Goal: Information Seeking & Learning: Check status

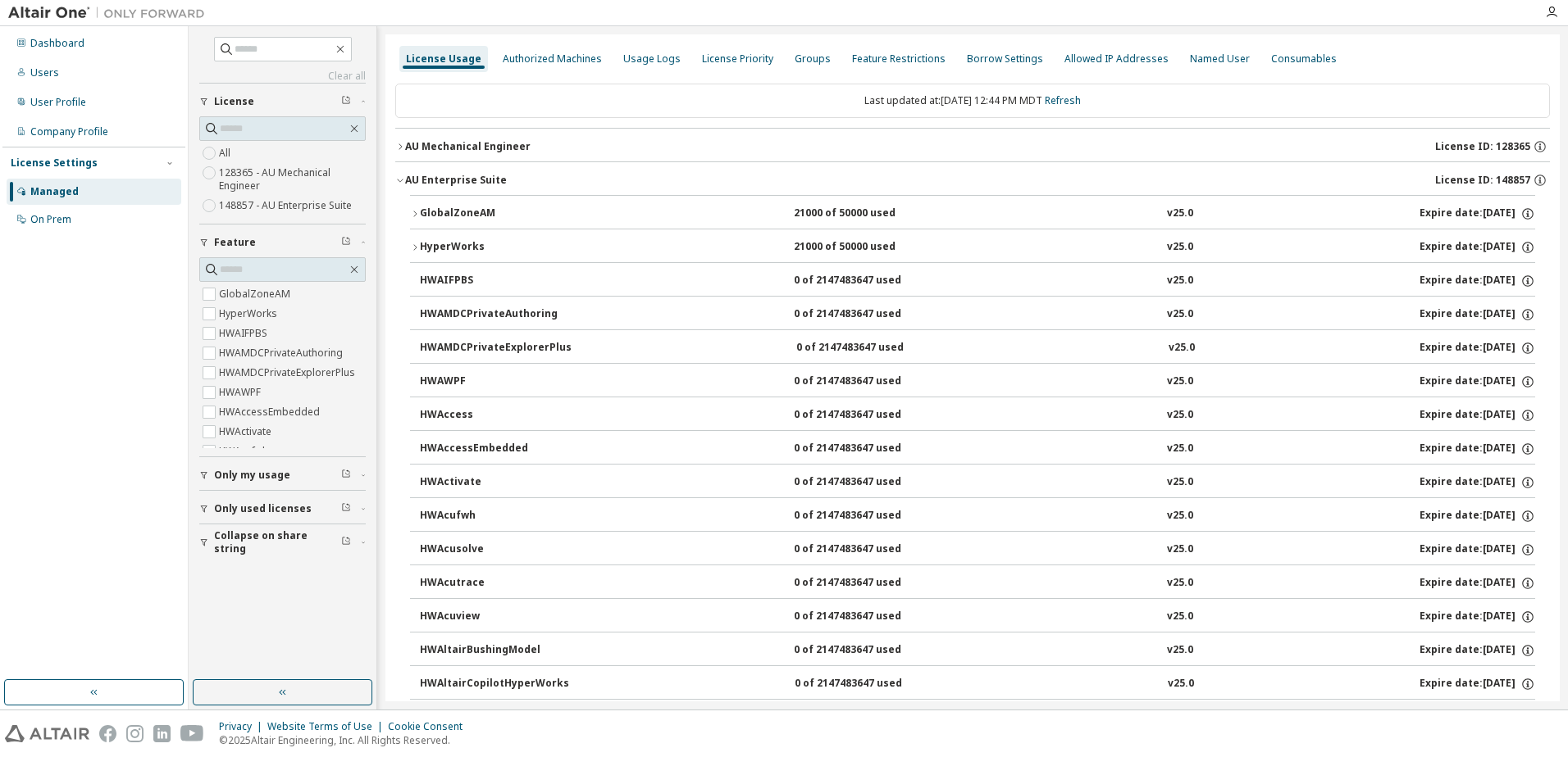
click at [400, 179] on icon "button" at bounding box center [400, 180] width 10 height 10
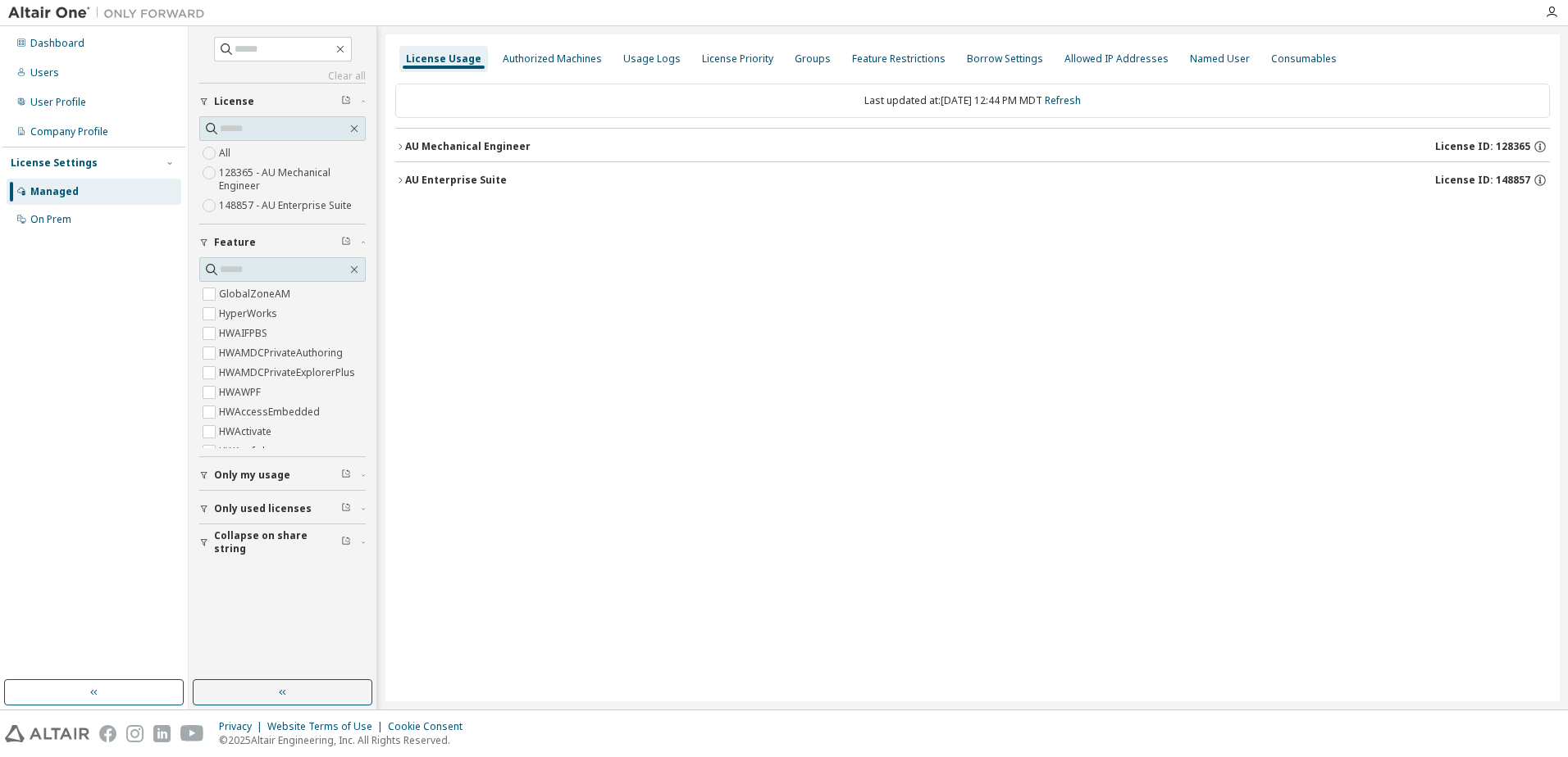
click at [398, 179] on icon "button" at bounding box center [400, 180] width 10 height 10
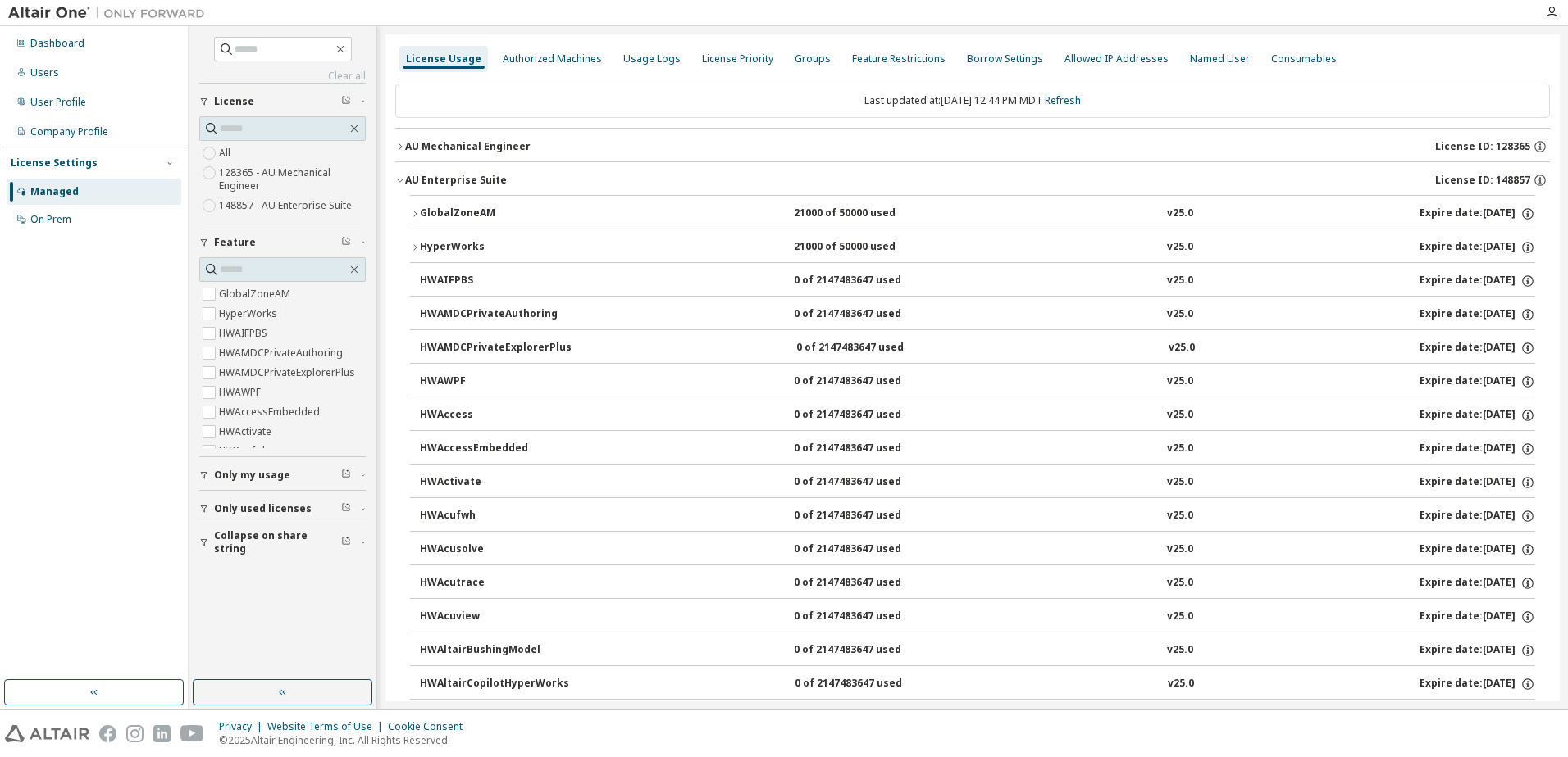
click at [420, 245] on div "HyperWorks" at bounding box center [494, 247] width 148 height 15
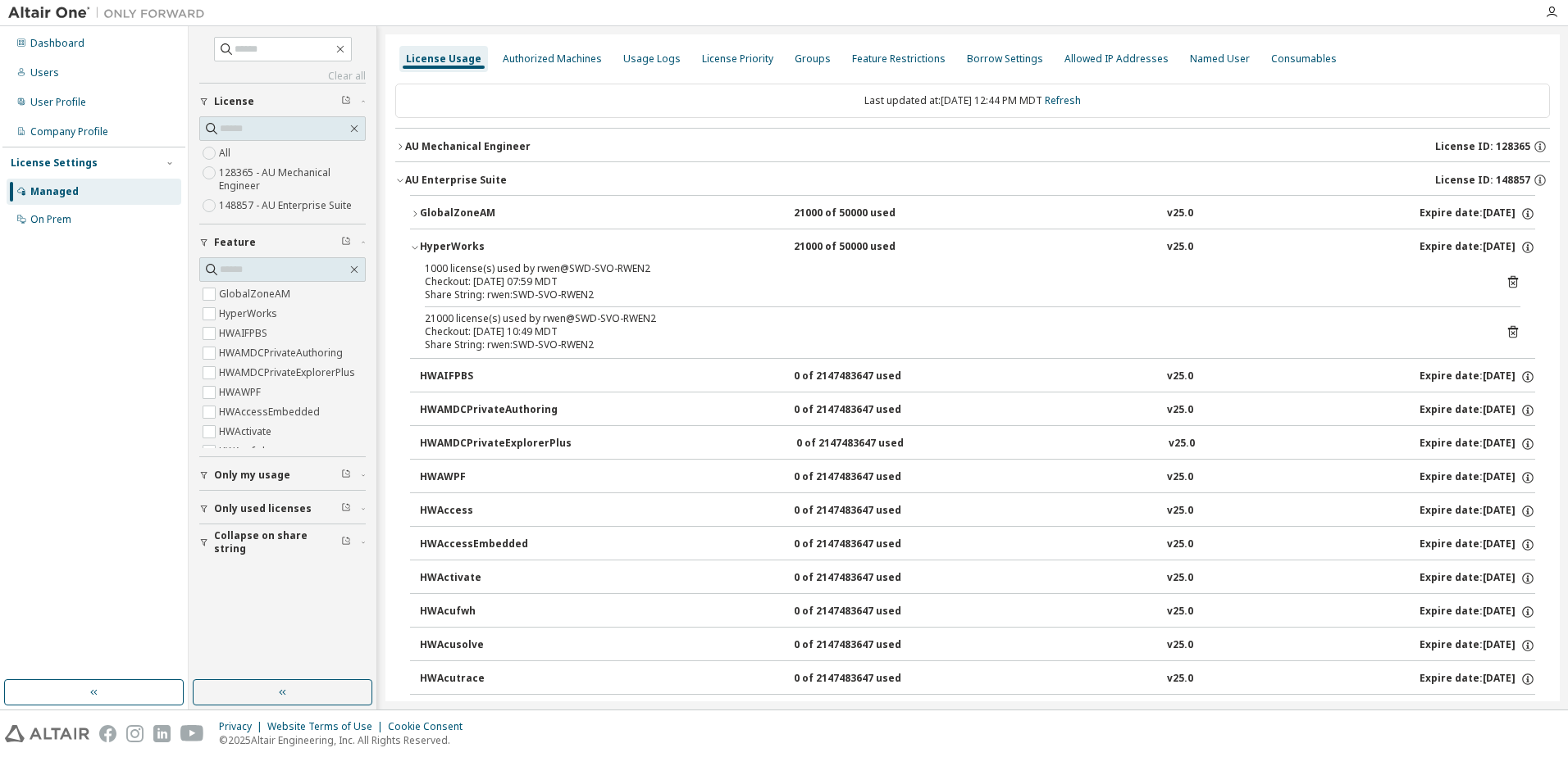
click at [416, 249] on icon "button" at bounding box center [415, 247] width 10 height 10
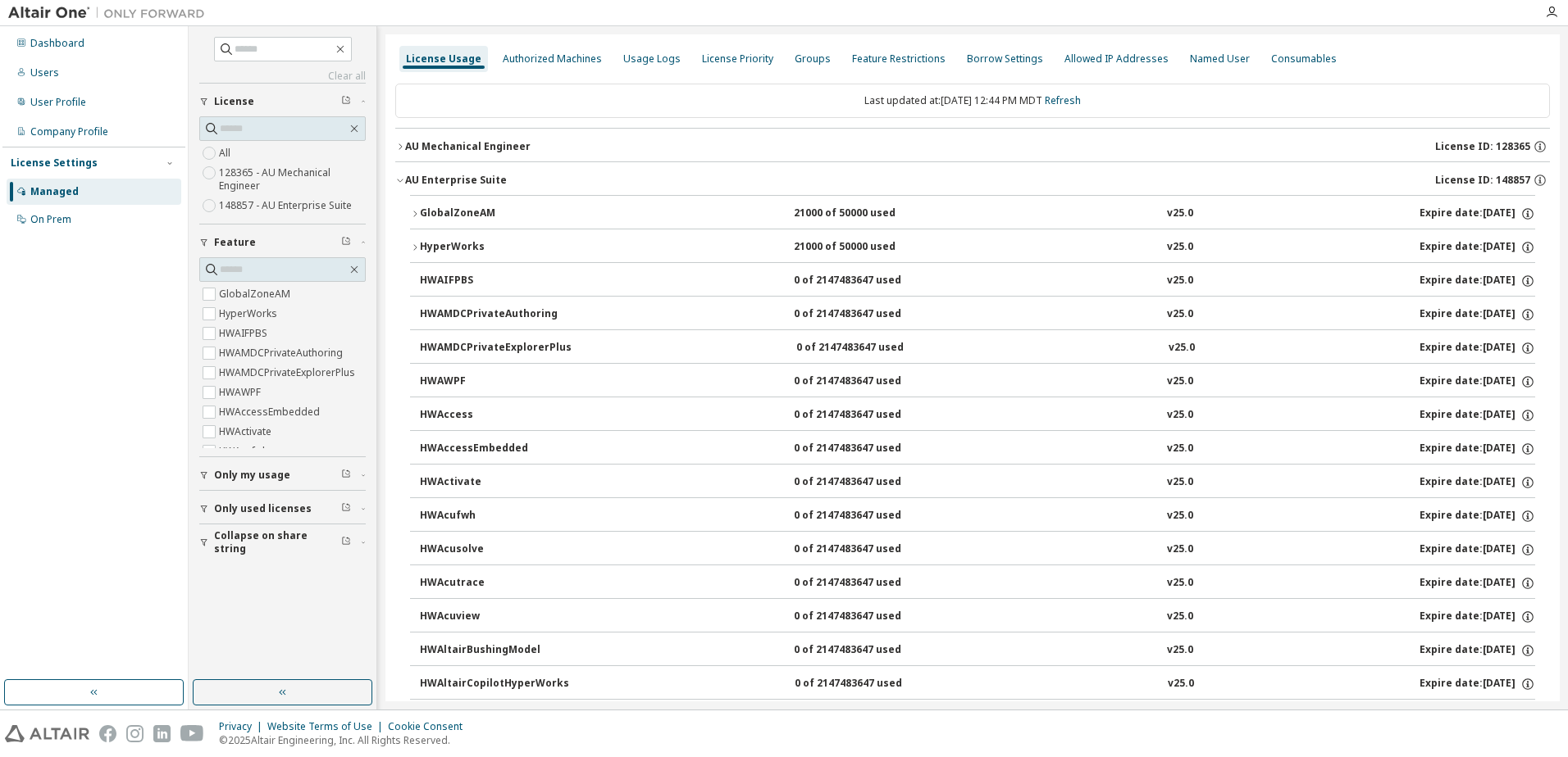
click at [404, 146] on icon "button" at bounding box center [400, 147] width 10 height 10
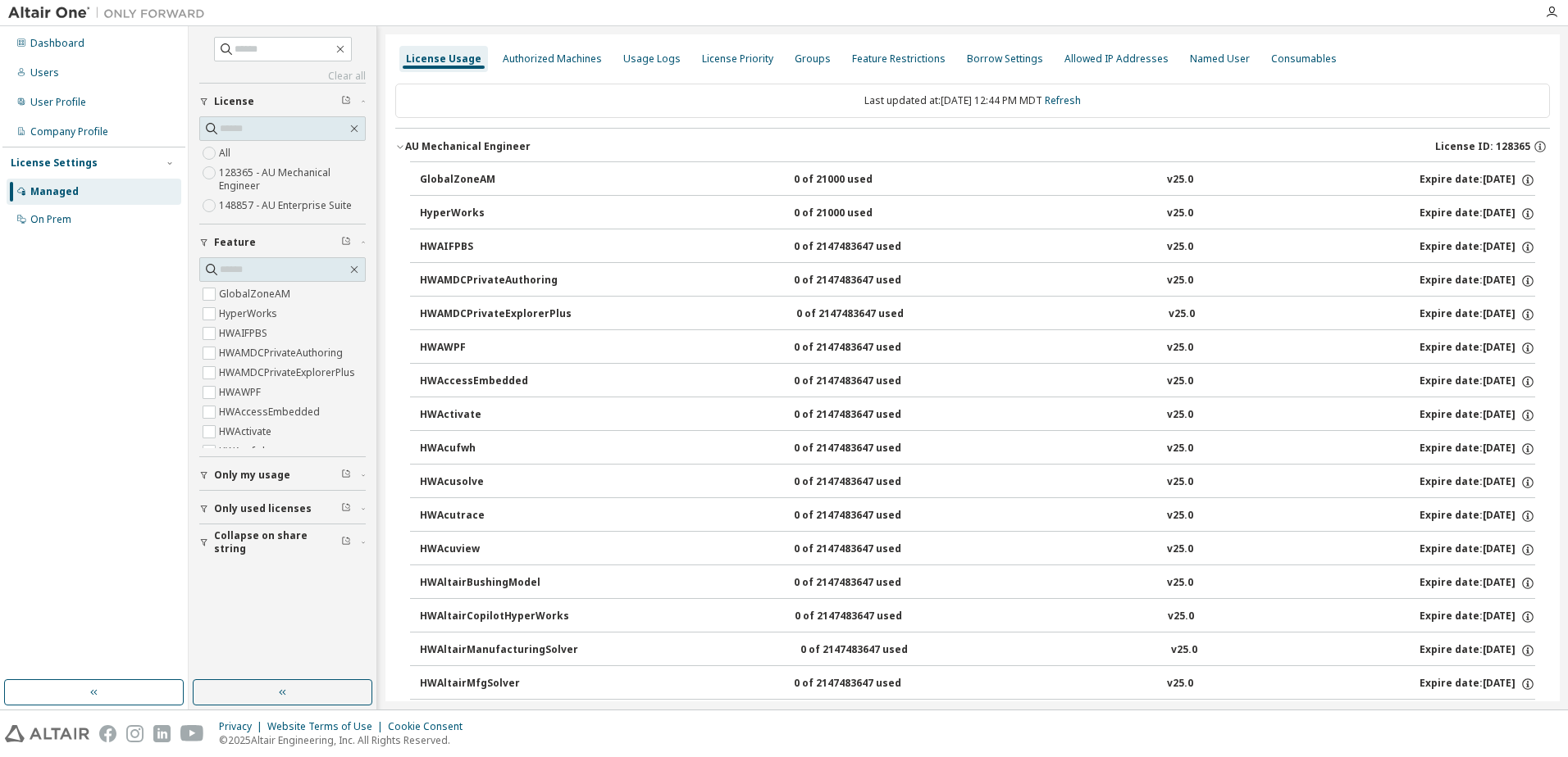
click at [400, 145] on icon "button" at bounding box center [400, 147] width 10 height 10
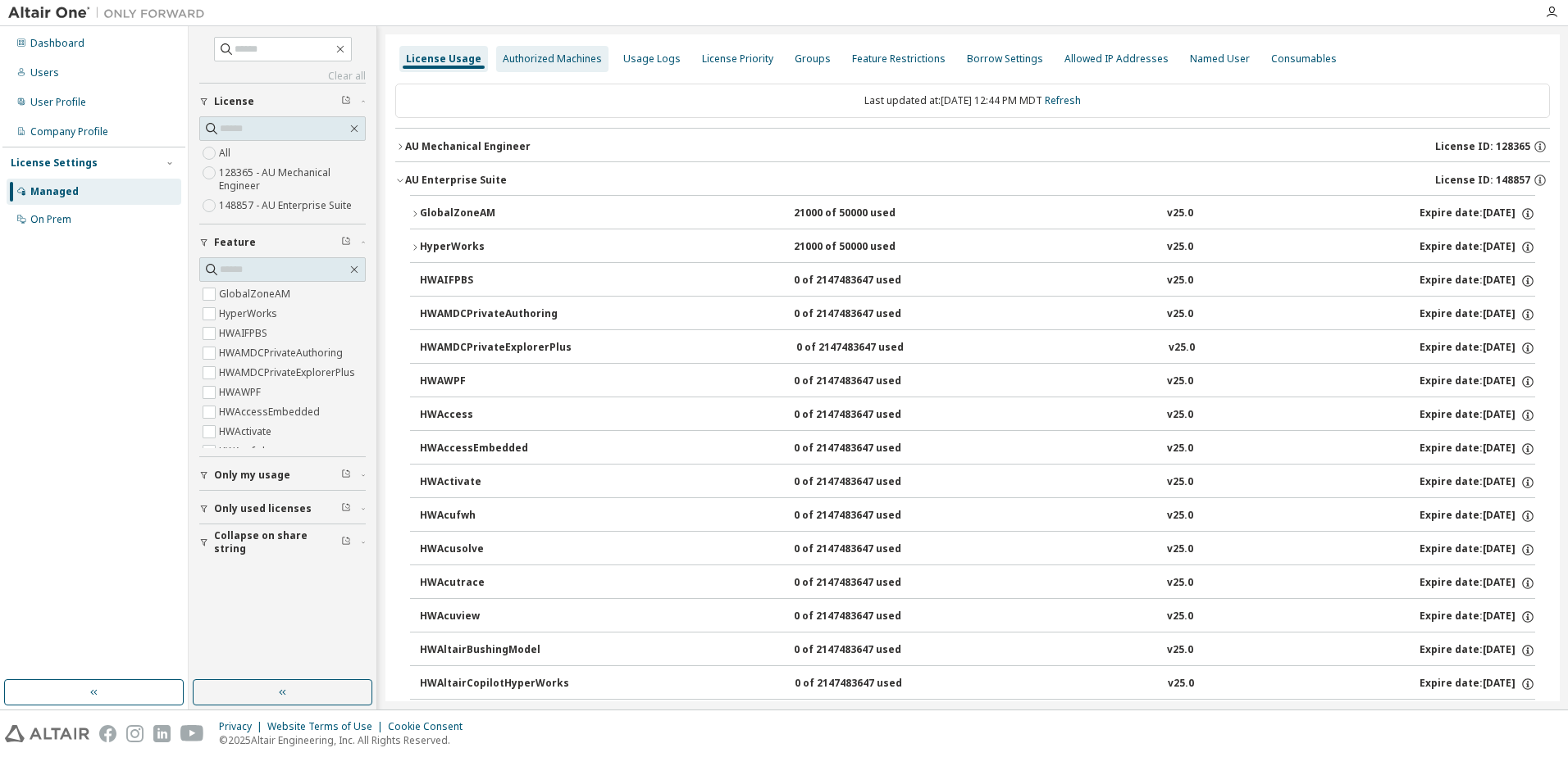
click at [564, 60] on div "Authorized Machines" at bounding box center [551, 59] width 99 height 13
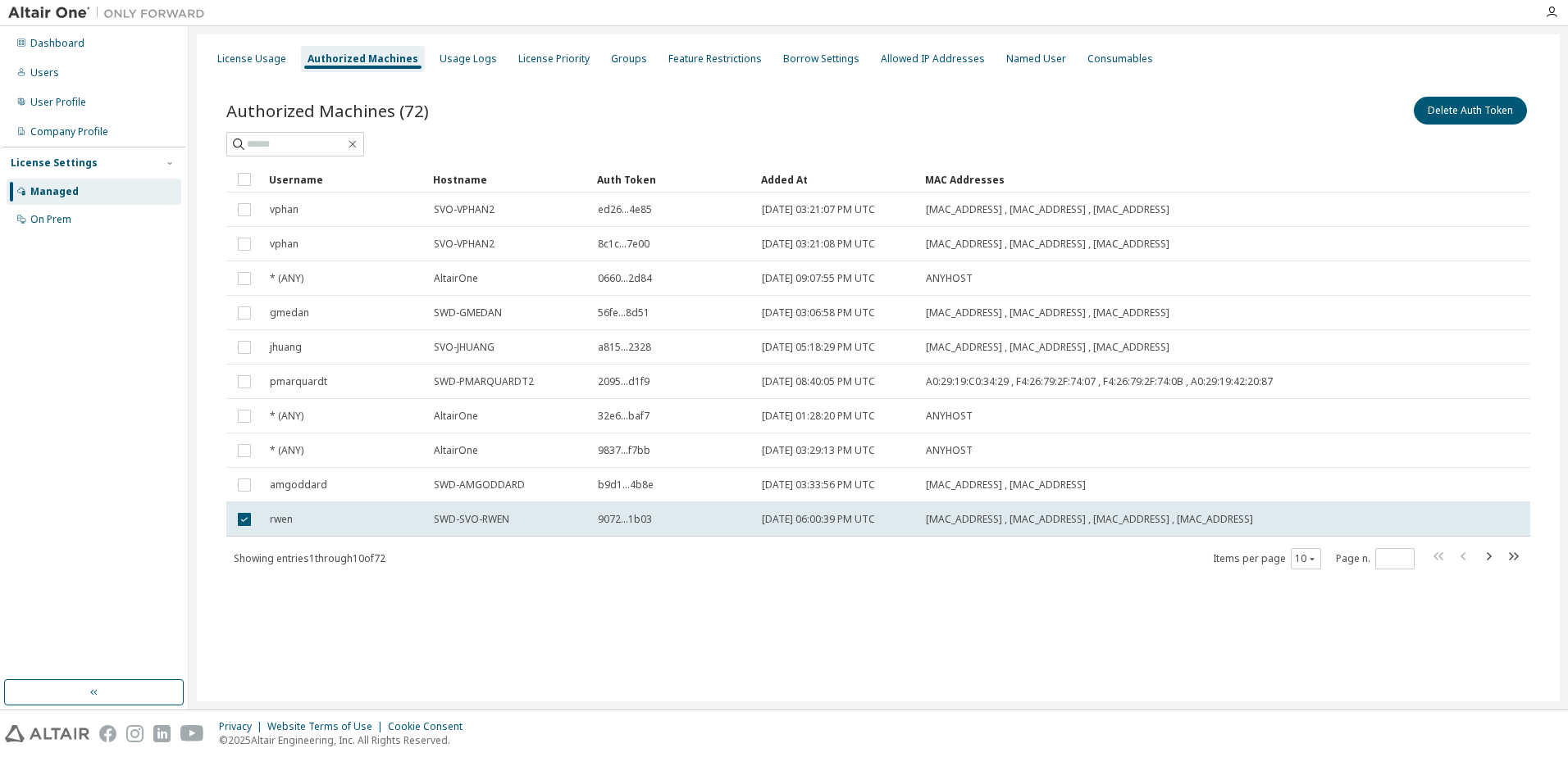
click at [709, 150] on div at bounding box center [879, 144] width 1304 height 25
click at [518, 58] on div "License Priority" at bounding box center [554, 59] width 71 height 13
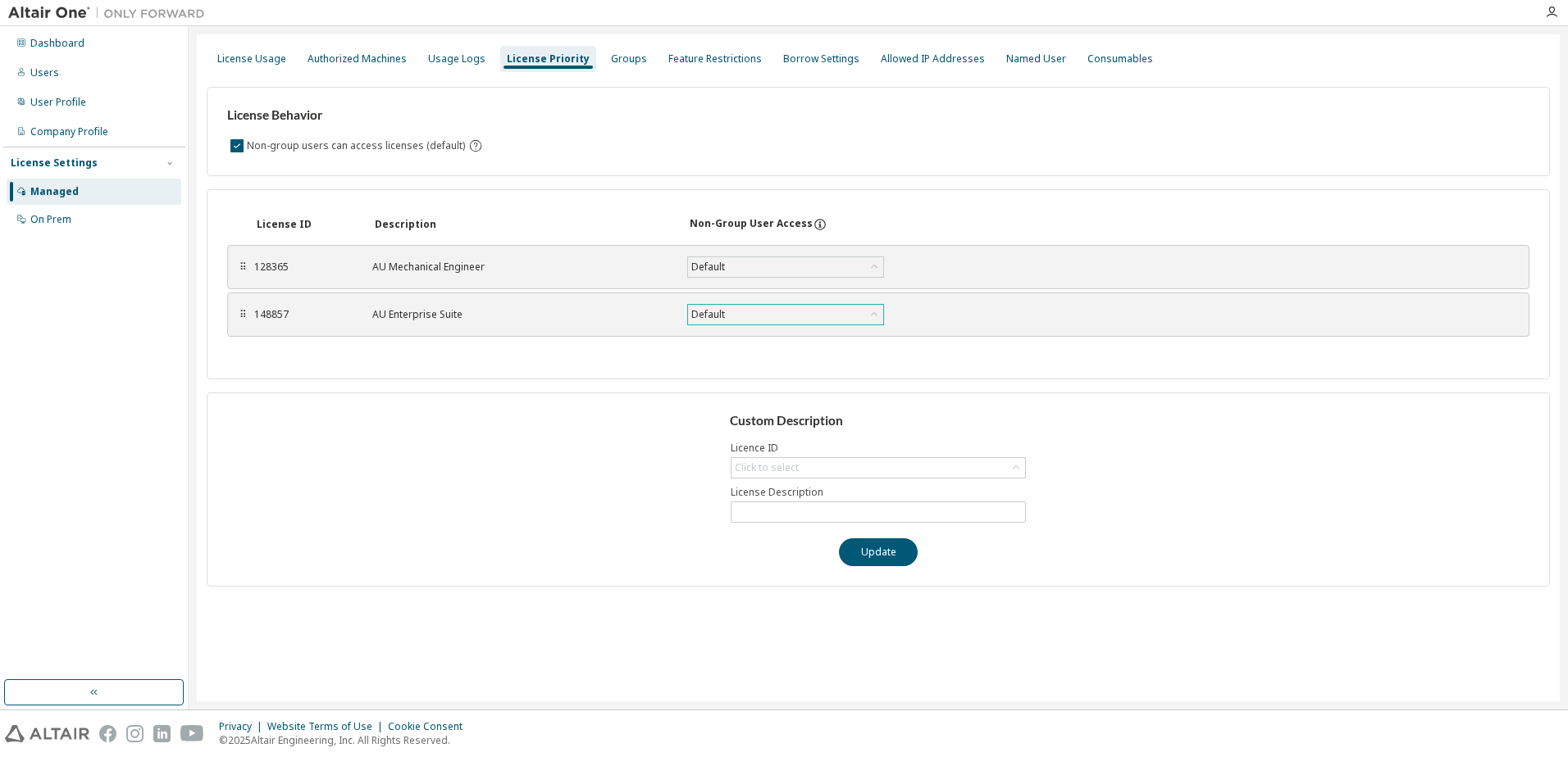
click at [865, 319] on div "Default" at bounding box center [785, 315] width 195 height 20
click at [621, 63] on div "Groups" at bounding box center [629, 59] width 36 height 13
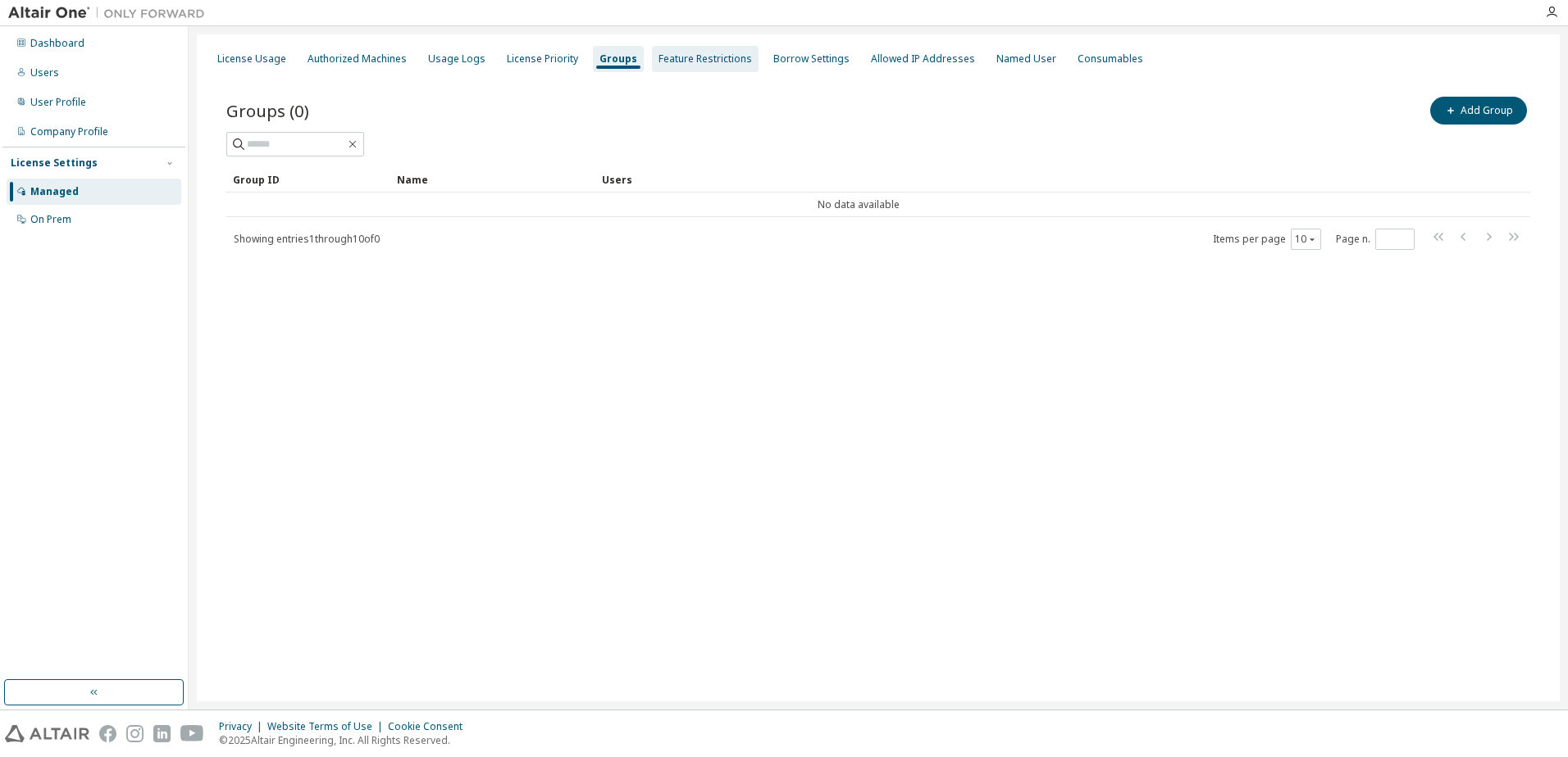
click at [708, 54] on div "Feature Restrictions" at bounding box center [705, 59] width 94 height 13
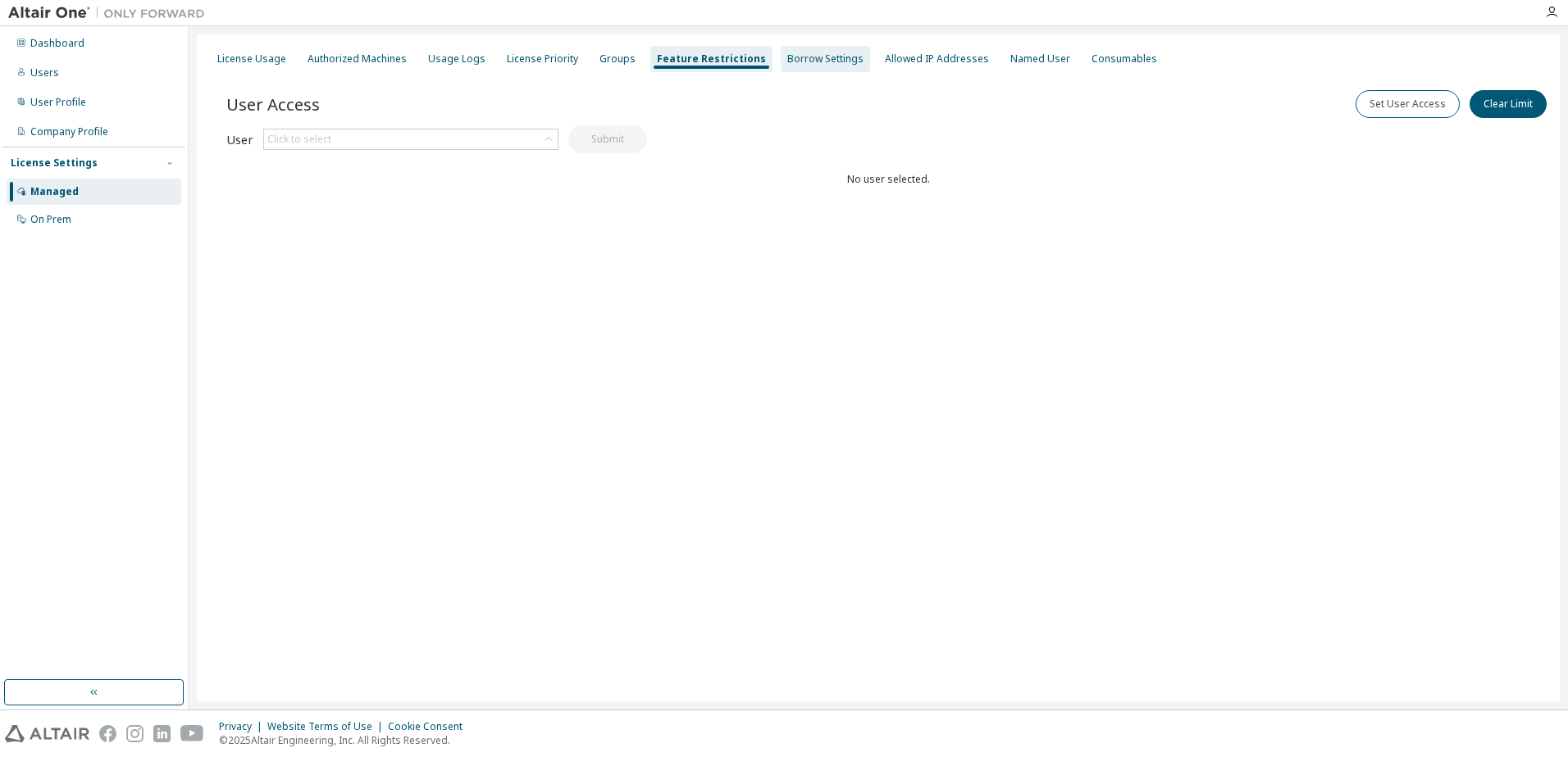
click at [791, 61] on div "Borrow Settings" at bounding box center [826, 59] width 76 height 13
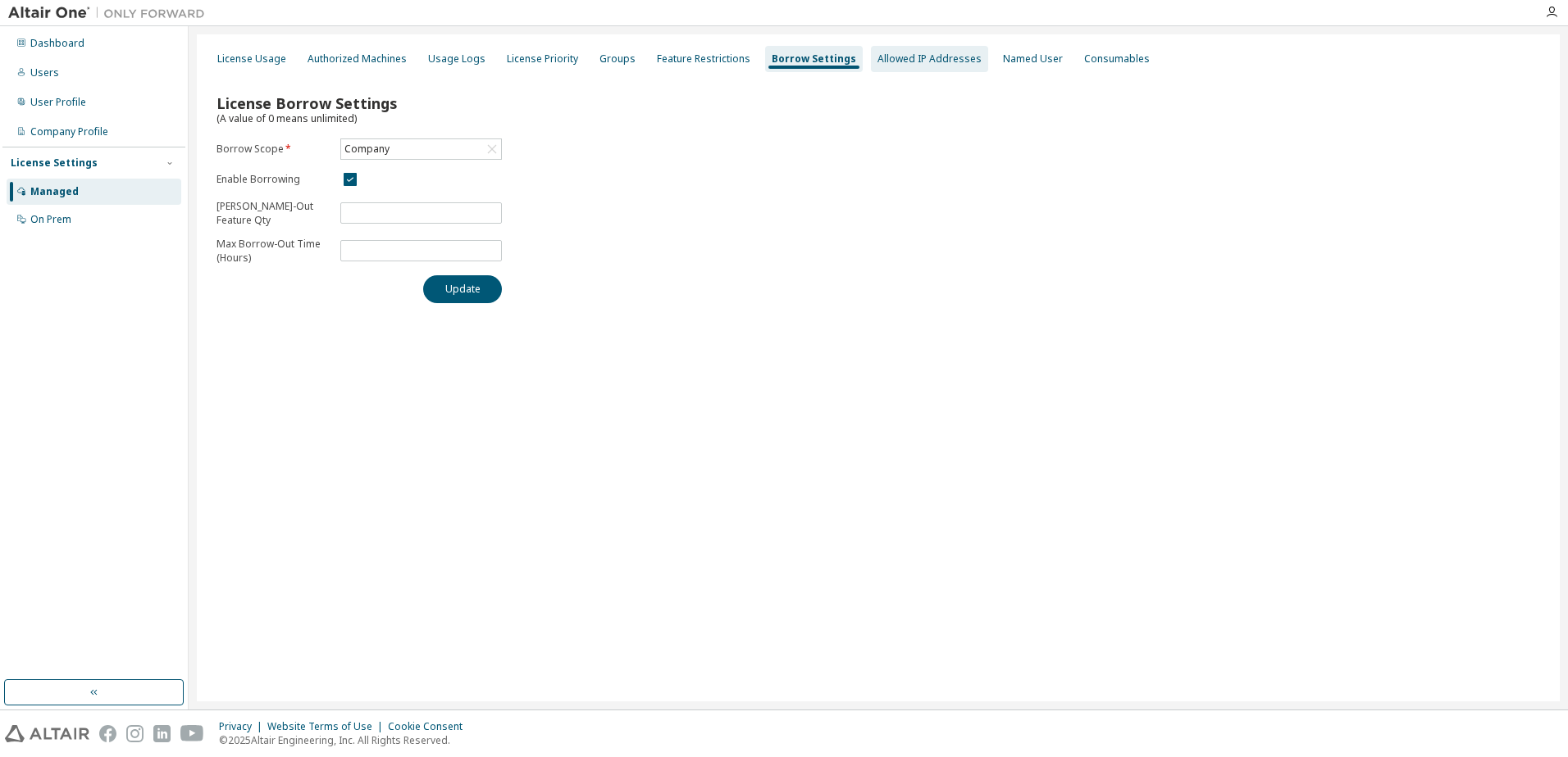
click at [933, 59] on div "Allowed IP Addresses" at bounding box center [929, 59] width 104 height 13
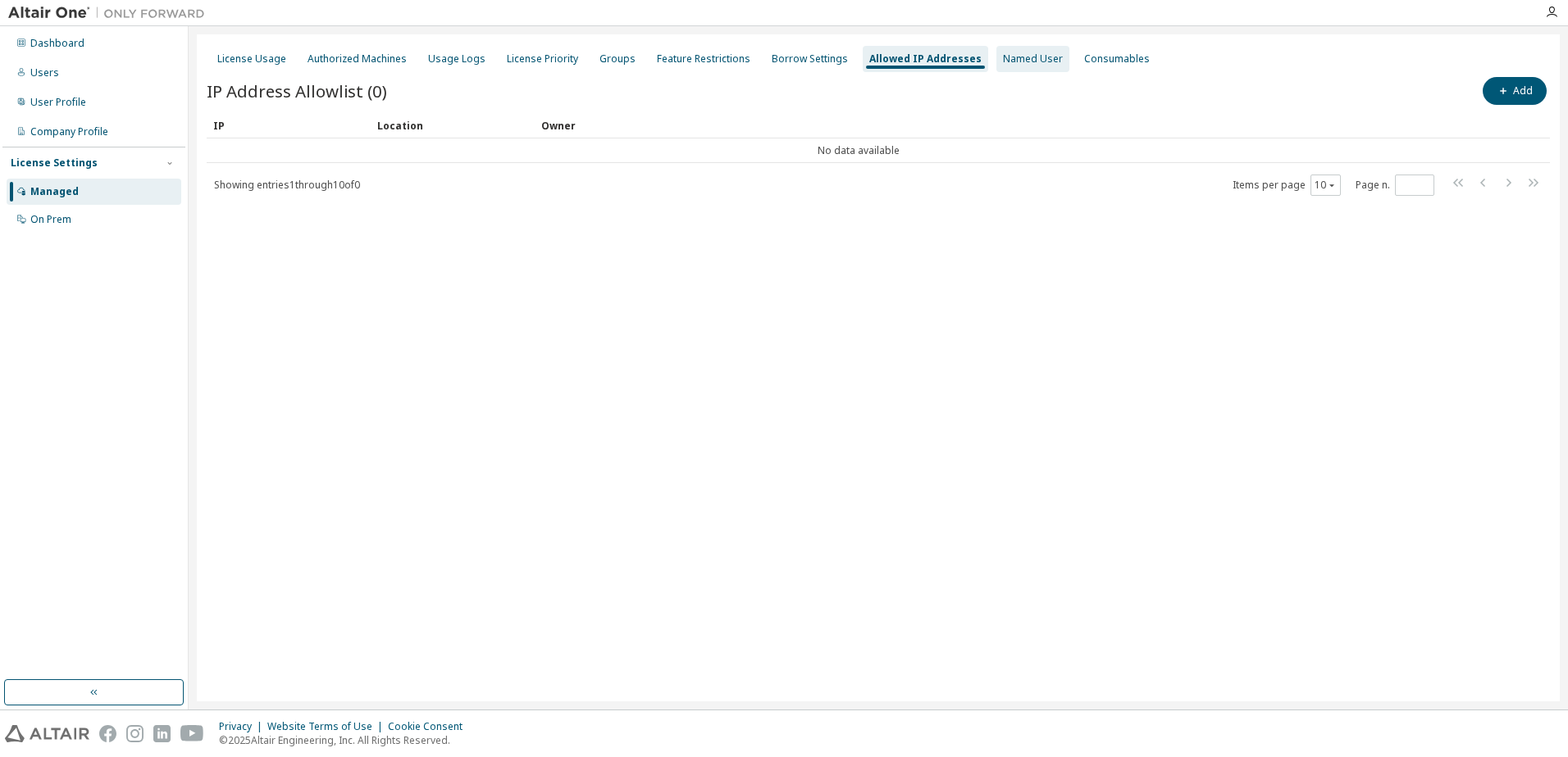
click at [1024, 61] on div "Named User" at bounding box center [1033, 59] width 60 height 13
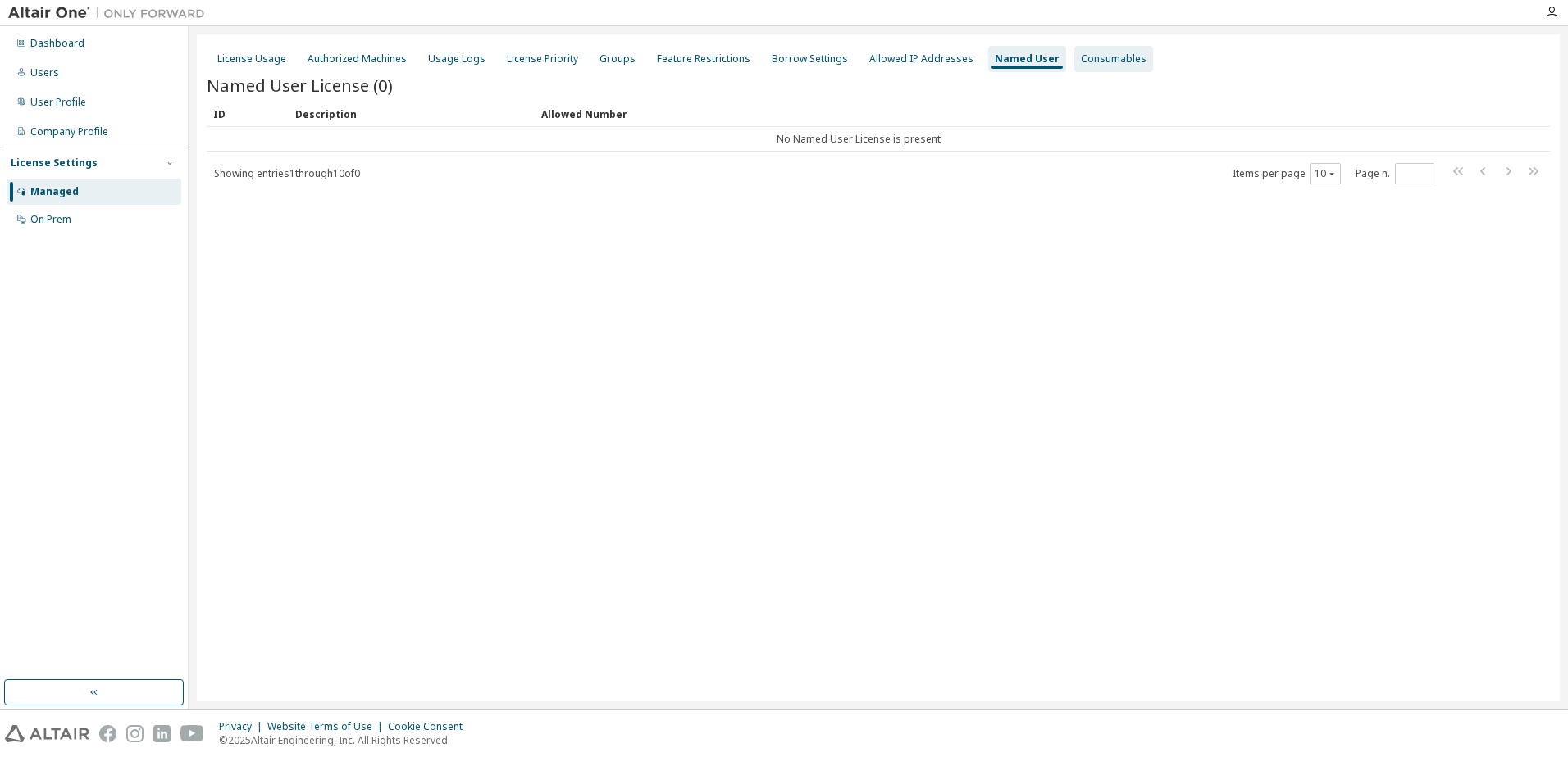
click at [1103, 54] on div "Consumables" at bounding box center [1113, 59] width 66 height 13
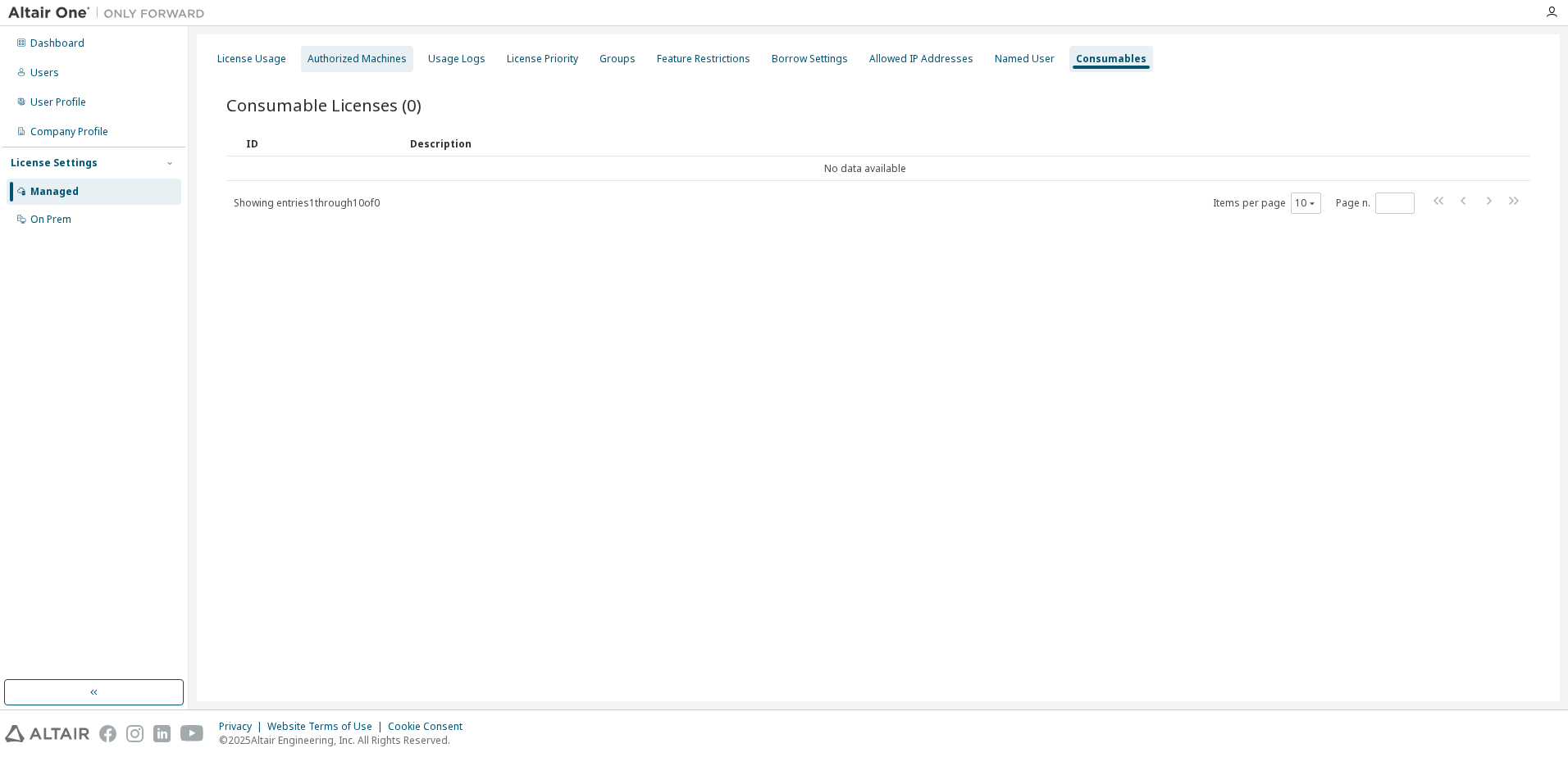
click at [347, 64] on div "Authorized Machines" at bounding box center [356, 59] width 99 height 13
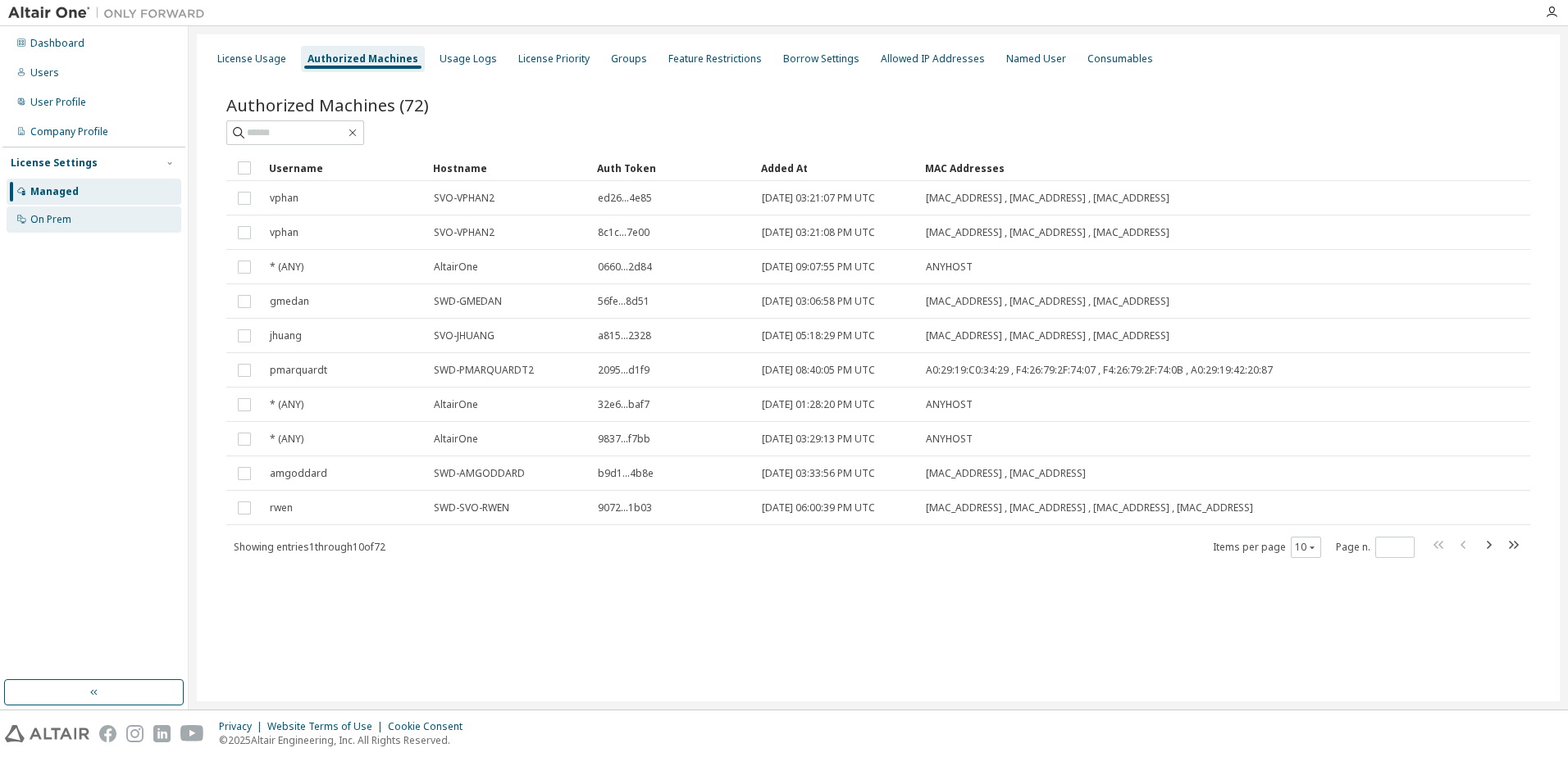
click at [89, 227] on div "On Prem" at bounding box center [94, 220] width 174 height 27
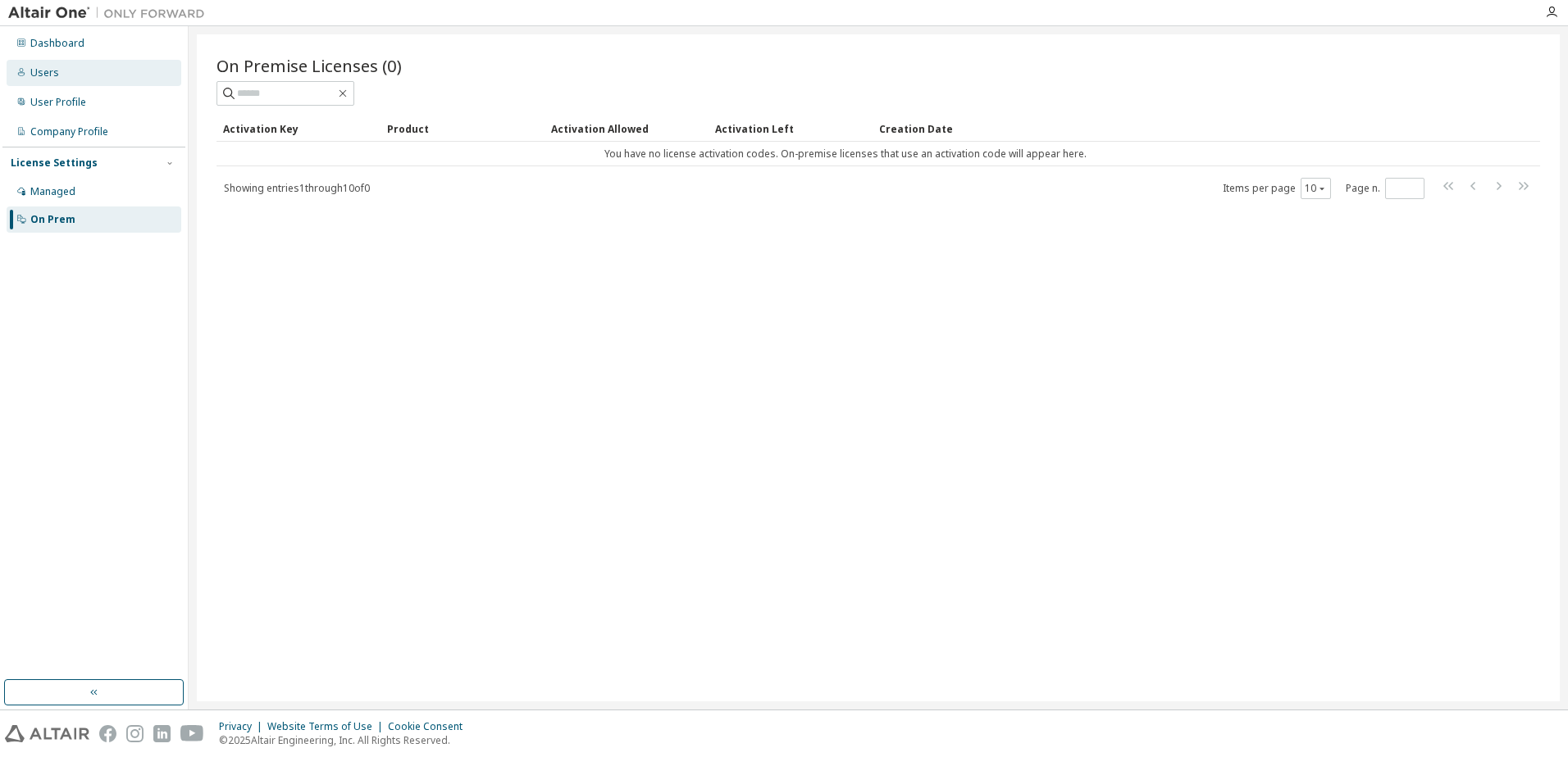
click at [85, 65] on div "Users" at bounding box center [94, 73] width 174 height 27
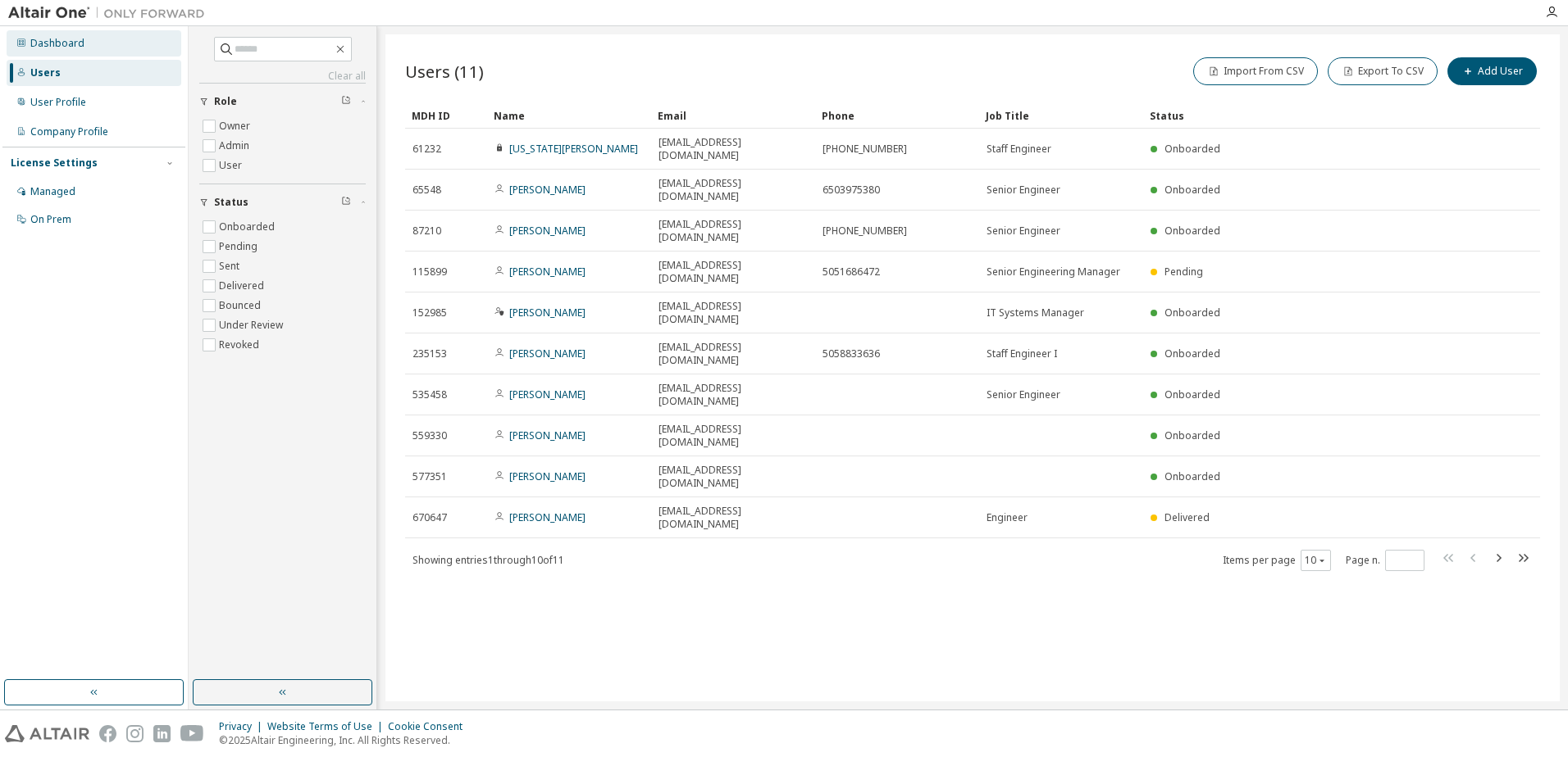
click at [71, 44] on div "Dashboard" at bounding box center [57, 43] width 54 height 13
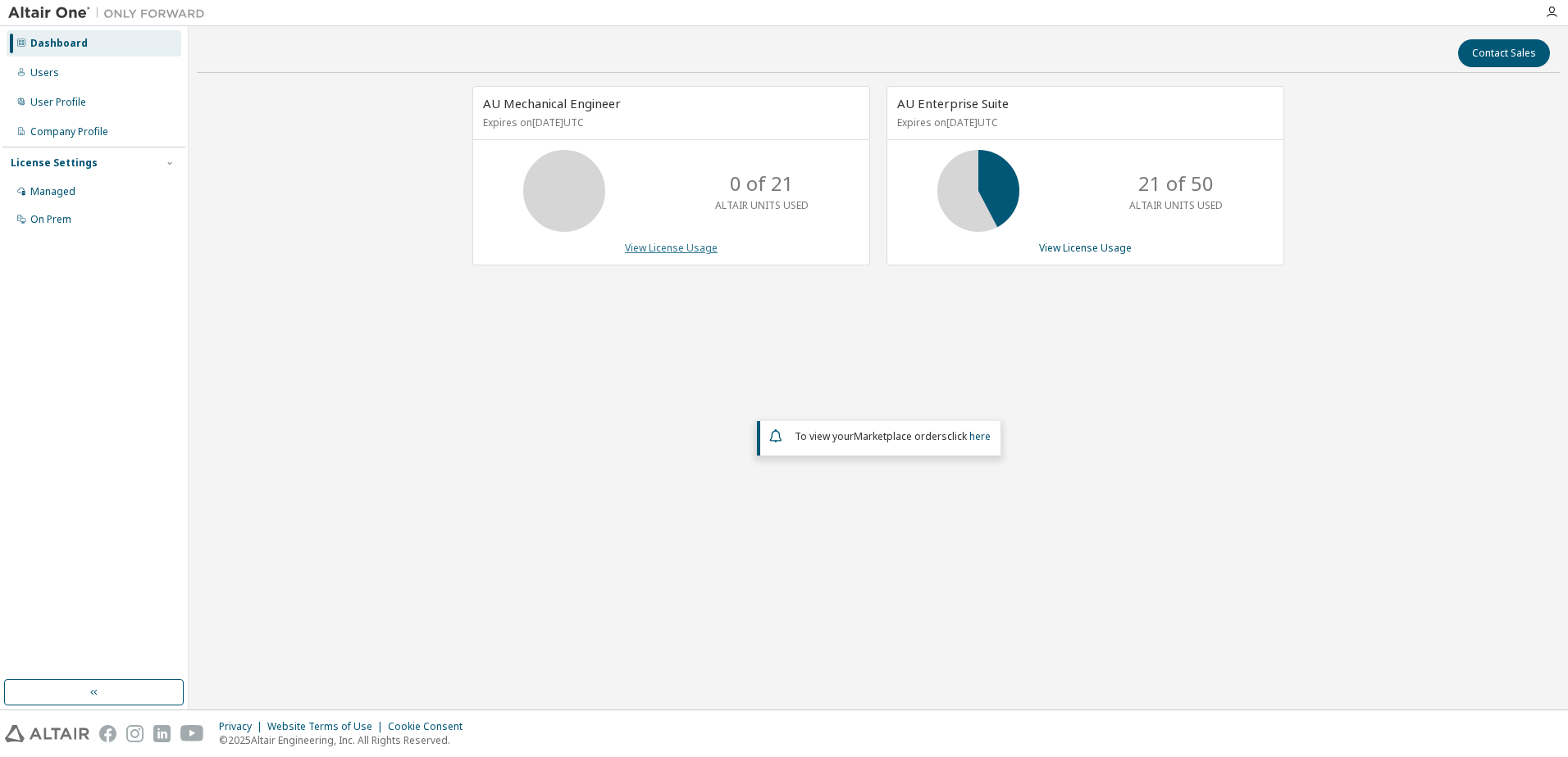
click at [690, 251] on link "View License Usage" at bounding box center [671, 247] width 93 height 14
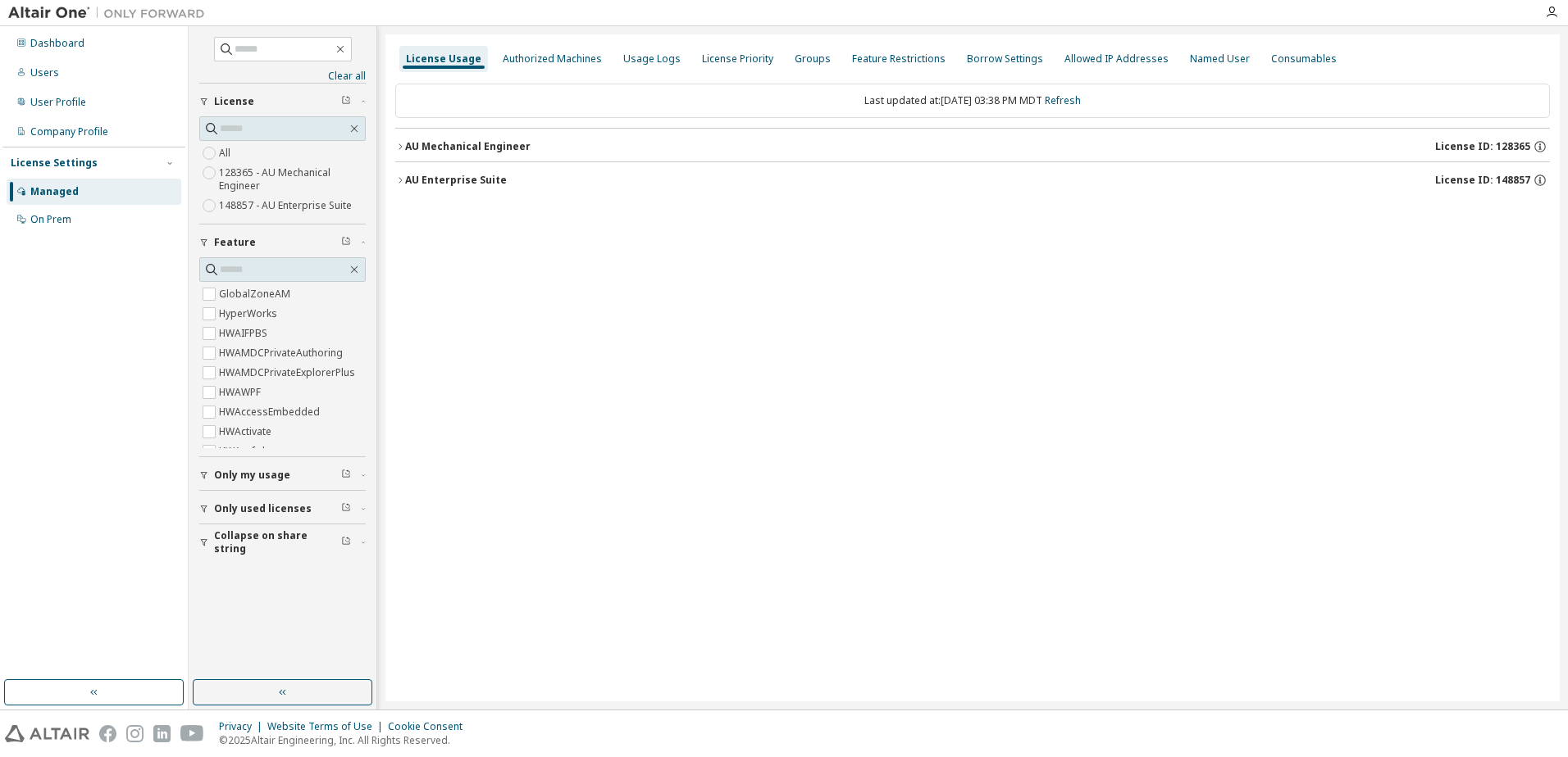
click at [404, 176] on icon "button" at bounding box center [400, 180] width 10 height 10
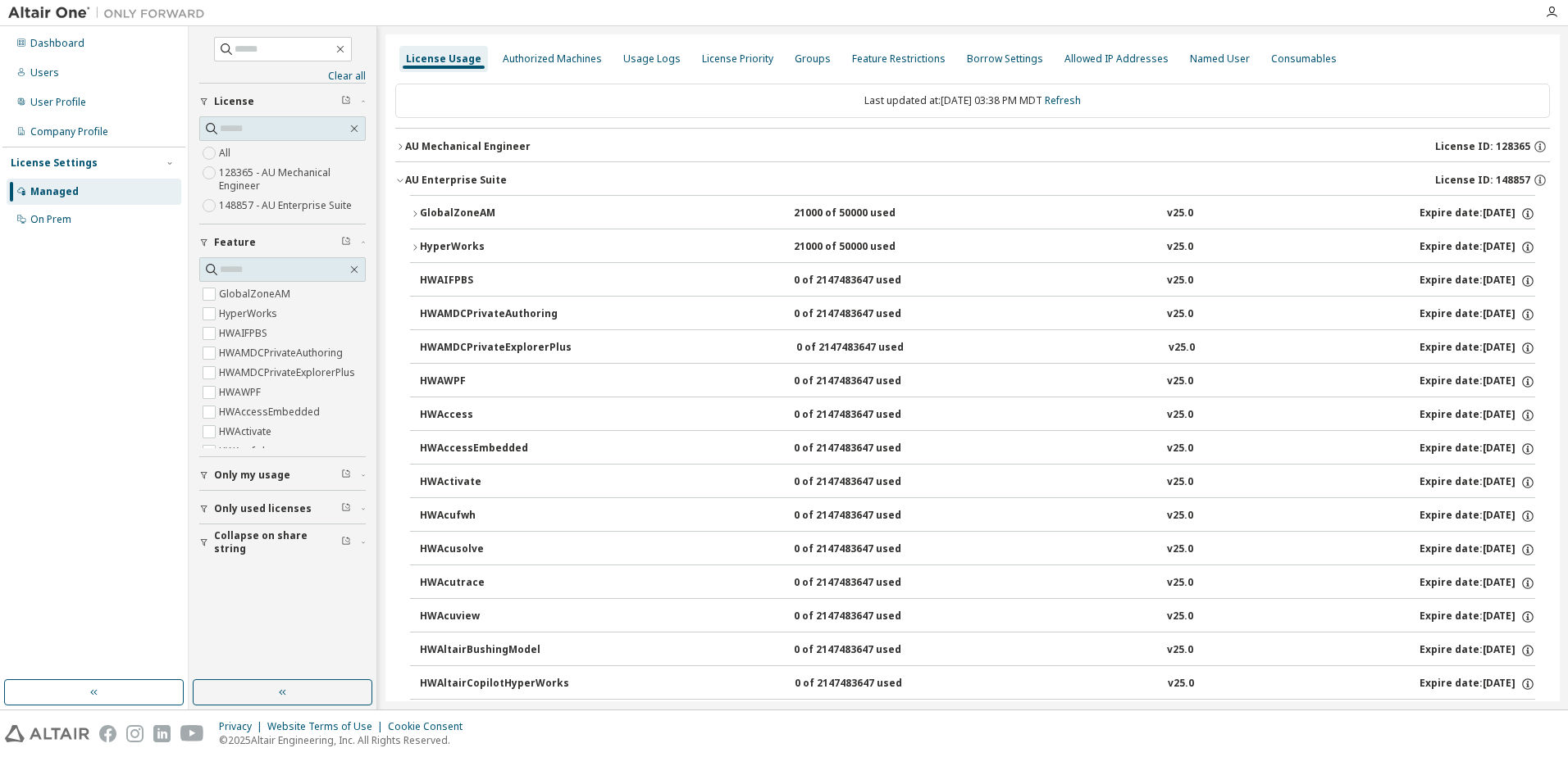
click at [404, 144] on icon "button" at bounding box center [400, 147] width 10 height 10
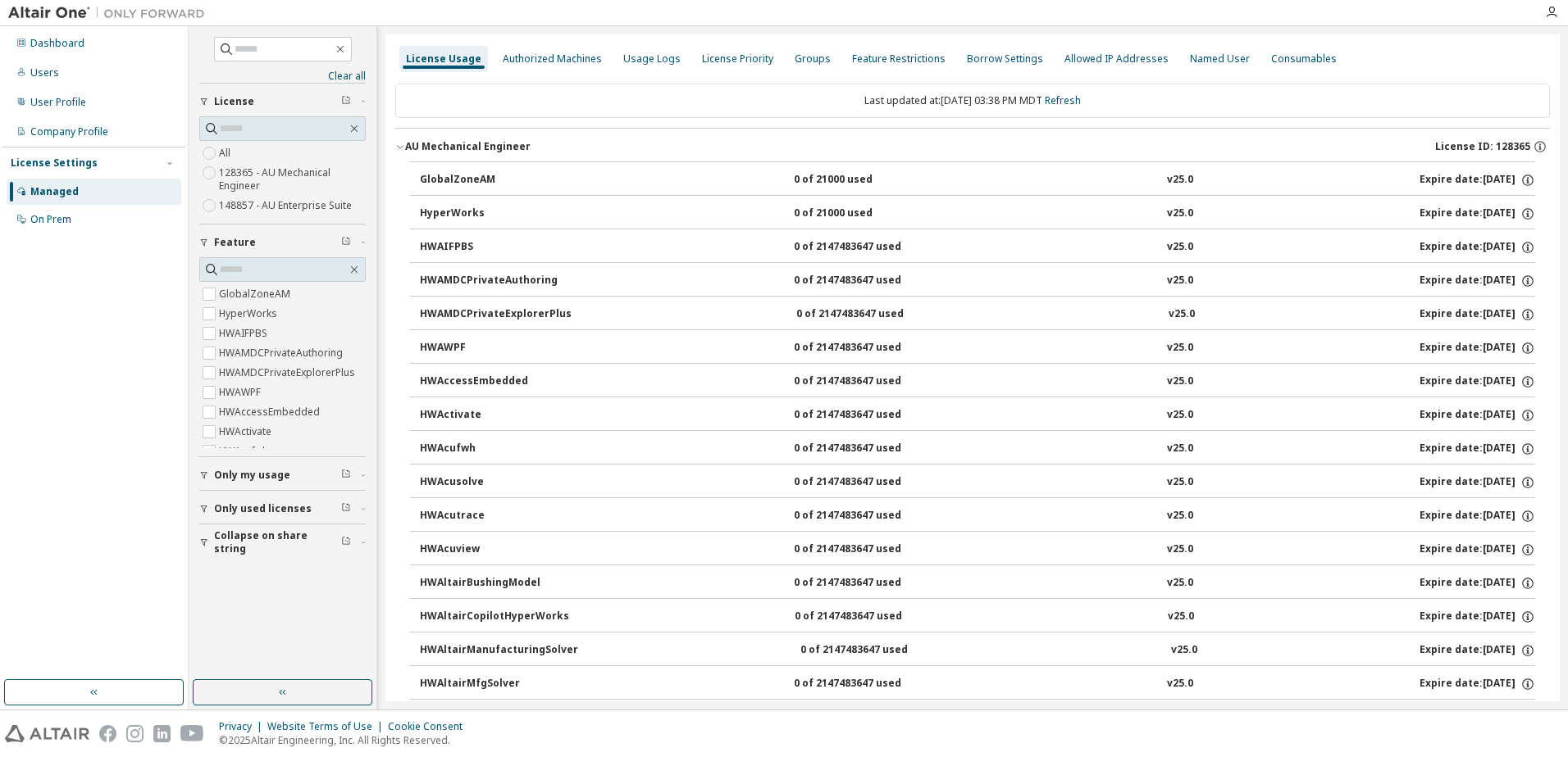
click at [402, 143] on icon "button" at bounding box center [400, 147] width 10 height 10
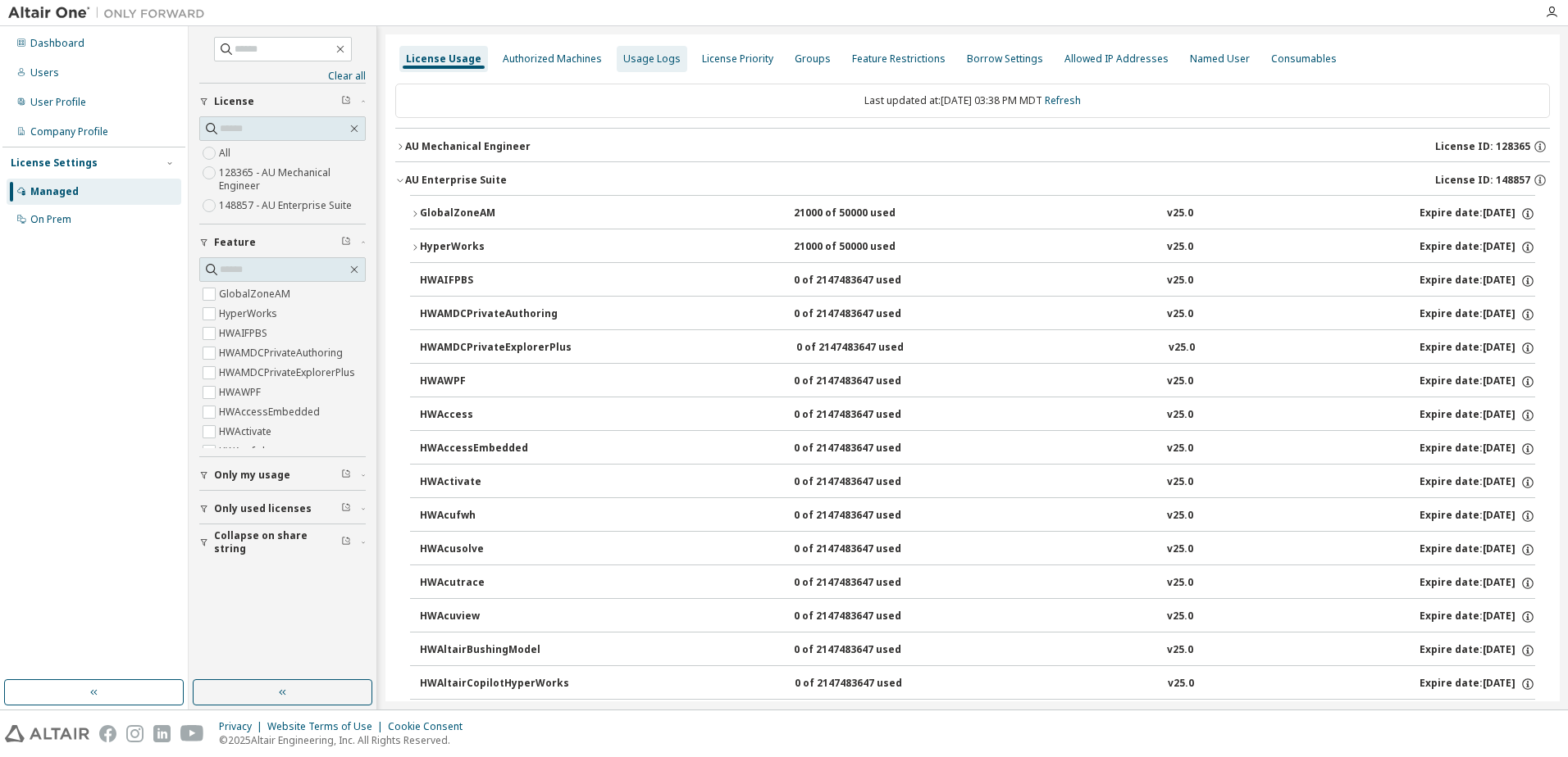
click at [660, 57] on div "Usage Logs" at bounding box center [651, 59] width 57 height 13
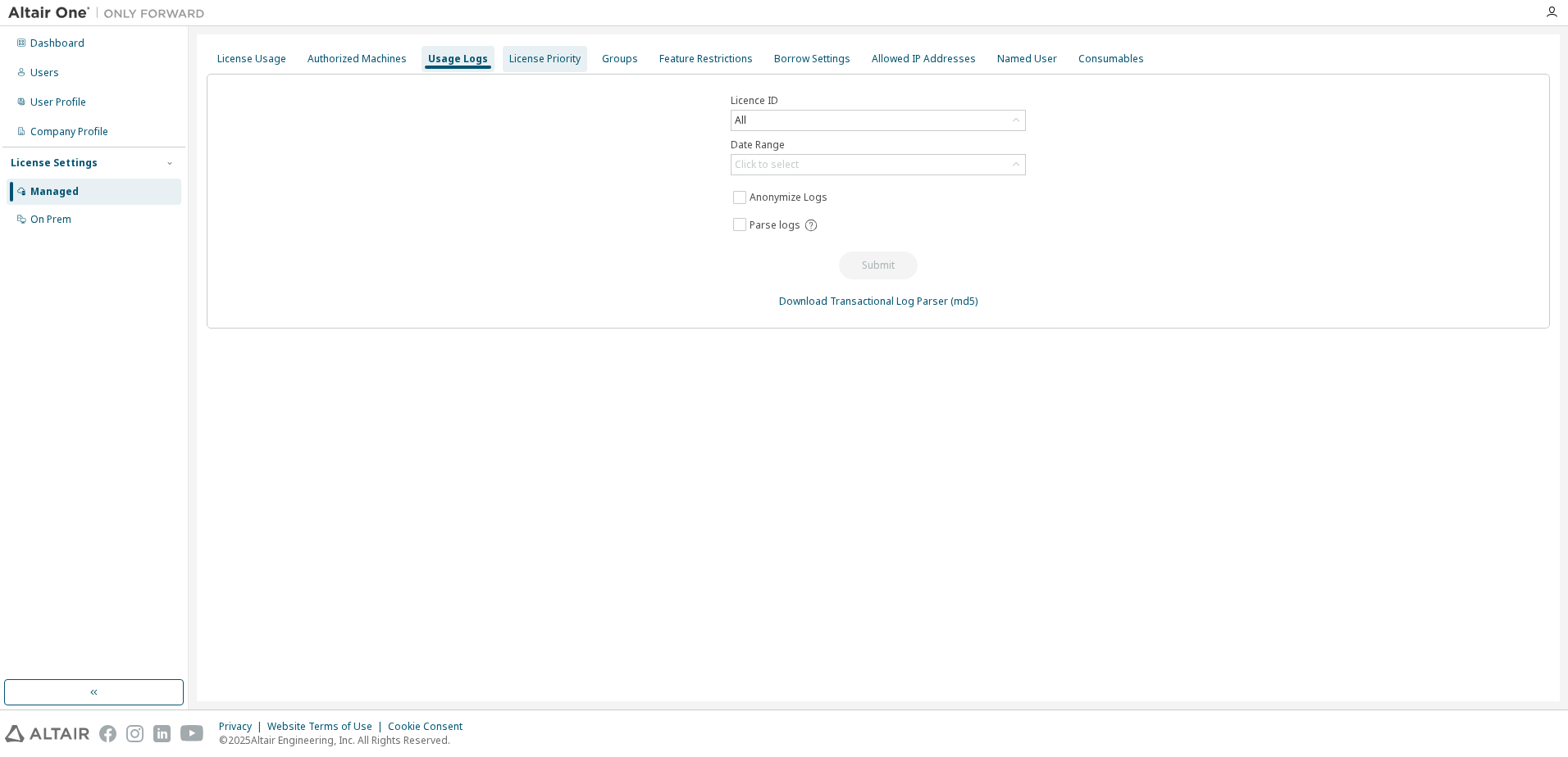
click at [536, 62] on div "License Priority" at bounding box center [545, 59] width 71 height 13
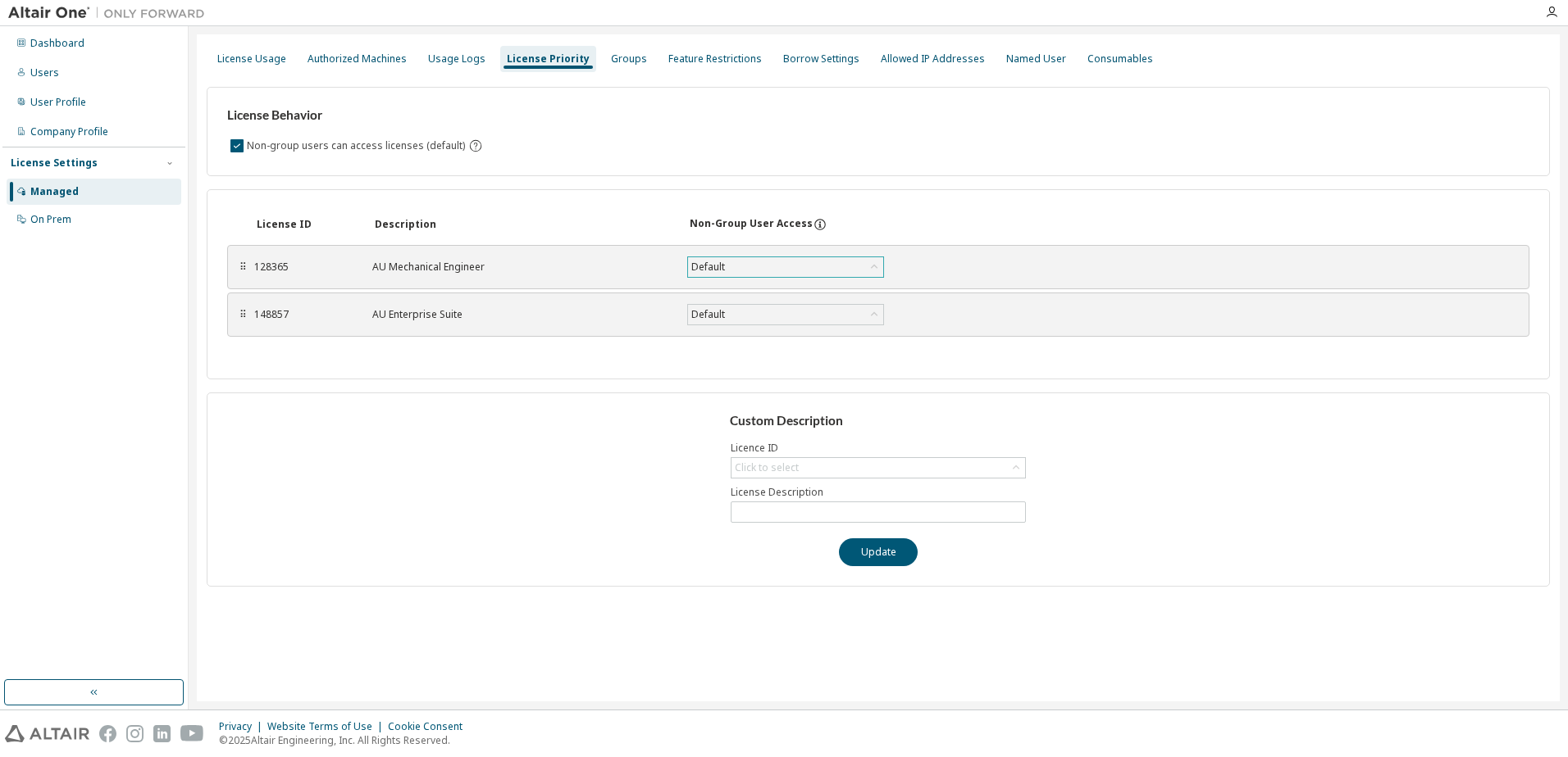
click at [815, 266] on div "Default" at bounding box center [785, 267] width 195 height 20
click at [619, 60] on div "Groups" at bounding box center [629, 59] width 36 height 13
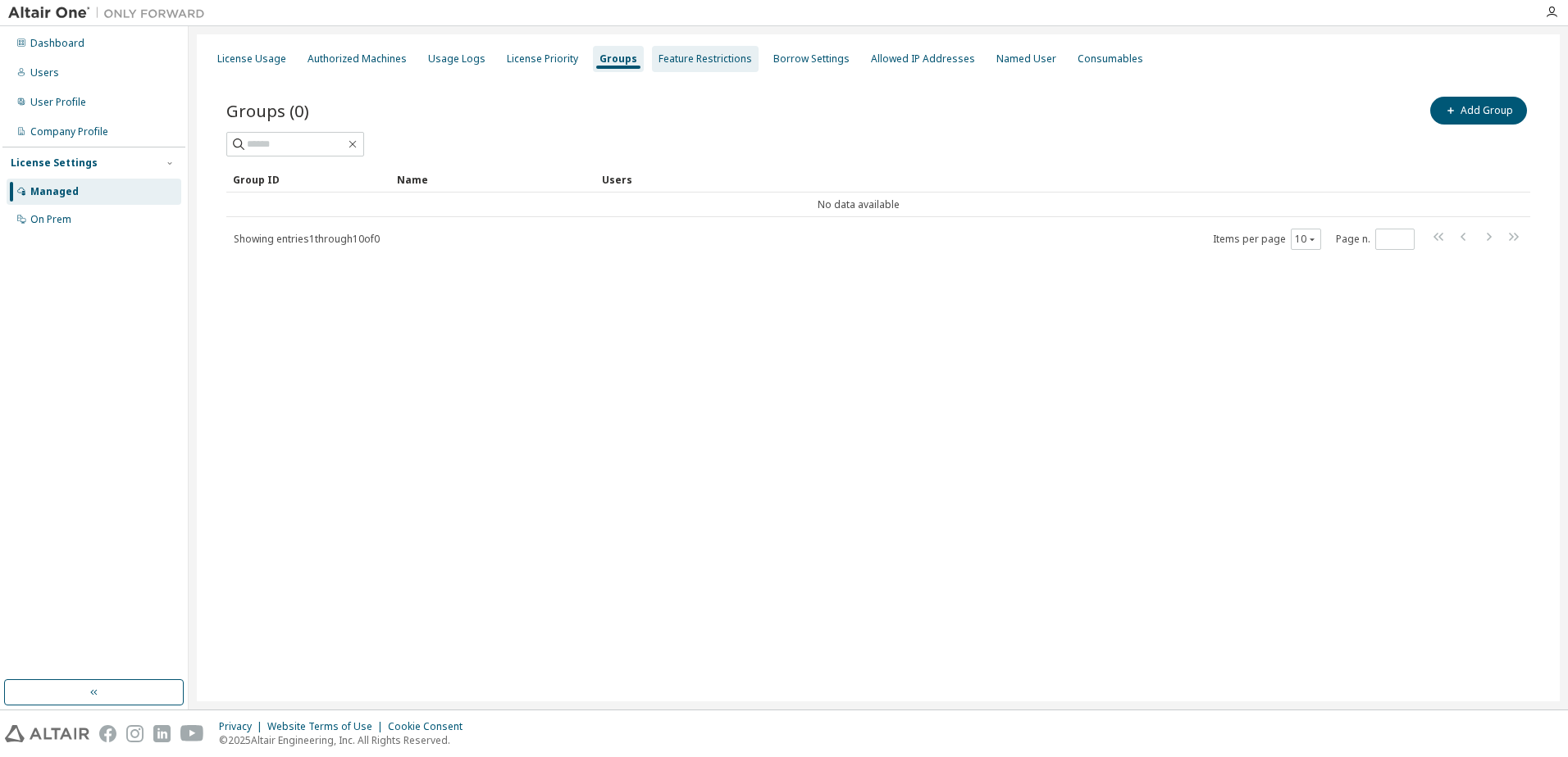
click at [698, 50] on div "Feature Restrictions" at bounding box center [705, 59] width 106 height 27
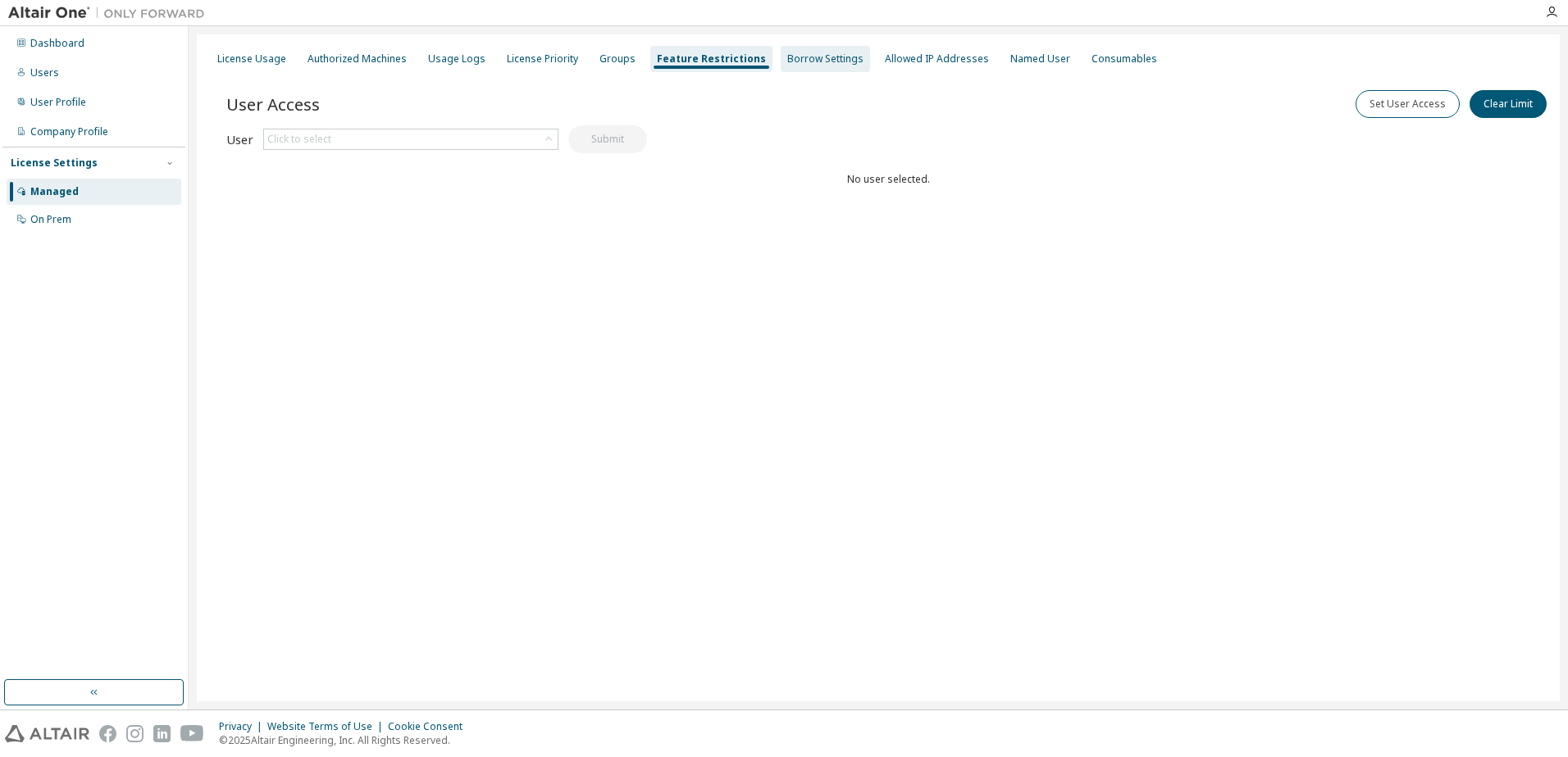
click at [798, 57] on div "Borrow Settings" at bounding box center [826, 59] width 76 height 13
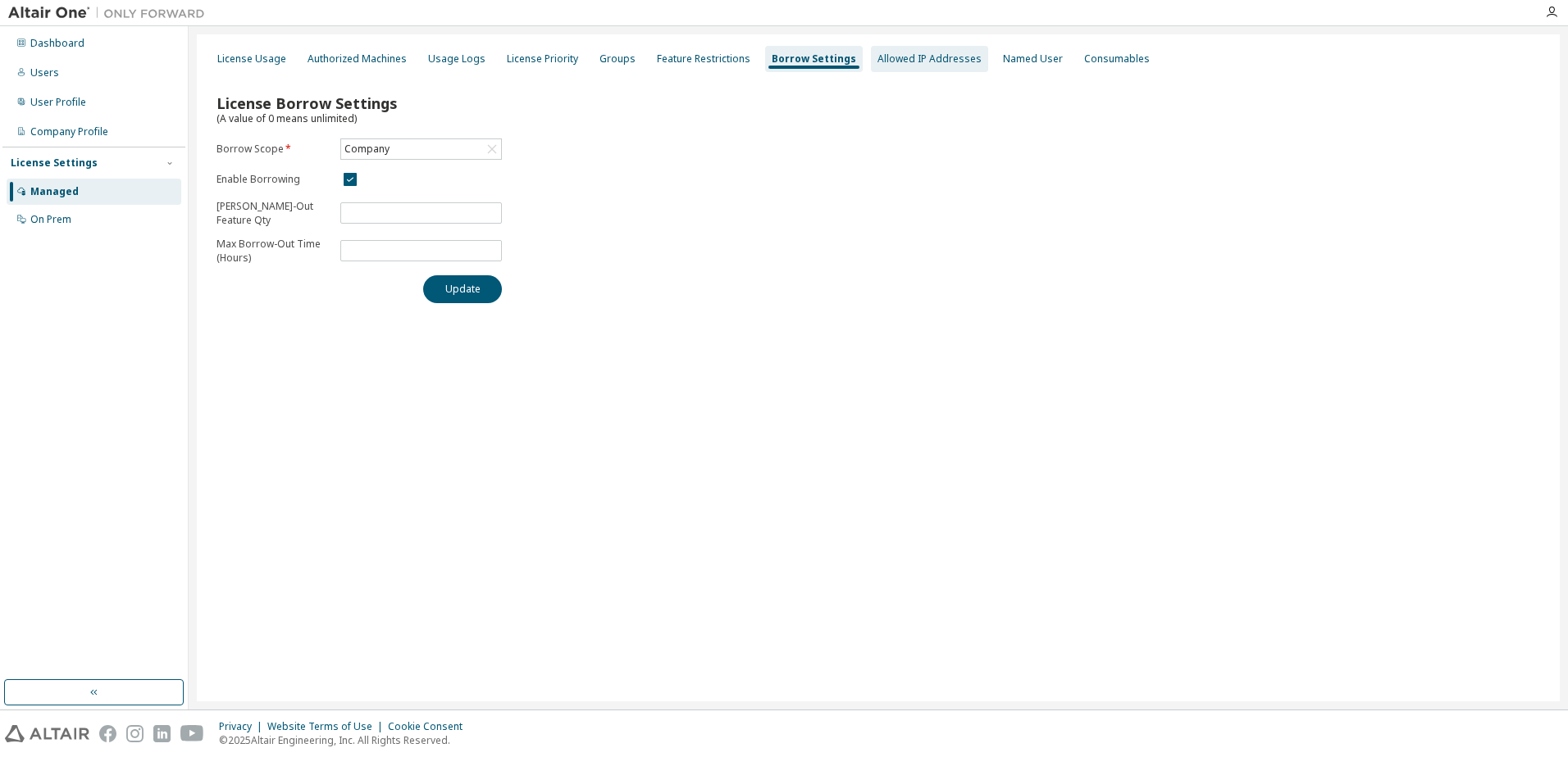
click at [899, 61] on div "Allowed IP Addresses" at bounding box center [929, 59] width 104 height 13
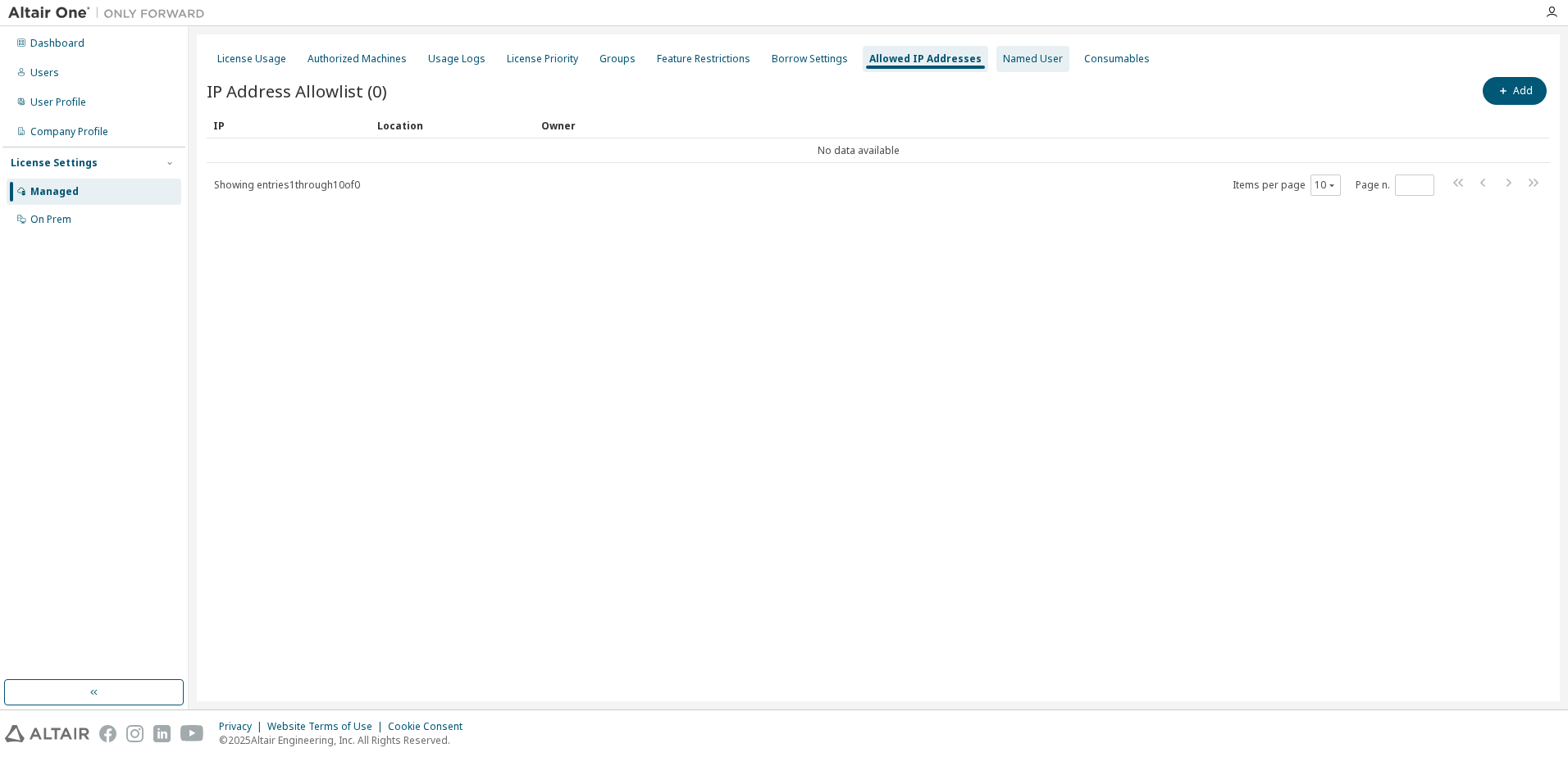
click at [1034, 59] on div "Named User" at bounding box center [1033, 59] width 60 height 13
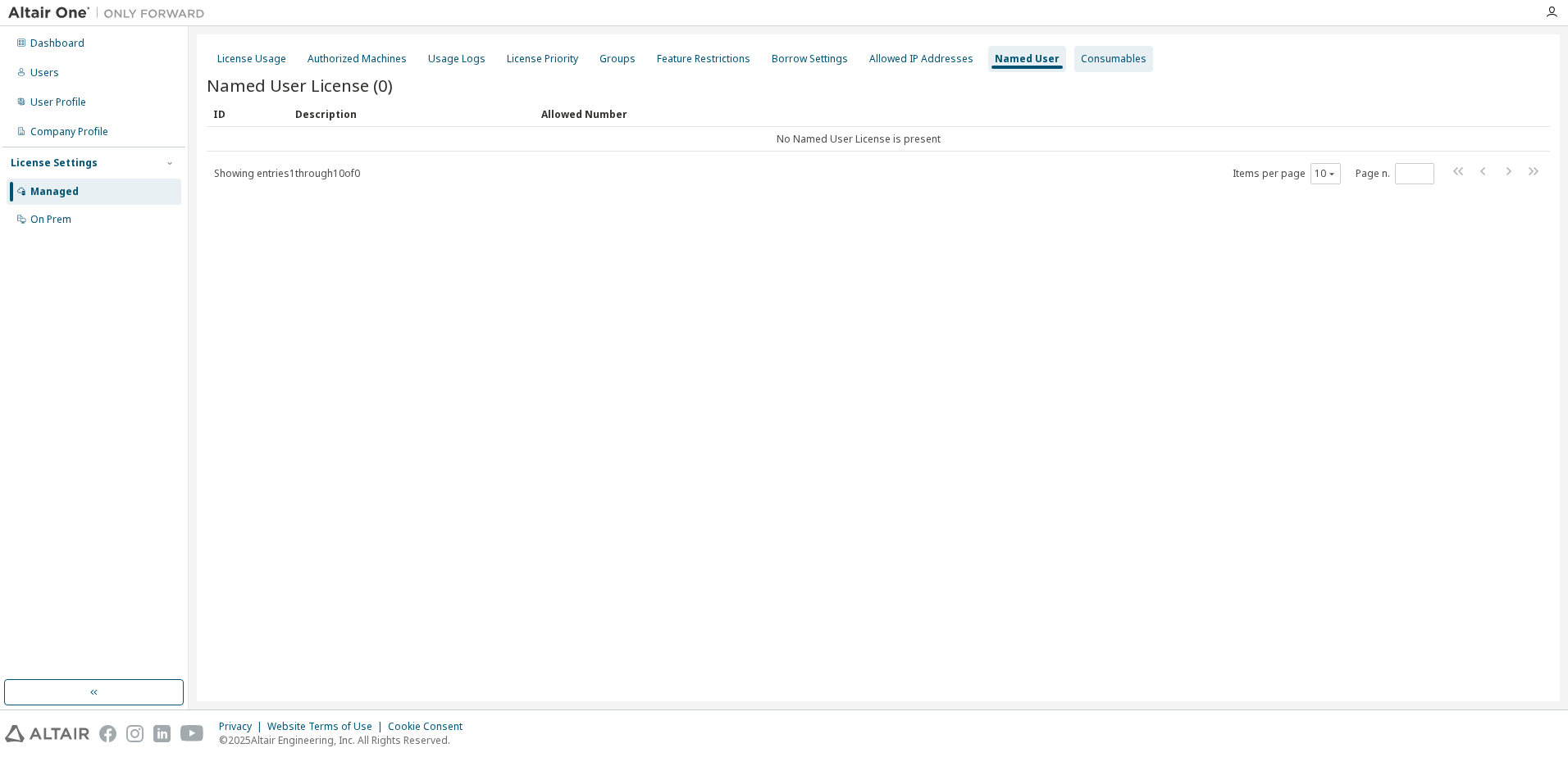
click at [1114, 63] on div "Consumables" at bounding box center [1113, 59] width 66 height 13
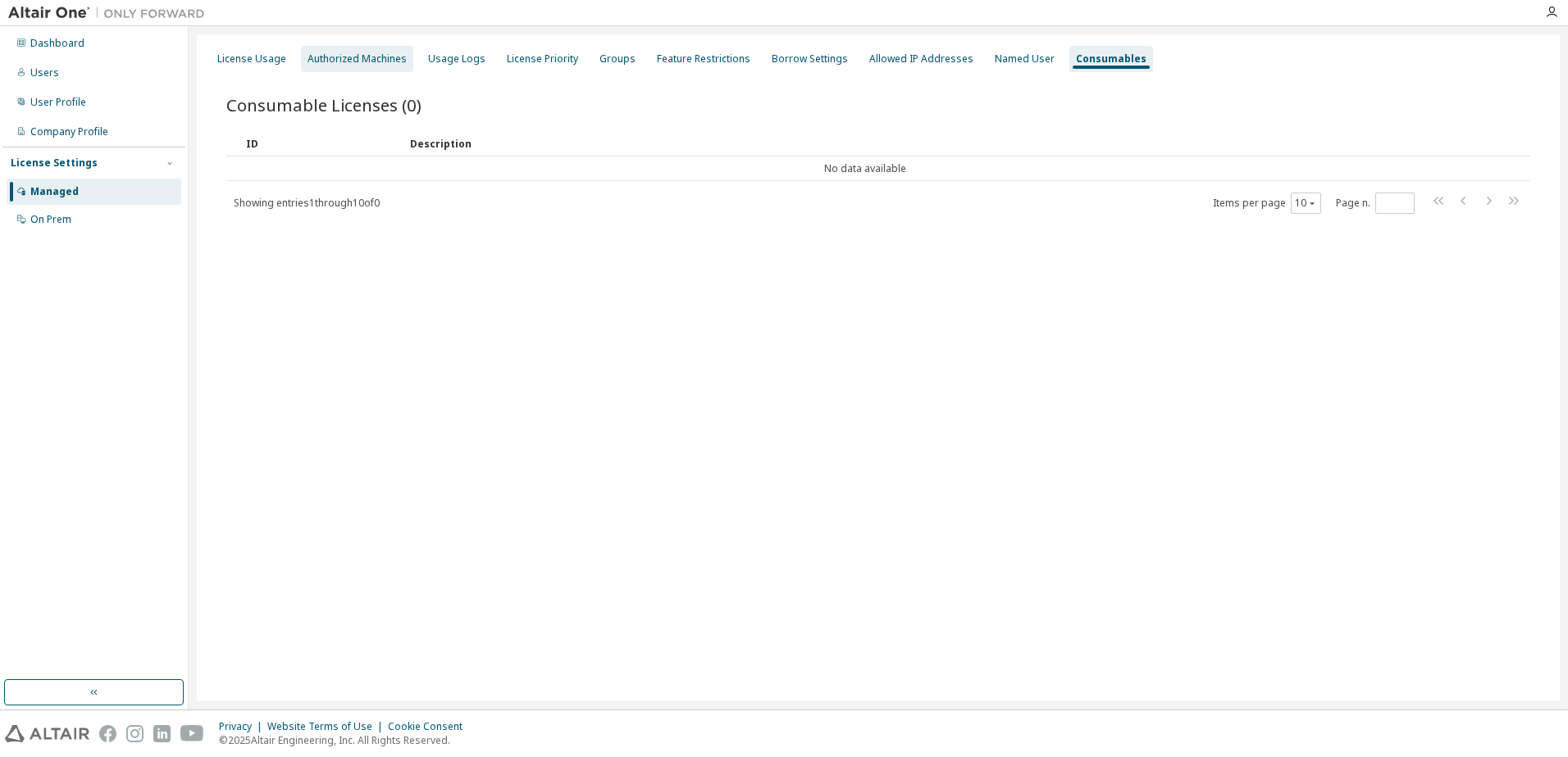
click at [373, 61] on div "Authorized Machines" at bounding box center [356, 59] width 99 height 13
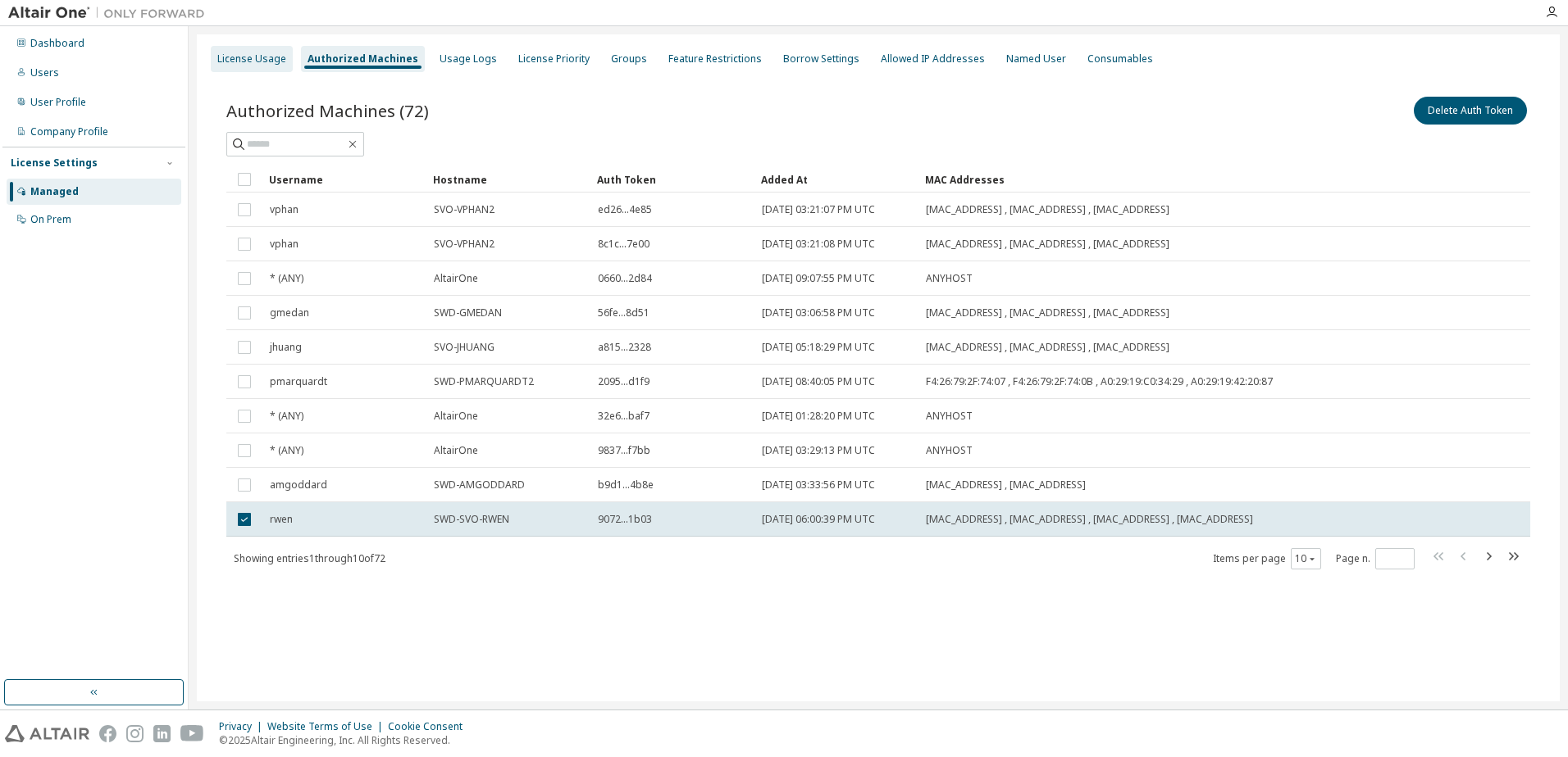
click at [255, 64] on div "License Usage" at bounding box center [252, 59] width 69 height 13
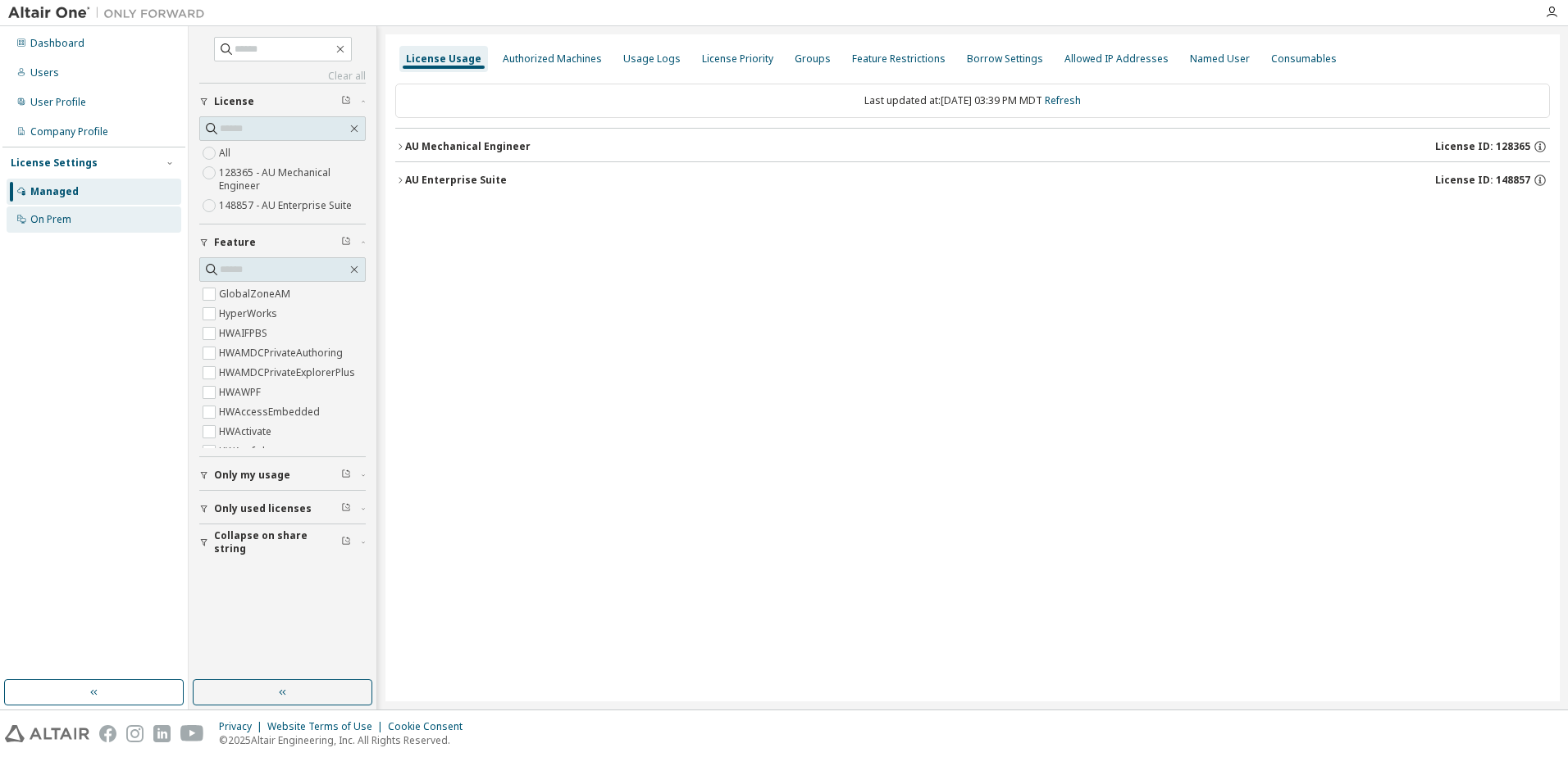
click at [96, 223] on div "On Prem" at bounding box center [94, 220] width 174 height 27
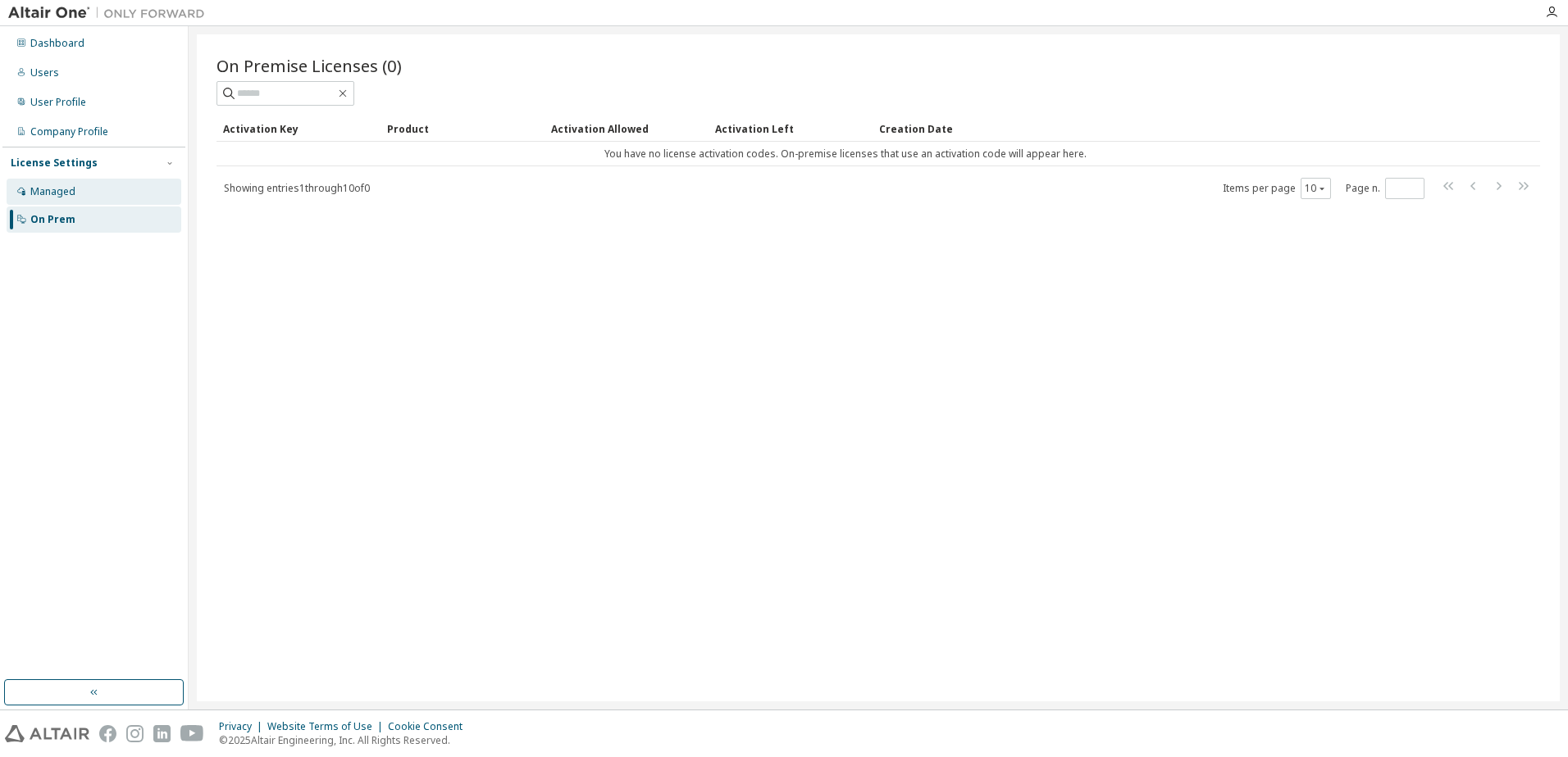
click at [91, 191] on div "Managed" at bounding box center [94, 192] width 174 height 27
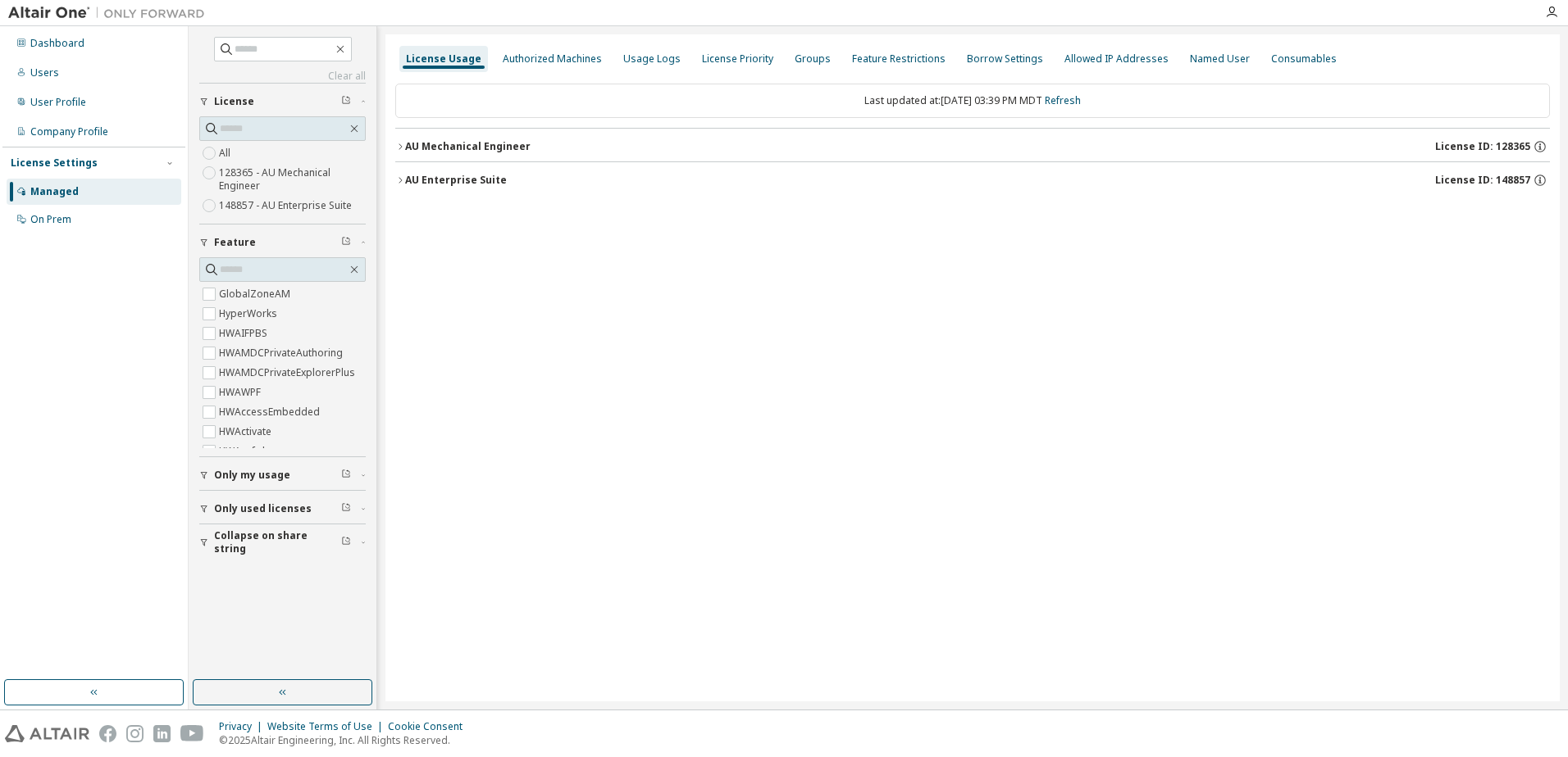
click at [404, 146] on icon "button" at bounding box center [400, 147] width 10 height 10
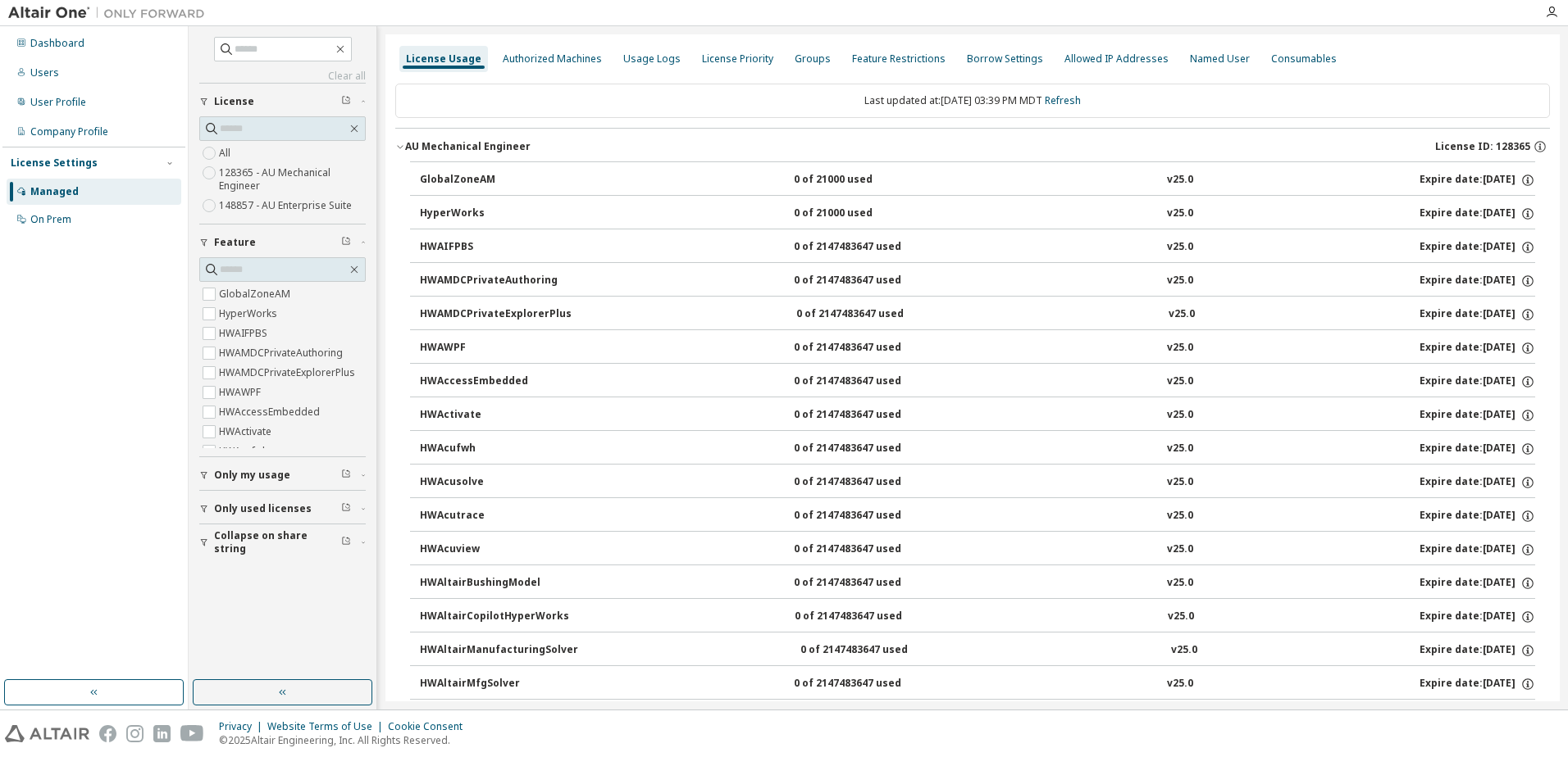
click at [460, 210] on div "HyperWorks" at bounding box center [494, 214] width 148 height 15
click at [1521, 212] on icon "button" at bounding box center [1528, 214] width 15 height 15
click at [408, 145] on div "AU Mechanical Engineer" at bounding box center [468, 147] width 125 height 13
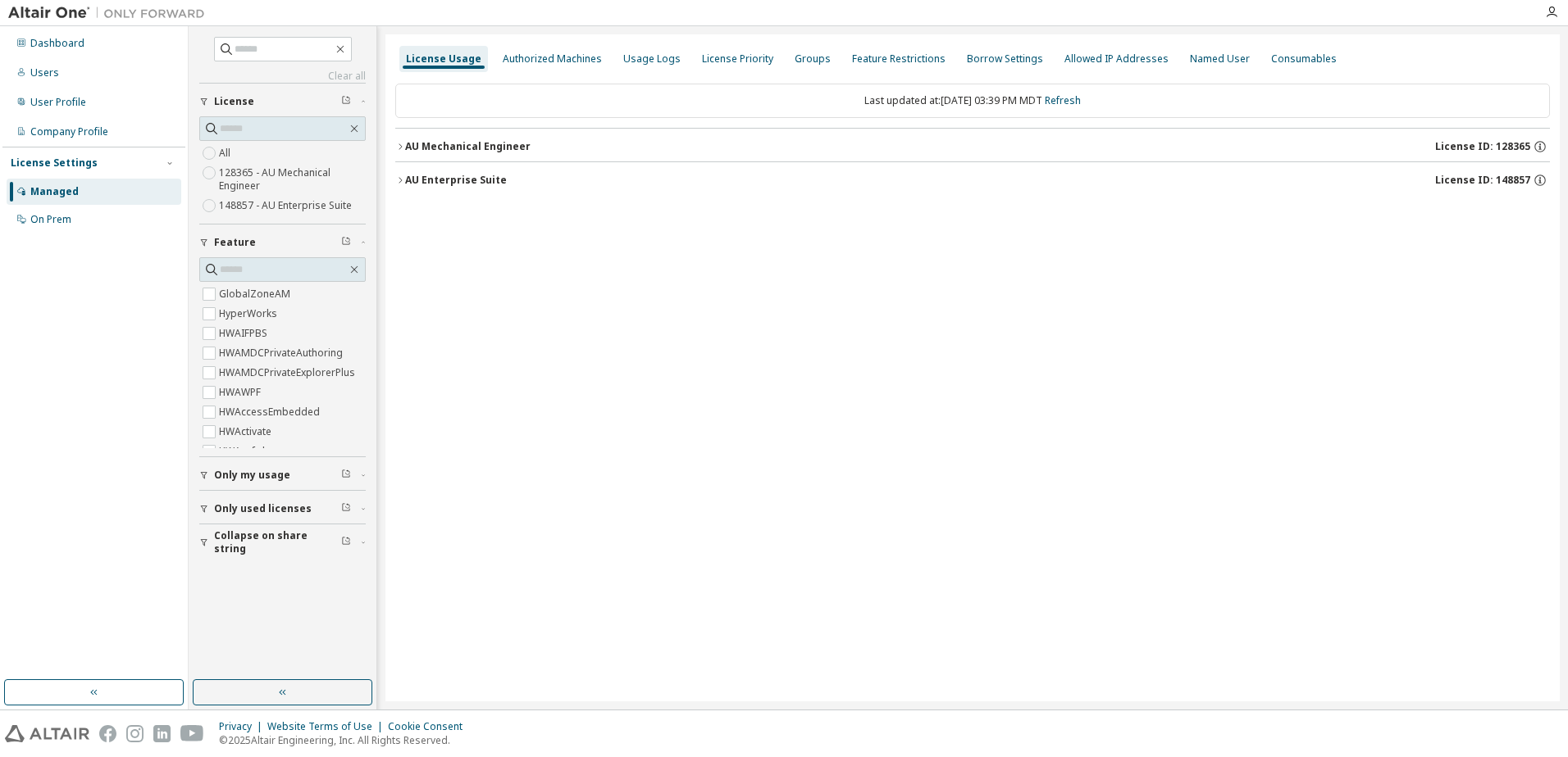
click at [403, 181] on icon "button" at bounding box center [400, 180] width 10 height 10
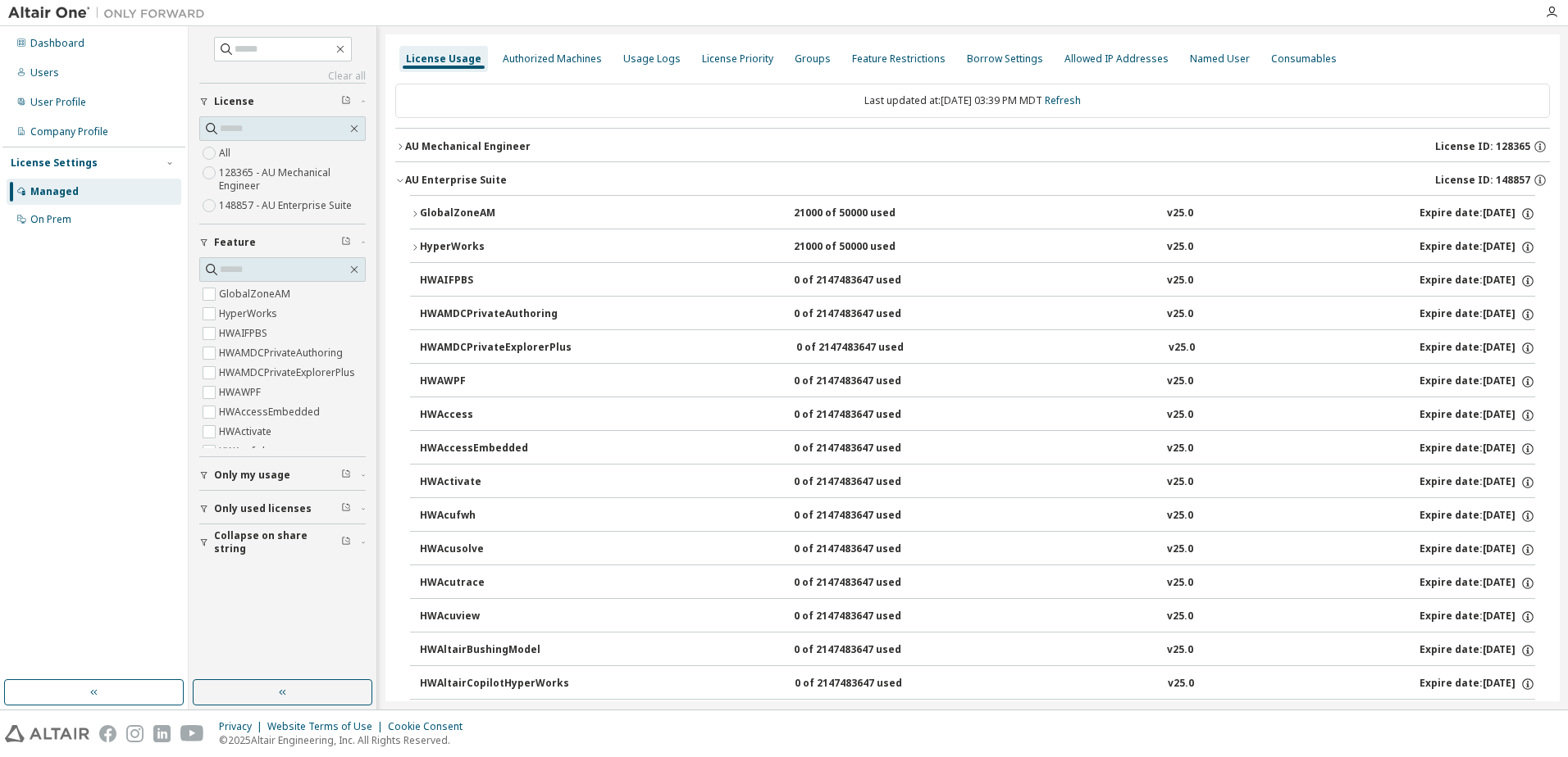
click at [403, 181] on icon "button" at bounding box center [400, 180] width 10 height 10
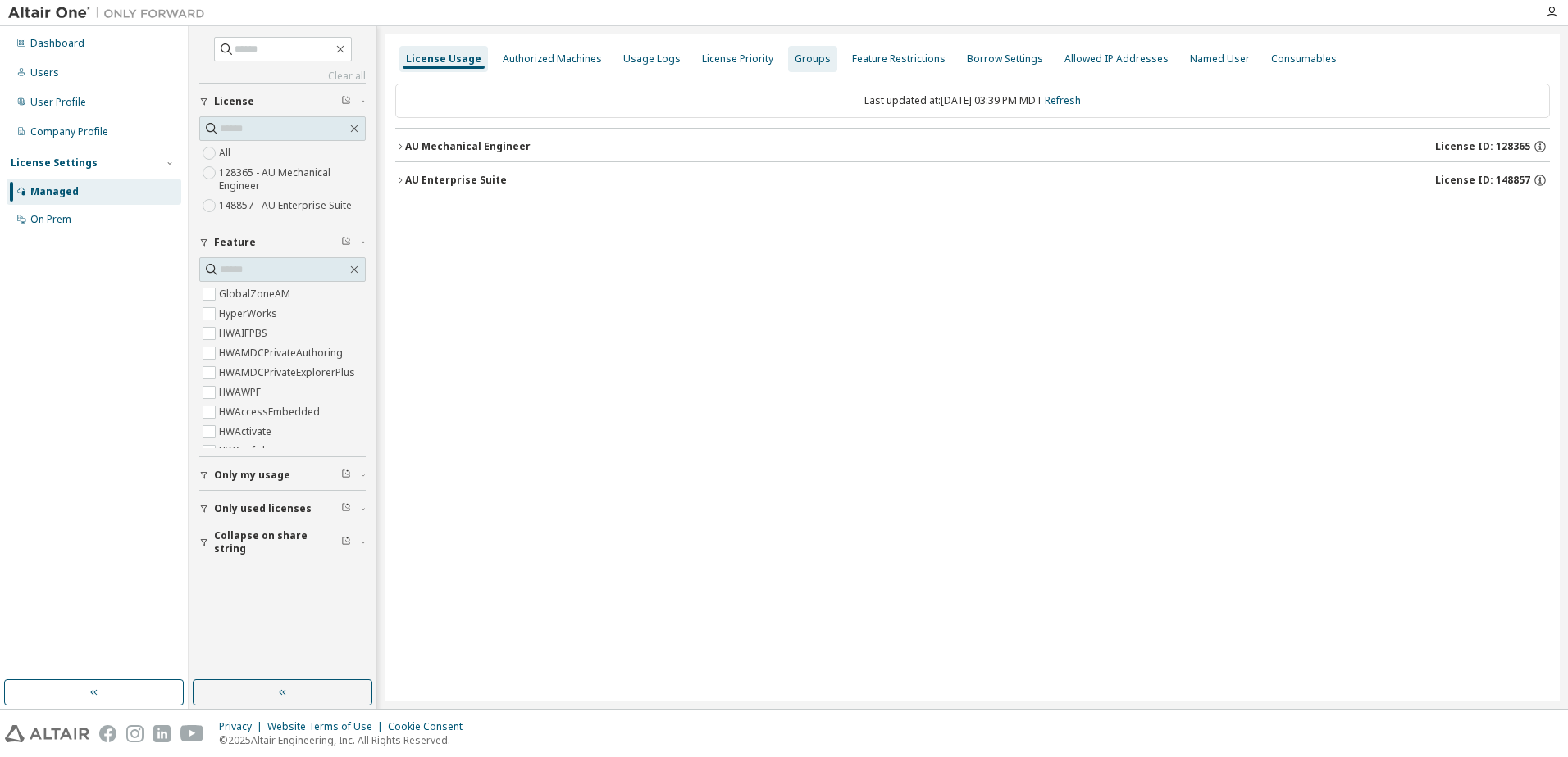
click at [796, 59] on div "Groups" at bounding box center [812, 59] width 36 height 13
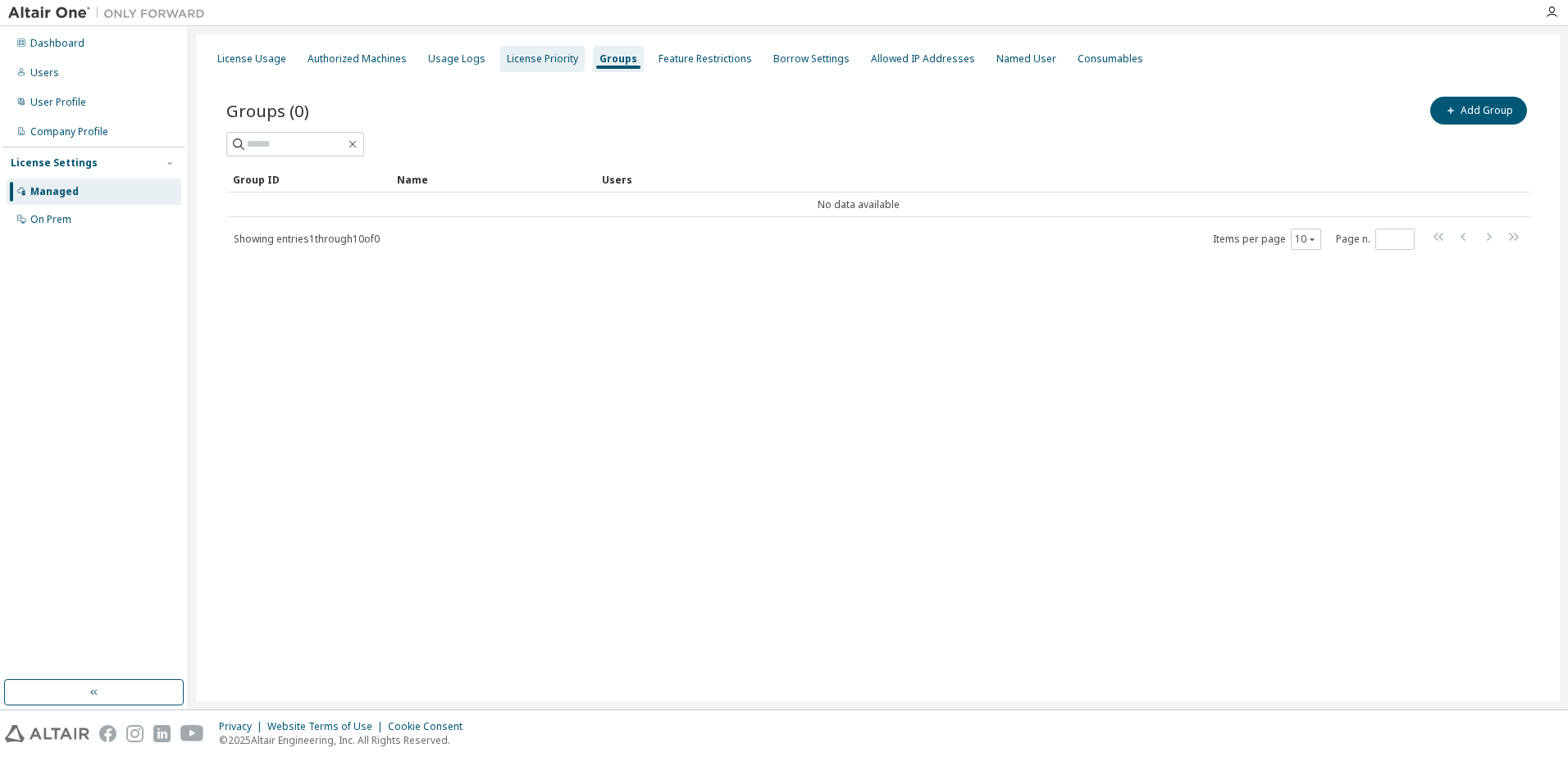
click at [566, 60] on div "License Priority" at bounding box center [542, 59] width 71 height 13
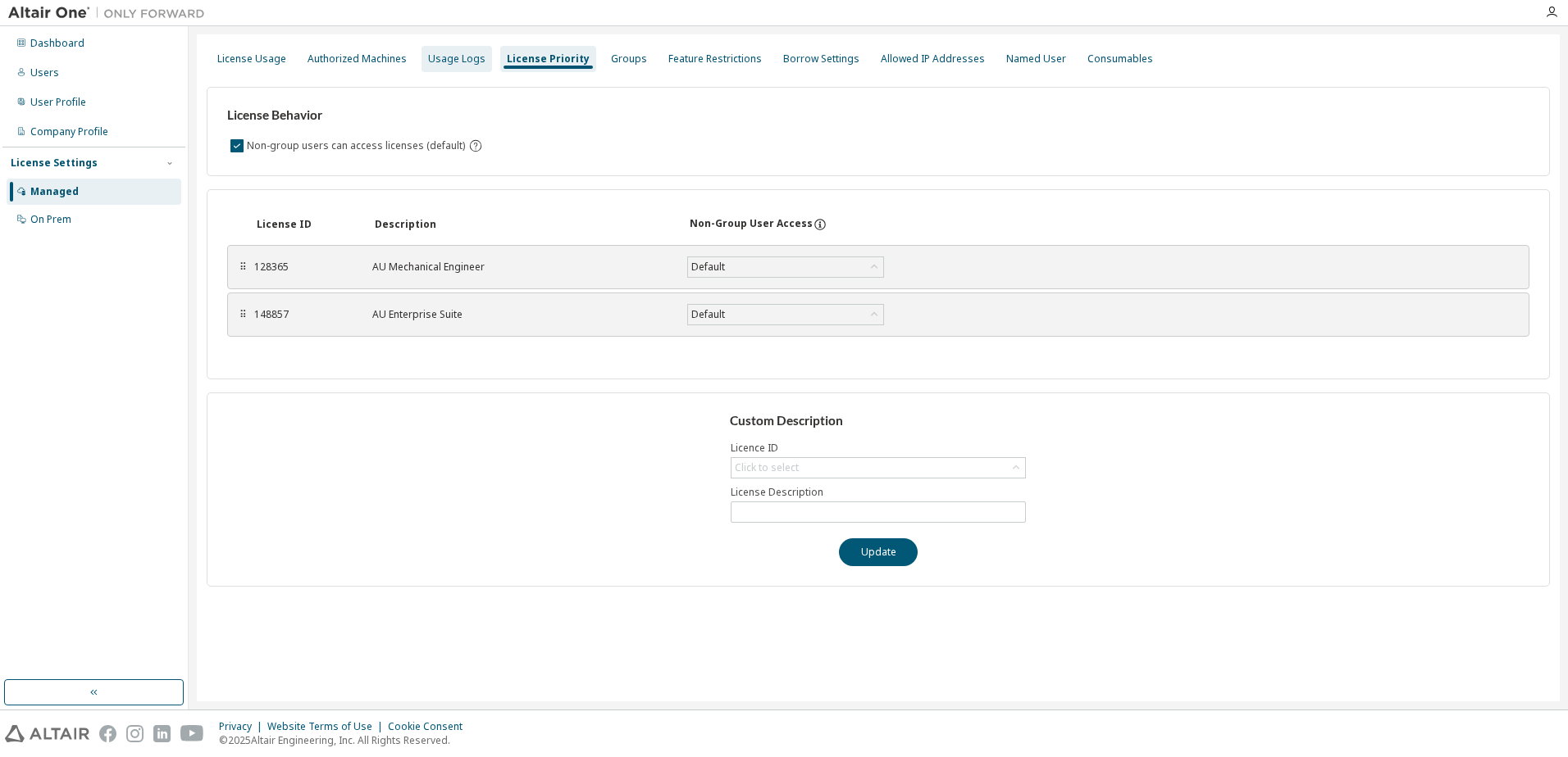
click at [440, 61] on div "Usage Logs" at bounding box center [456, 59] width 57 height 13
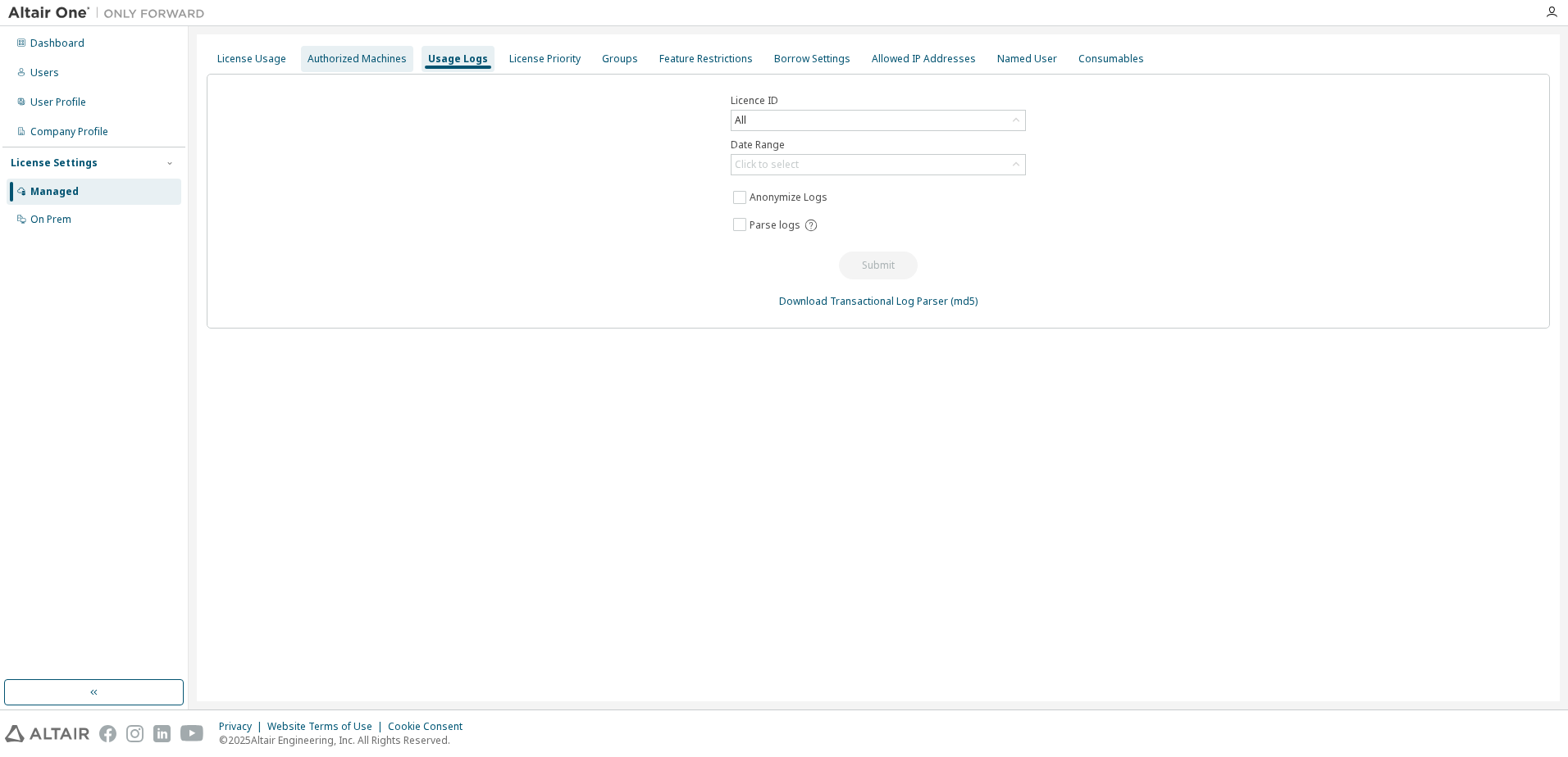
click at [375, 60] on div "Authorized Machines" at bounding box center [356, 59] width 99 height 13
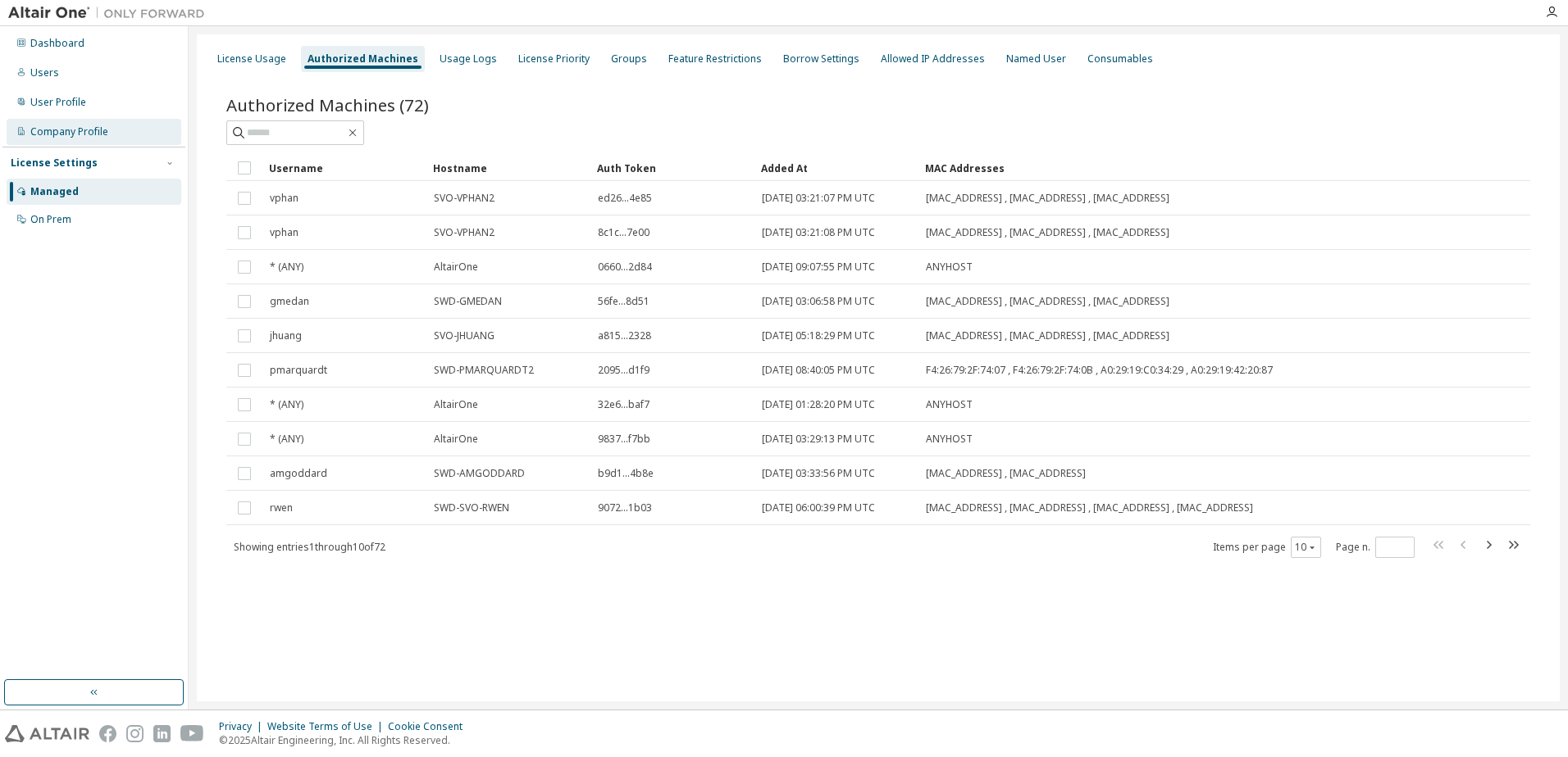
click at [93, 139] on div "Company Profile" at bounding box center [94, 132] width 174 height 27
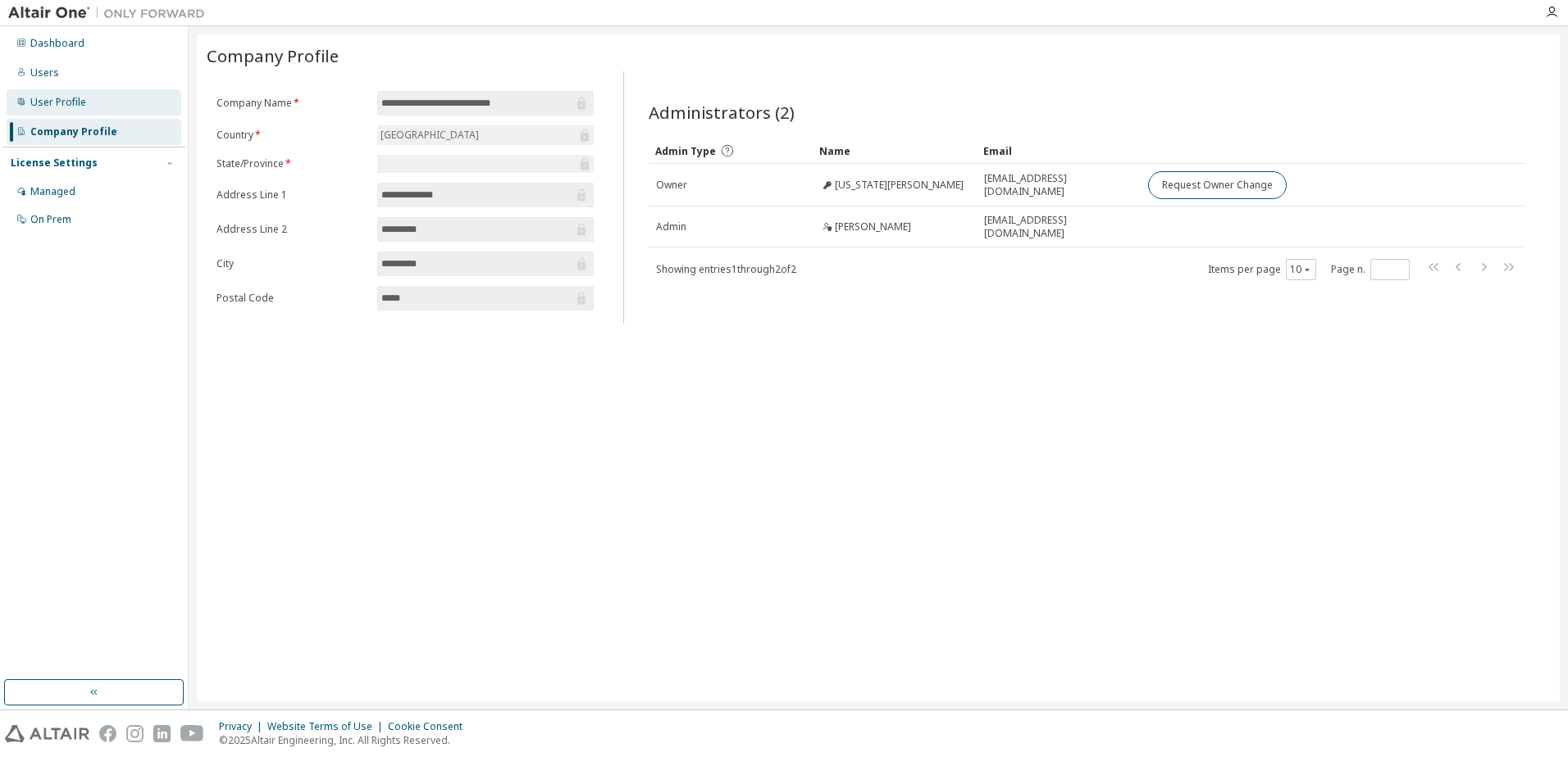
click at [81, 105] on div "User Profile" at bounding box center [58, 103] width 56 height 13
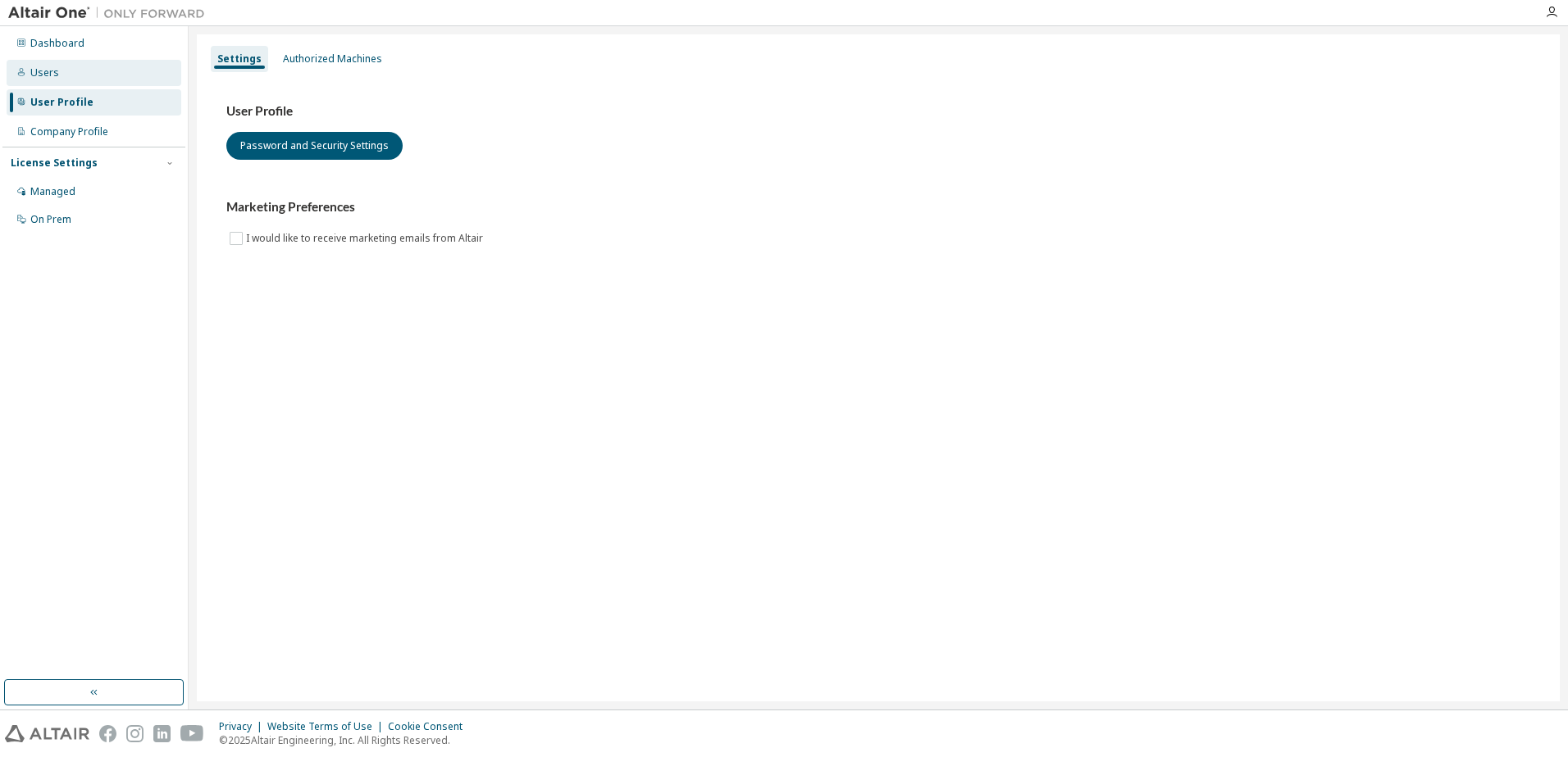
click at [81, 79] on div "Users" at bounding box center [94, 73] width 174 height 27
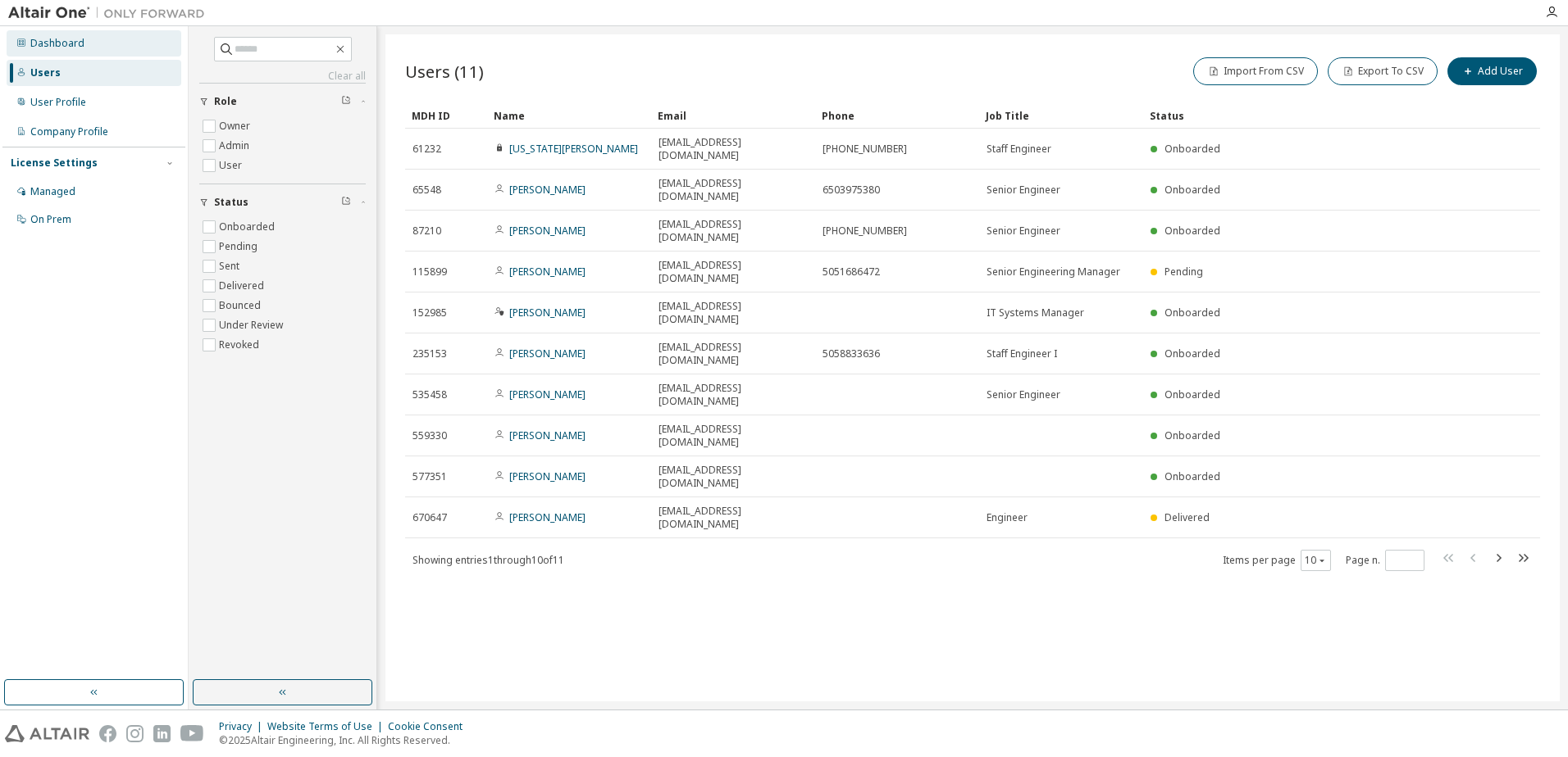
click at [60, 38] on div "Dashboard" at bounding box center [57, 43] width 54 height 13
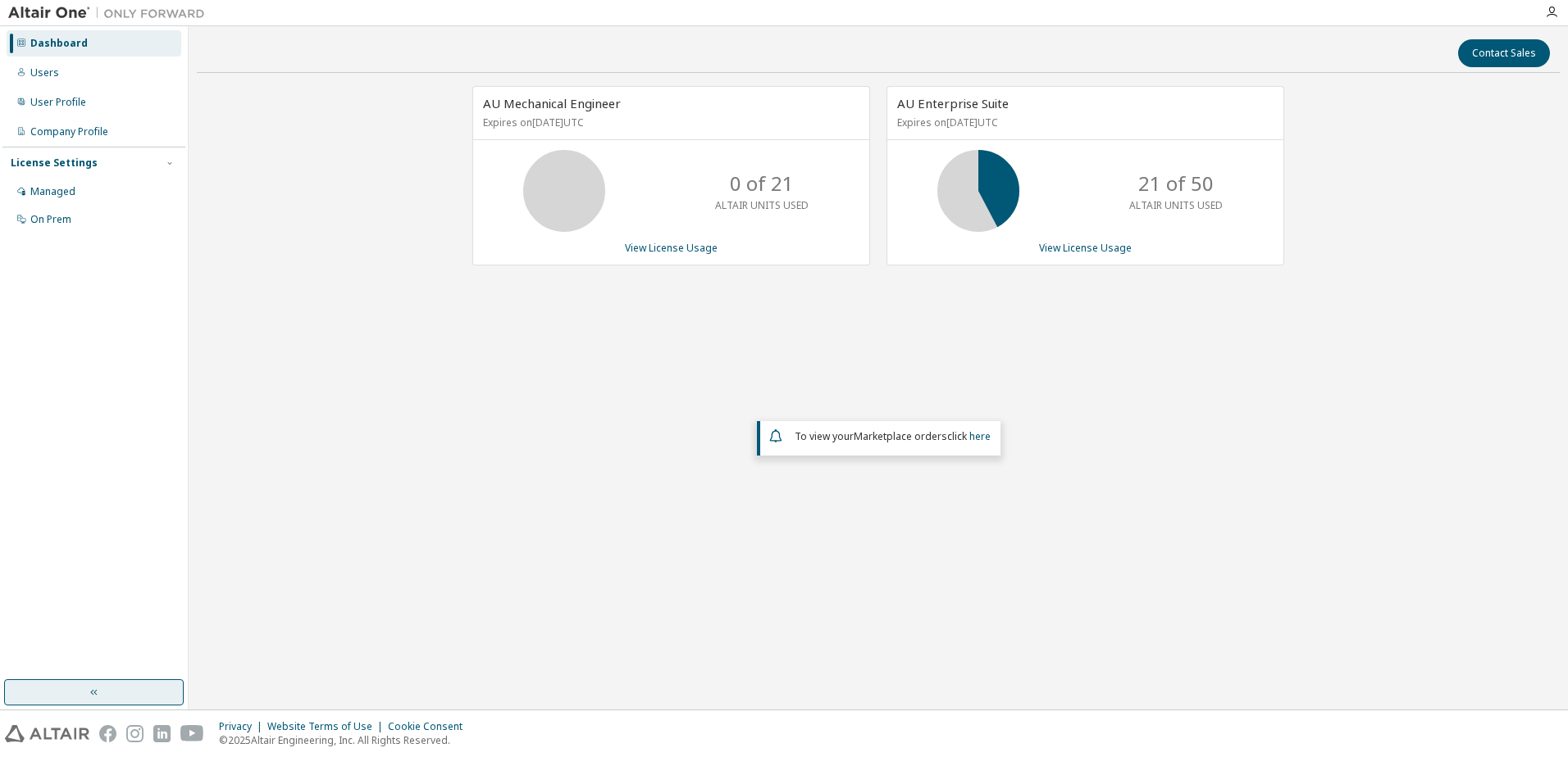
click at [116, 690] on button "button" at bounding box center [94, 693] width 179 height 27
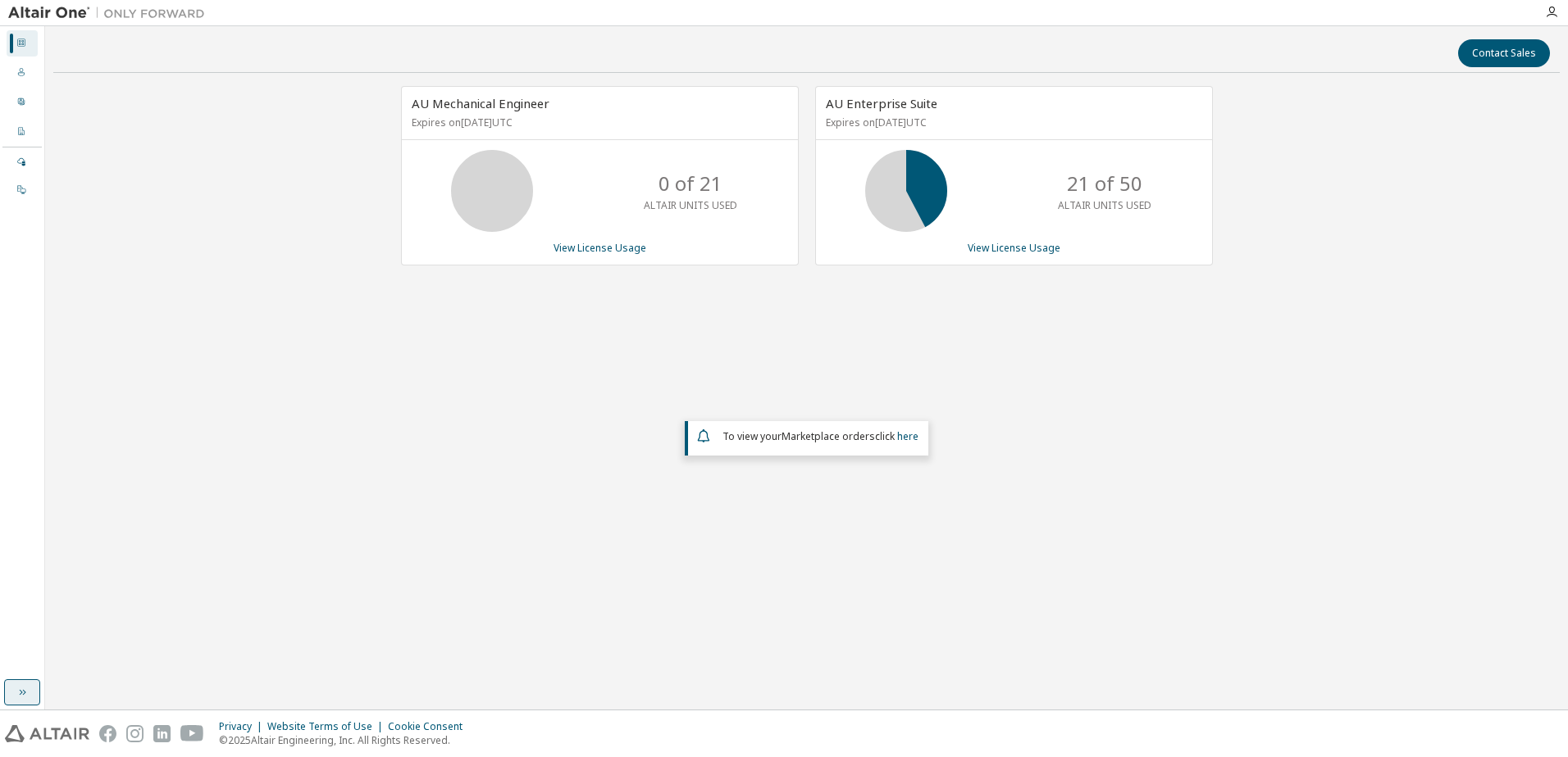
click at [19, 696] on icon "button" at bounding box center [22, 692] width 13 height 13
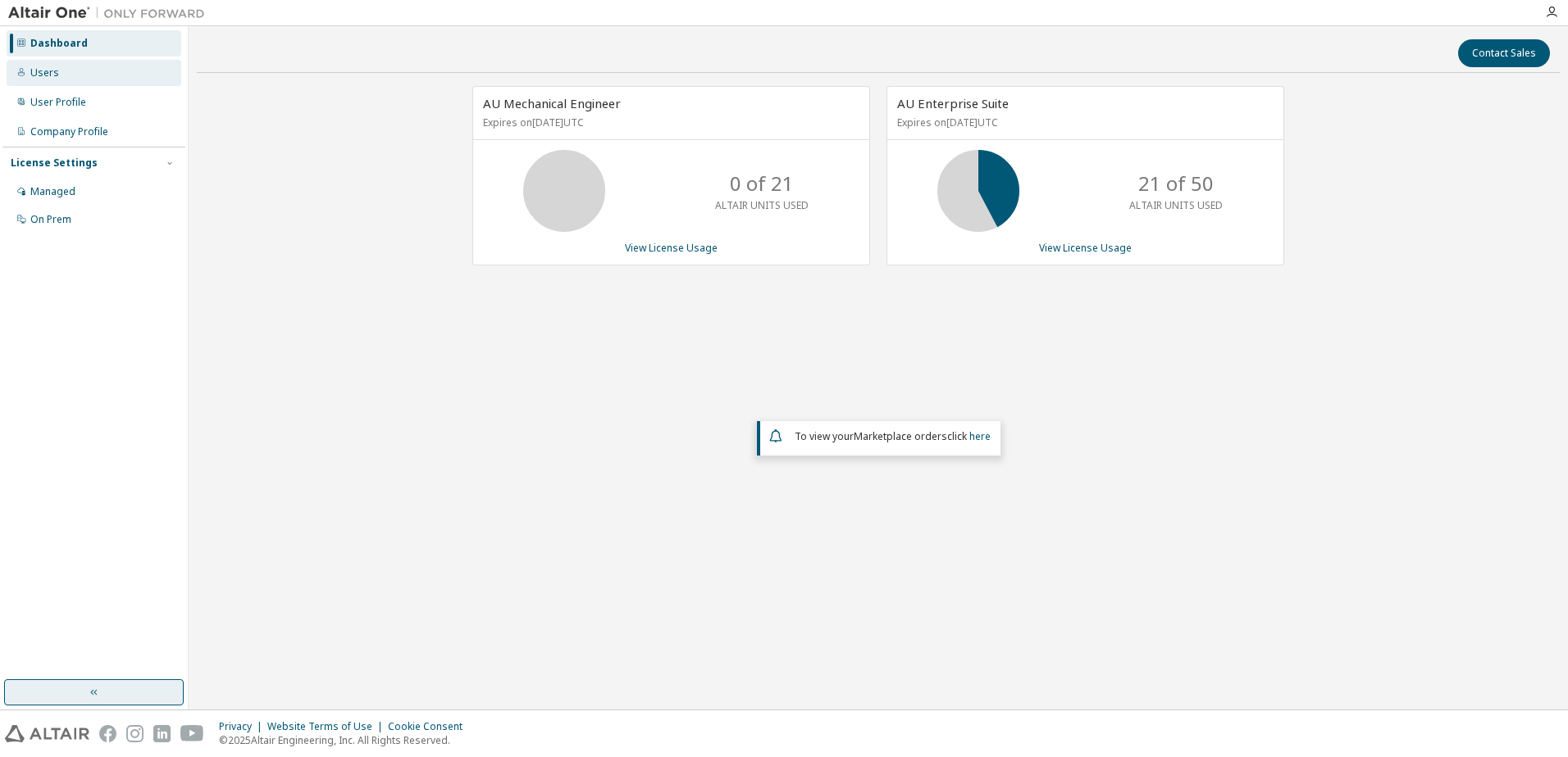
click at [71, 81] on div "Users" at bounding box center [94, 73] width 174 height 27
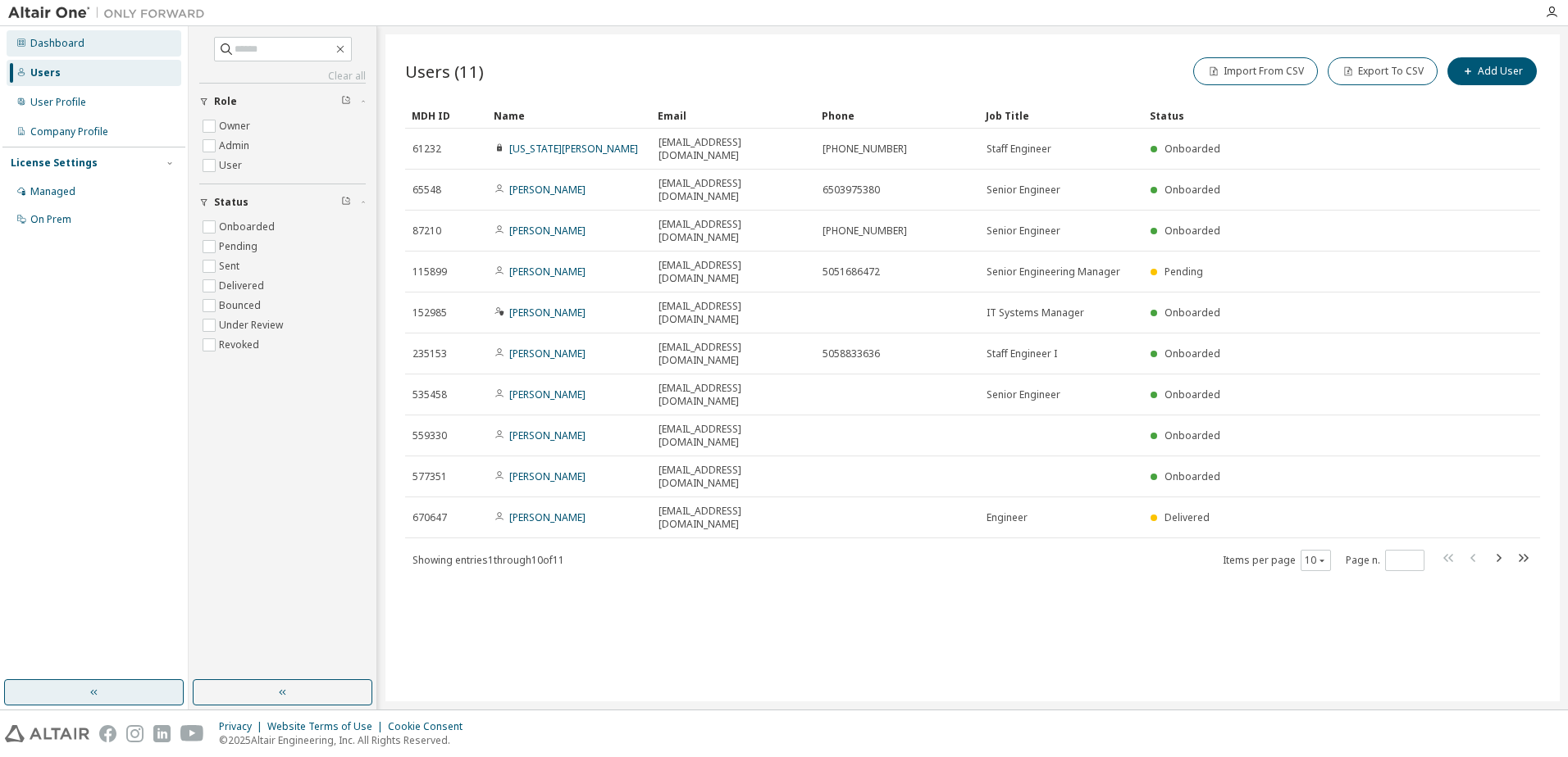
click at [78, 42] on div "Dashboard" at bounding box center [57, 43] width 54 height 13
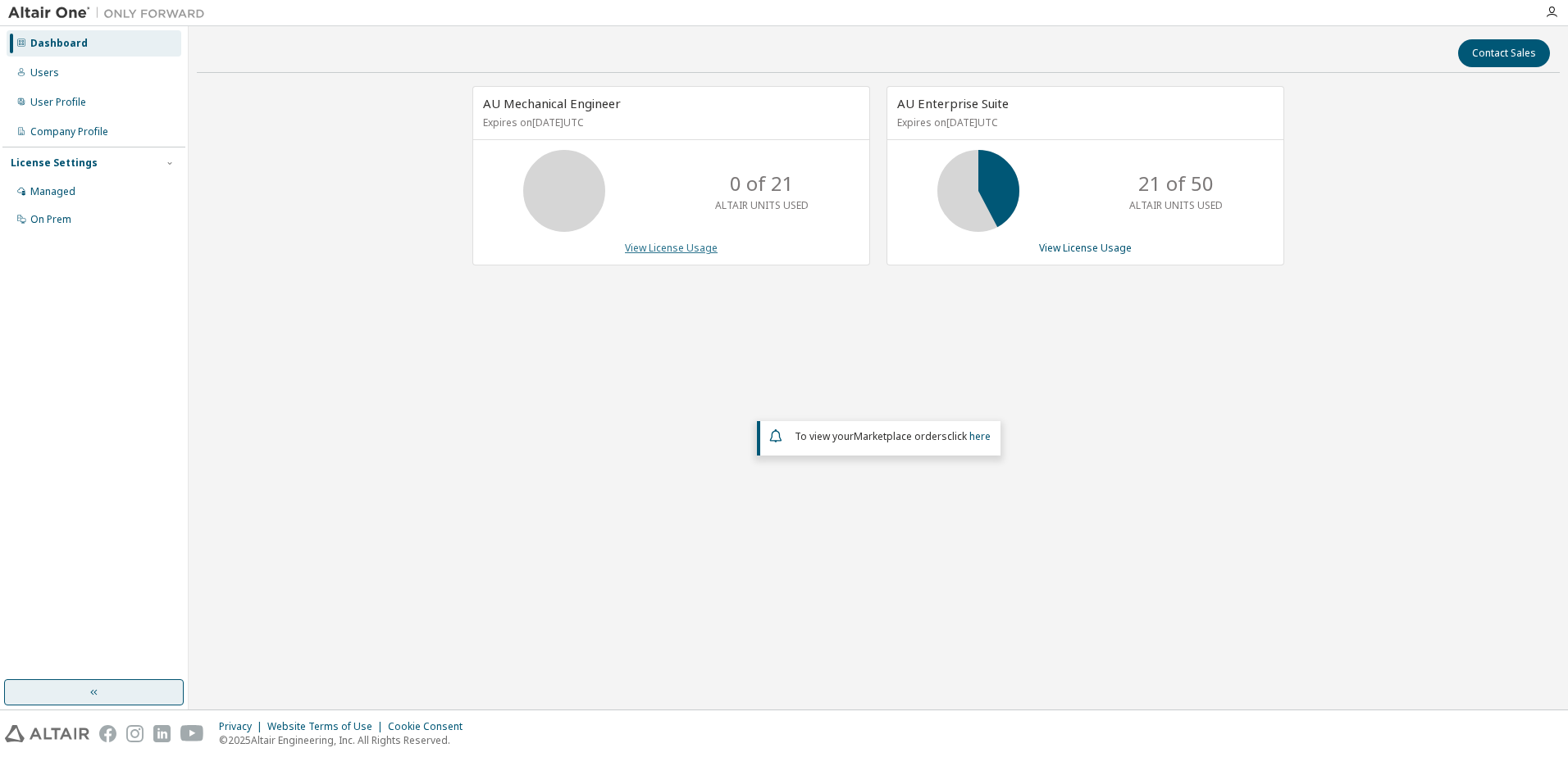
click at [674, 244] on link "View License Usage" at bounding box center [671, 247] width 93 height 14
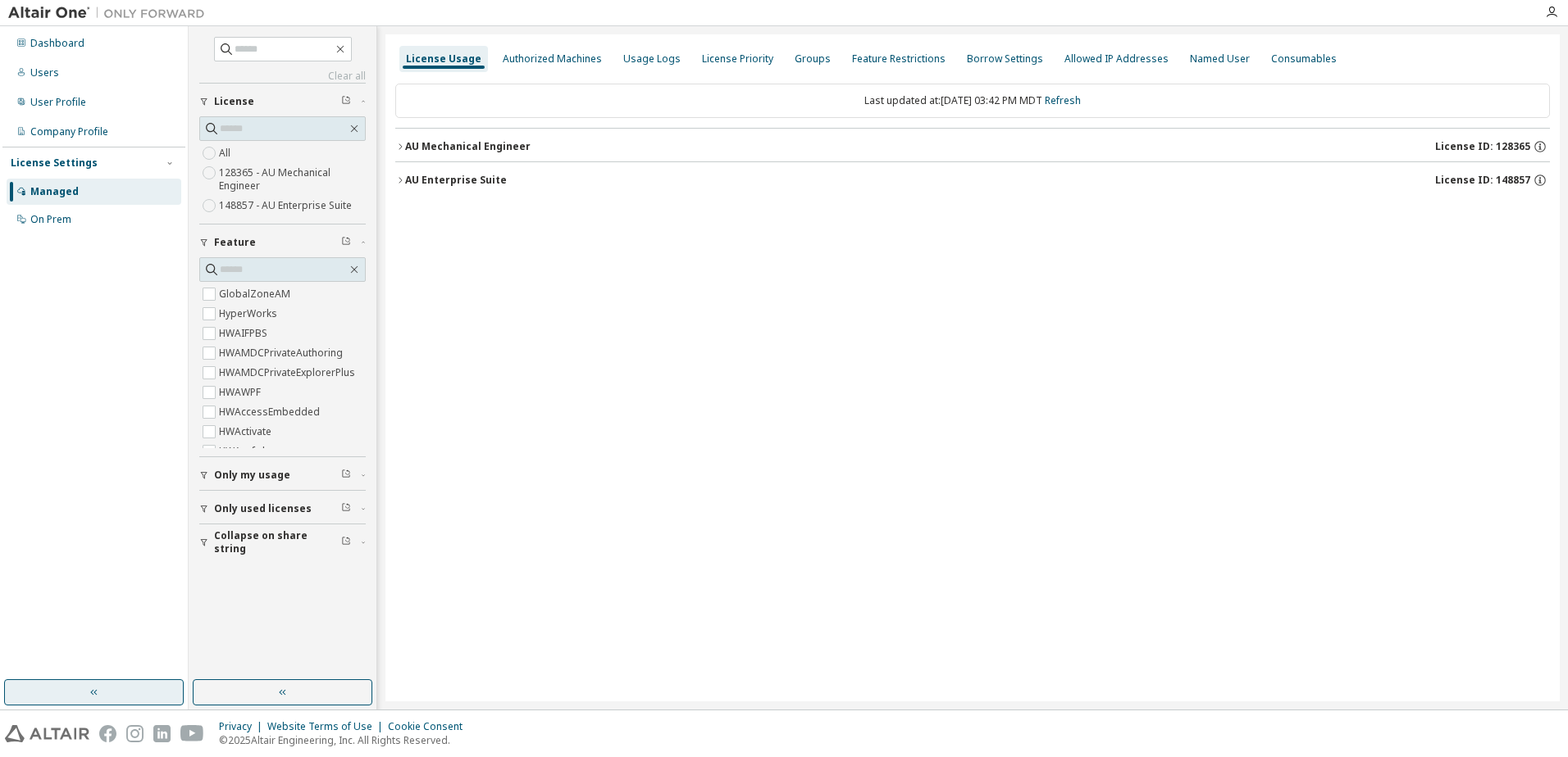
click at [360, 478] on div "Only my usage" at bounding box center [287, 476] width 147 height 13
click at [363, 476] on icon "button" at bounding box center [363, 476] width 10 height 5
click at [355, 506] on div "Only used licenses" at bounding box center [287, 509] width 147 height 13
click at [357, 510] on div "Only used licenses" at bounding box center [287, 509] width 147 height 13
click at [358, 545] on div "Collapse on share string" at bounding box center [287, 543] width 147 height 27
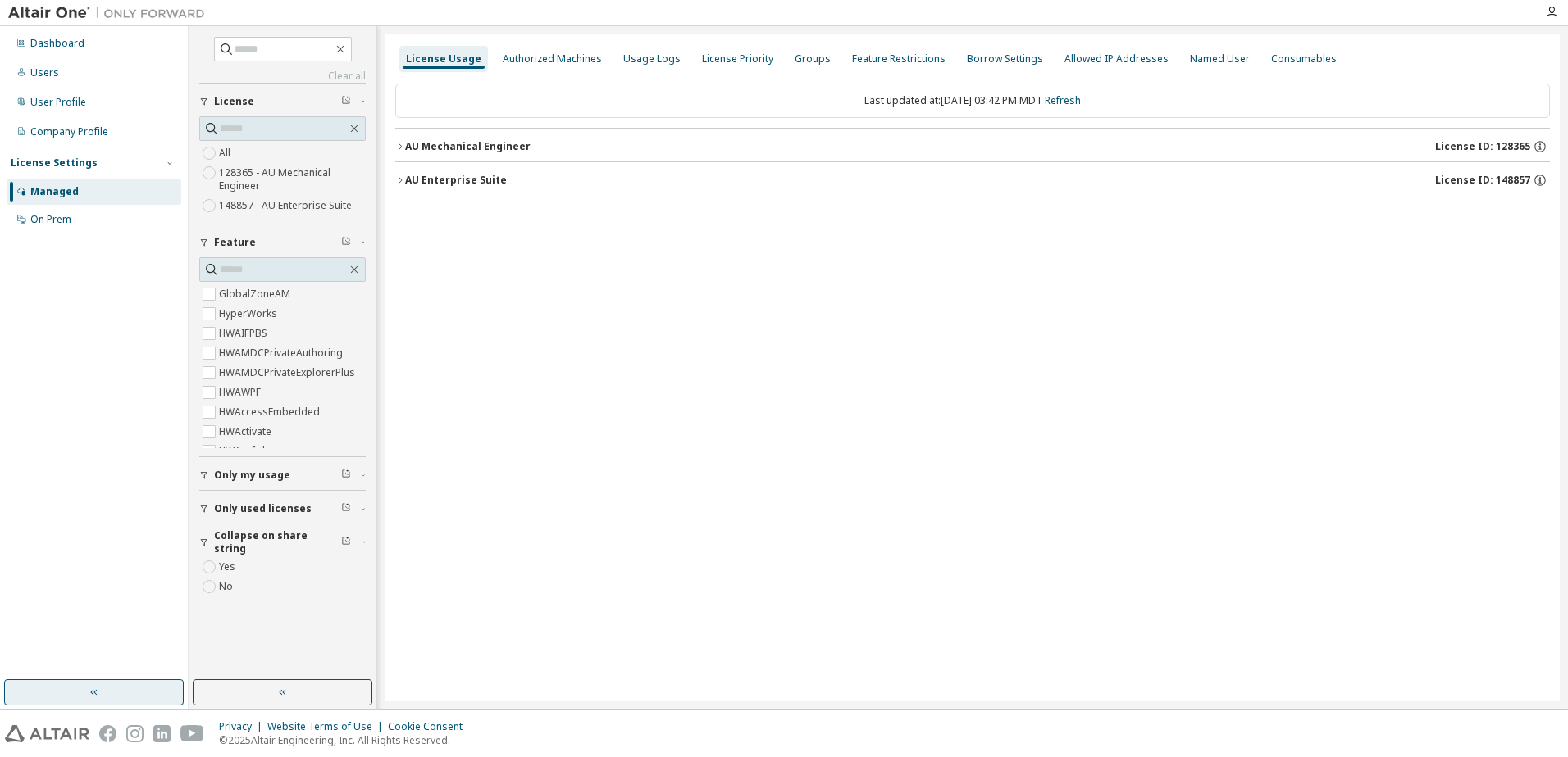
click at [363, 545] on icon "button" at bounding box center [363, 543] width 10 height 5
click at [139, 161] on div "License Settings" at bounding box center [94, 164] width 166 height 15
click at [100, 137] on div "Company Profile" at bounding box center [70, 132] width 78 height 13
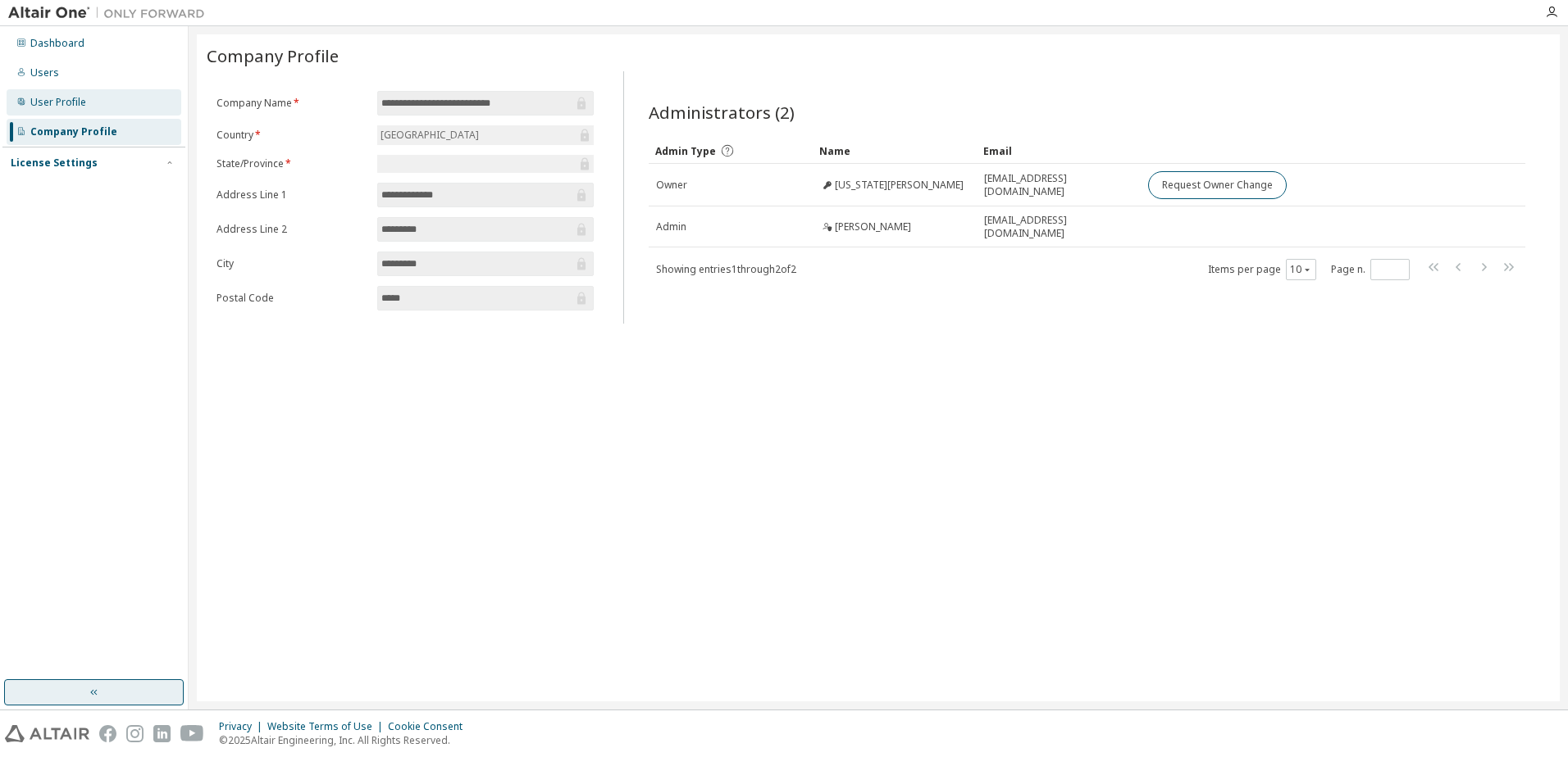
click at [100, 105] on div "User Profile" at bounding box center [94, 103] width 174 height 27
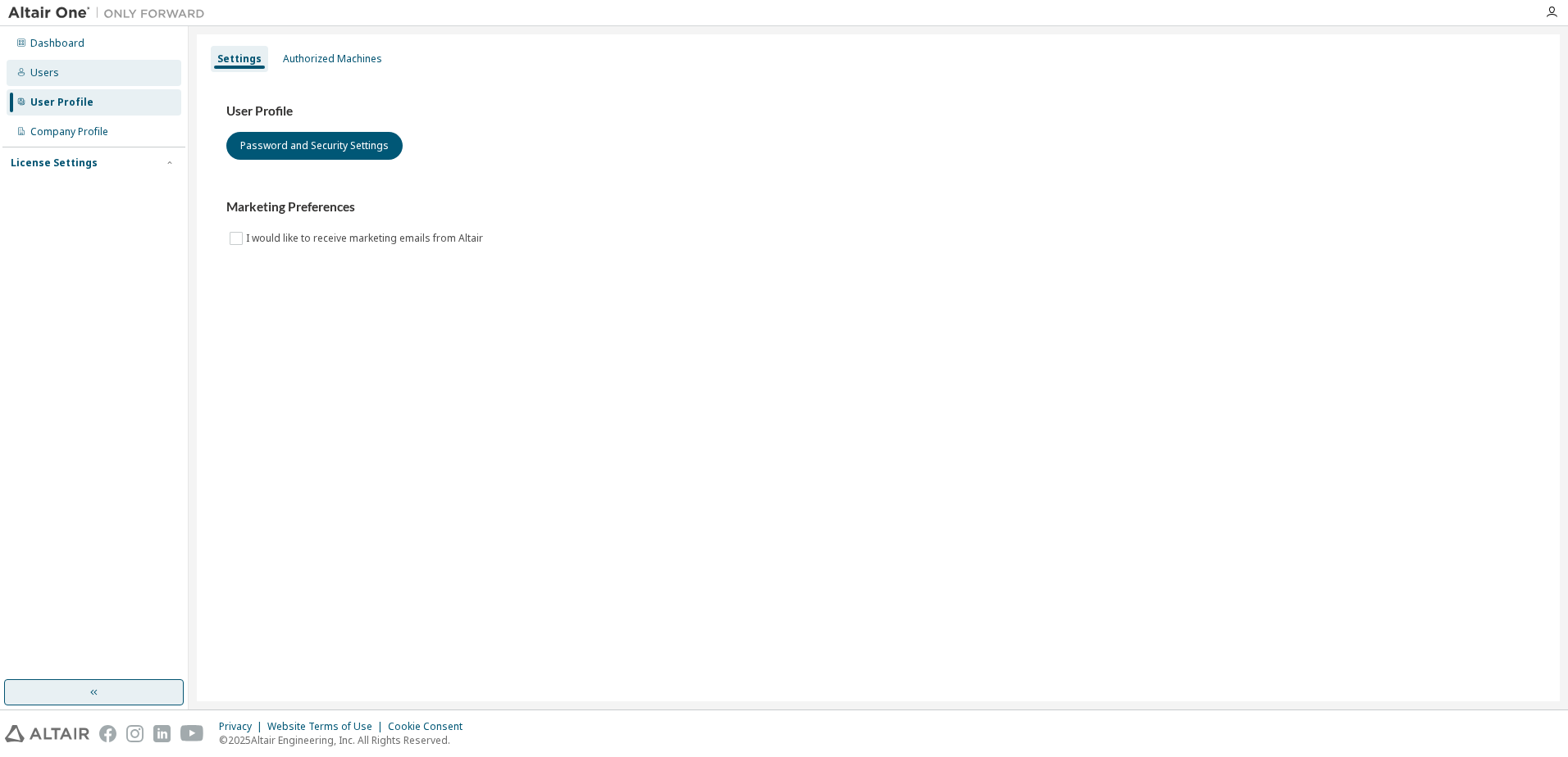
click at [96, 70] on div "Users" at bounding box center [94, 73] width 174 height 27
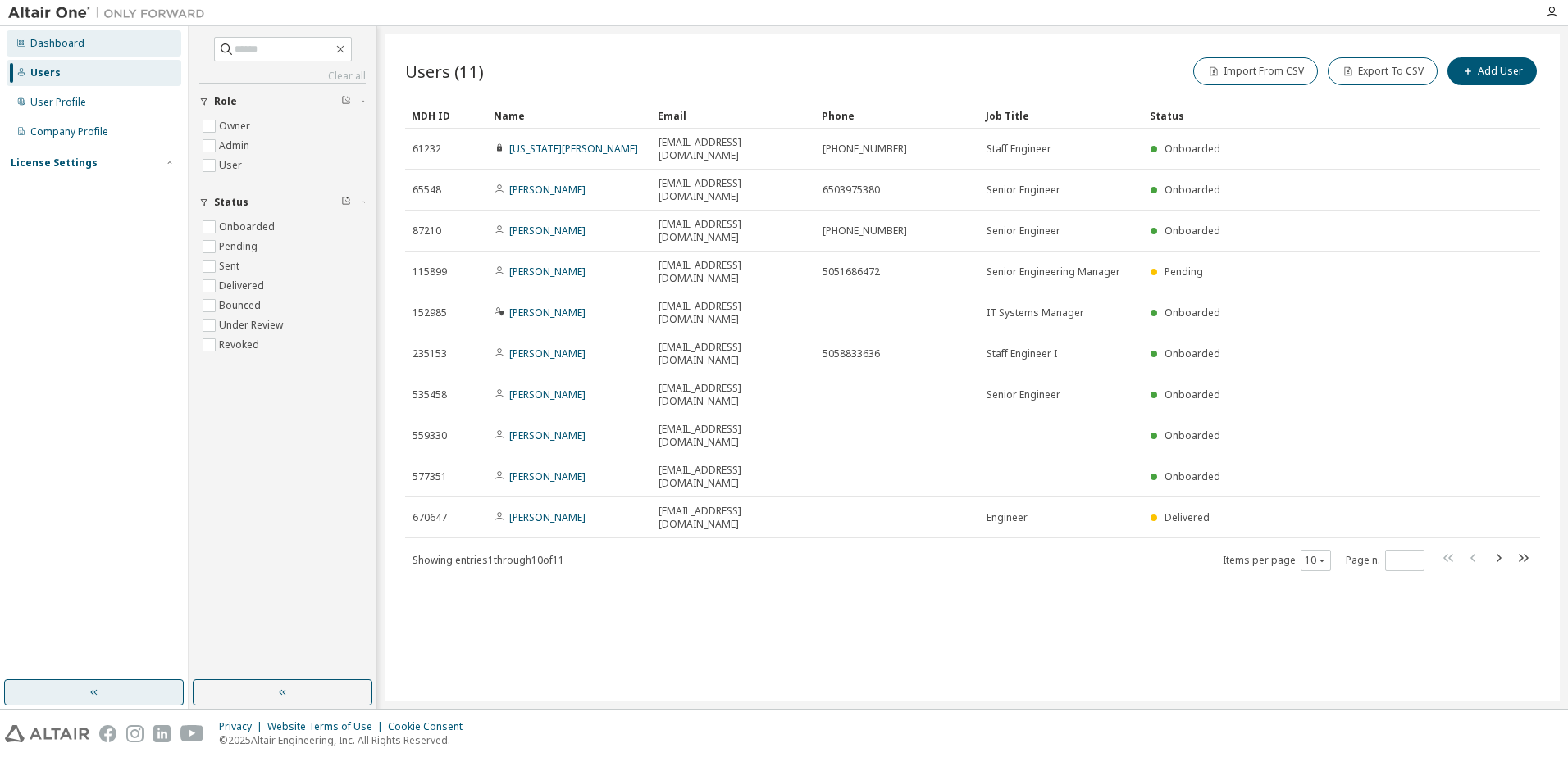
click at [95, 47] on div "Dashboard" at bounding box center [94, 44] width 174 height 27
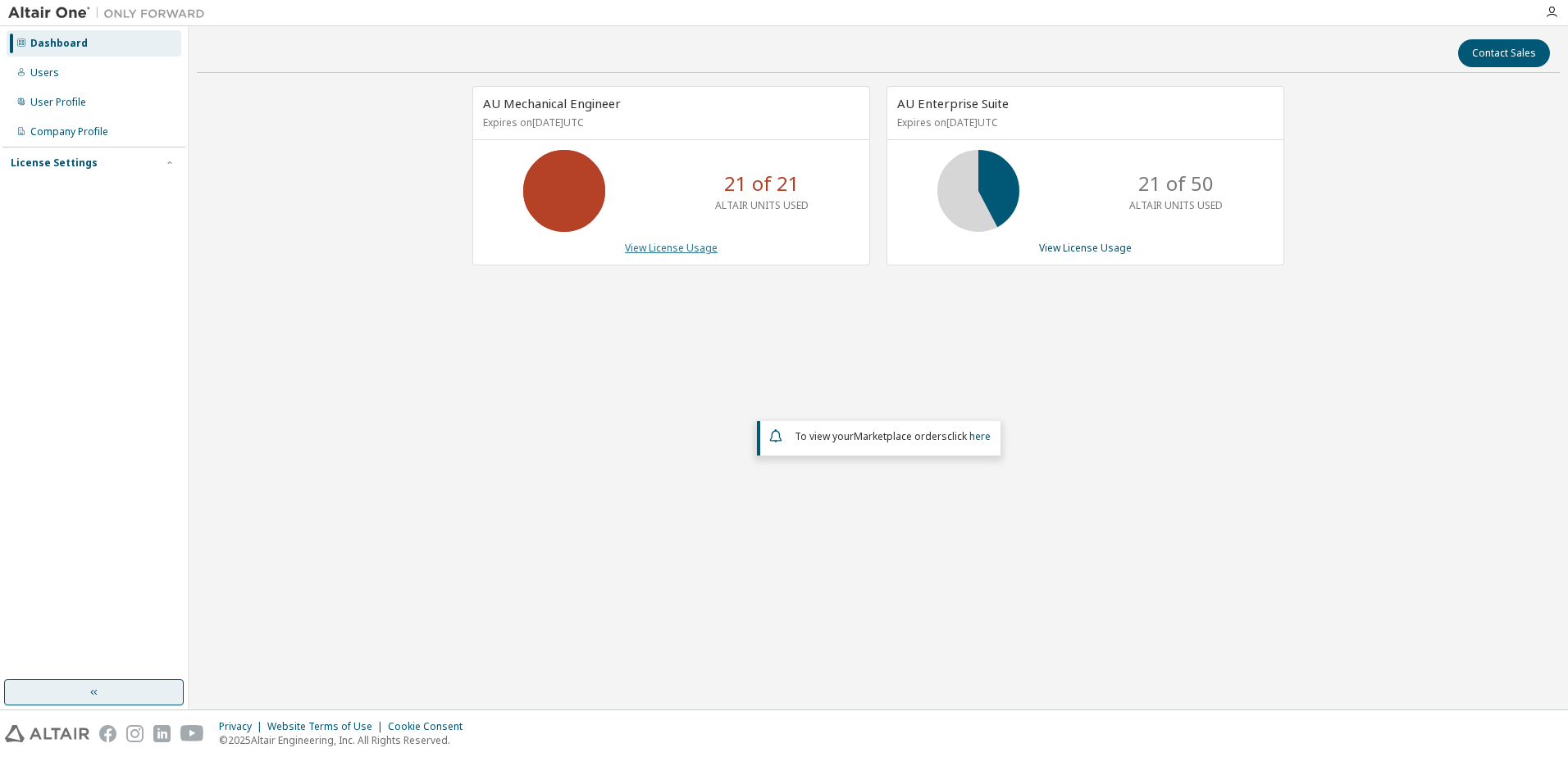
click at [683, 244] on link "View License Usage" at bounding box center [671, 247] width 93 height 14
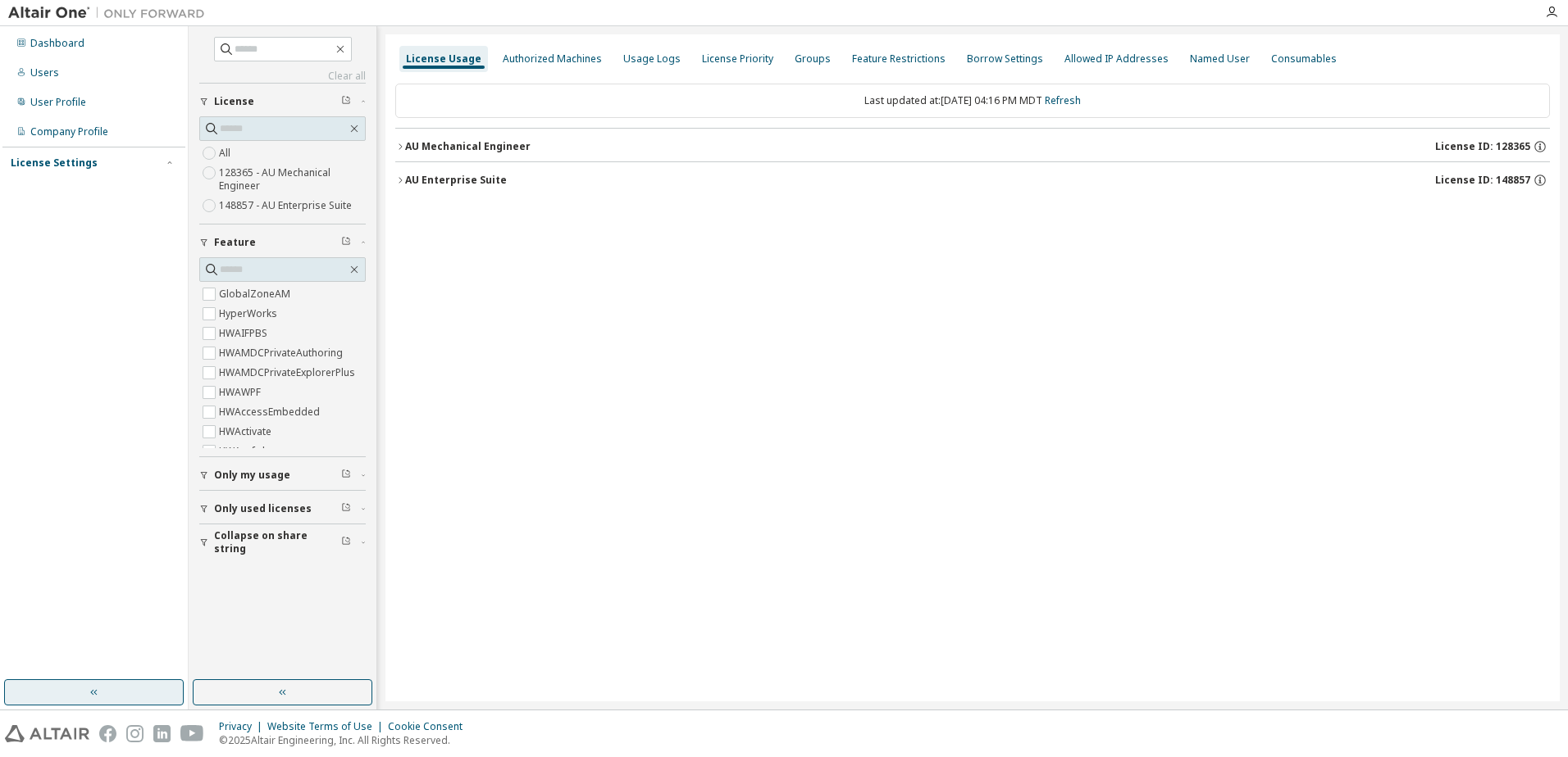
click at [404, 145] on icon "button" at bounding box center [400, 147] width 10 height 10
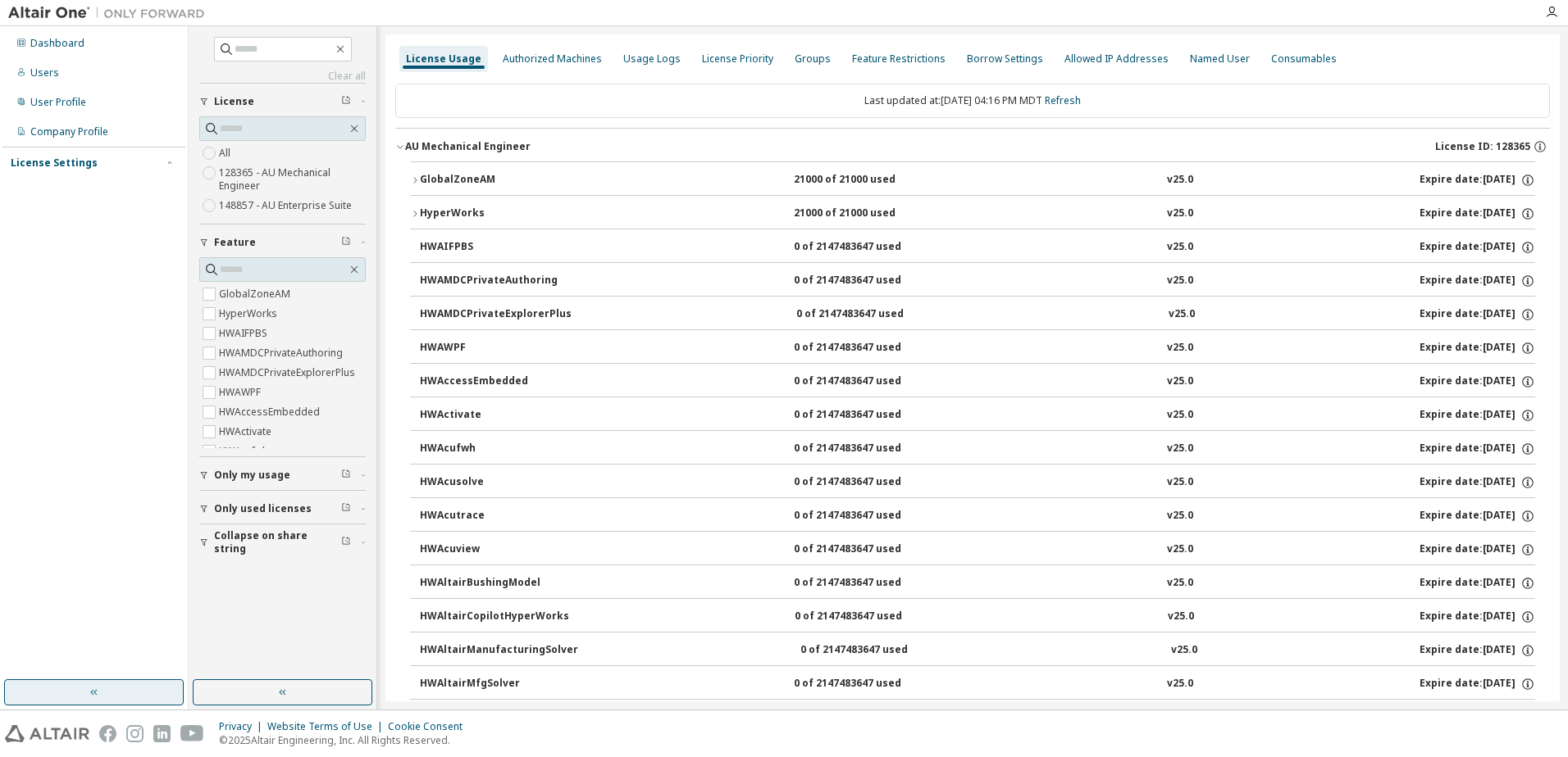
click at [414, 214] on icon "button" at bounding box center [415, 214] width 10 height 10
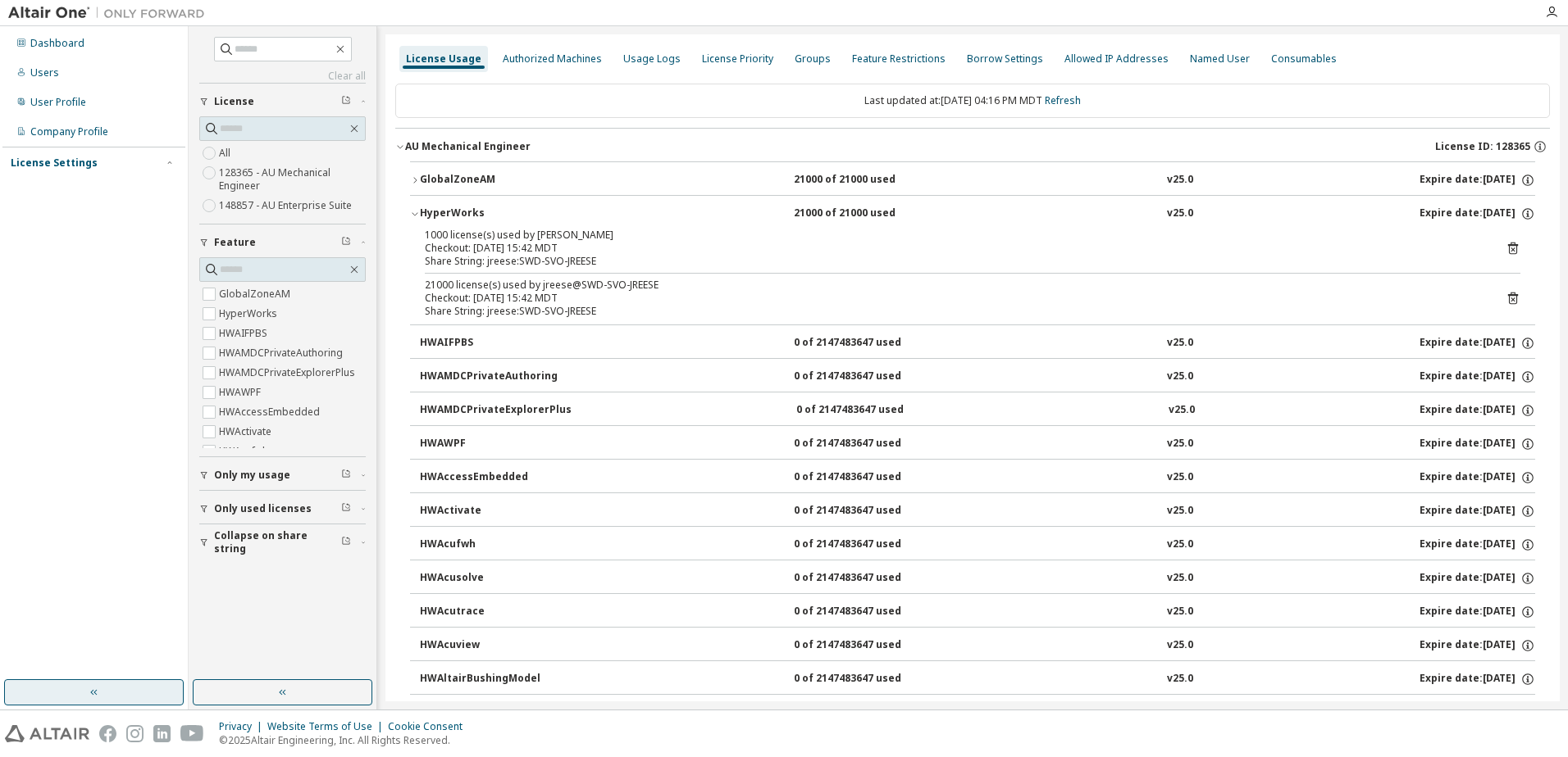
click at [414, 214] on icon "button" at bounding box center [415, 214] width 10 height 10
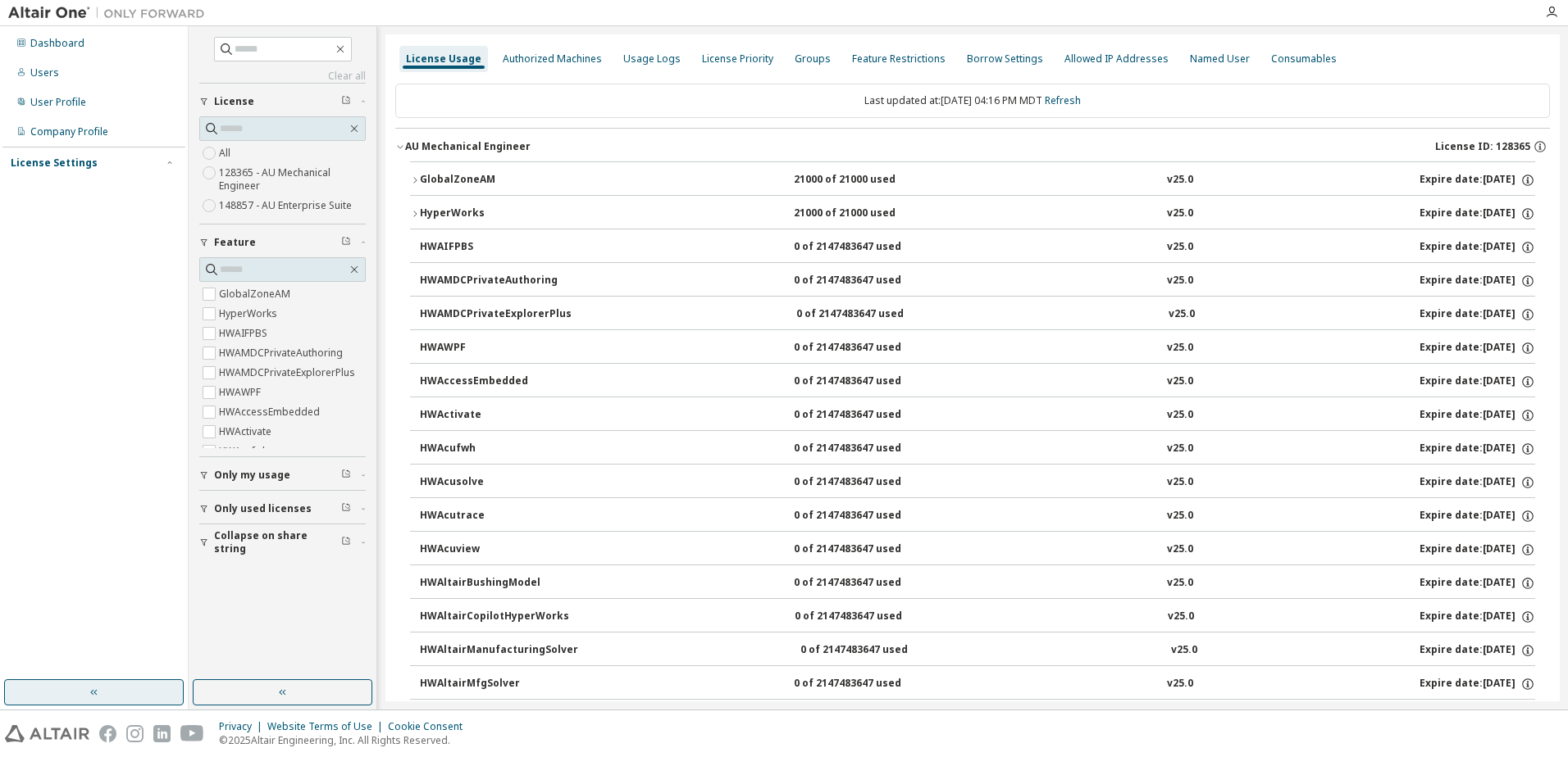
click at [400, 144] on icon "button" at bounding box center [400, 147] width 10 height 10
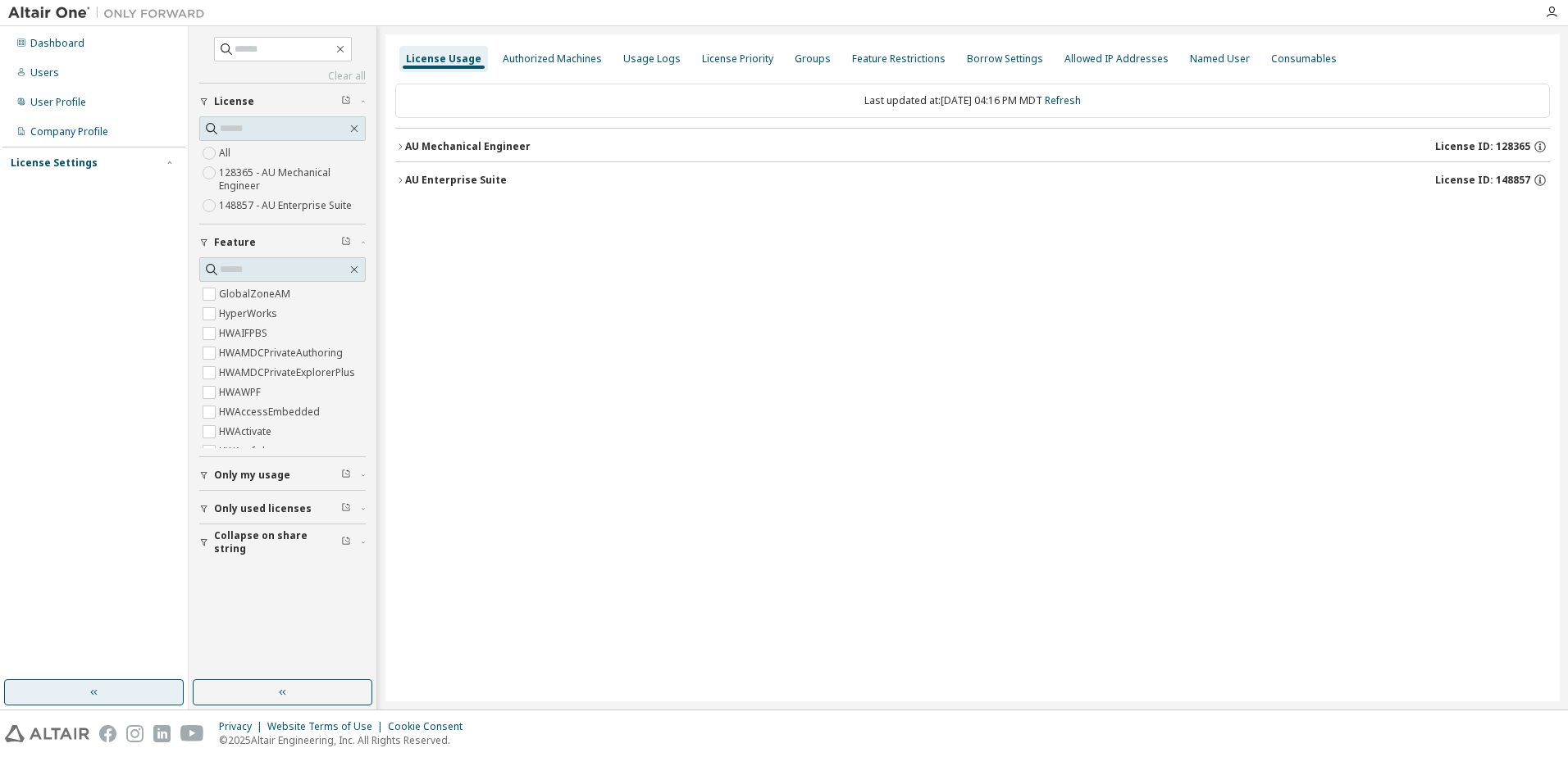
click at [403, 179] on icon "button" at bounding box center [400, 180] width 10 height 10
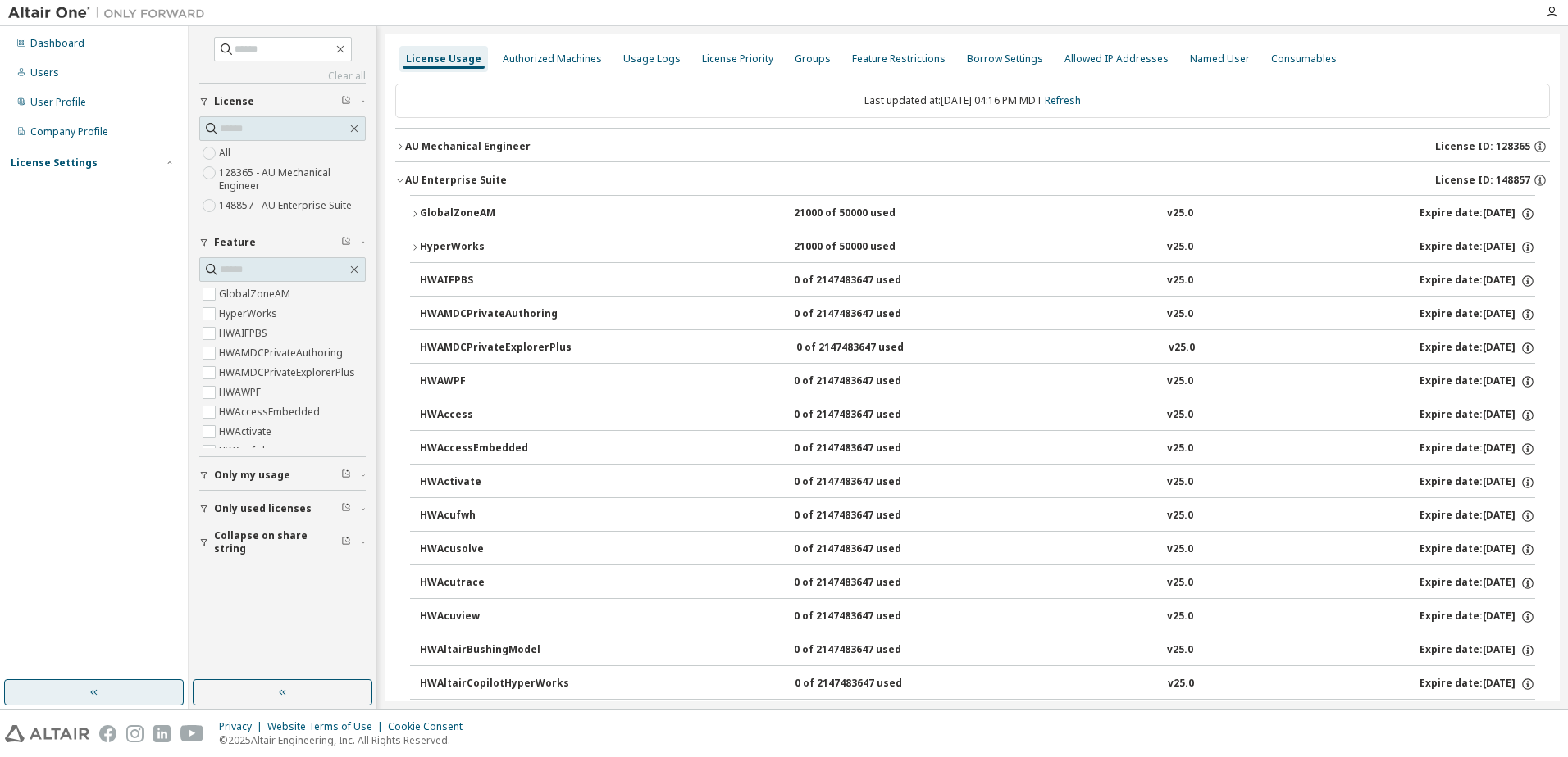
click at [415, 247] on icon "button" at bounding box center [415, 247] width 10 height 10
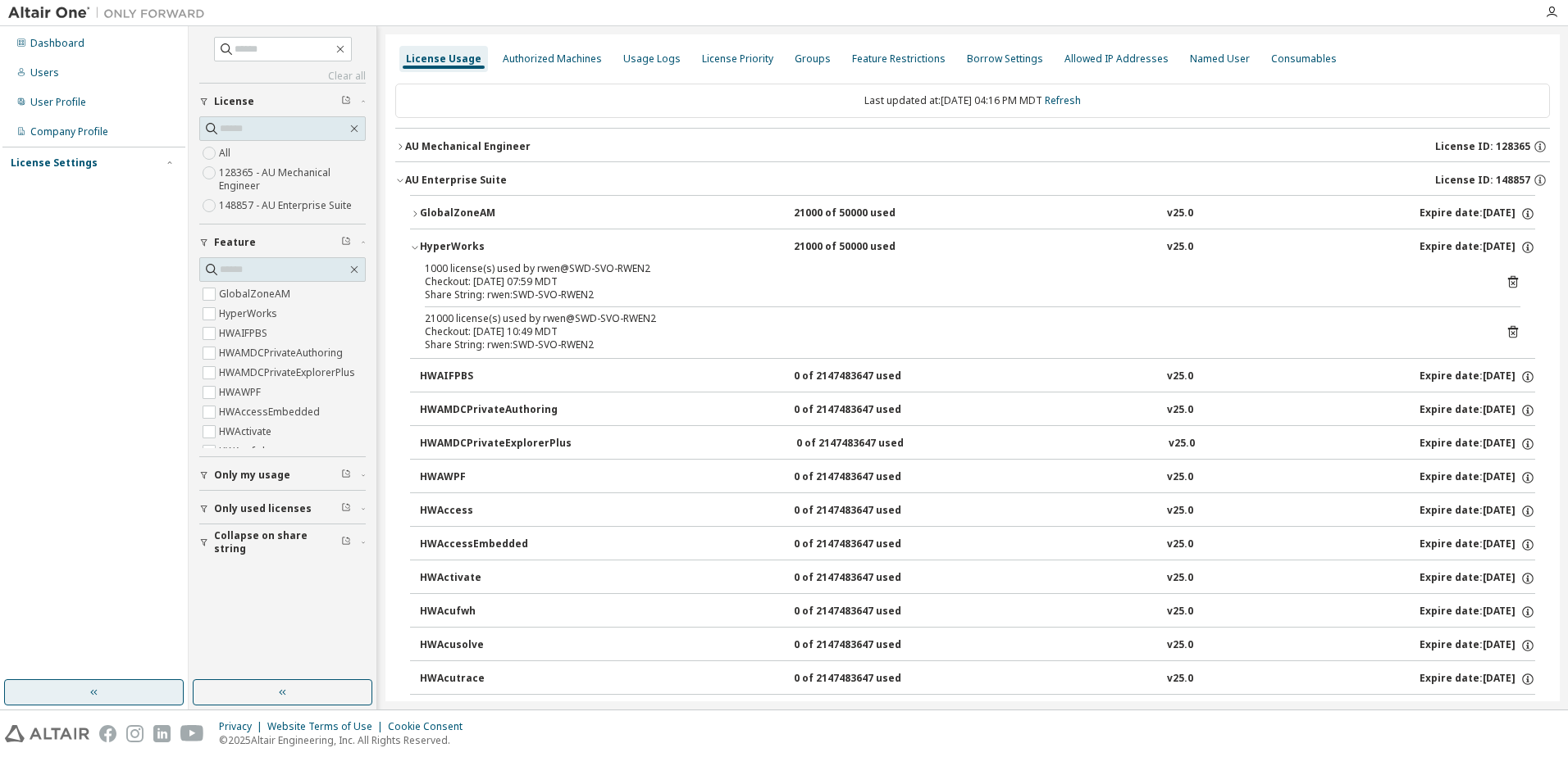
click at [415, 247] on icon "button" at bounding box center [415, 247] width 10 height 10
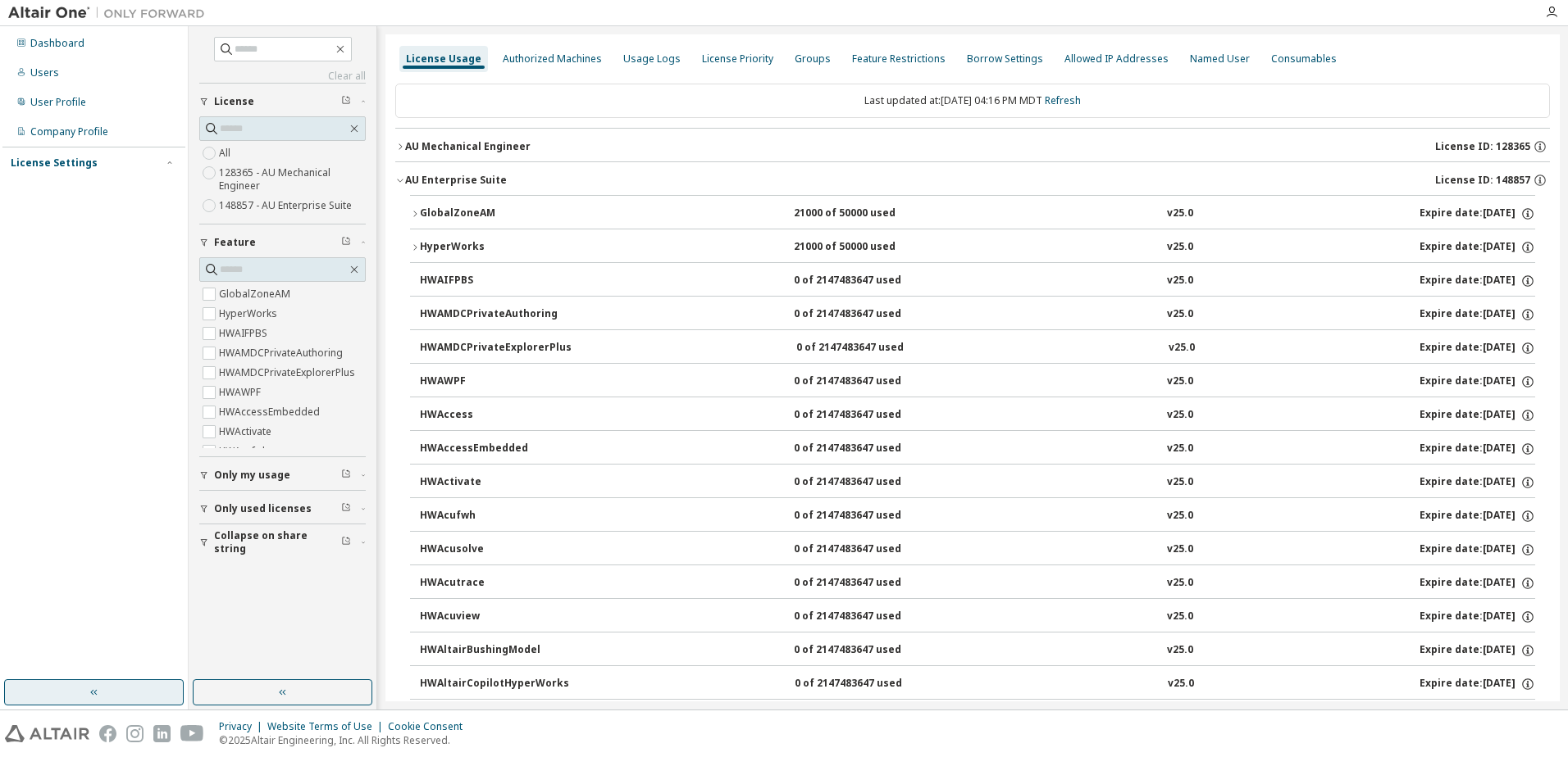
click at [400, 178] on icon "button" at bounding box center [400, 180] width 10 height 10
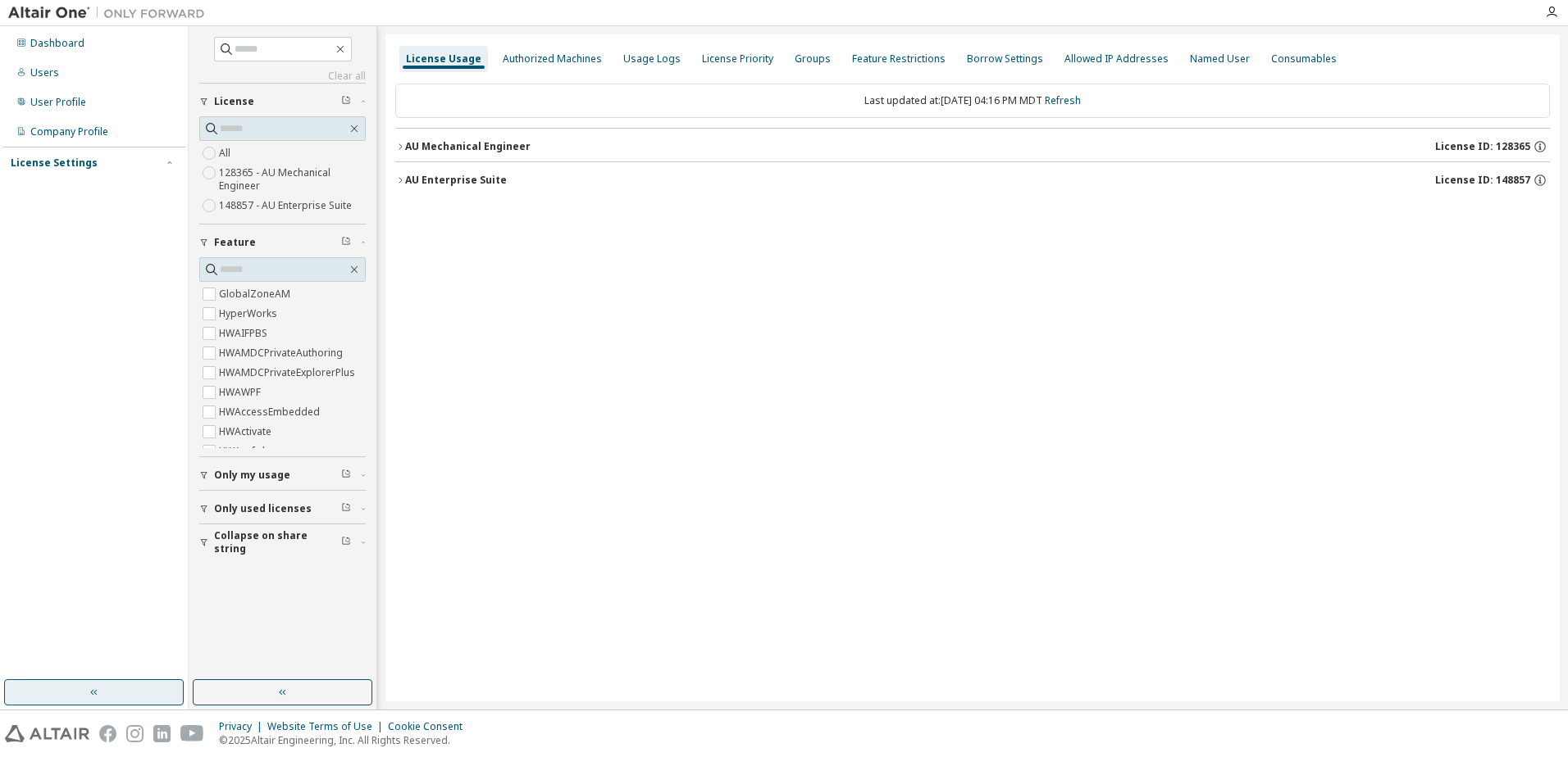
click at [399, 149] on icon "button" at bounding box center [400, 146] width 3 height 6
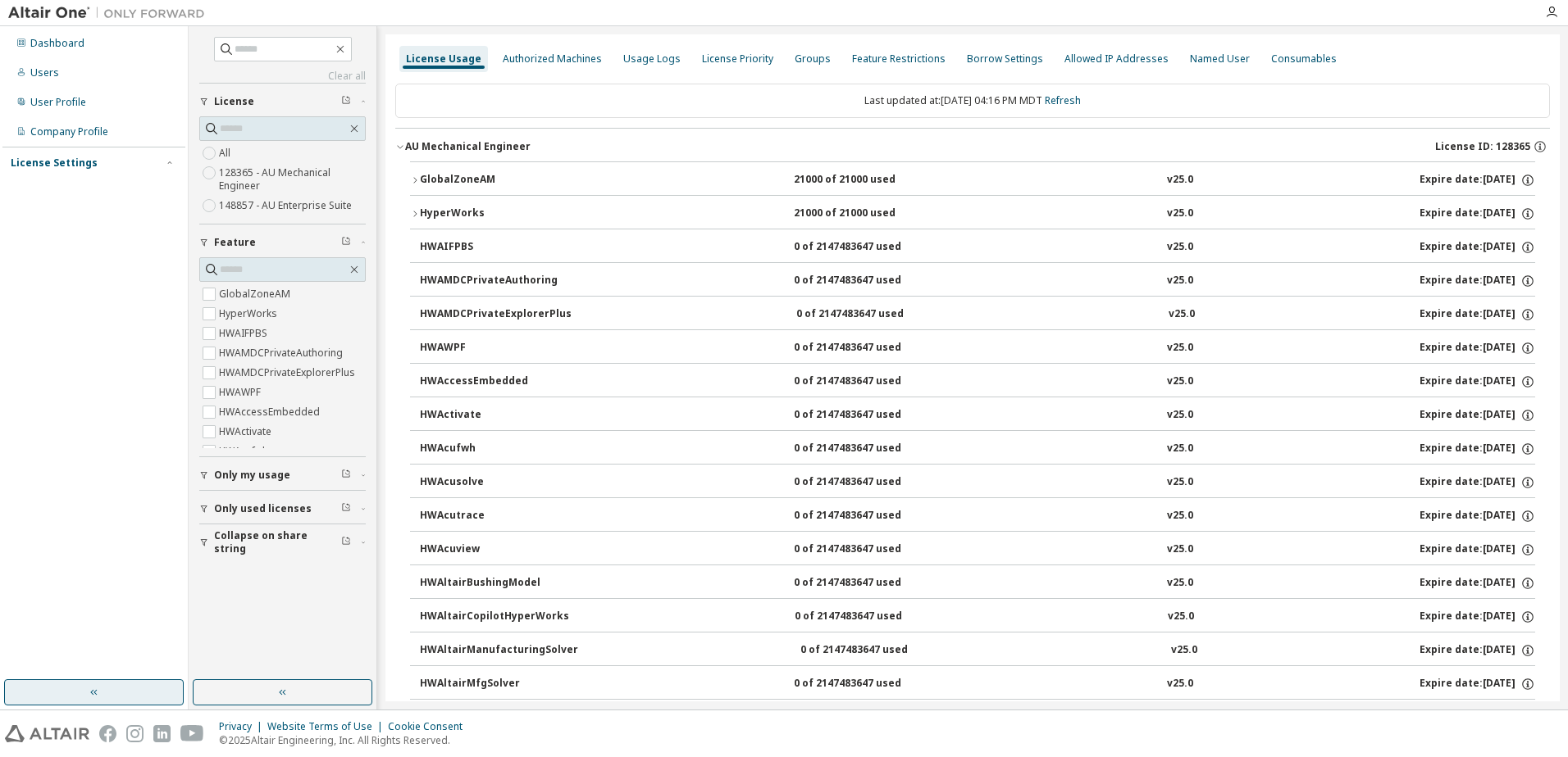
click at [414, 209] on icon "button" at bounding box center [415, 214] width 10 height 10
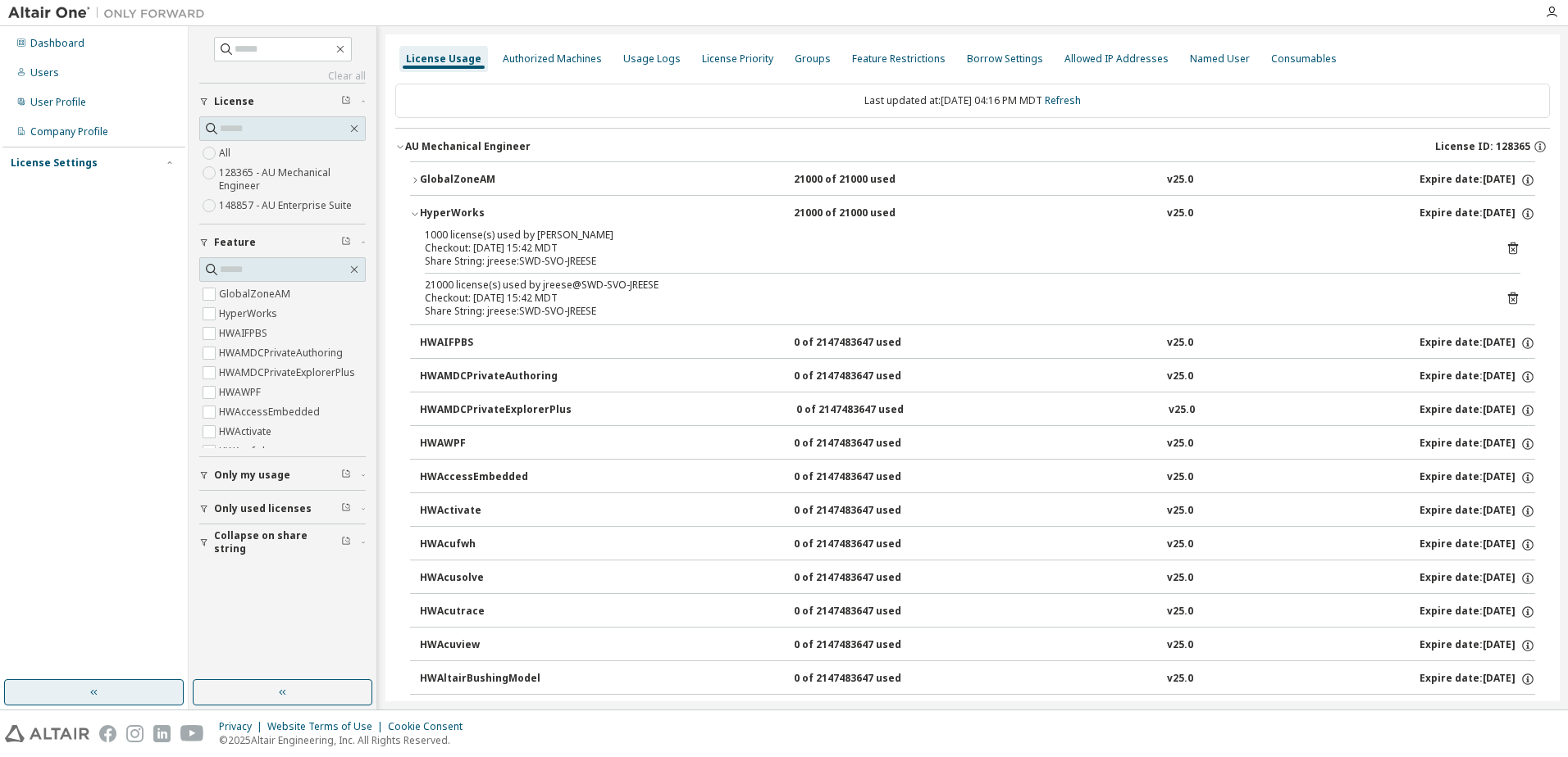
click at [410, 216] on icon "button" at bounding box center [415, 214] width 10 height 10
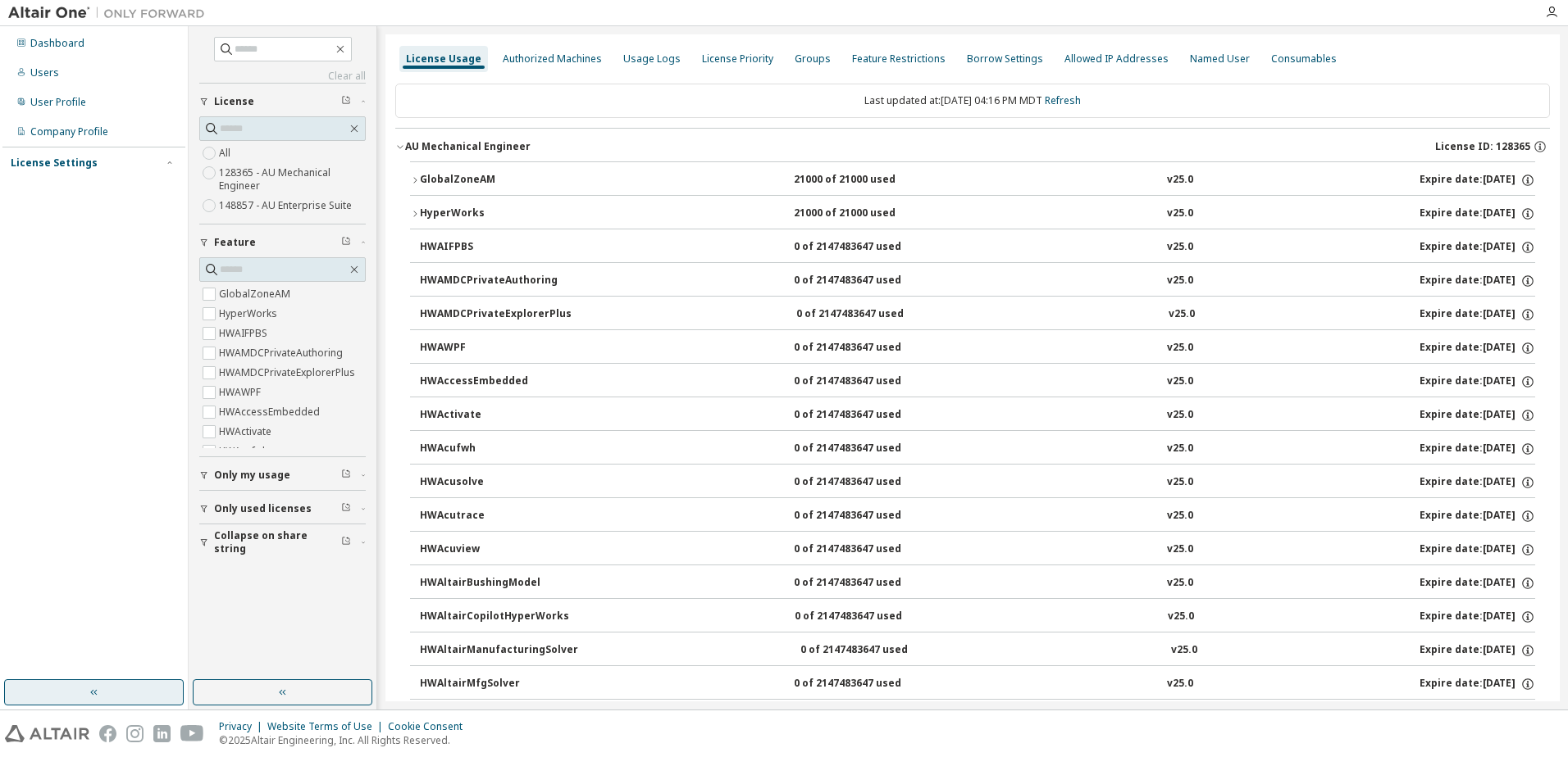
click at [419, 214] on icon "button" at bounding box center [415, 214] width 10 height 10
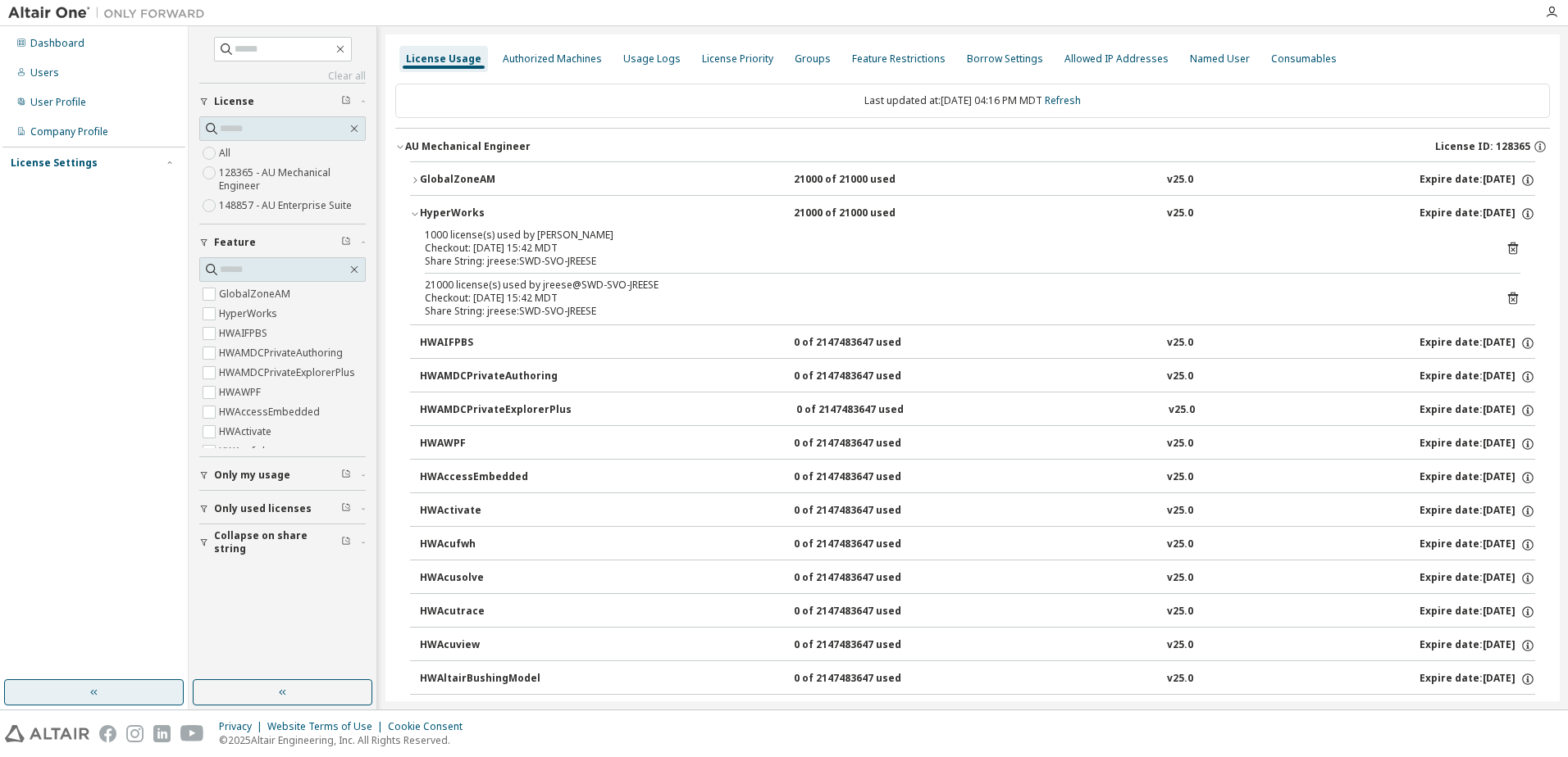
click at [416, 214] on icon "button" at bounding box center [415, 214] width 10 height 10
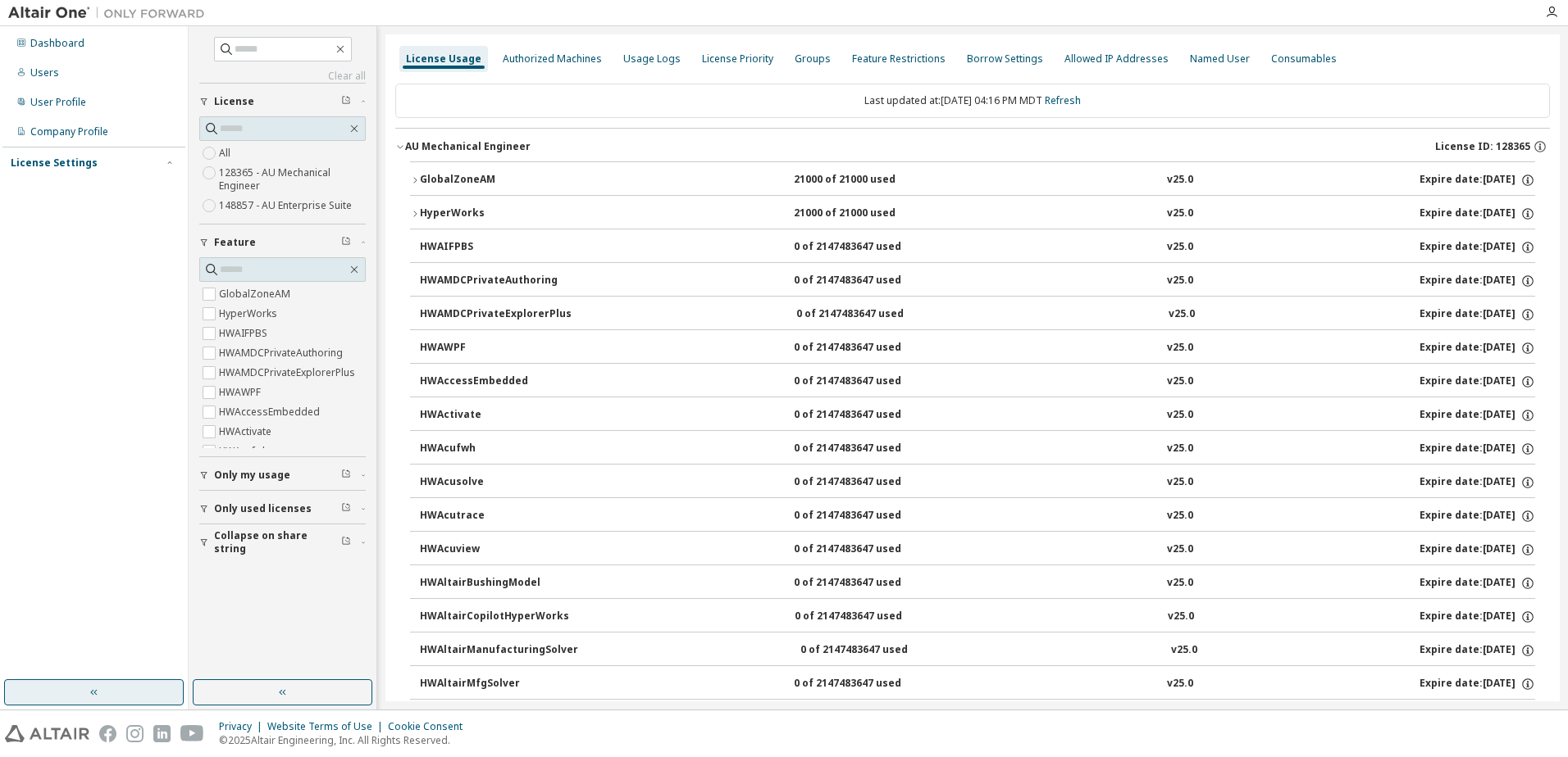
click at [416, 214] on icon "button" at bounding box center [415, 214] width 10 height 10
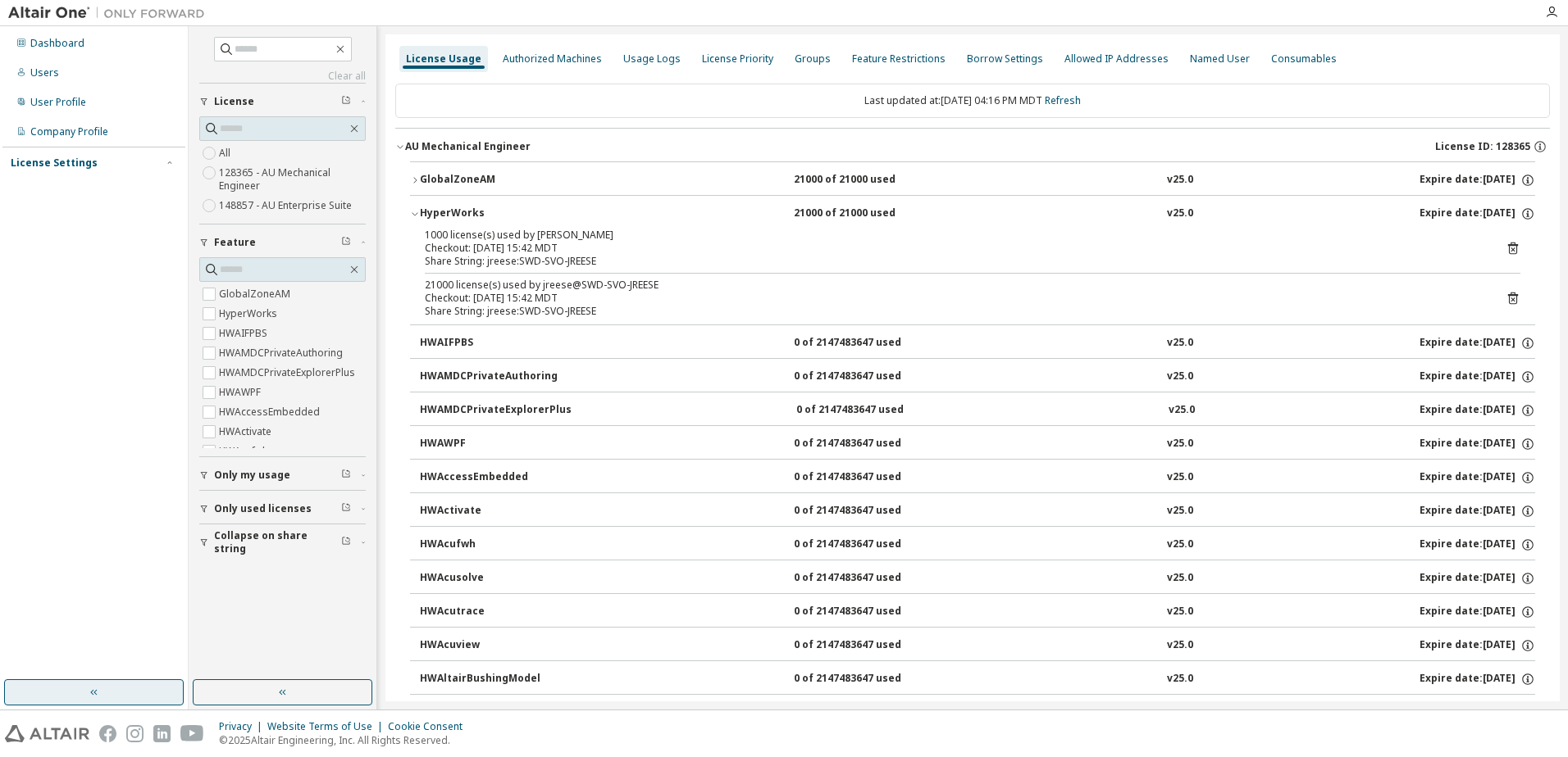
click at [410, 214] on icon "button" at bounding box center [415, 214] width 10 height 10
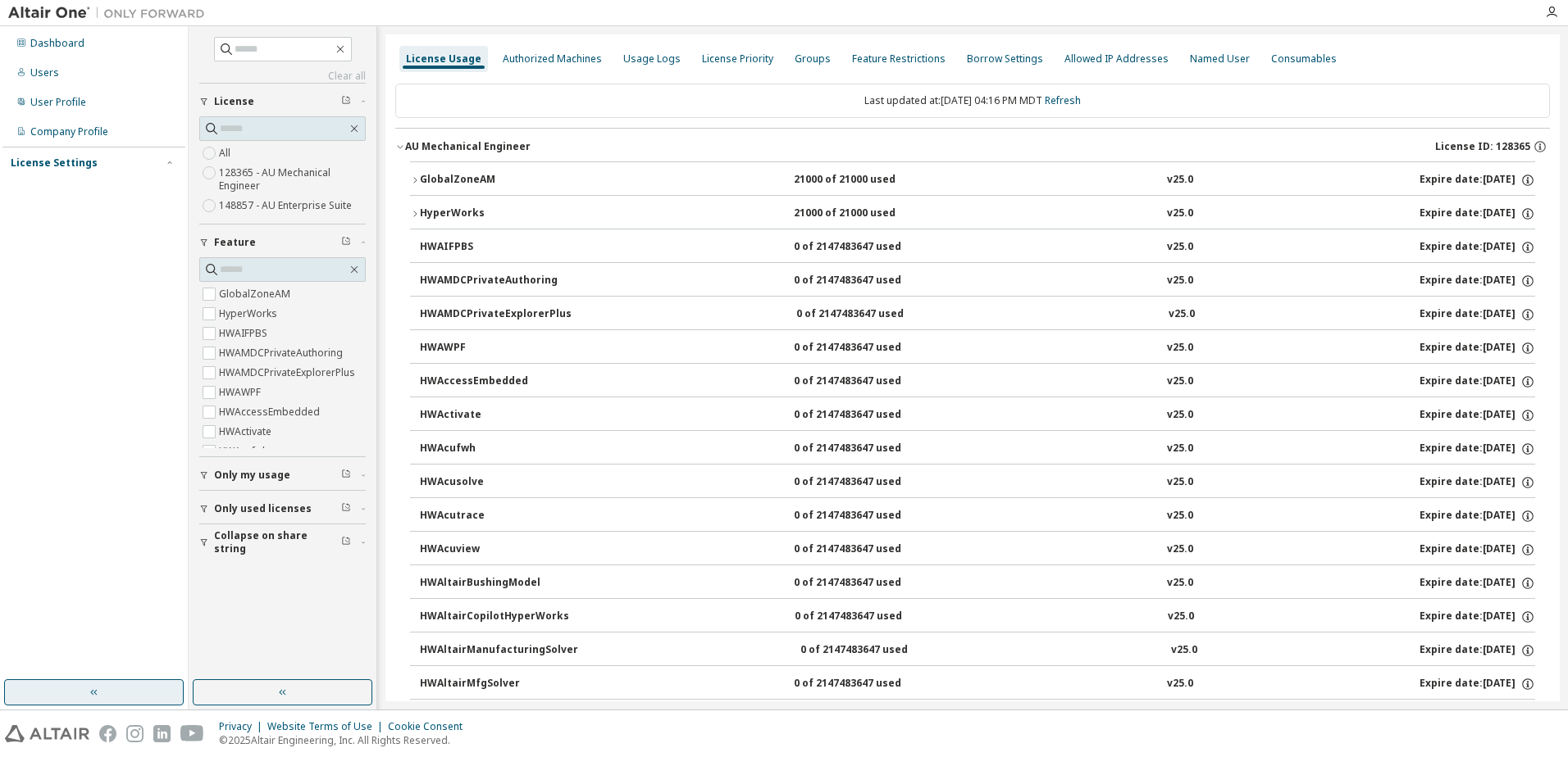
click at [399, 143] on icon "button" at bounding box center [400, 147] width 10 height 10
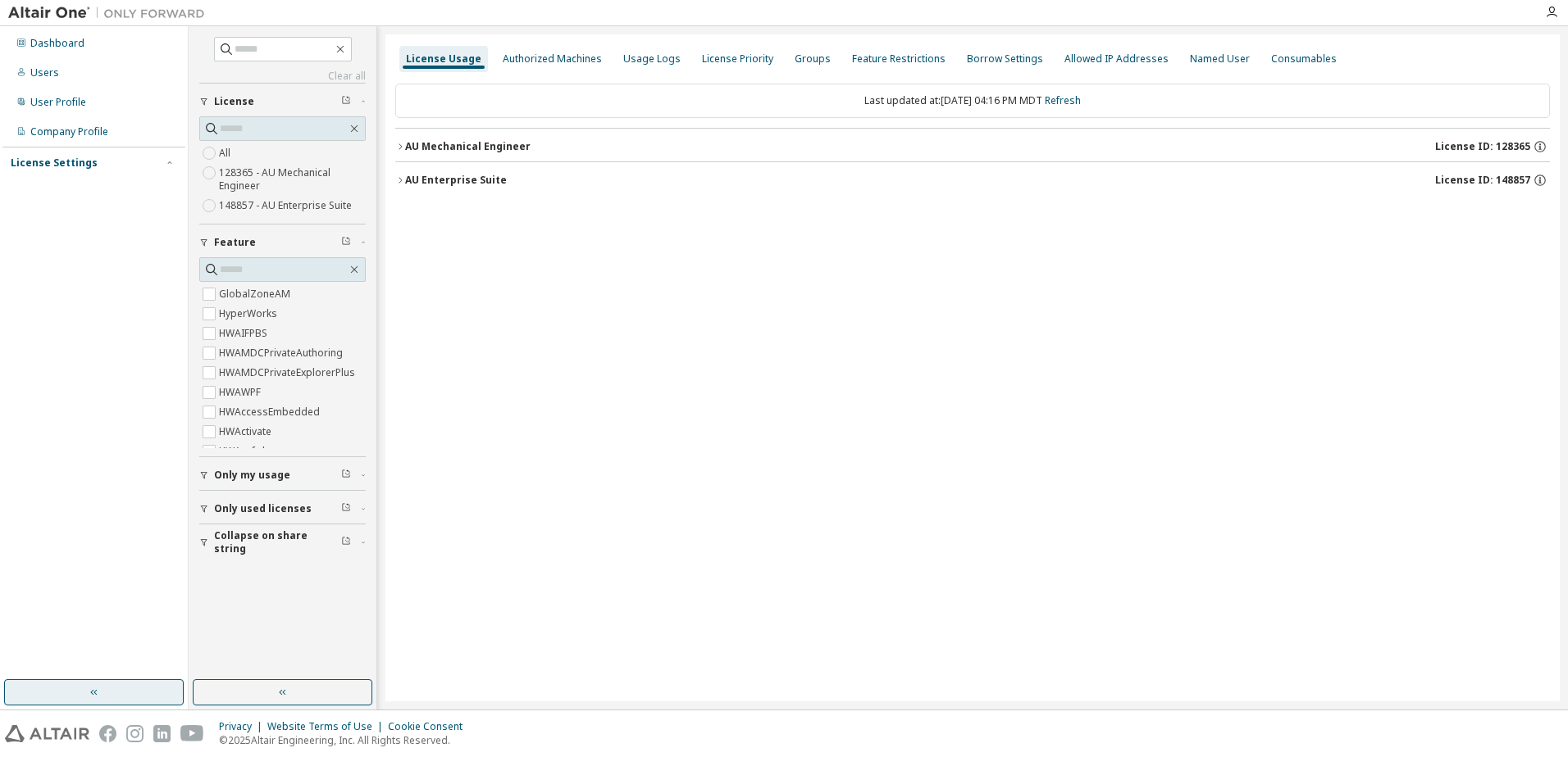
click at [396, 184] on icon "button" at bounding box center [400, 180] width 10 height 10
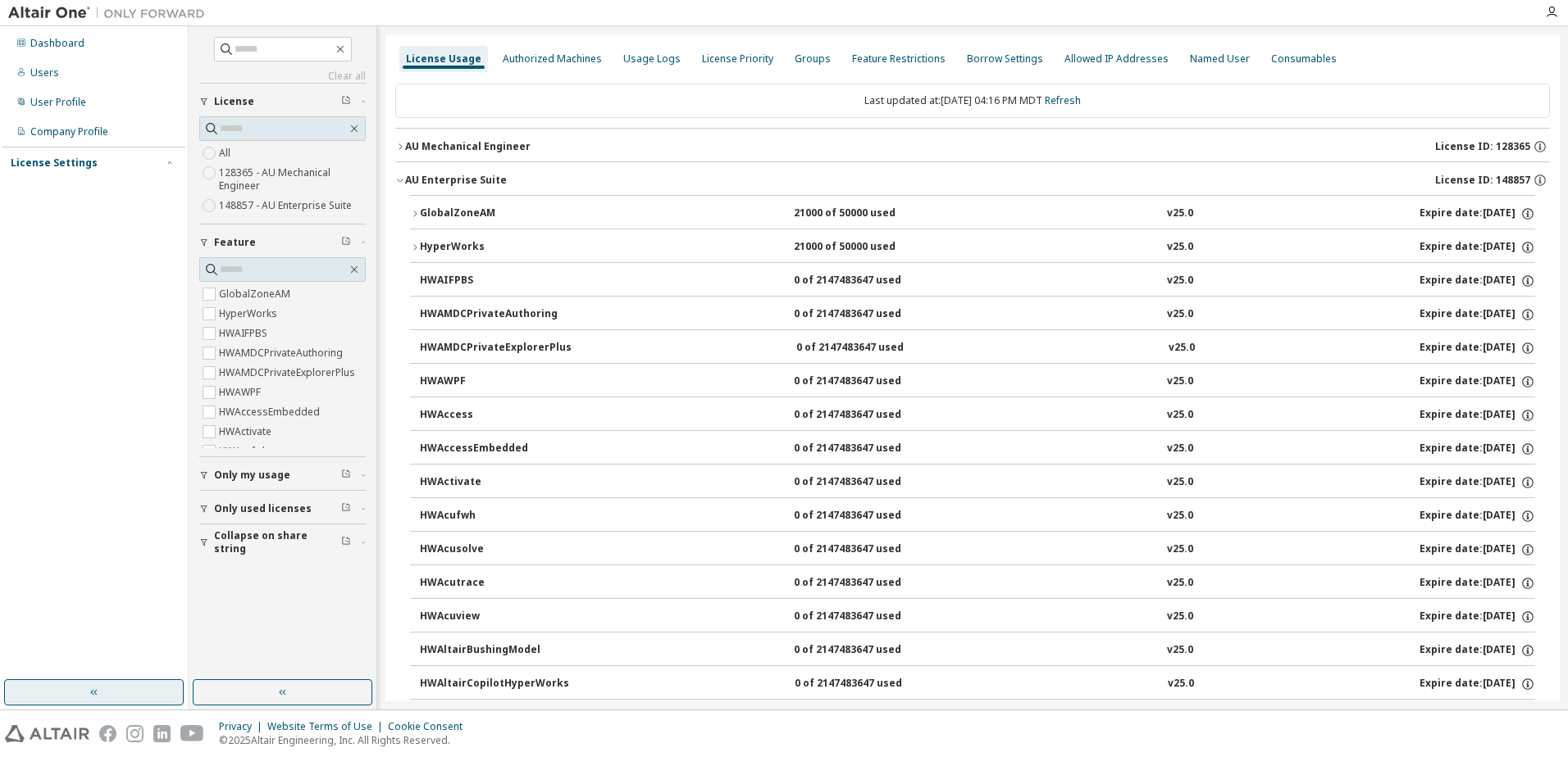
click at [414, 242] on button "HyperWorks 21000 of 50000 used v25.0 Expire date: [DATE]" at bounding box center [973, 247] width 1125 height 36
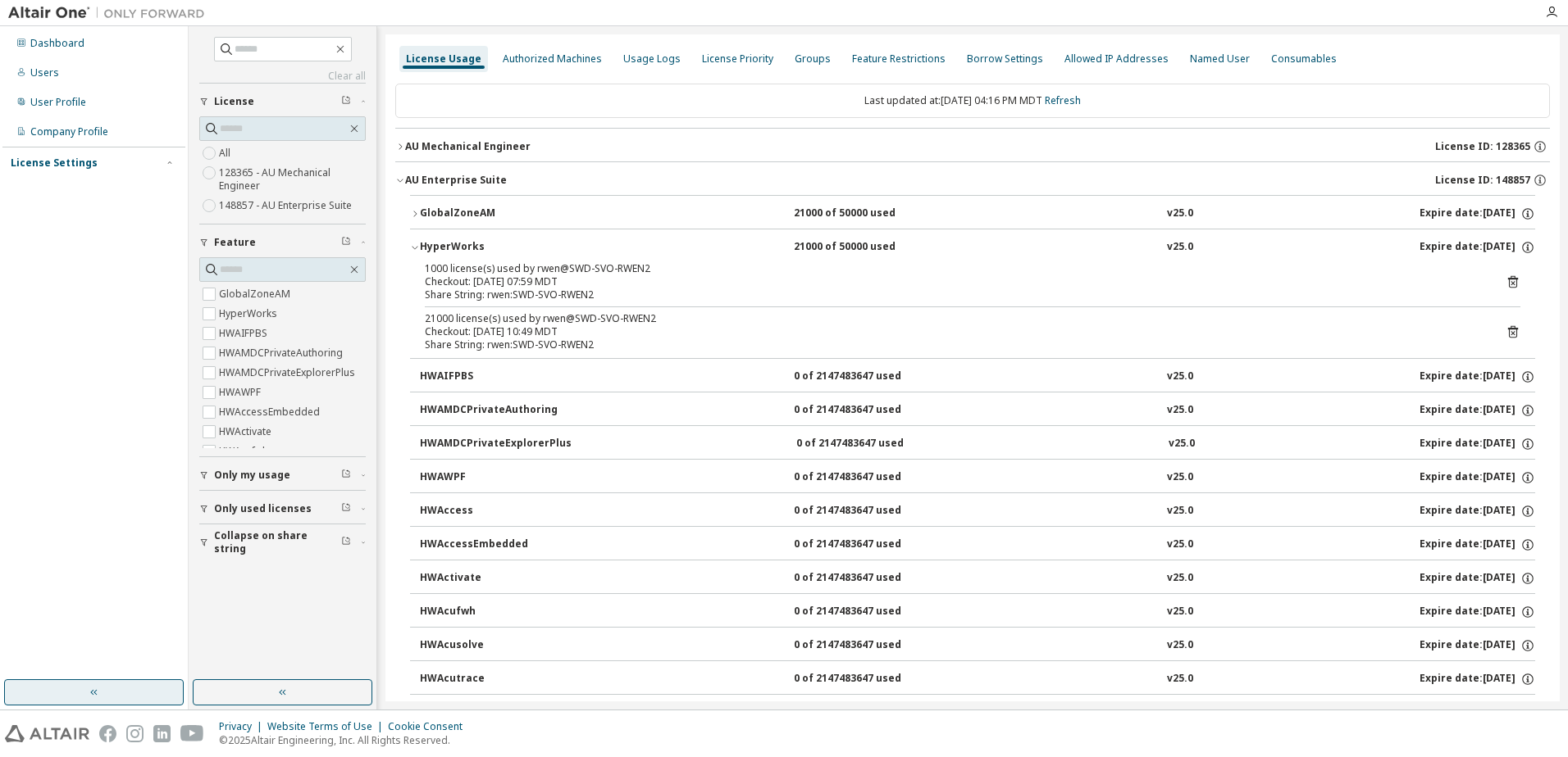
click at [416, 243] on icon "button" at bounding box center [415, 247] width 10 height 10
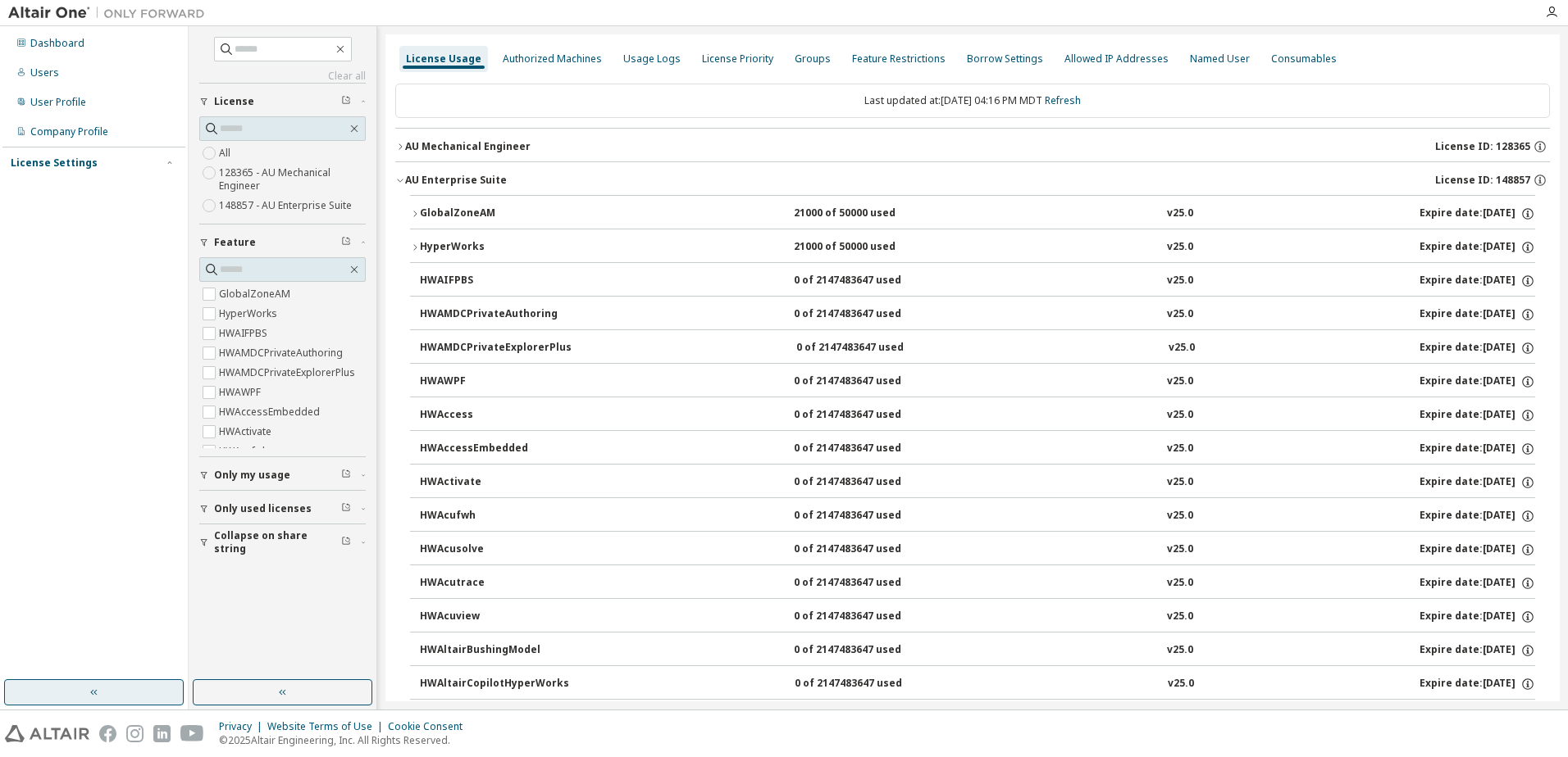
click at [400, 180] on icon "button" at bounding box center [400, 180] width 10 height 10
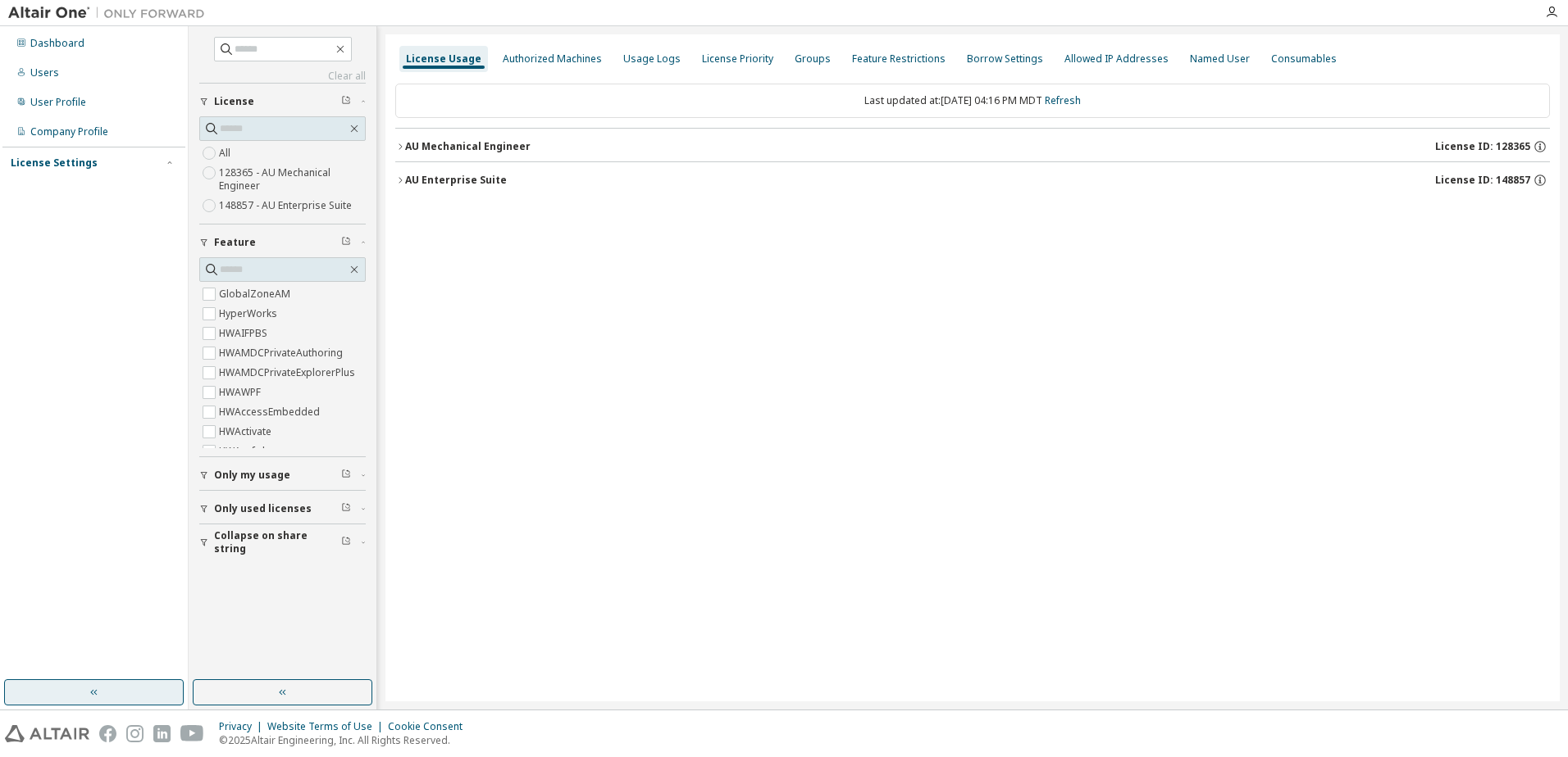
click at [397, 140] on button "AU Mechanical Engineer License ID: 128365" at bounding box center [973, 146] width 1154 height 36
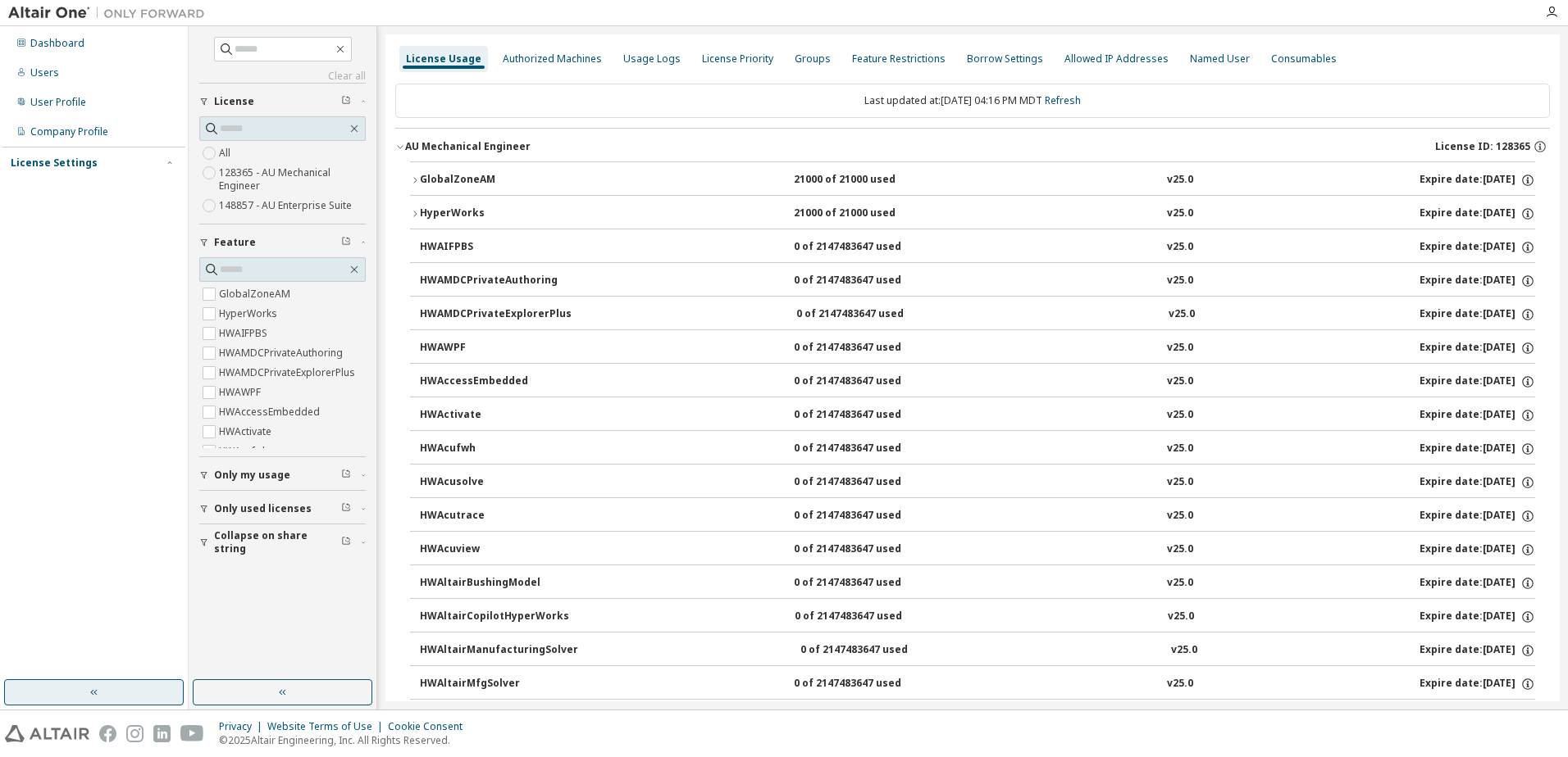
click at [415, 212] on icon "button" at bounding box center [415, 214] width 10 height 10
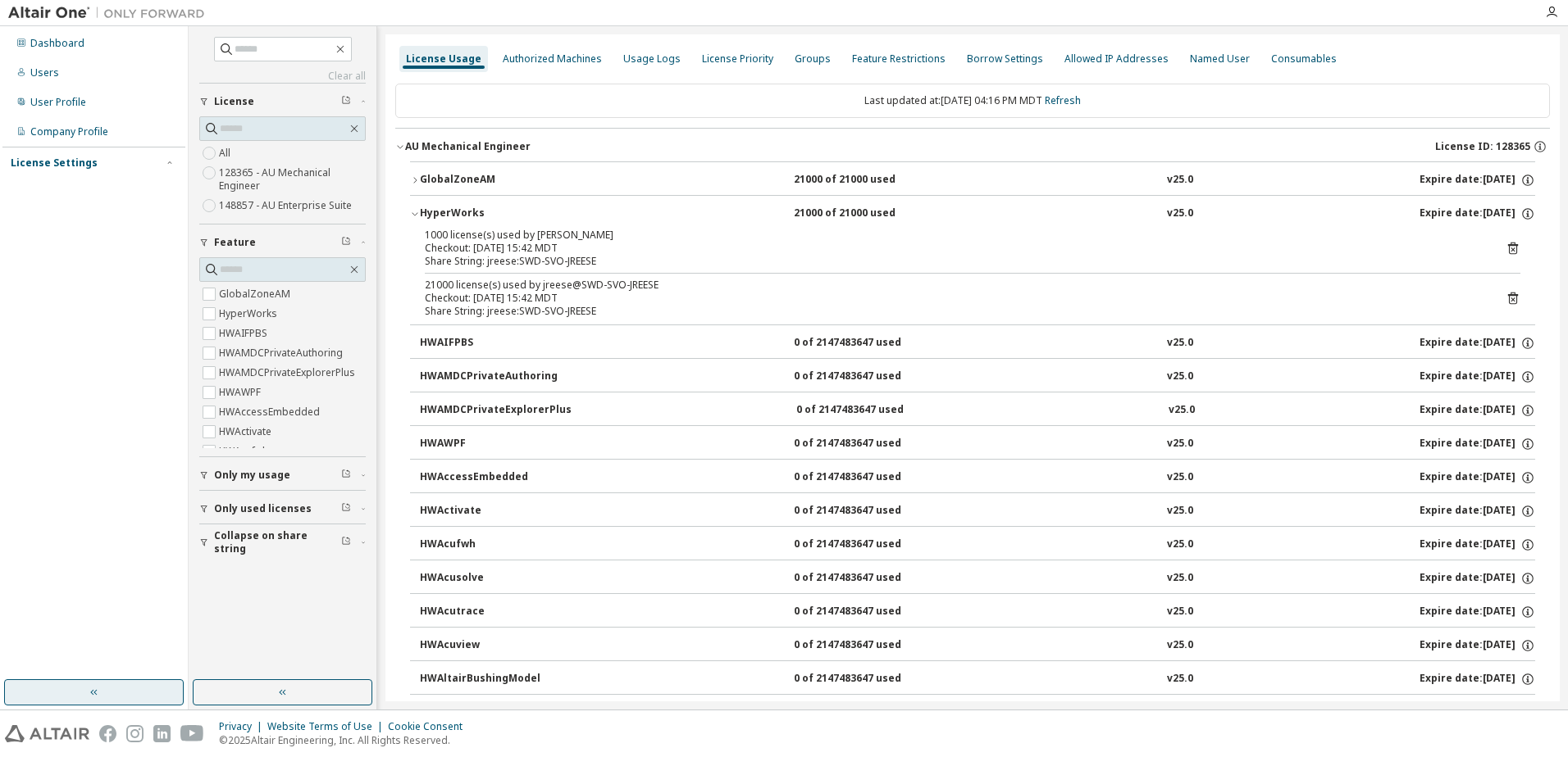
click at [417, 213] on icon "button" at bounding box center [415, 214] width 10 height 10
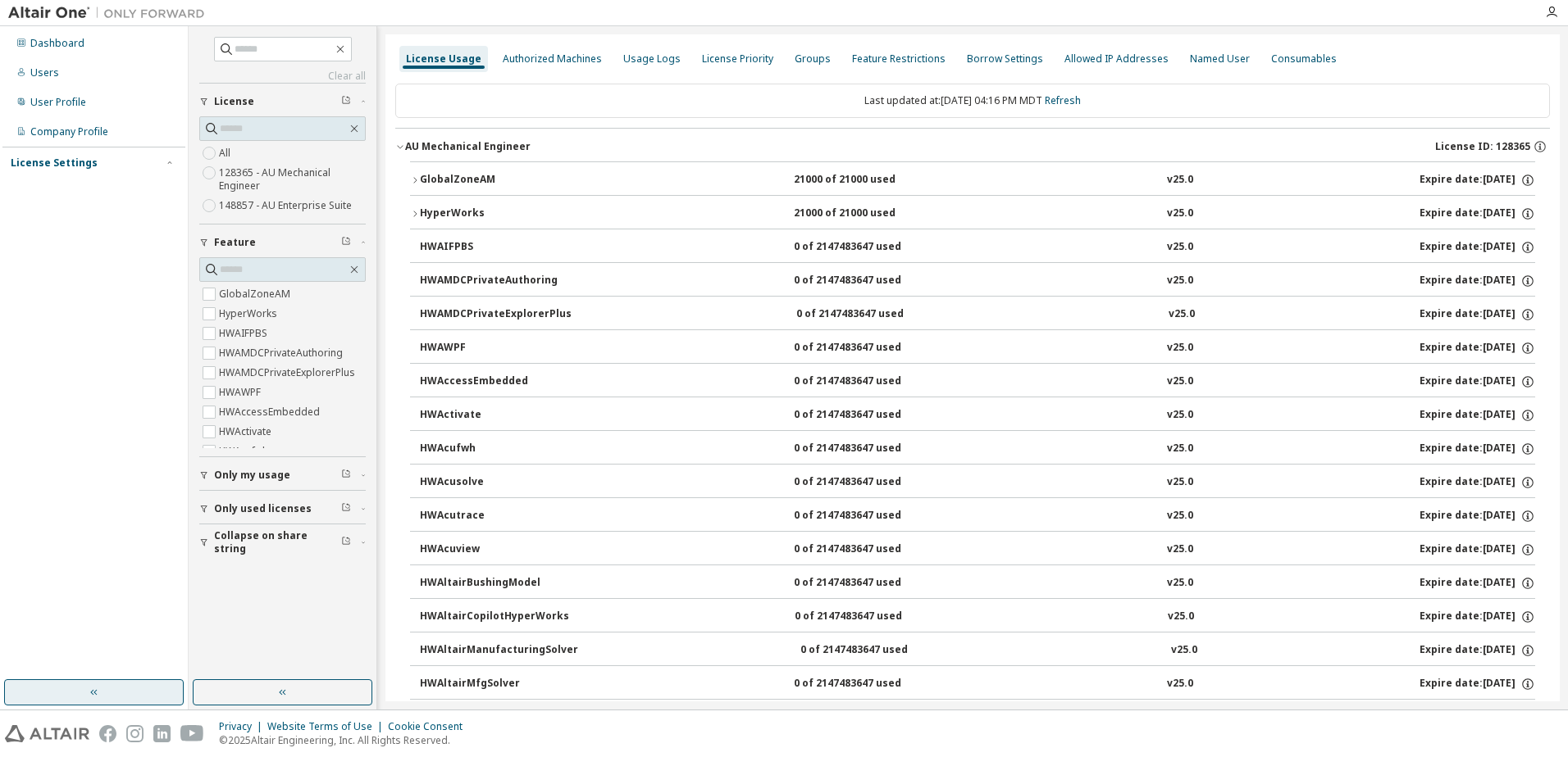
click at [414, 212] on icon "button" at bounding box center [415, 214] width 10 height 10
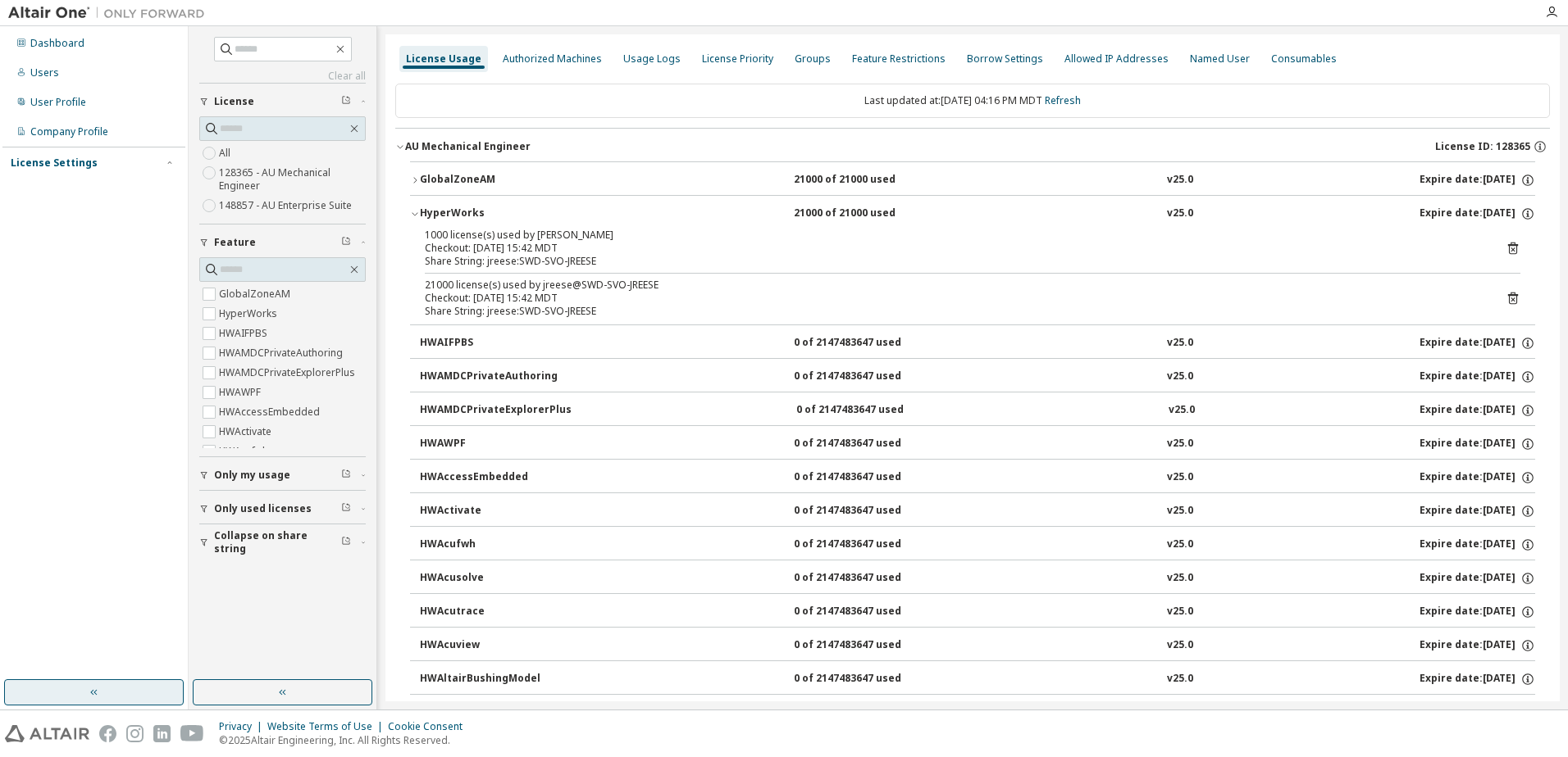
click at [417, 215] on icon "button" at bounding box center [415, 214] width 10 height 10
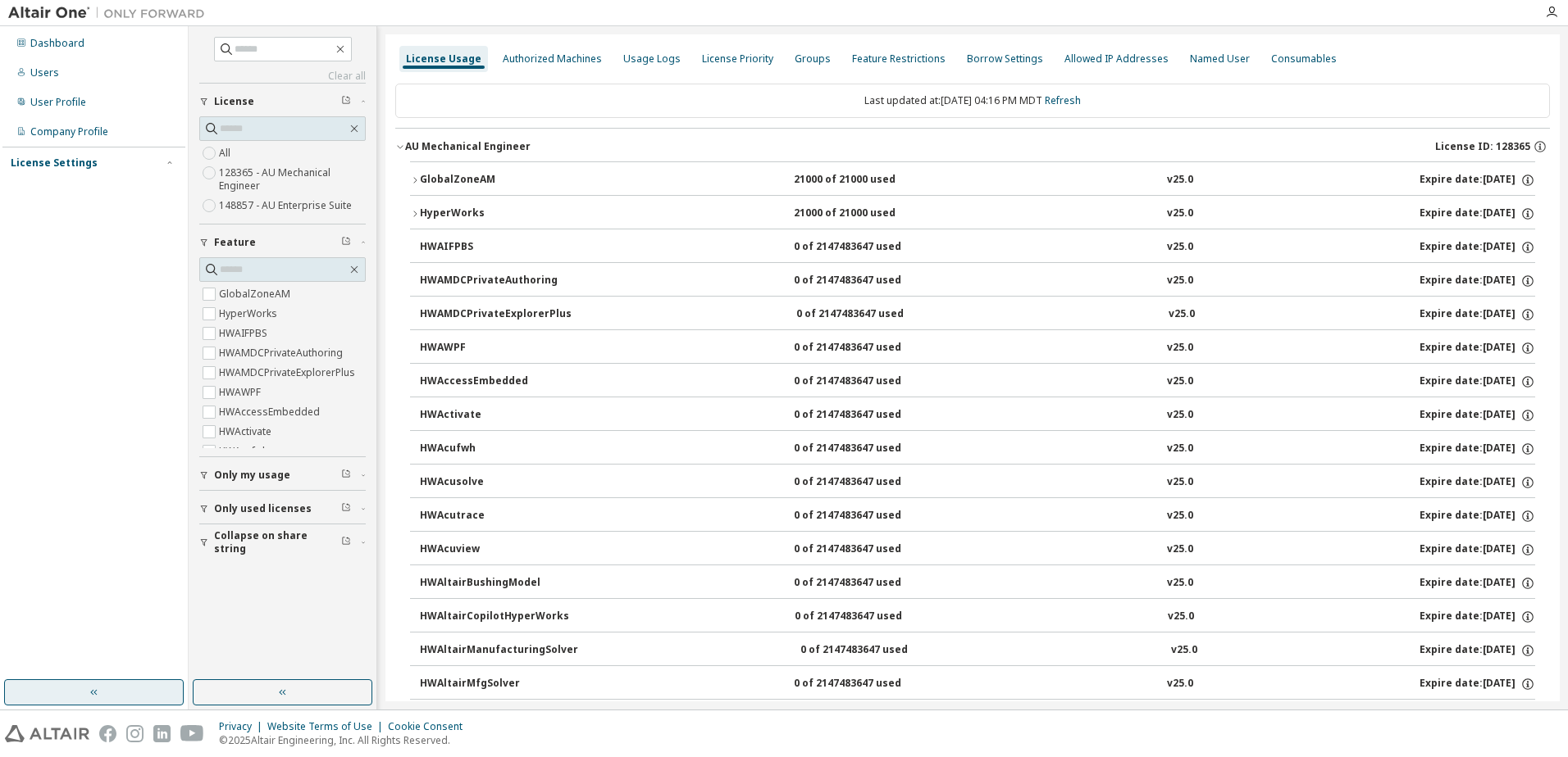
click at [399, 147] on icon "button" at bounding box center [399, 148] width 6 height 3
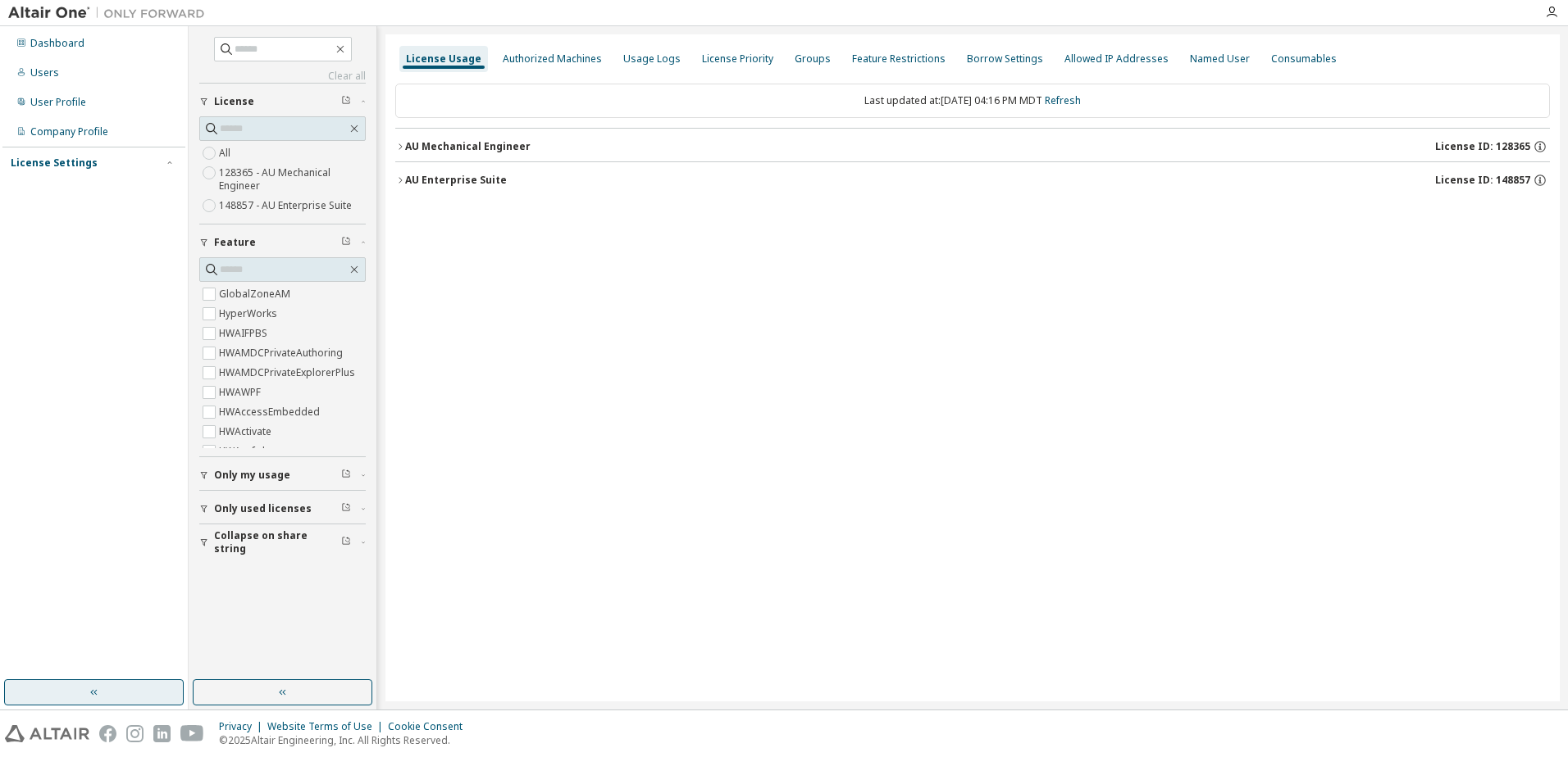
click at [398, 176] on icon "button" at bounding box center [400, 180] width 10 height 10
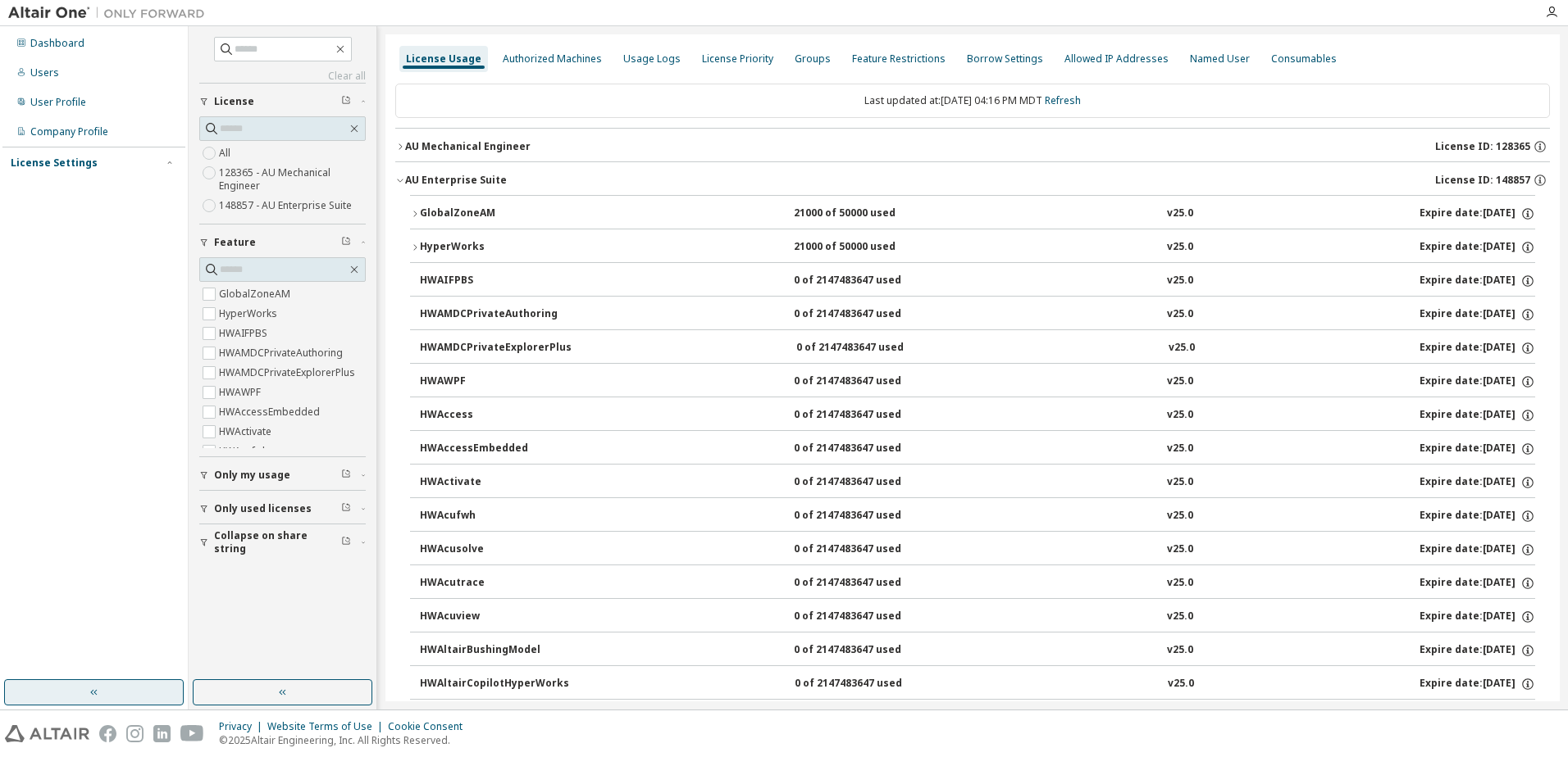
click at [400, 177] on icon "button" at bounding box center [400, 180] width 10 height 10
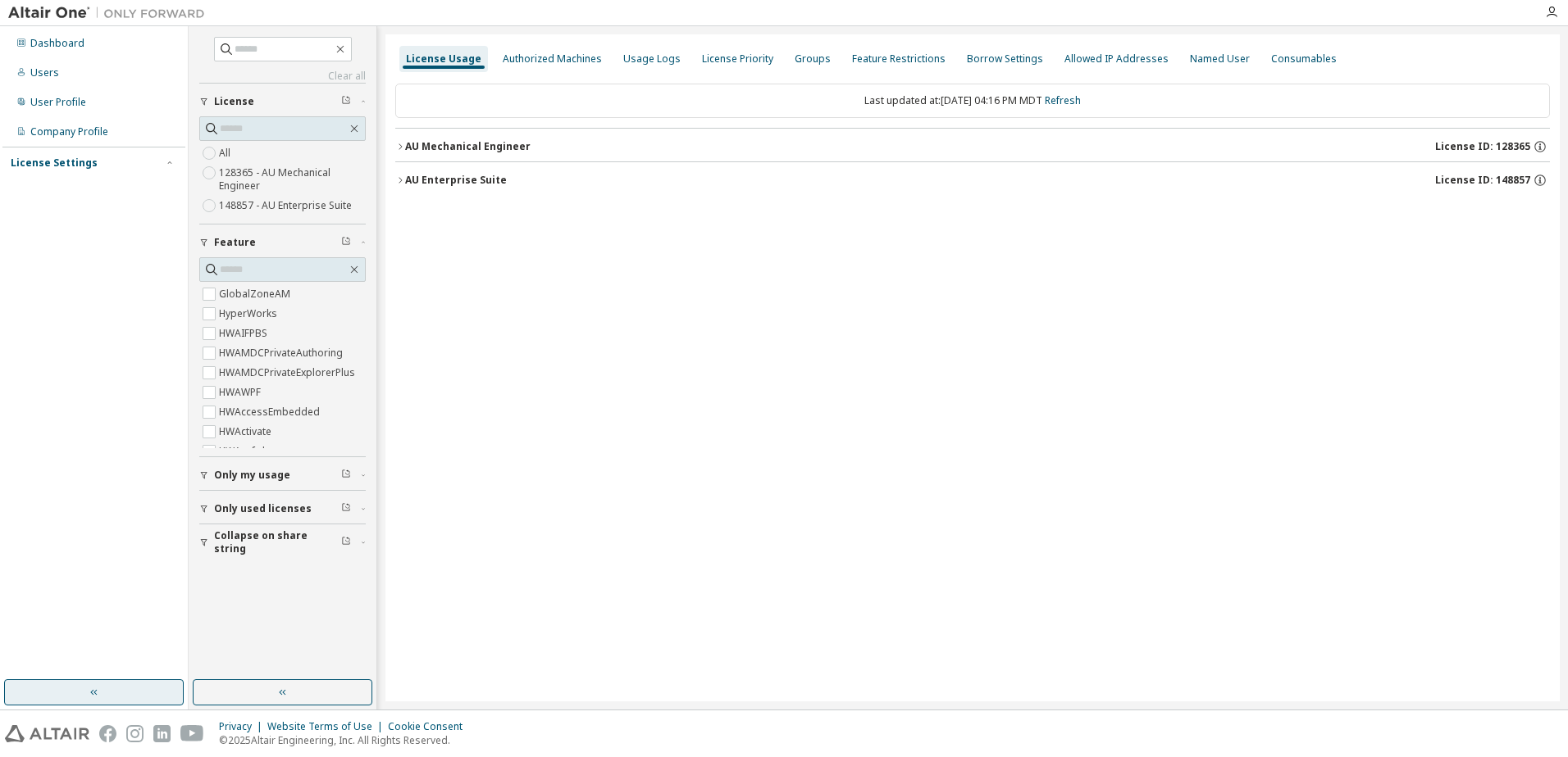
click at [405, 147] on div "AU Mechanical Engineer" at bounding box center [468, 147] width 125 height 13
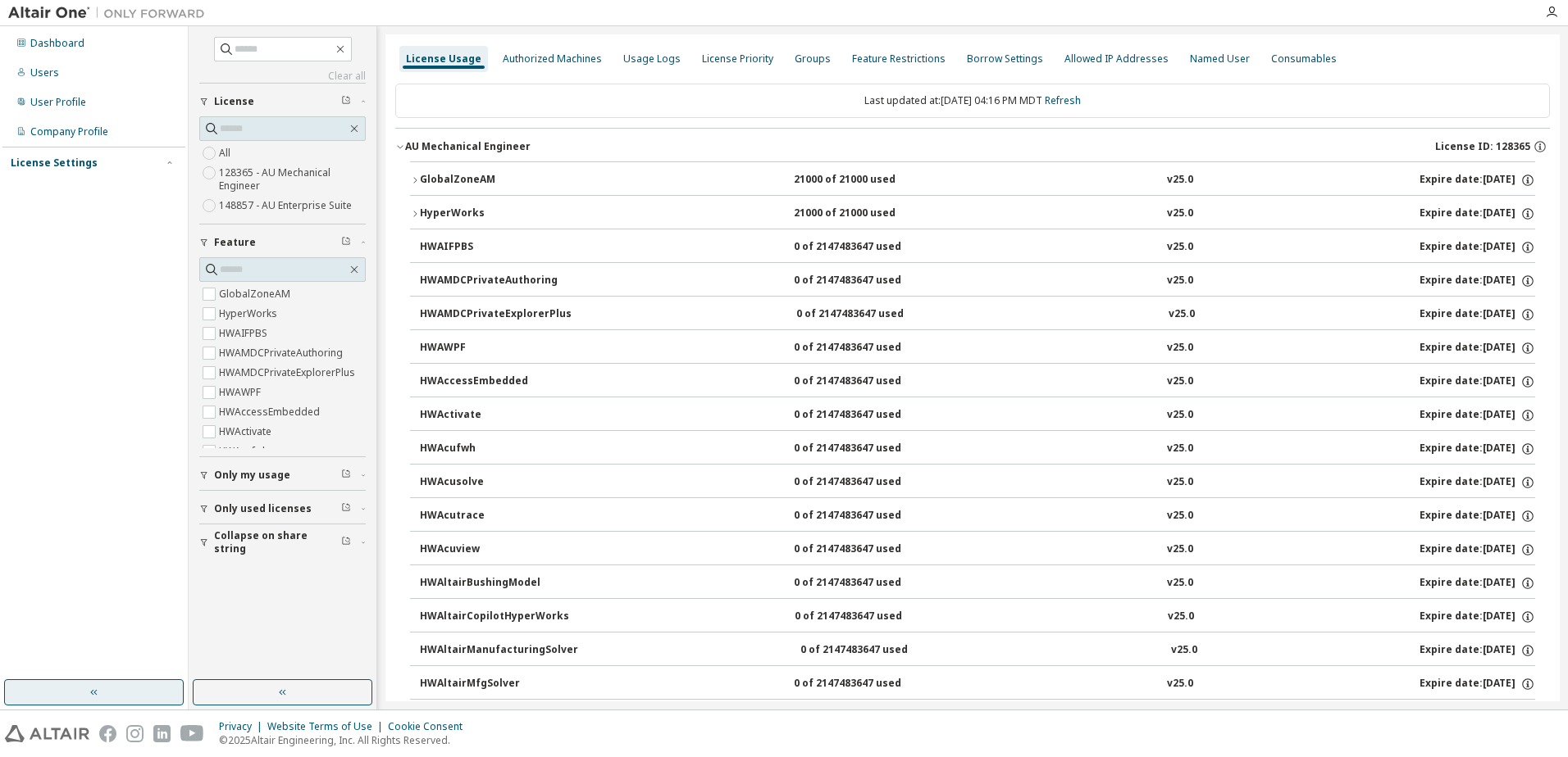
click at [405, 147] on div "AU Mechanical Engineer" at bounding box center [468, 147] width 125 height 13
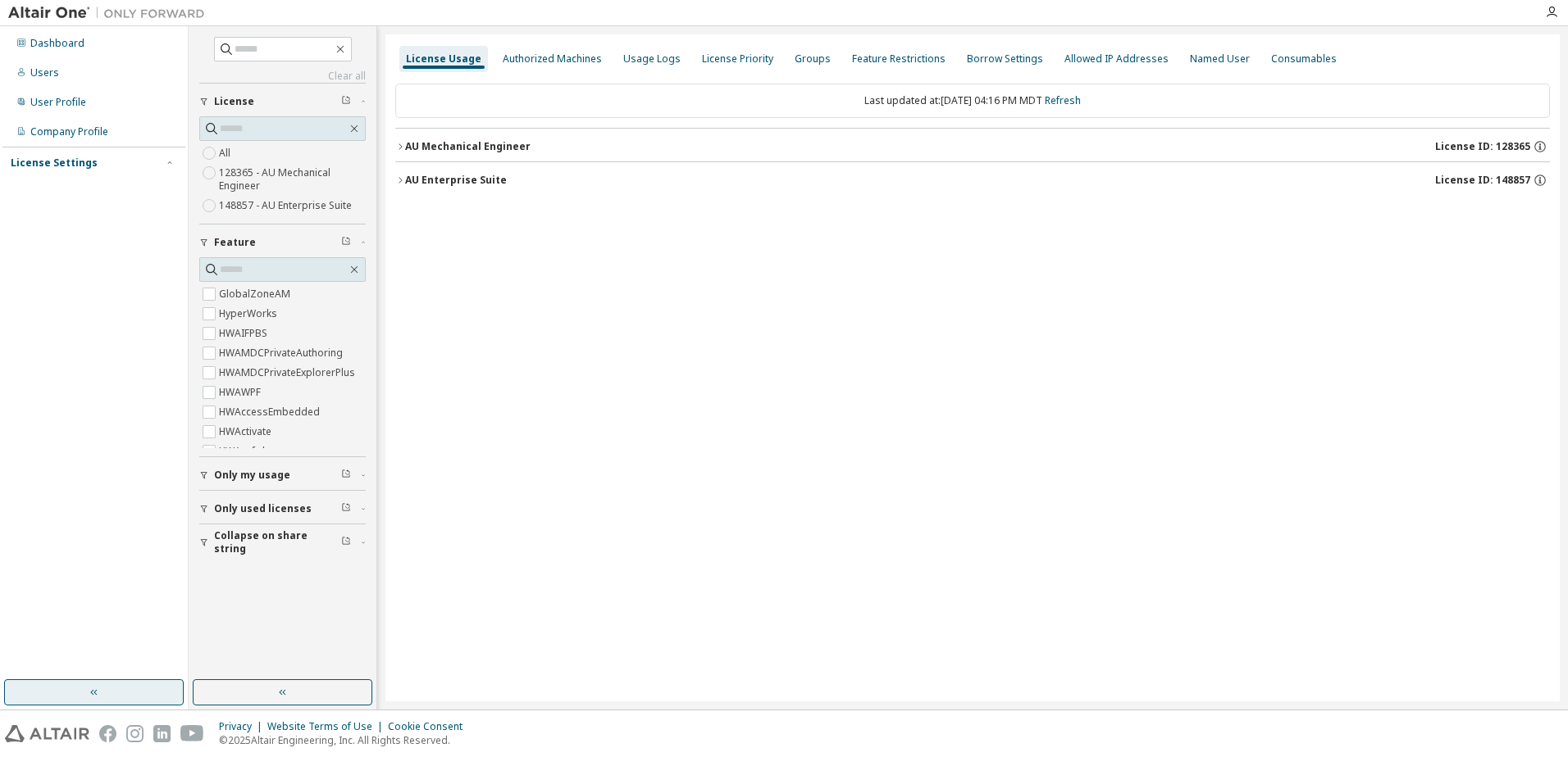
click at [402, 150] on icon "button" at bounding box center [400, 147] width 10 height 10
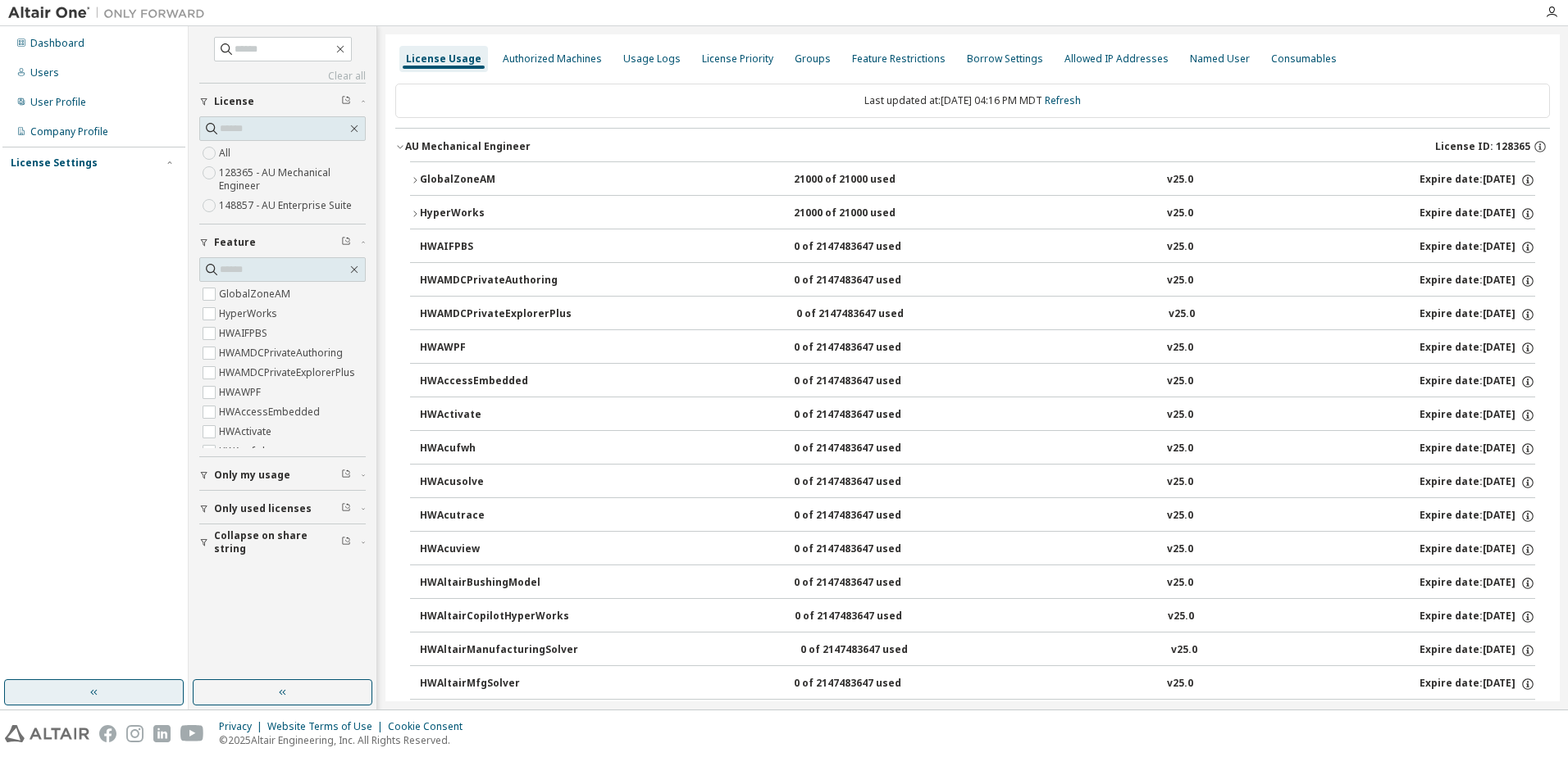
click at [416, 213] on icon "button" at bounding box center [415, 213] width 3 height 6
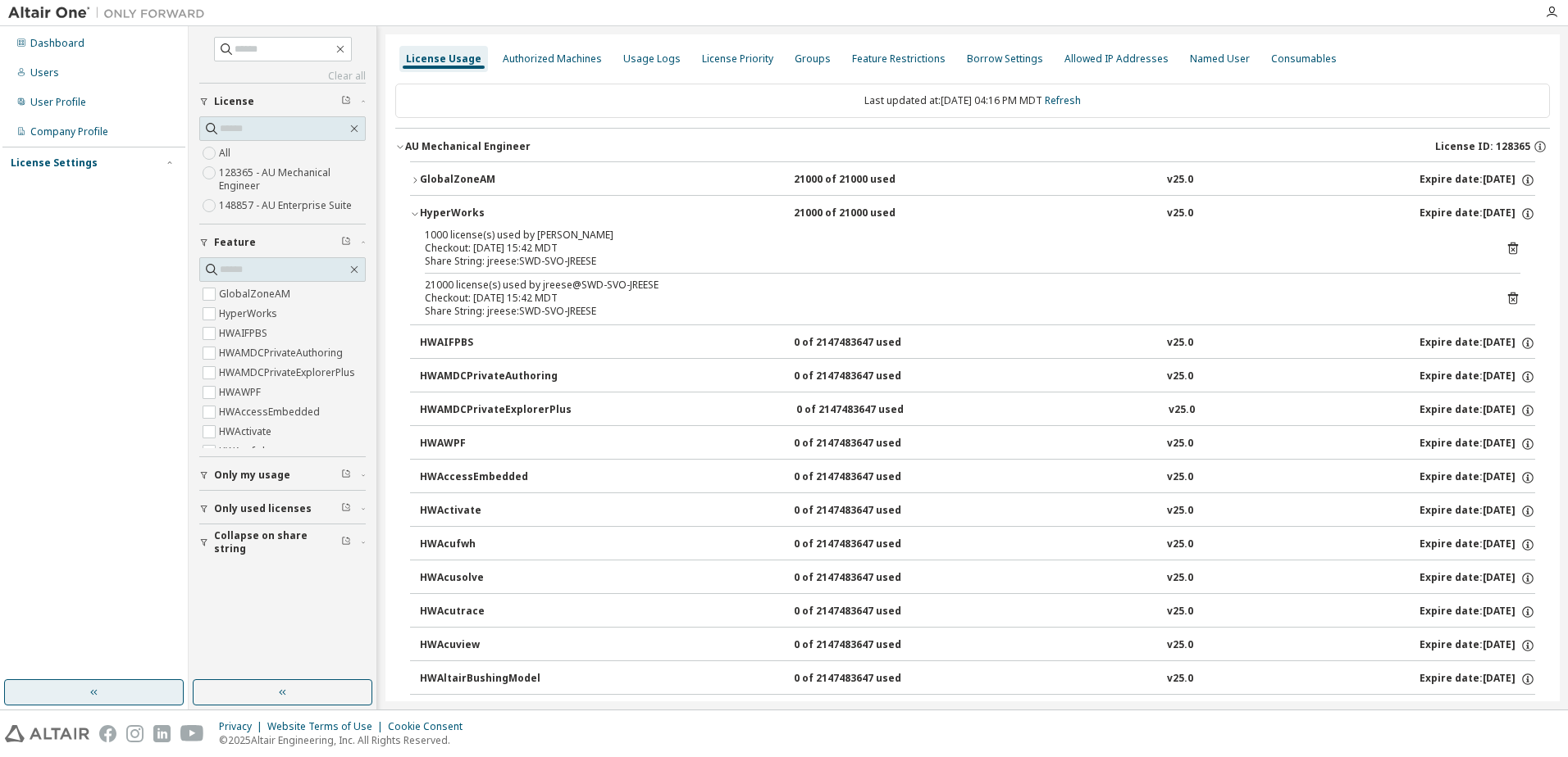
click at [411, 214] on icon "button" at bounding box center [415, 214] width 10 height 10
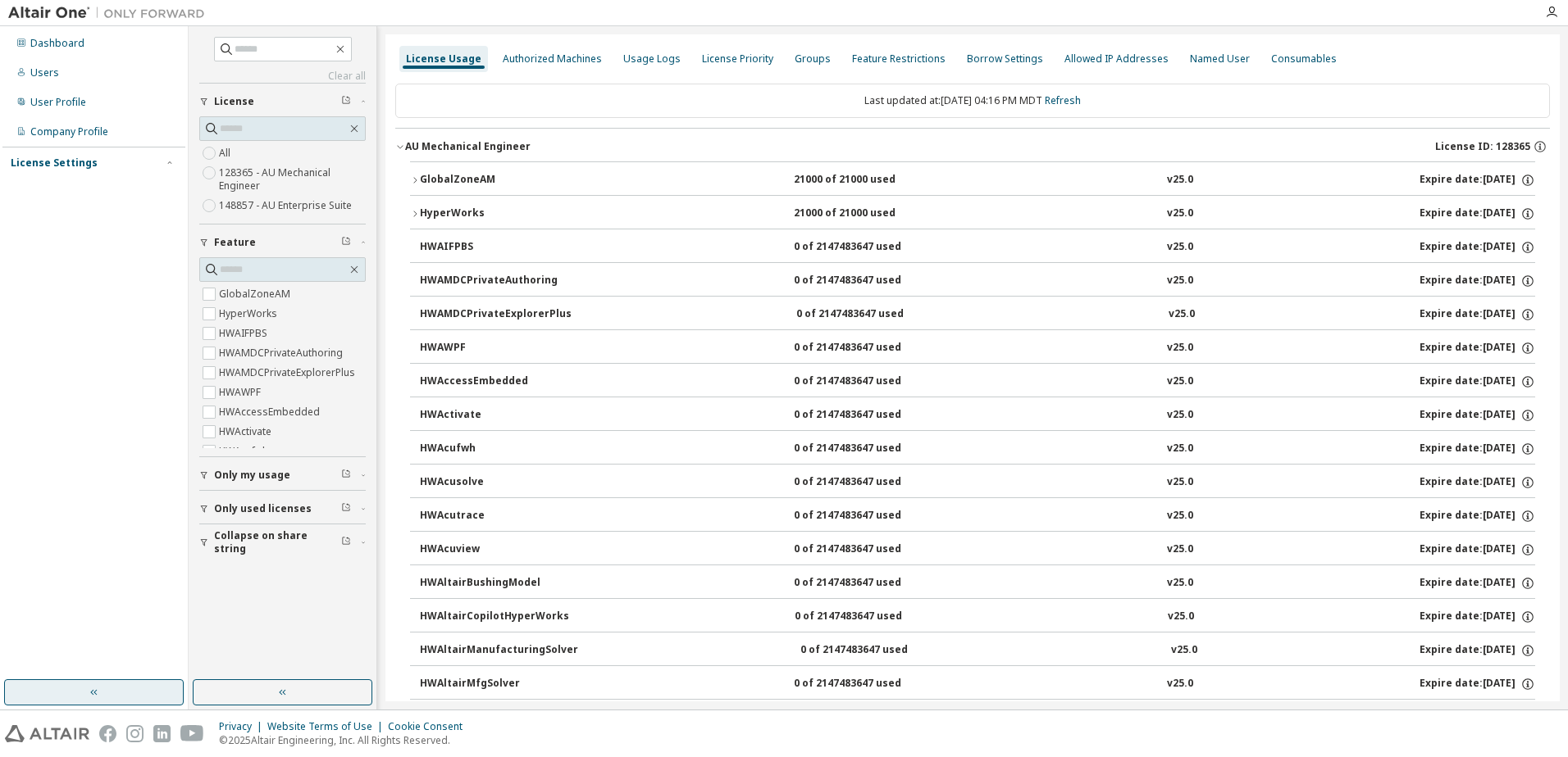
click at [399, 144] on icon "button" at bounding box center [400, 147] width 10 height 10
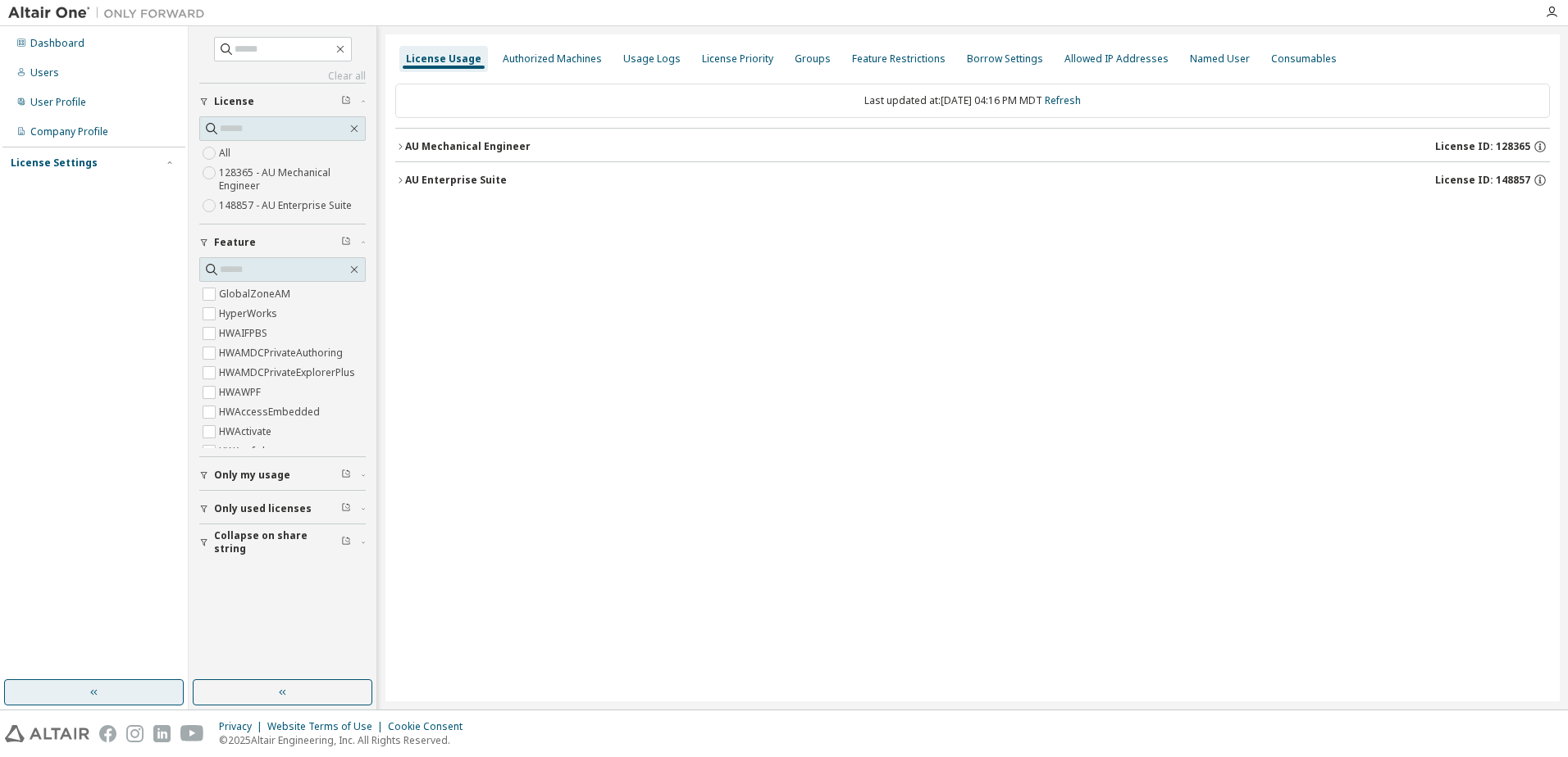
click at [408, 178] on div "AU Enterprise Suite" at bounding box center [456, 180] width 101 height 13
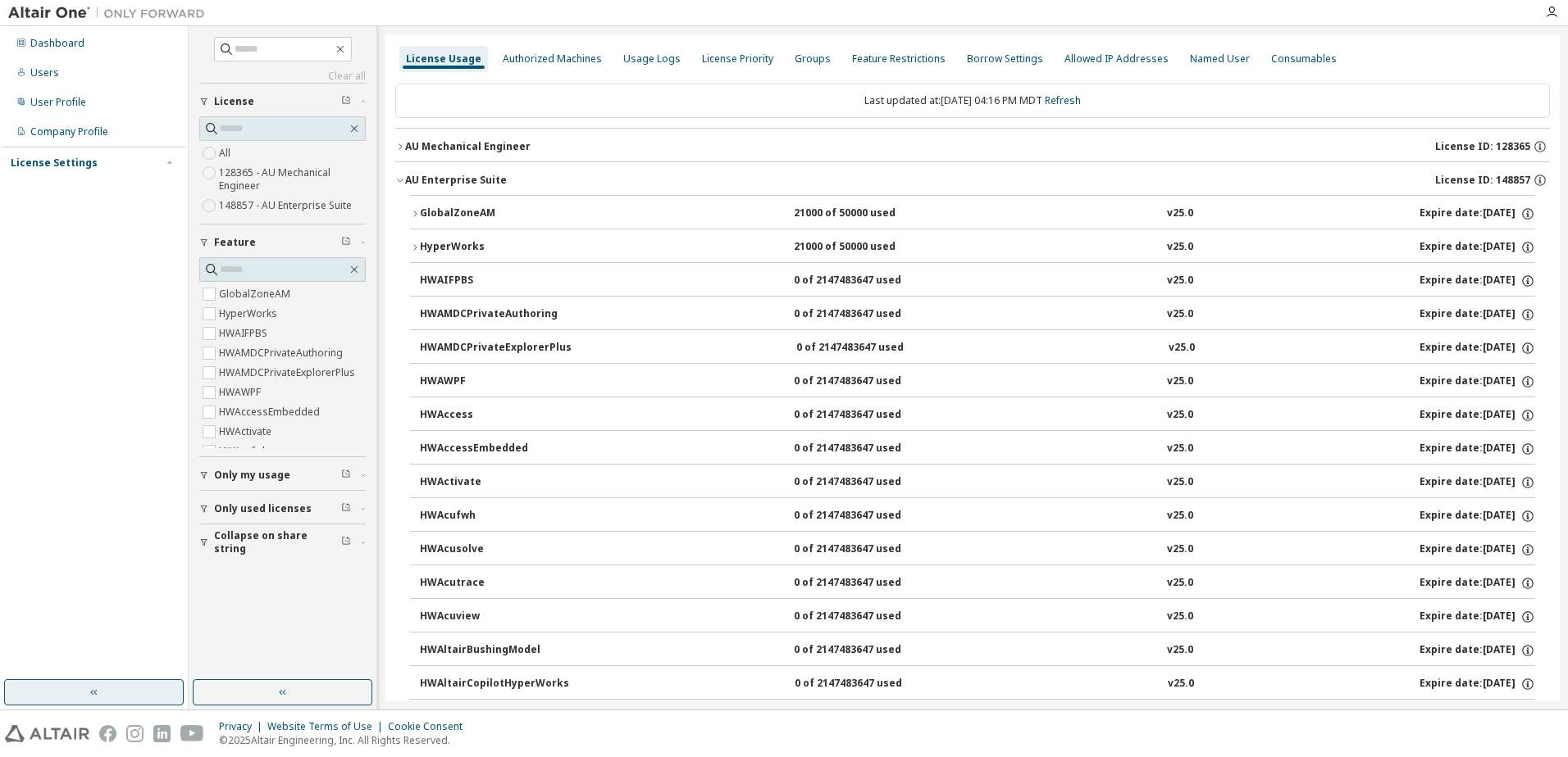
click at [413, 242] on icon "button" at bounding box center [415, 247] width 10 height 10
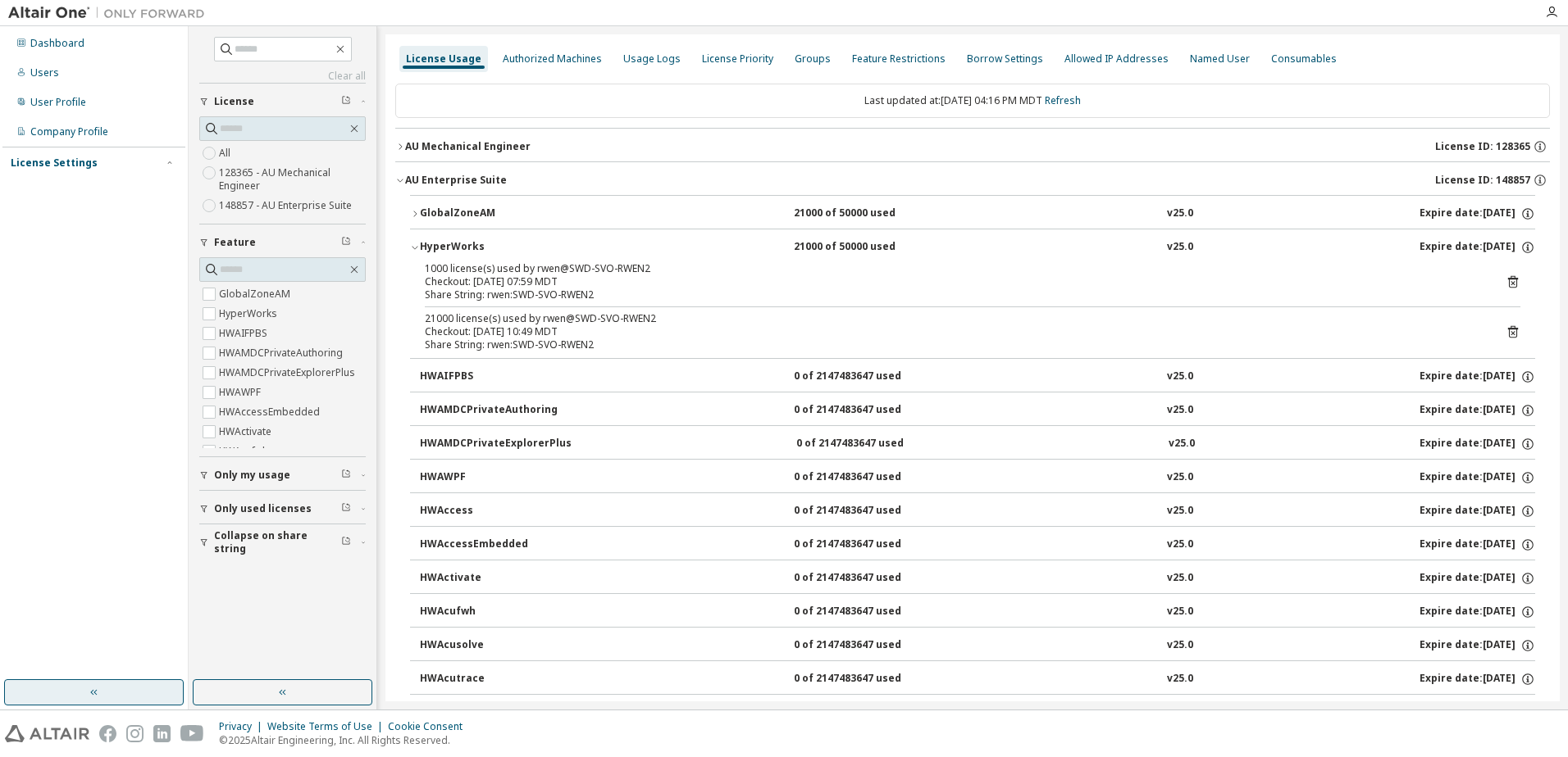
click at [413, 242] on icon "button" at bounding box center [415, 247] width 10 height 10
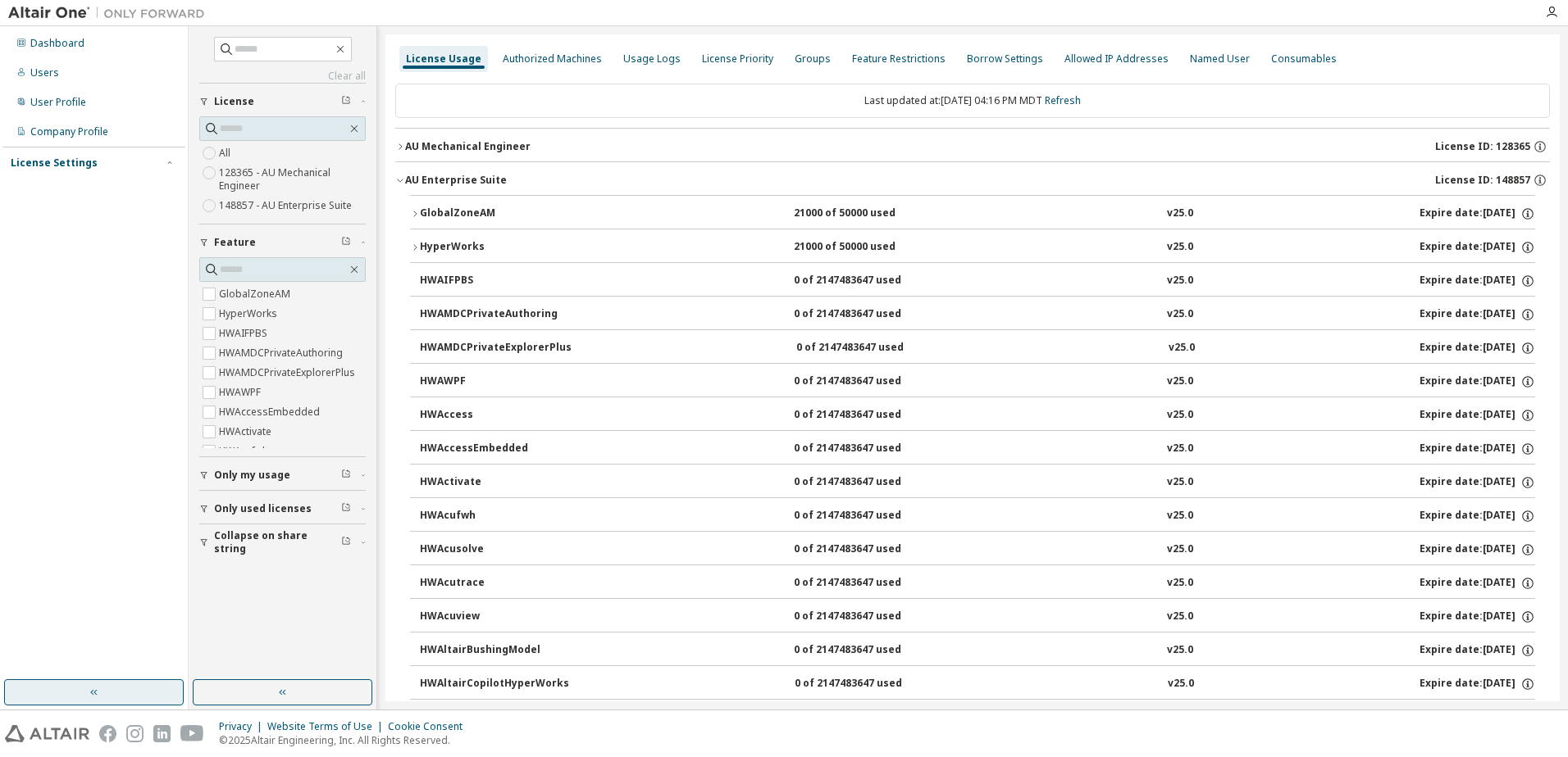
click at [75, 306] on div "Dashboard Users User Profile Company Profile License Settings Managed On Prem" at bounding box center [94, 354] width 183 height 649
click at [73, 50] on div "Dashboard" at bounding box center [94, 44] width 174 height 27
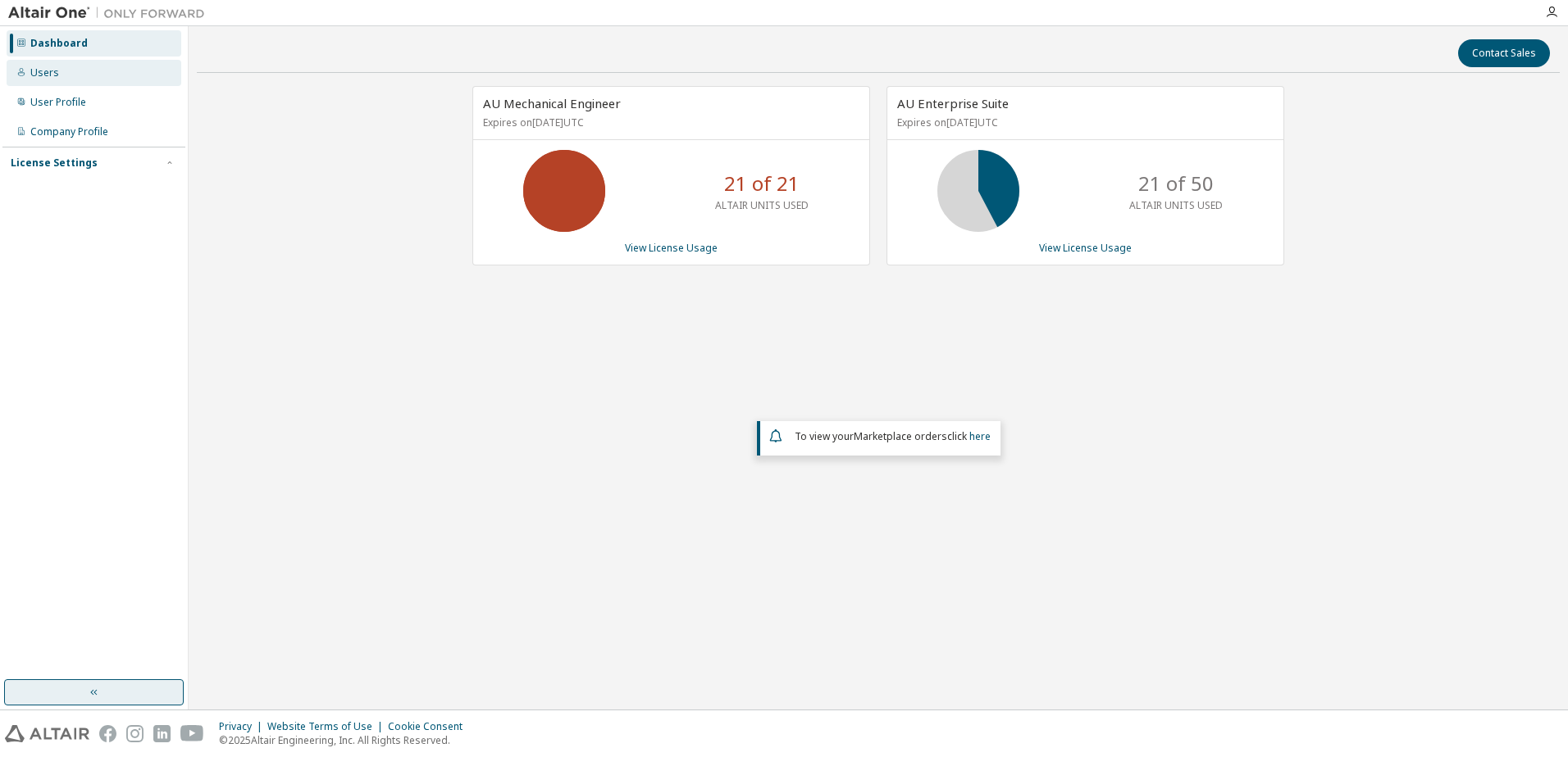
click at [56, 76] on div "Users" at bounding box center [45, 73] width 29 height 13
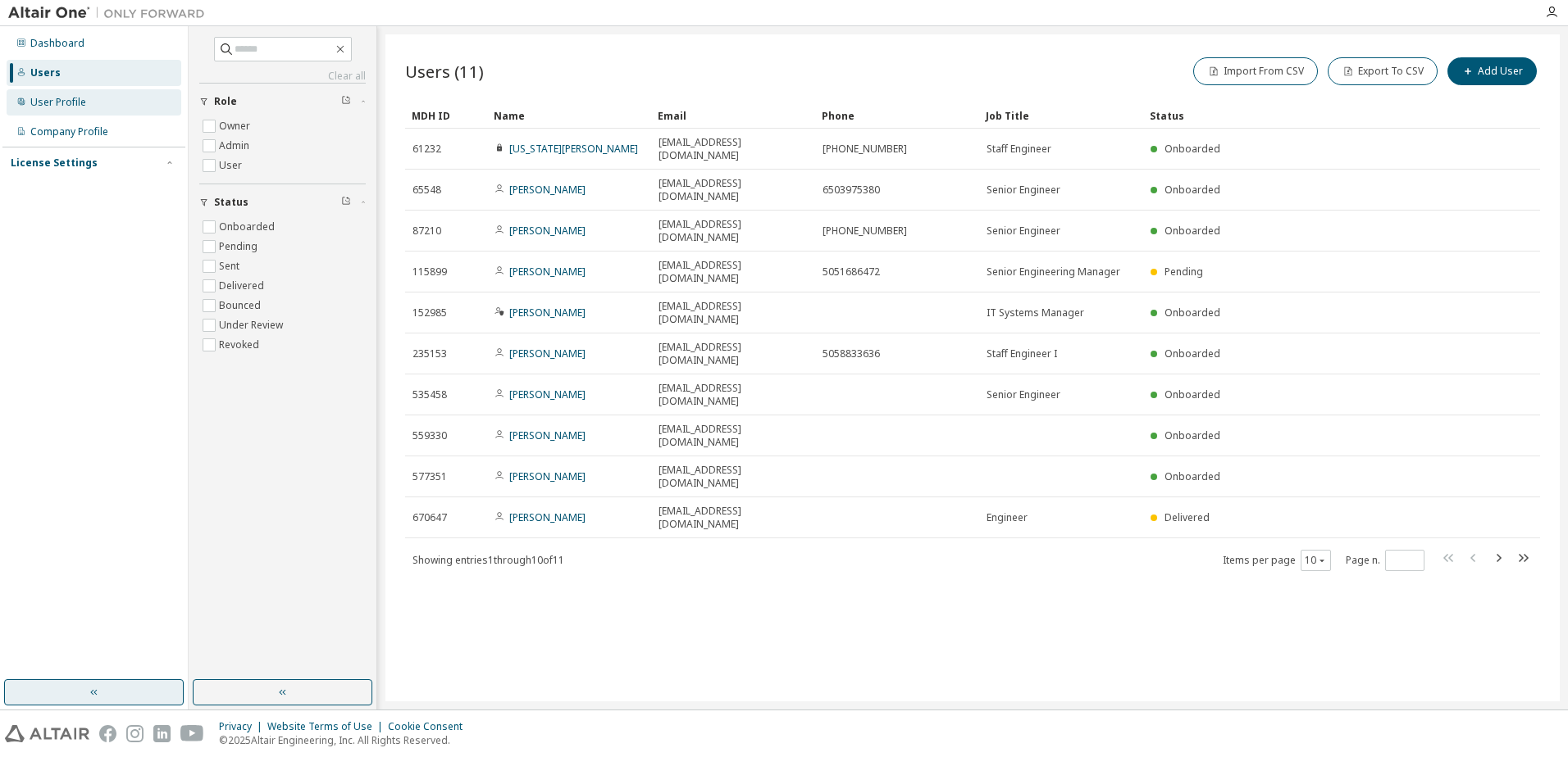
click at [72, 102] on div "User Profile" at bounding box center [58, 103] width 56 height 13
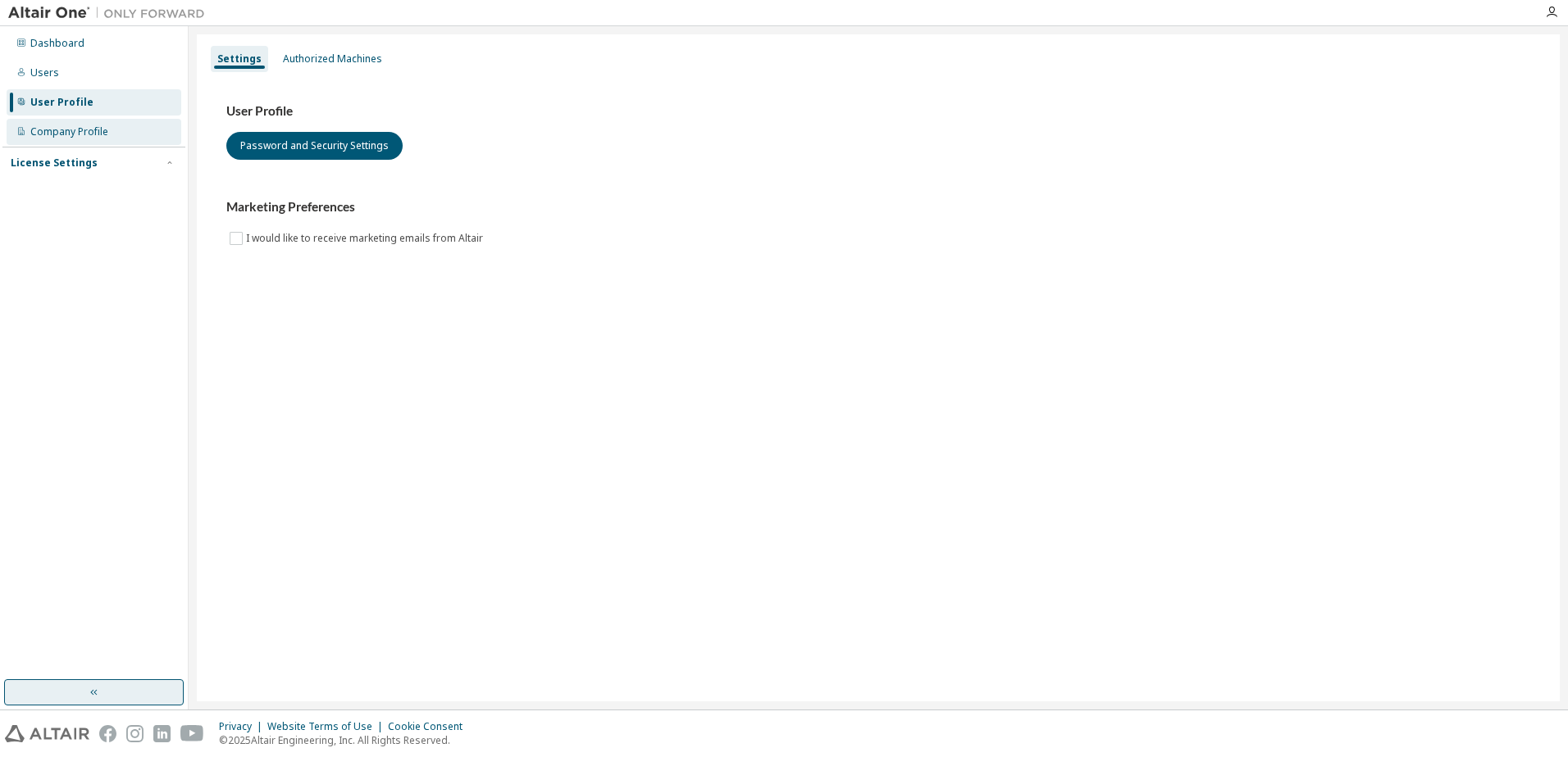
click at [81, 124] on div "Company Profile" at bounding box center [94, 132] width 174 height 27
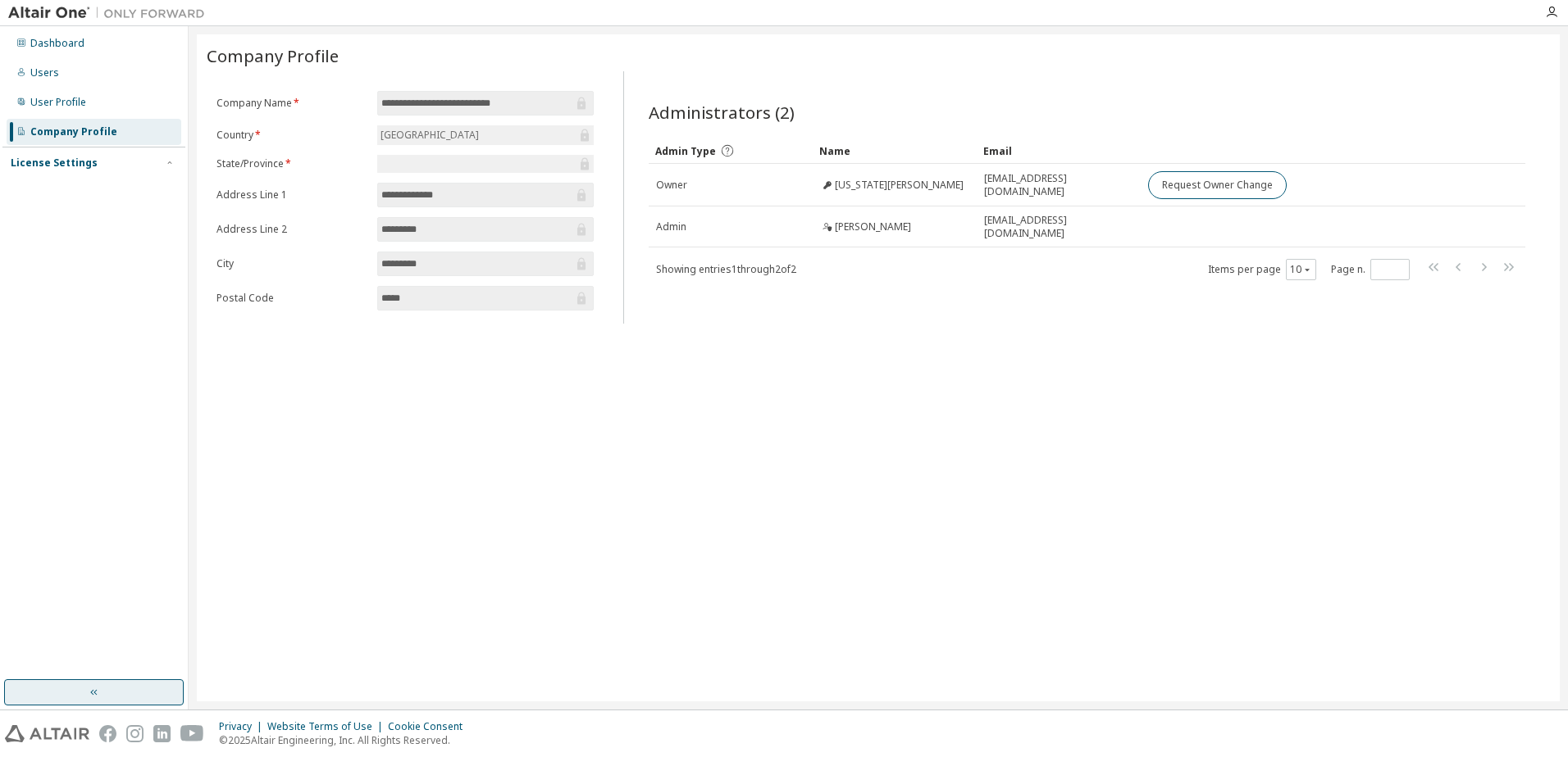
click at [128, 164] on div "License Settings" at bounding box center [94, 164] width 166 height 15
click at [73, 188] on div "Managed" at bounding box center [53, 192] width 45 height 13
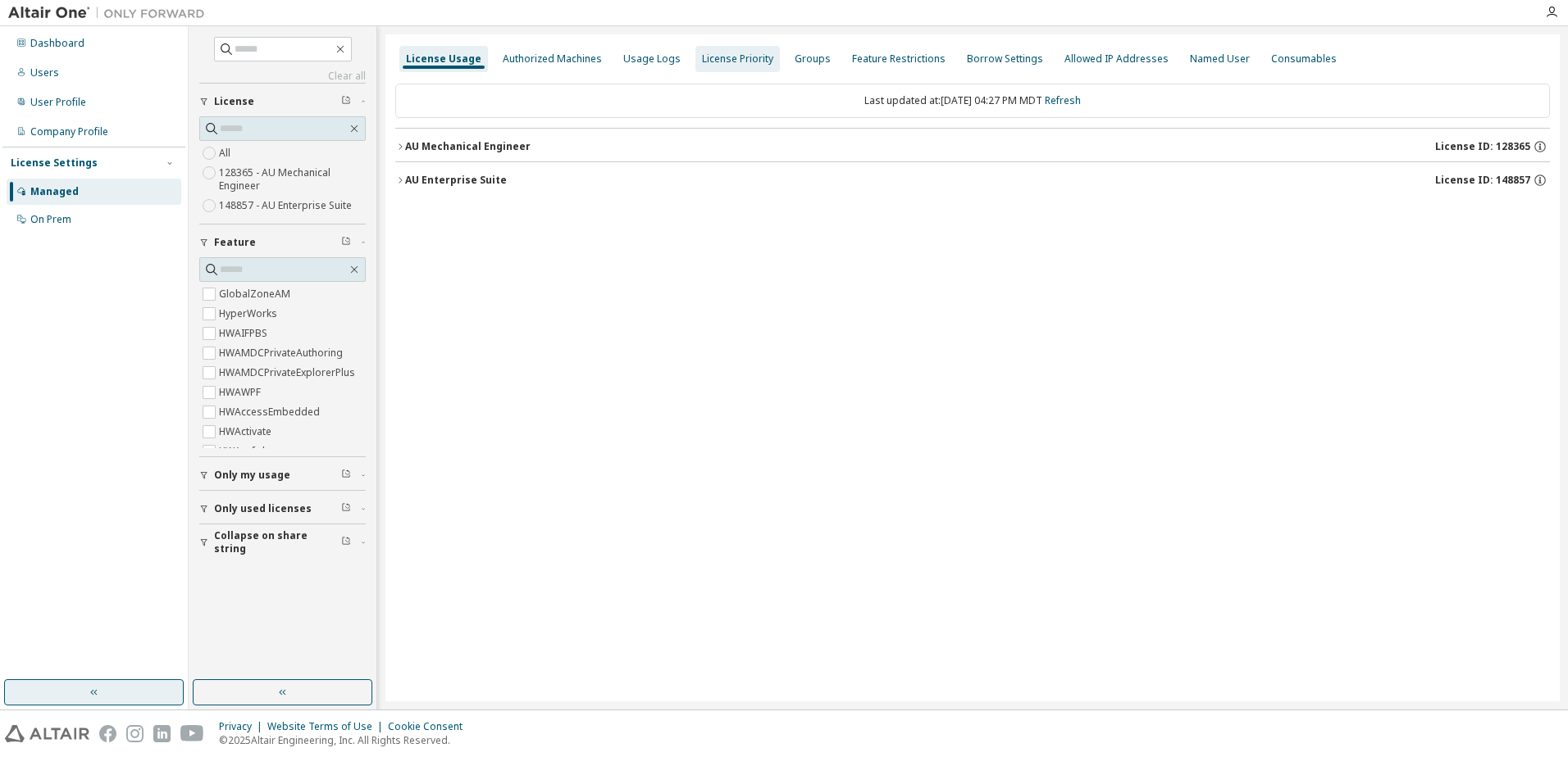
click at [728, 57] on div "License Priority" at bounding box center [737, 59] width 71 height 13
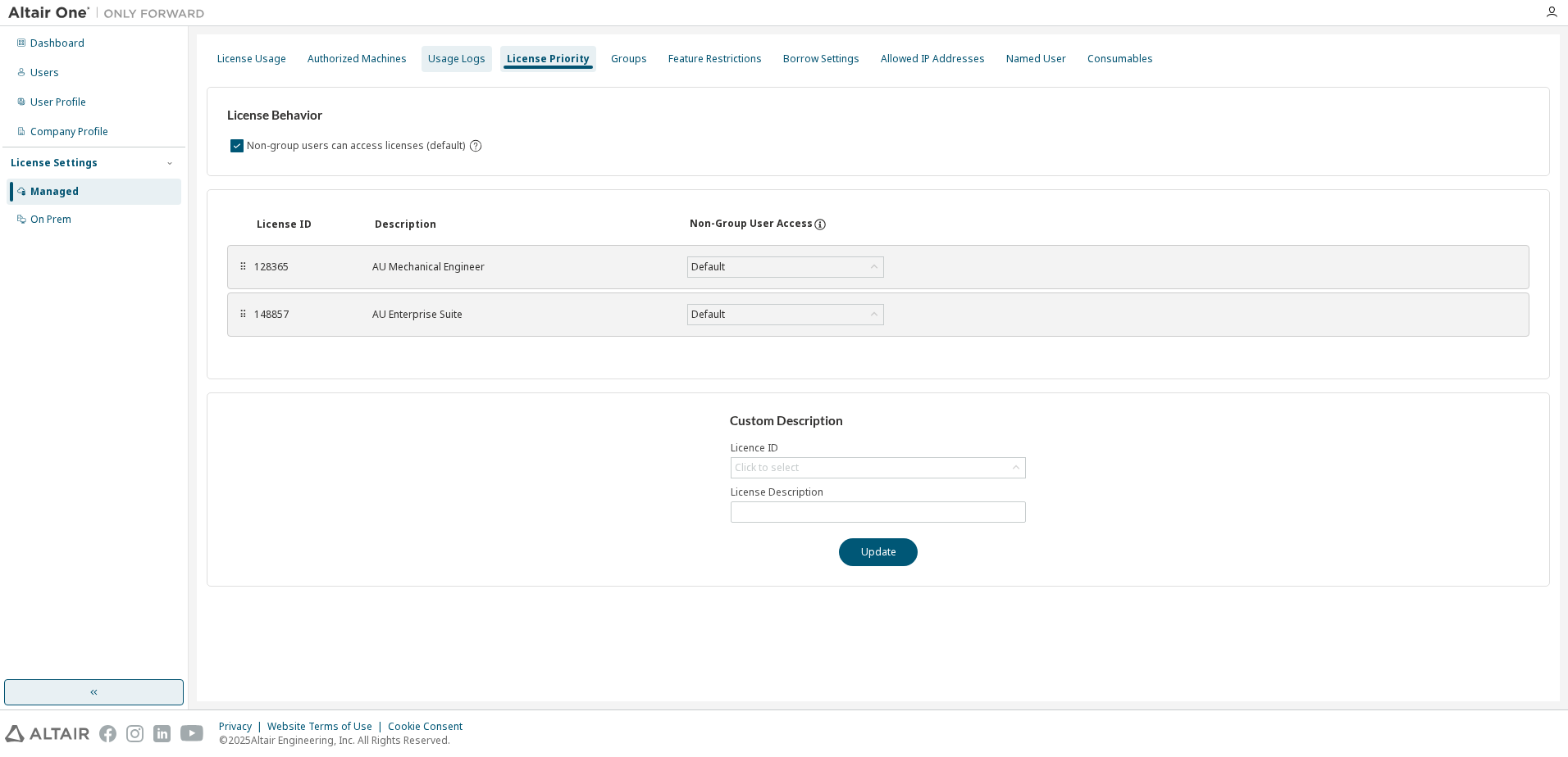
click at [451, 62] on div "Usage Logs" at bounding box center [456, 59] width 57 height 13
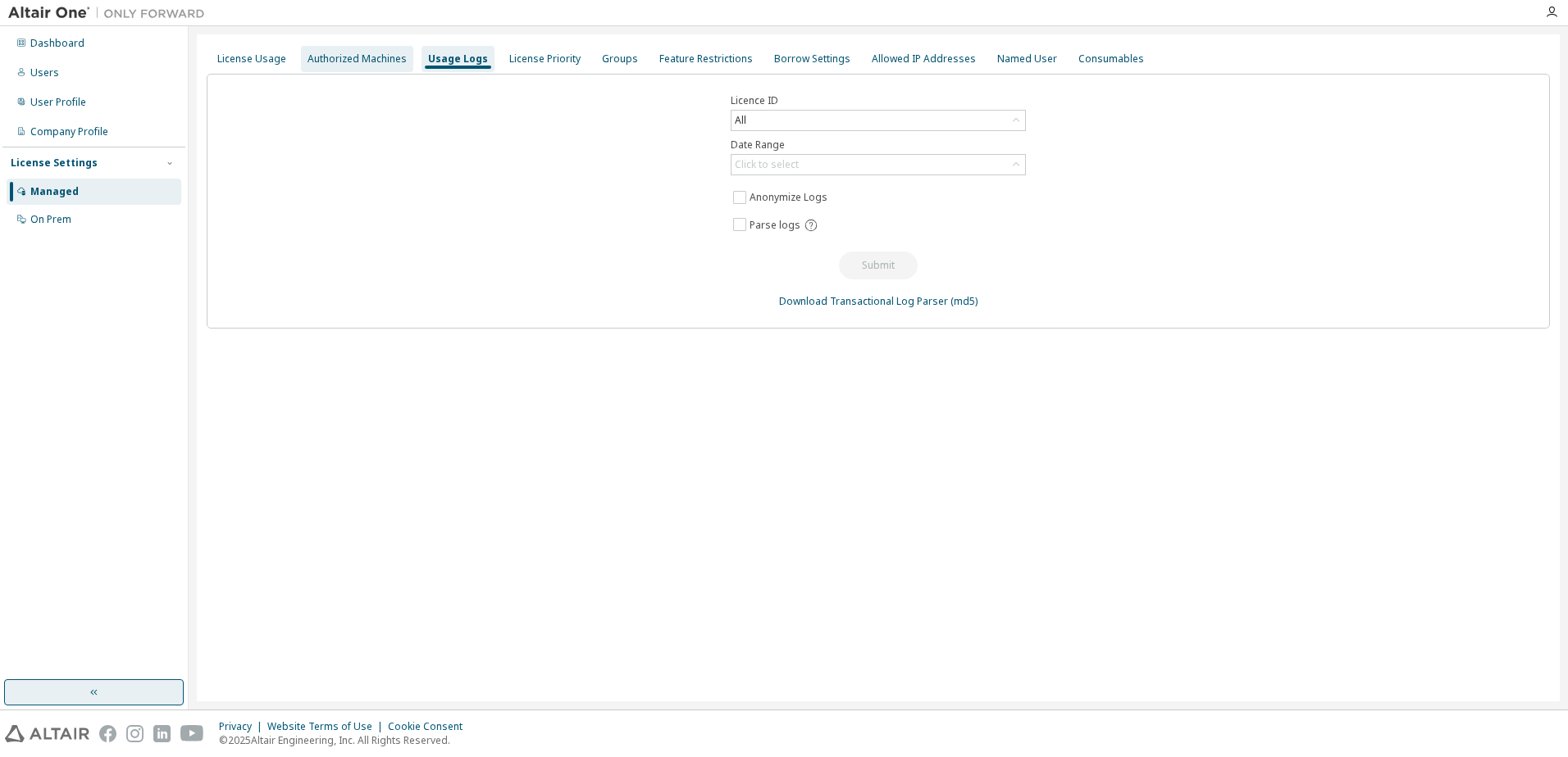
click at [368, 61] on div "Authorized Machines" at bounding box center [356, 59] width 99 height 13
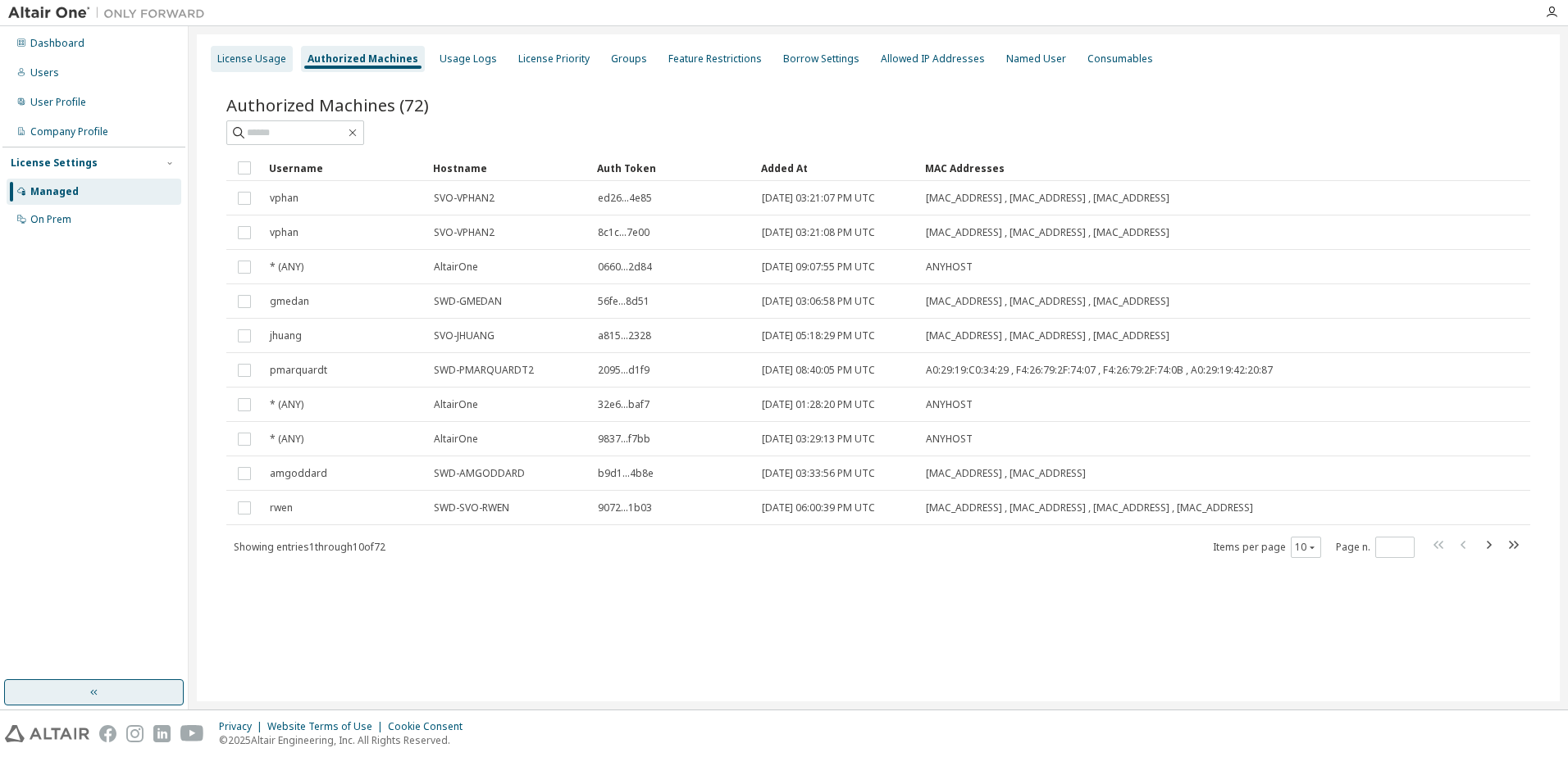
click at [259, 56] on div "License Usage" at bounding box center [252, 59] width 69 height 13
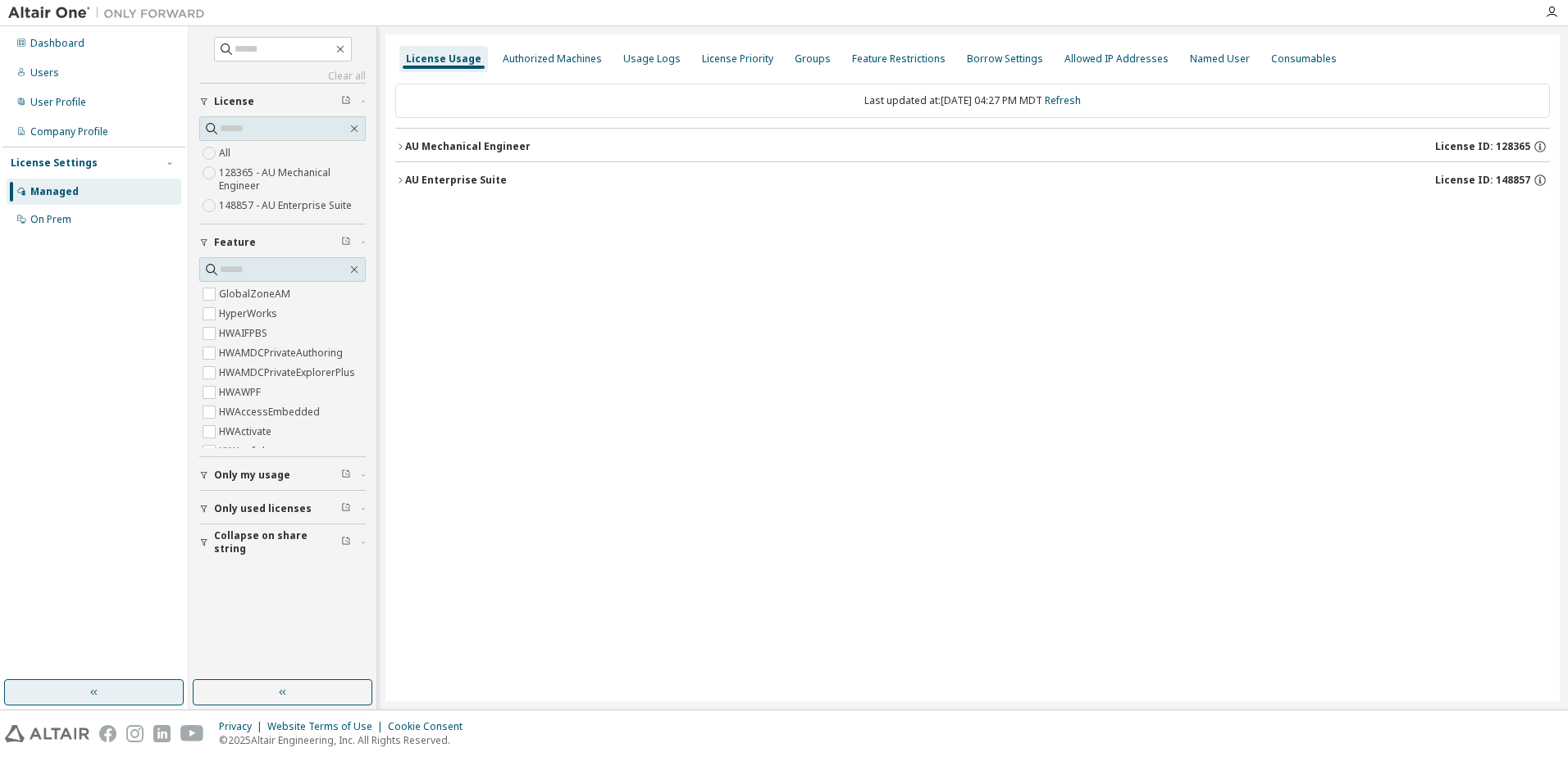
click at [364, 242] on icon "button" at bounding box center [363, 242] width 3 height 2
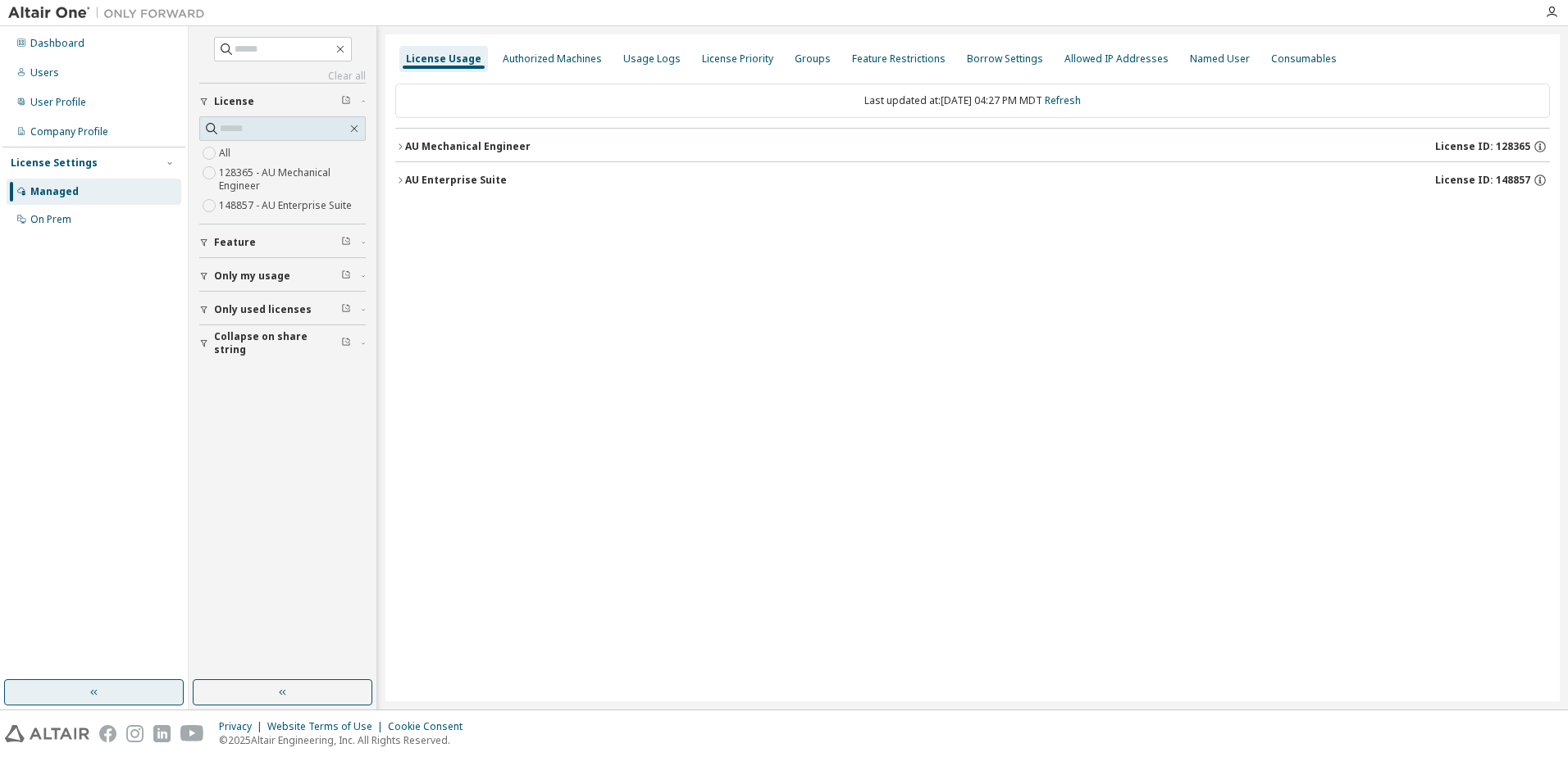
click at [359, 277] on icon "button" at bounding box center [363, 276] width 10 height 5
click at [353, 310] on div "Only used licenses" at bounding box center [287, 310] width 147 height 13
click at [360, 307] on icon "button" at bounding box center [363, 310] width 10 height 5
click at [359, 338] on div "Collapse on share string" at bounding box center [287, 344] width 147 height 27
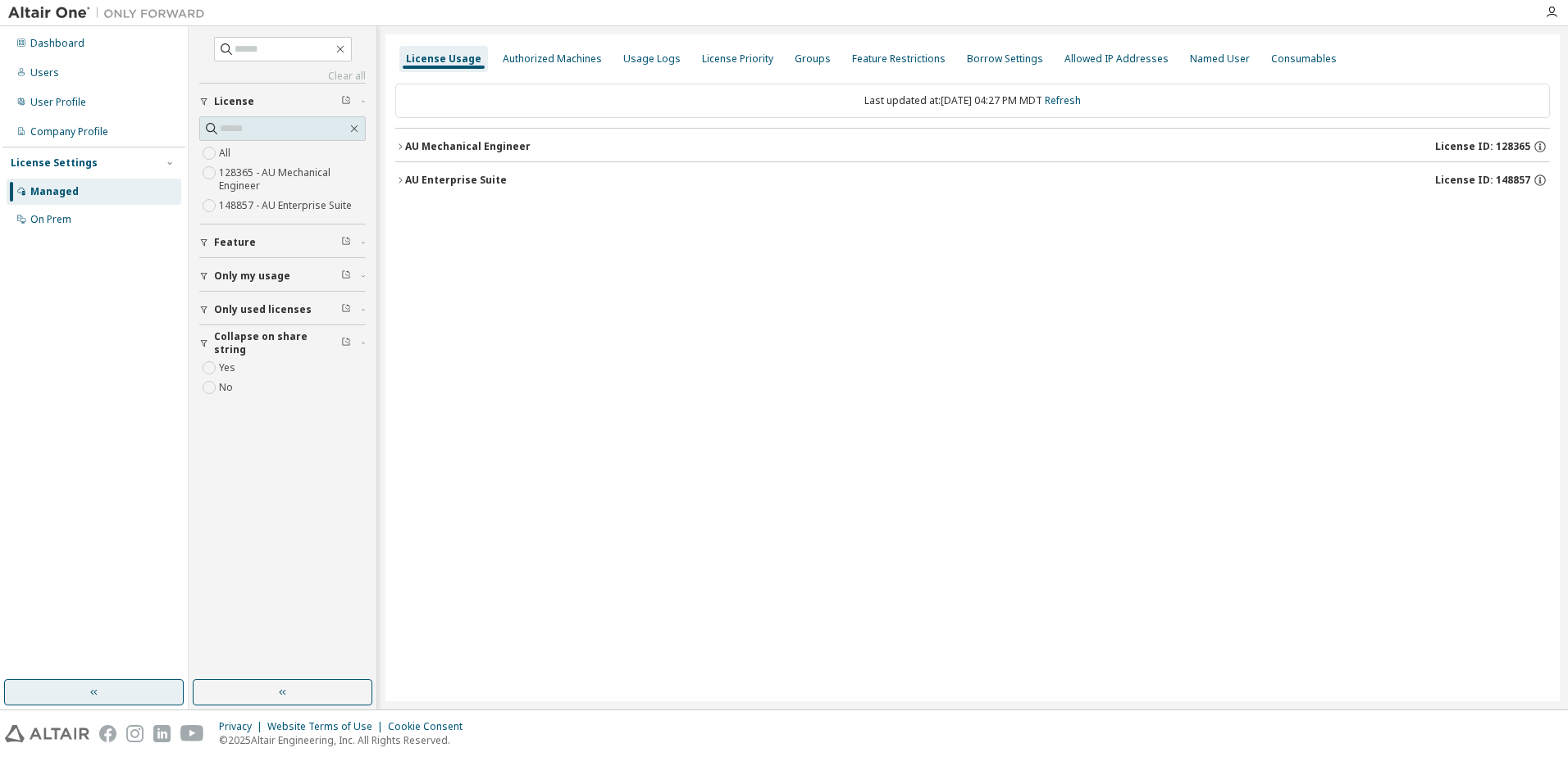
click at [362, 339] on span "button" at bounding box center [363, 344] width 5 height 10
click at [103, 74] on div "Users" at bounding box center [94, 73] width 174 height 27
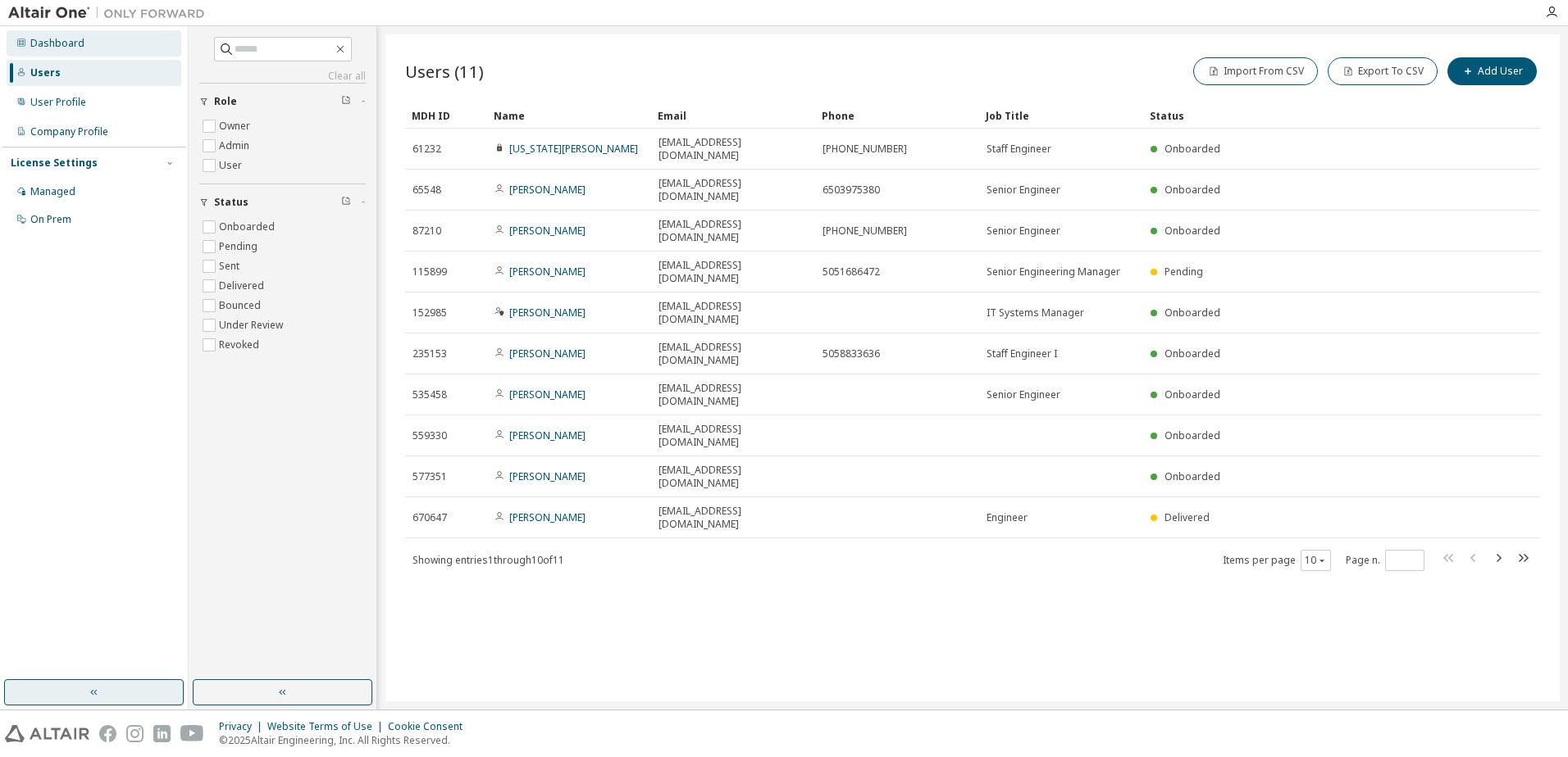
click at [98, 46] on div "Dashboard" at bounding box center [94, 44] width 174 height 27
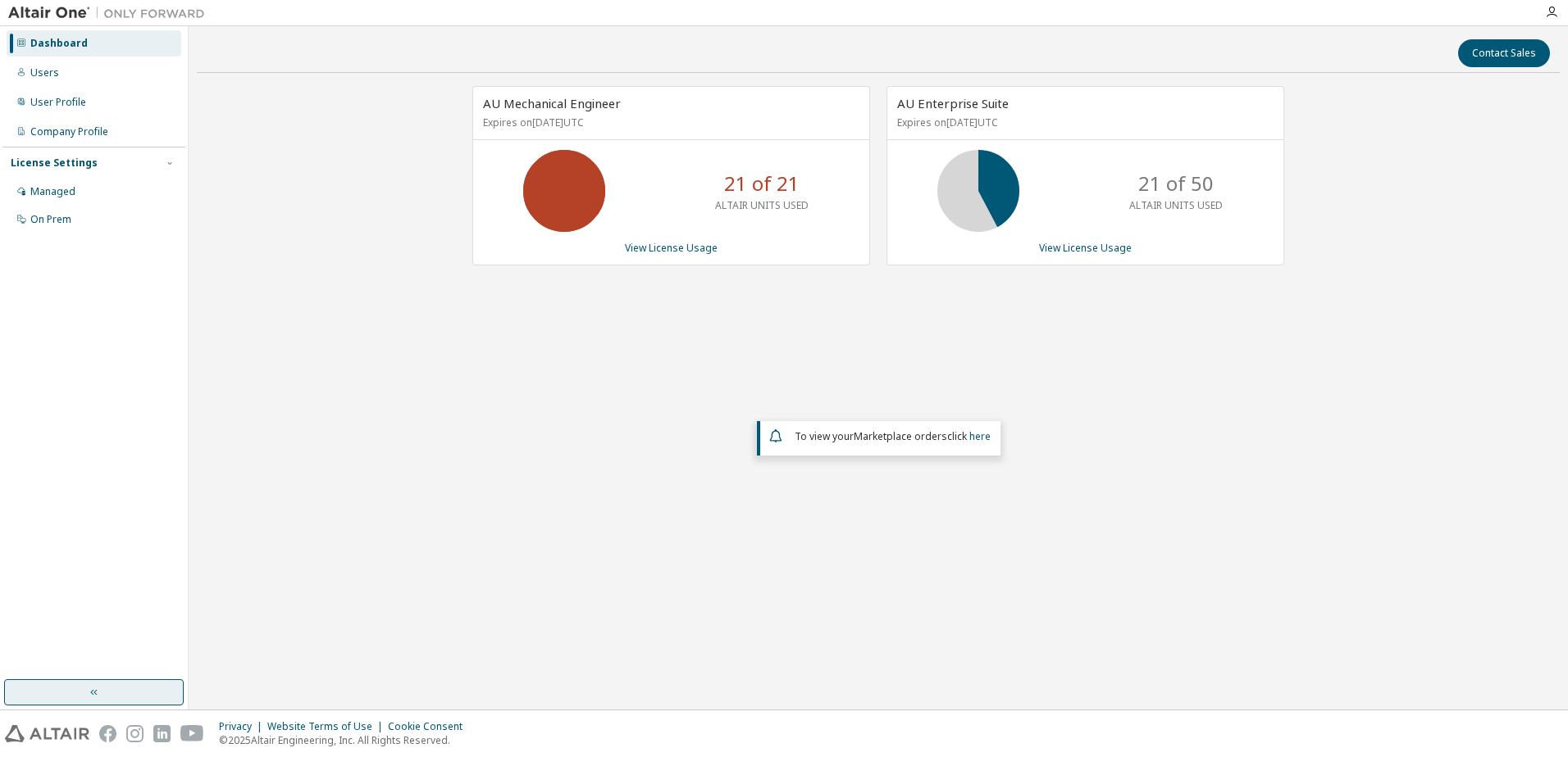
drag, startPoint x: 1038, startPoint y: 120, endPoint x: 886, endPoint y: 97, distance: 153.7
click at [886, 97] on div "AU Enterprise Suite Expires on [DATE] UTC 21 of 50 ALTAIR UNITS USED View Licen…" at bounding box center [1085, 176] width 398 height 179
click at [1031, 131] on div "AU Enterprise Suite Expires on [DATE] UTC" at bounding box center [1085, 114] width 396 height 53
click at [1060, 124] on p "Expires on [DATE] UTC" at bounding box center [1083, 122] width 372 height 14
drag, startPoint x: 1060, startPoint y: 125, endPoint x: 891, endPoint y: 98, distance: 171.1
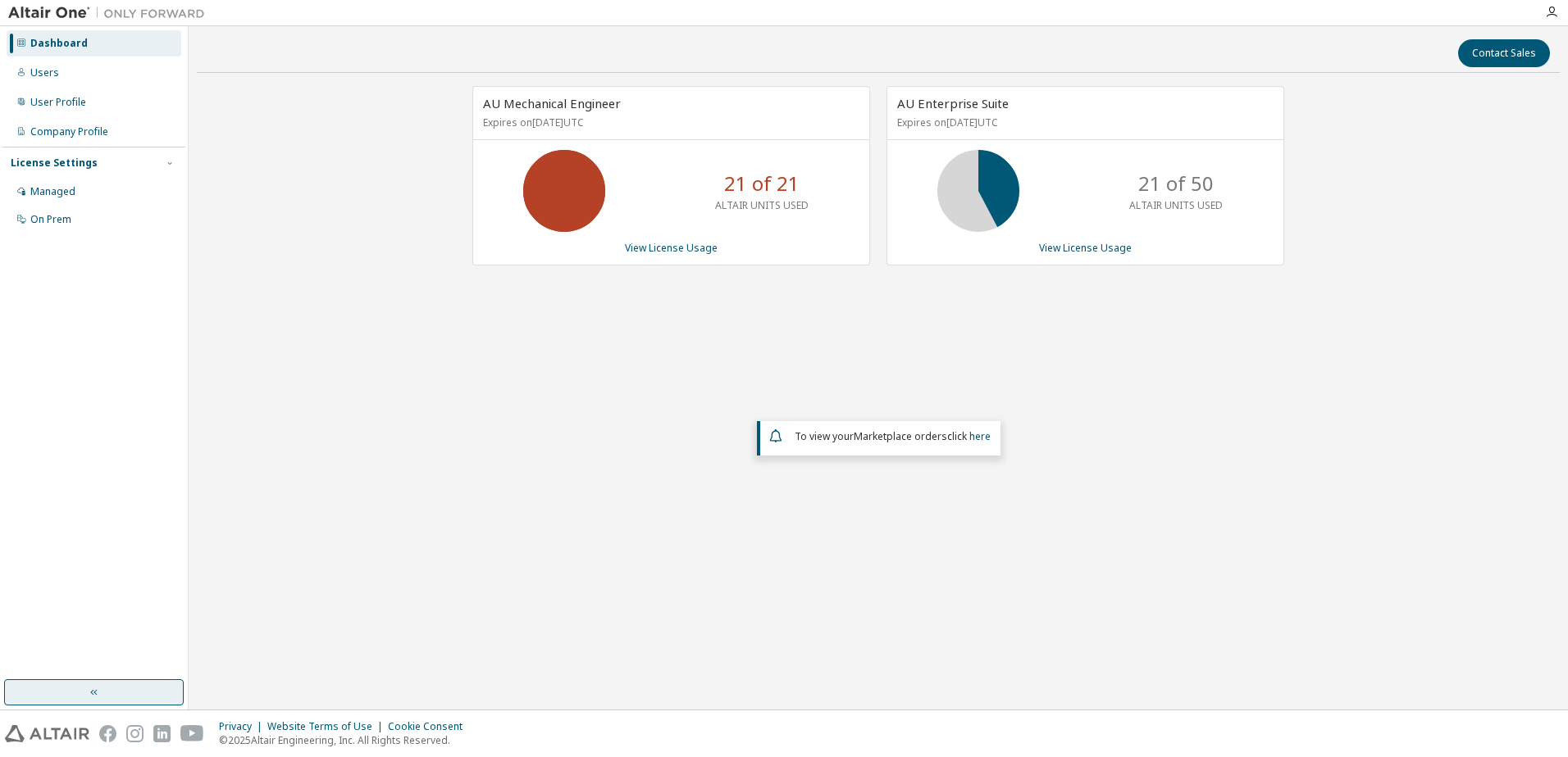
click at [891, 98] on div "AU Enterprise Suite Expires on [DATE] UTC" at bounding box center [1085, 114] width 396 height 53
drag, startPoint x: 891, startPoint y: 98, endPoint x: 867, endPoint y: 87, distance: 26.4
click at [867, 87] on div "AU Mechanical Engineer Expires on [DATE] UTC" at bounding box center [671, 114] width 396 height 53
click at [1080, 250] on link "View License Usage" at bounding box center [1085, 247] width 93 height 14
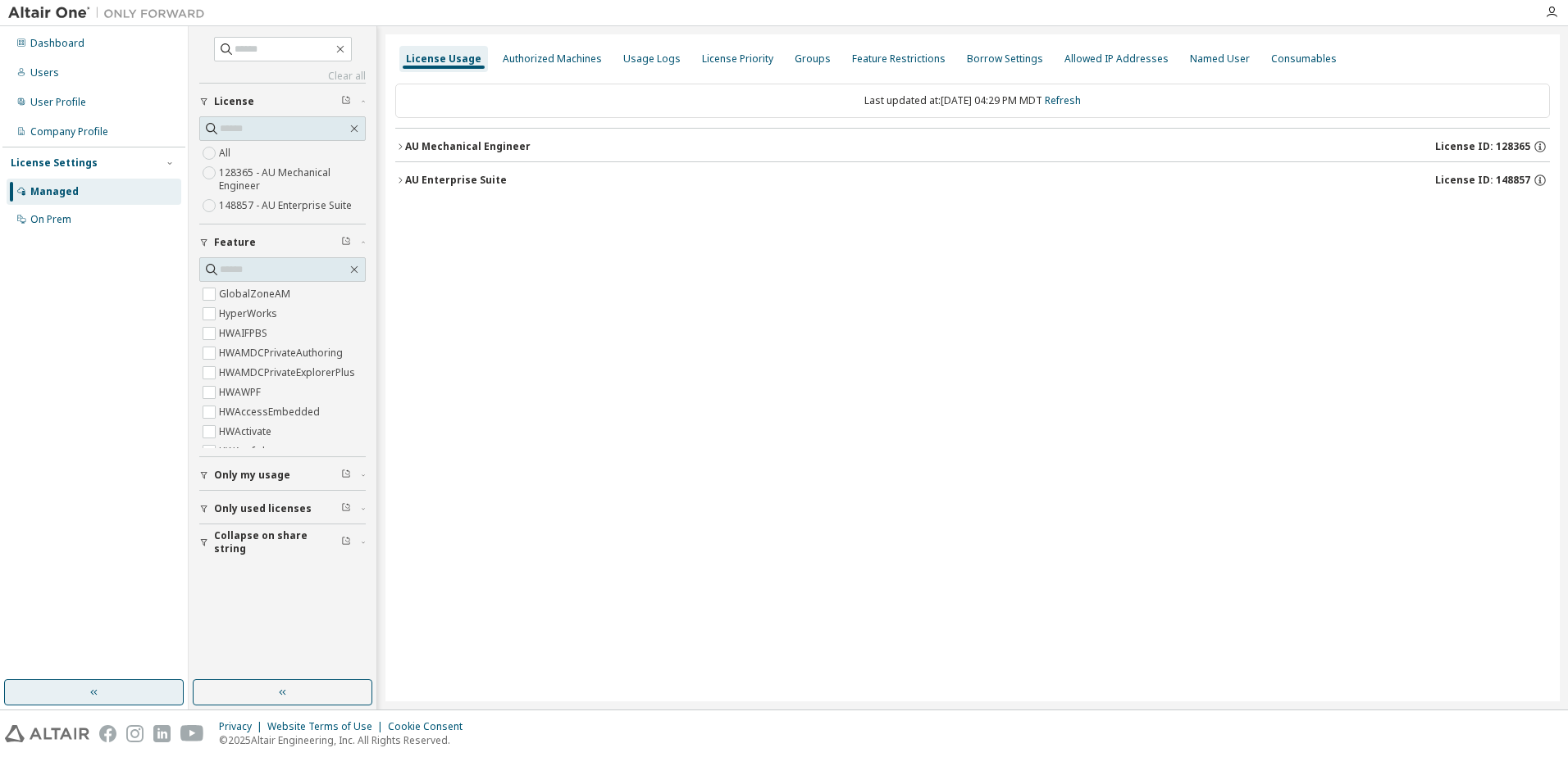
click at [403, 179] on icon "button" at bounding box center [400, 180] width 10 height 10
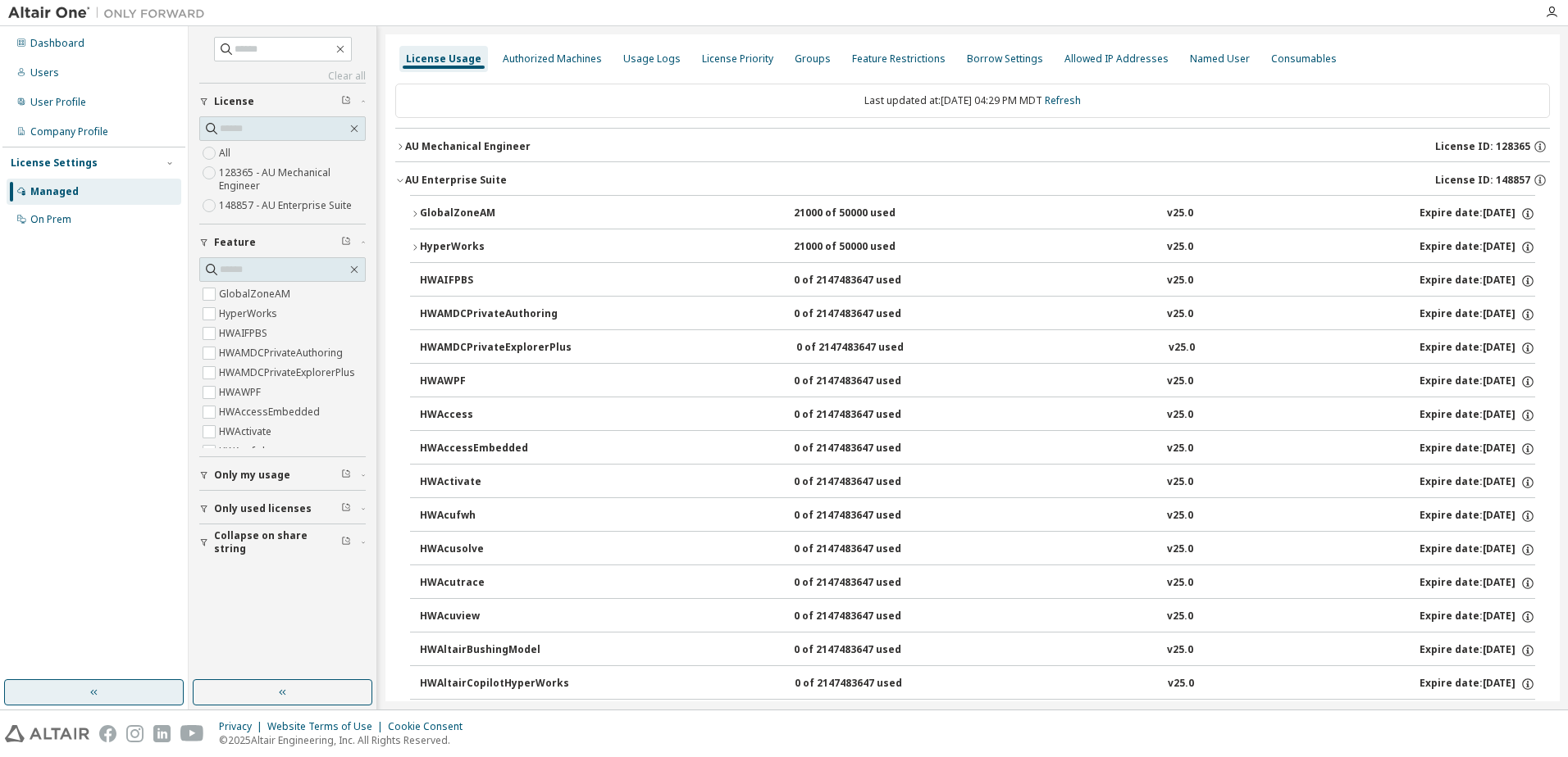
click at [399, 180] on icon "button" at bounding box center [399, 181] width 6 height 3
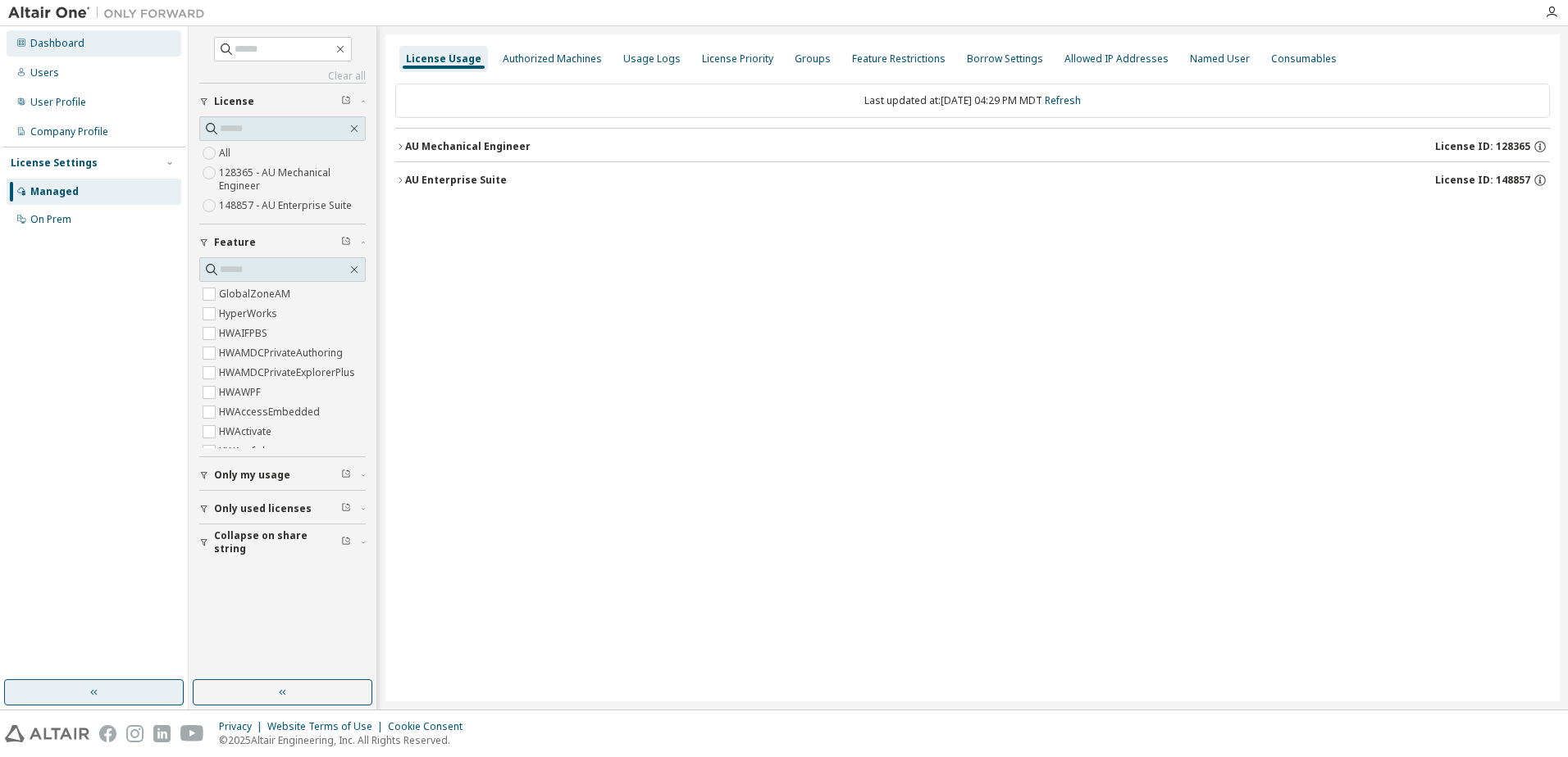
click at [61, 43] on div "Dashboard" at bounding box center [57, 43] width 54 height 13
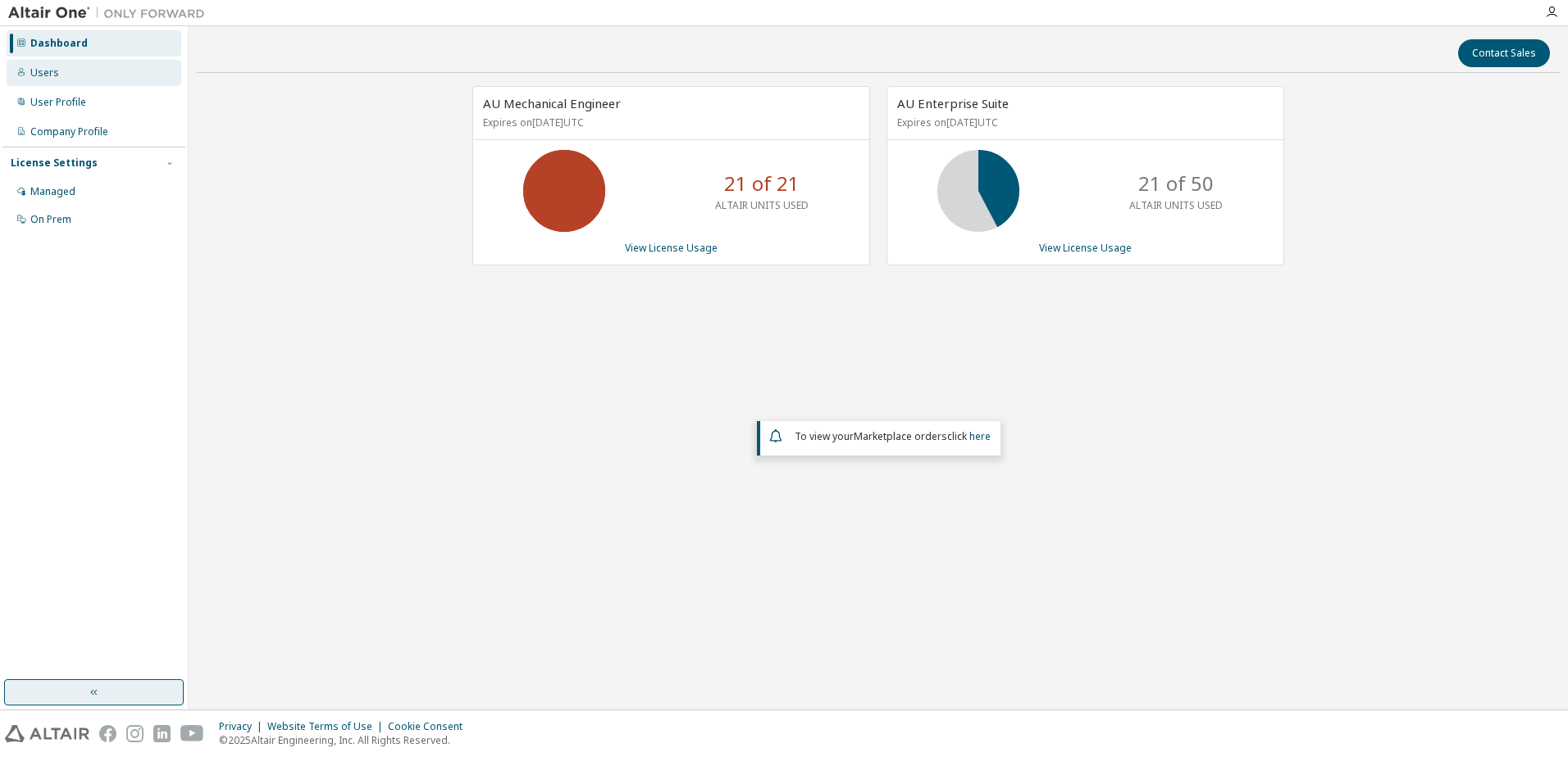
click at [94, 74] on div "Users" at bounding box center [94, 73] width 174 height 27
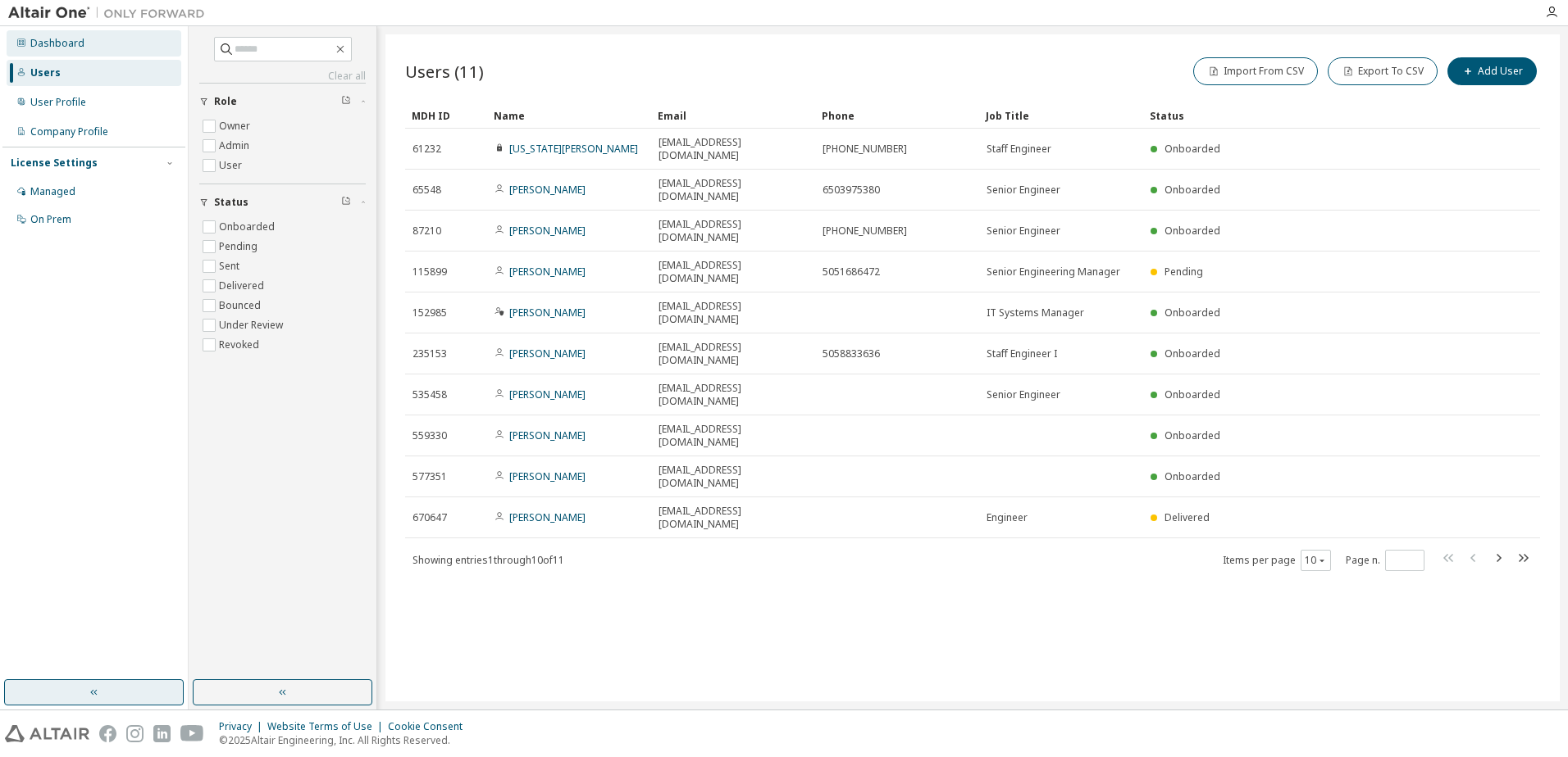
click at [84, 50] on div "Dashboard" at bounding box center [94, 44] width 174 height 27
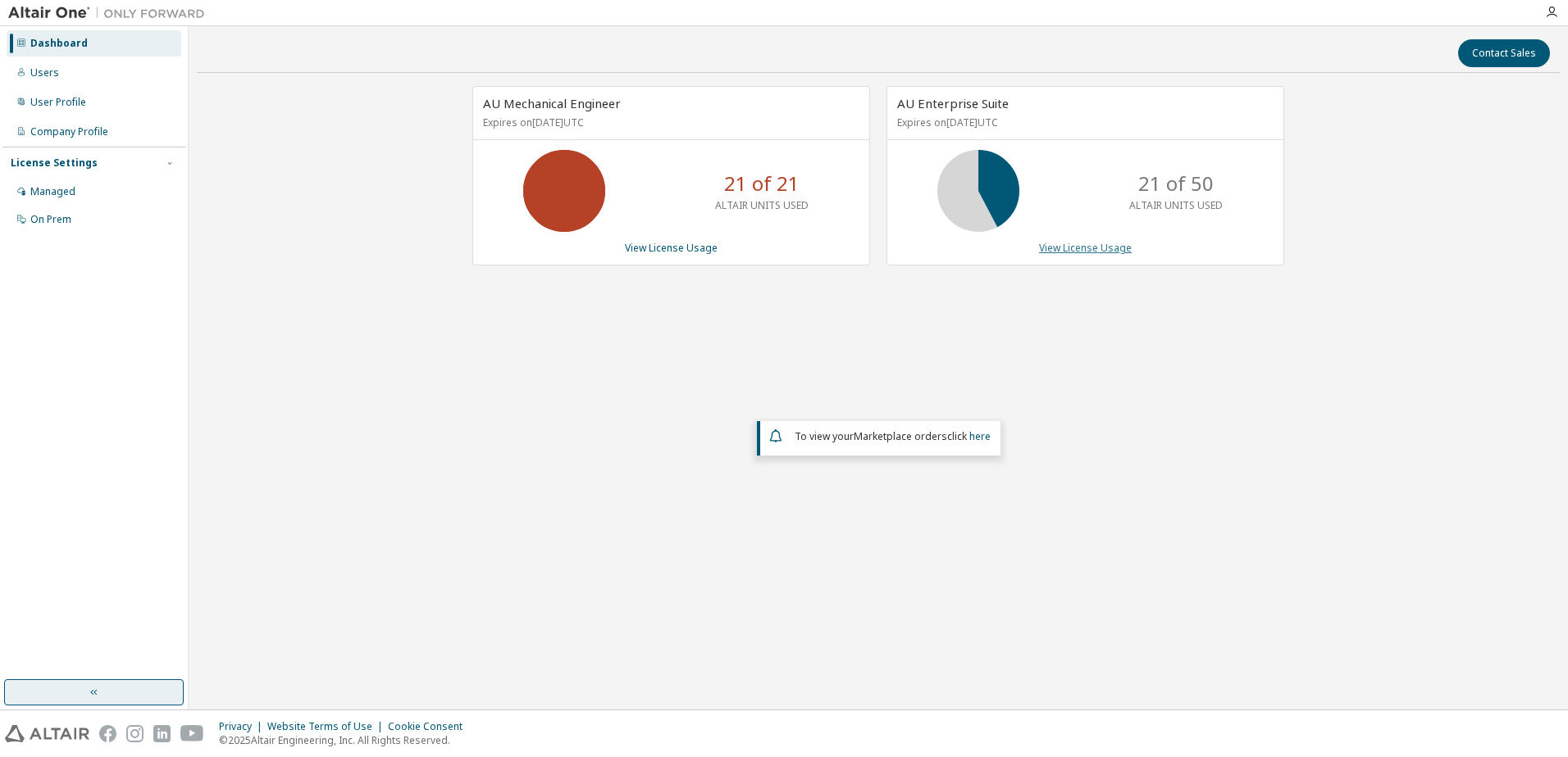
click at [1100, 246] on link "View License Usage" at bounding box center [1085, 247] width 93 height 14
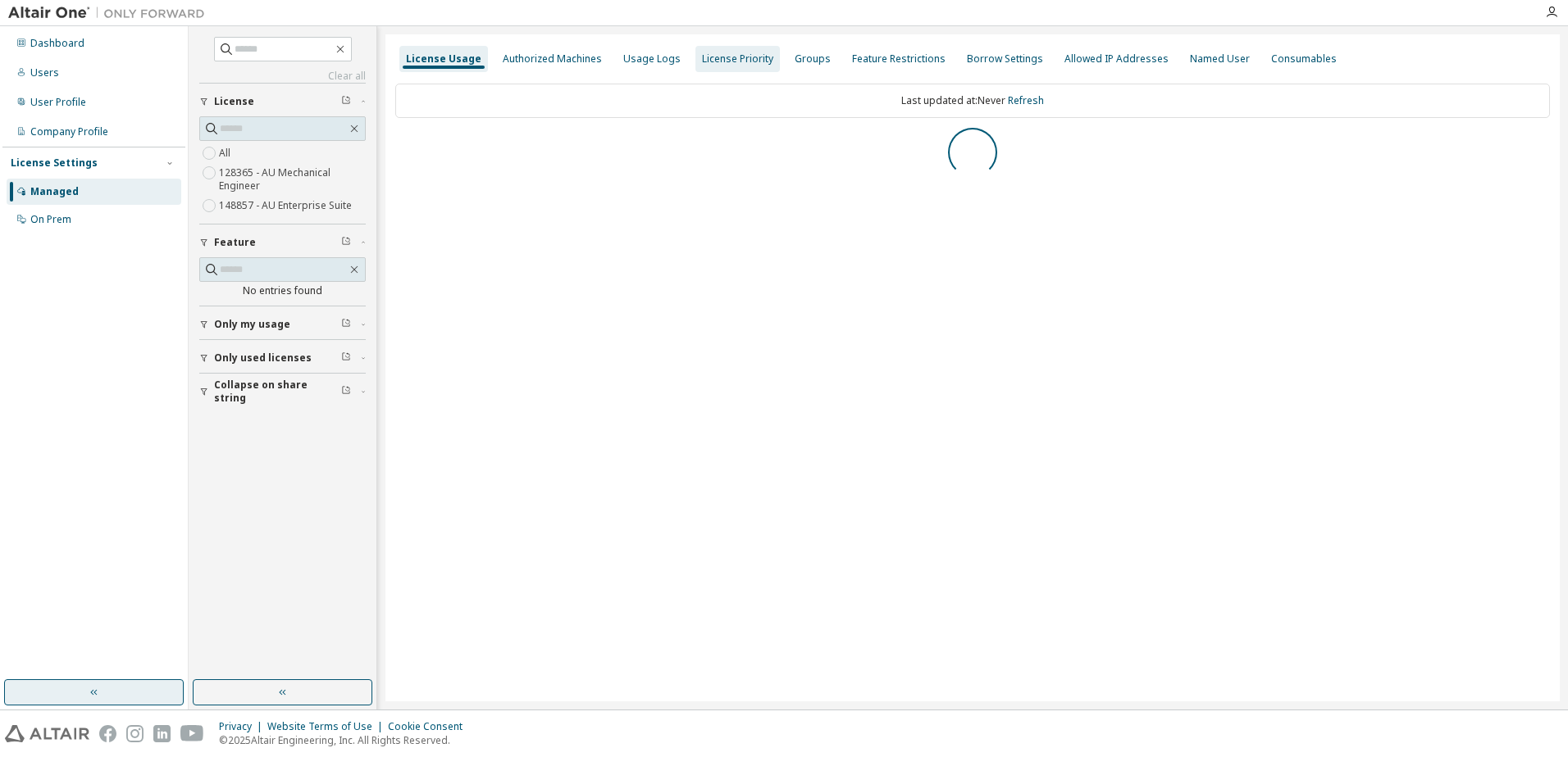
click at [522, 50] on div "Authorized Machines" at bounding box center [551, 59] width 112 height 27
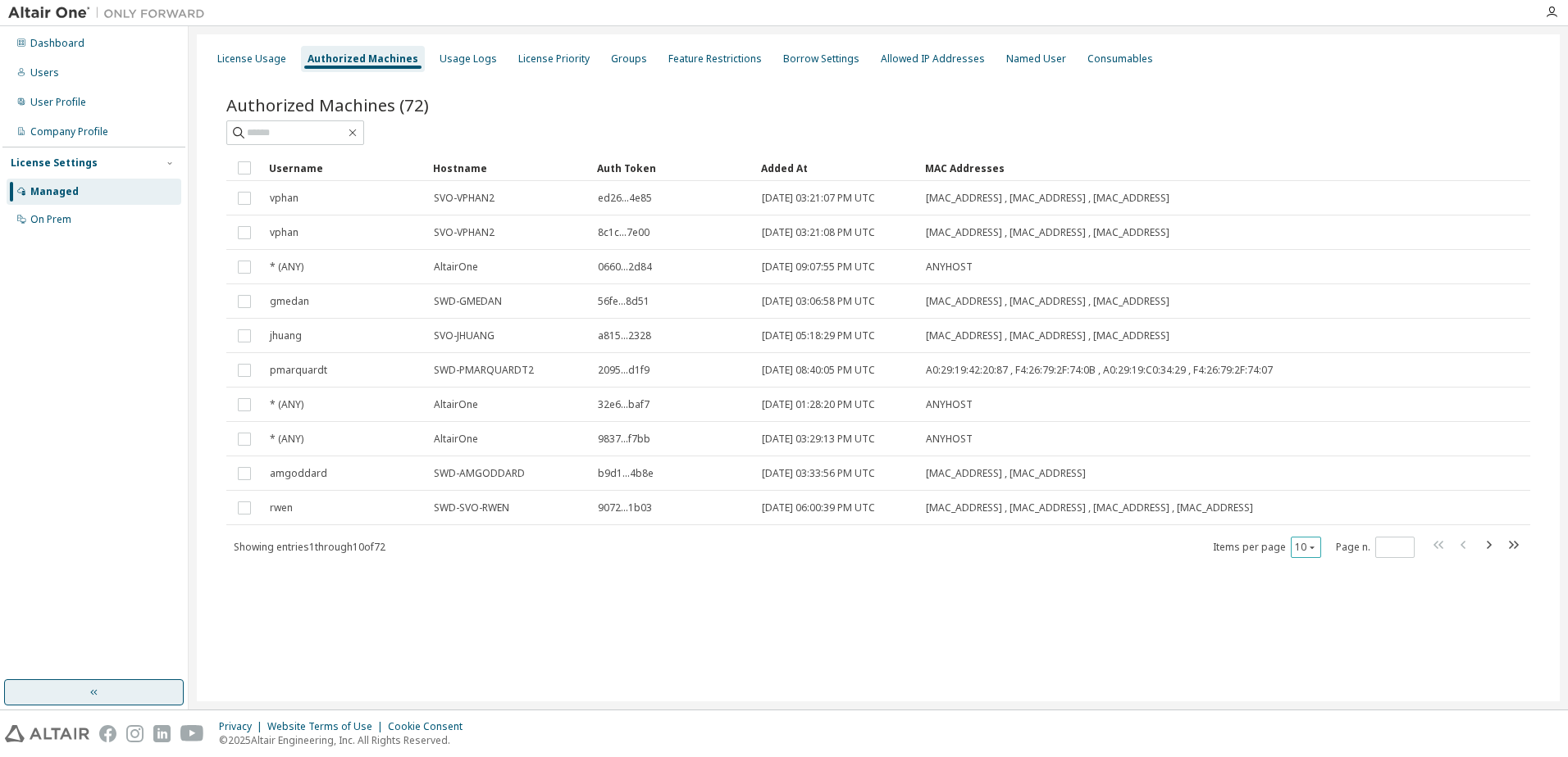
click at [1310, 550] on icon "button" at bounding box center [1312, 548] width 10 height 10
click at [1324, 643] on div "100" at bounding box center [1356, 648] width 131 height 20
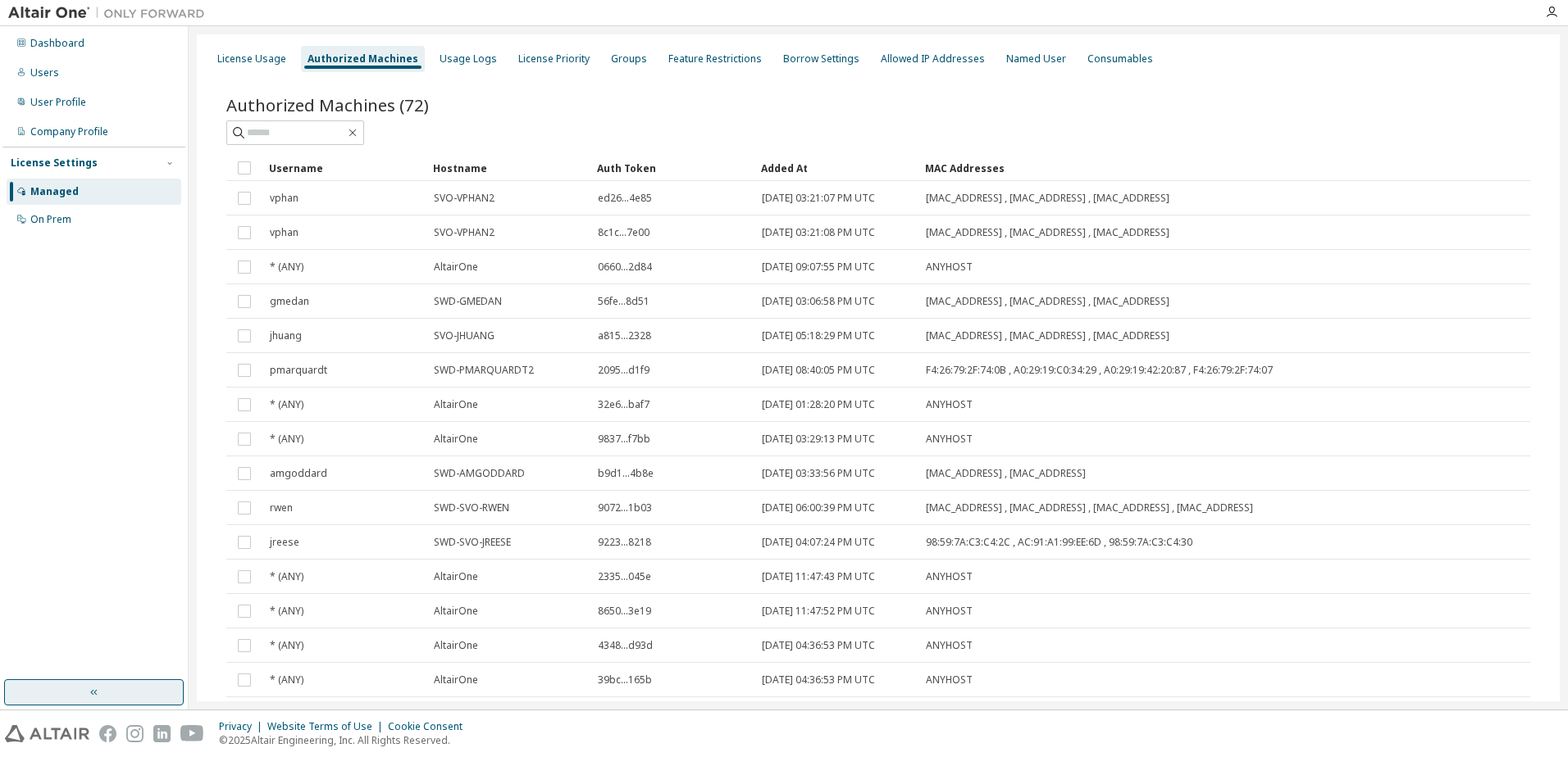
click at [93, 188] on div "Managed" at bounding box center [94, 192] width 174 height 27
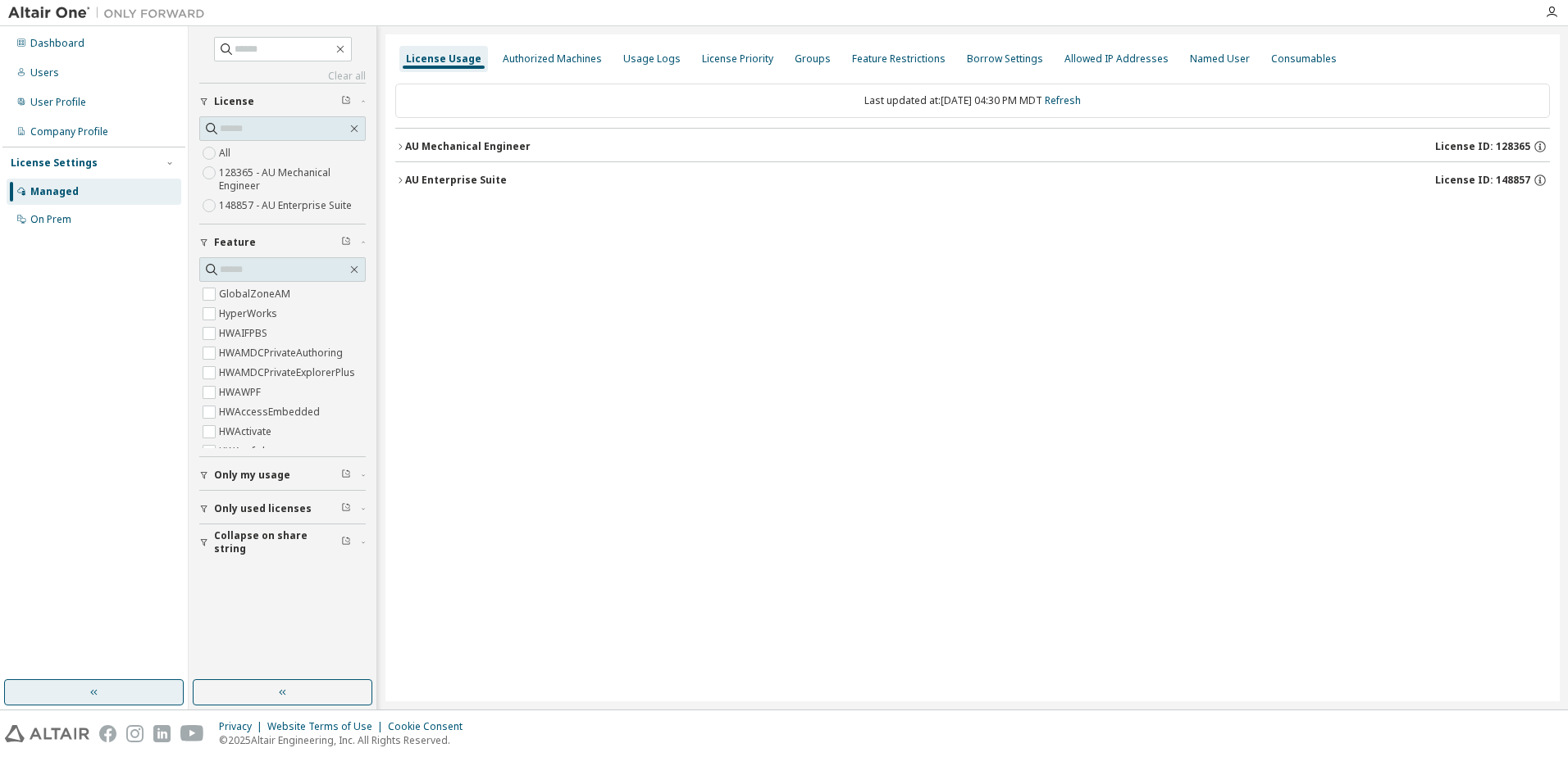
click at [401, 179] on icon "button" at bounding box center [400, 179] width 3 height 6
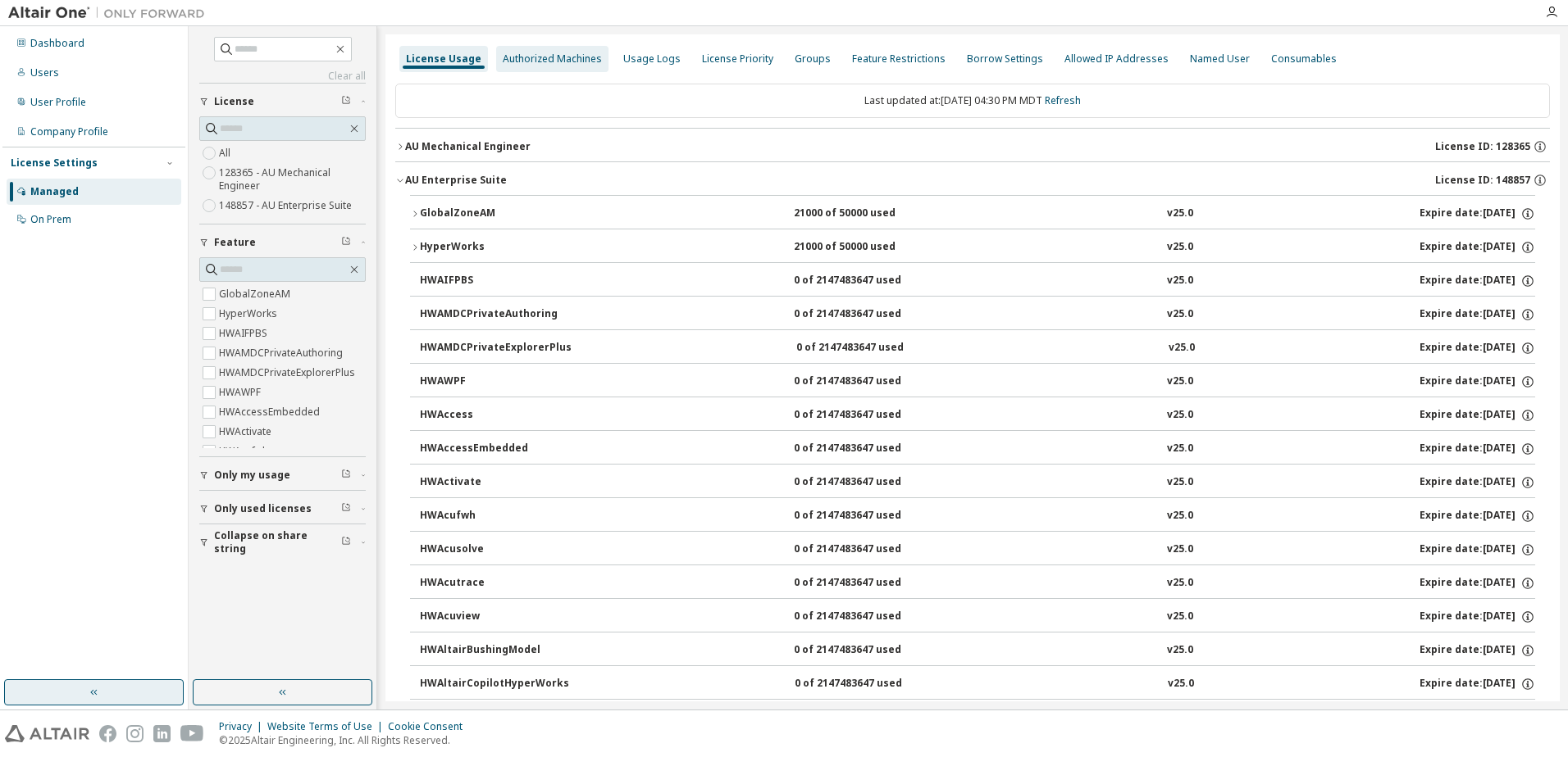
click at [540, 61] on div "Authorized Machines" at bounding box center [551, 59] width 99 height 13
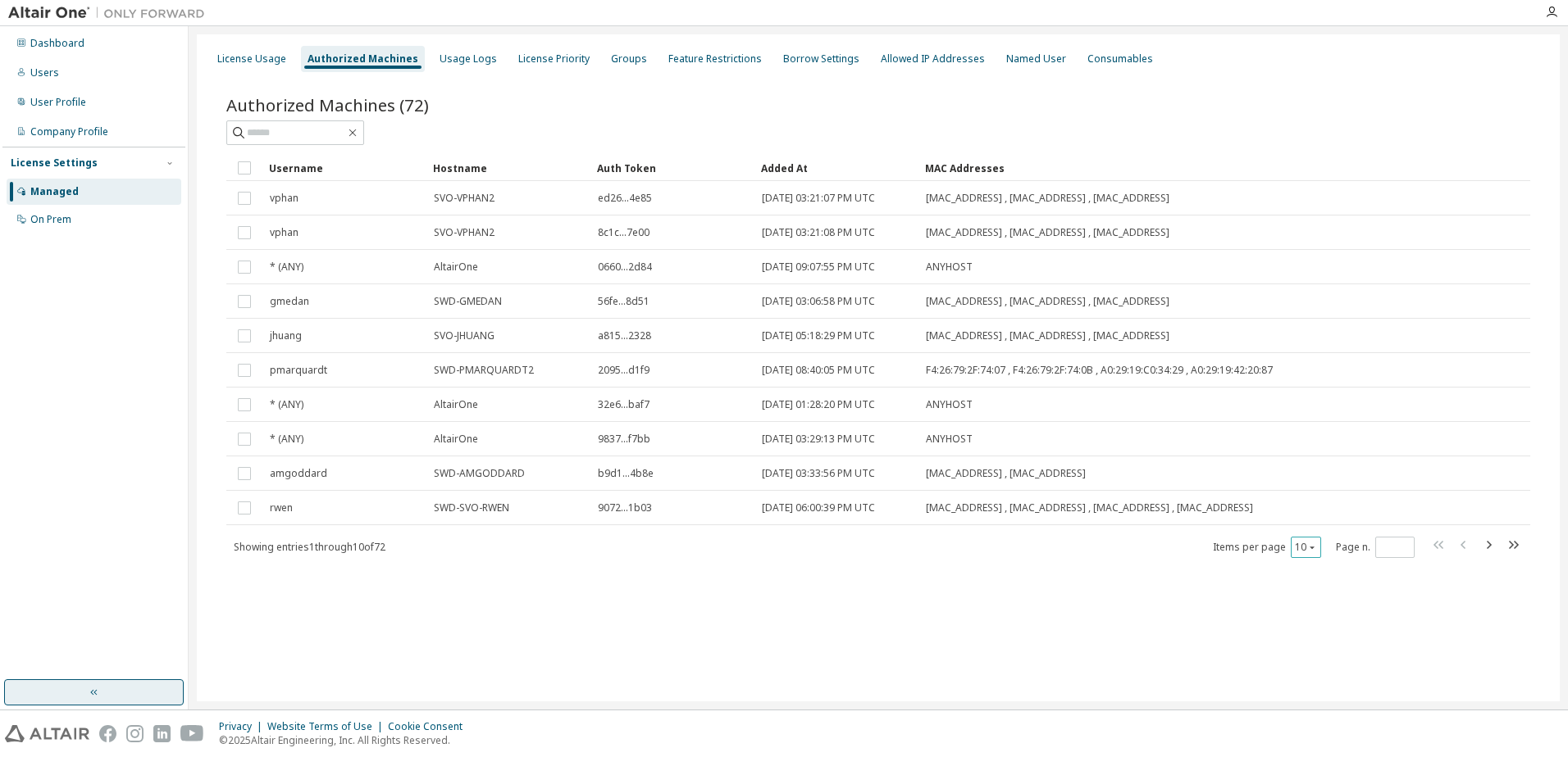
click at [1301, 550] on button "10" at bounding box center [1306, 548] width 22 height 13
click at [1335, 645] on div "100" at bounding box center [1356, 648] width 131 height 20
